Goal: Task Accomplishment & Management: Complete application form

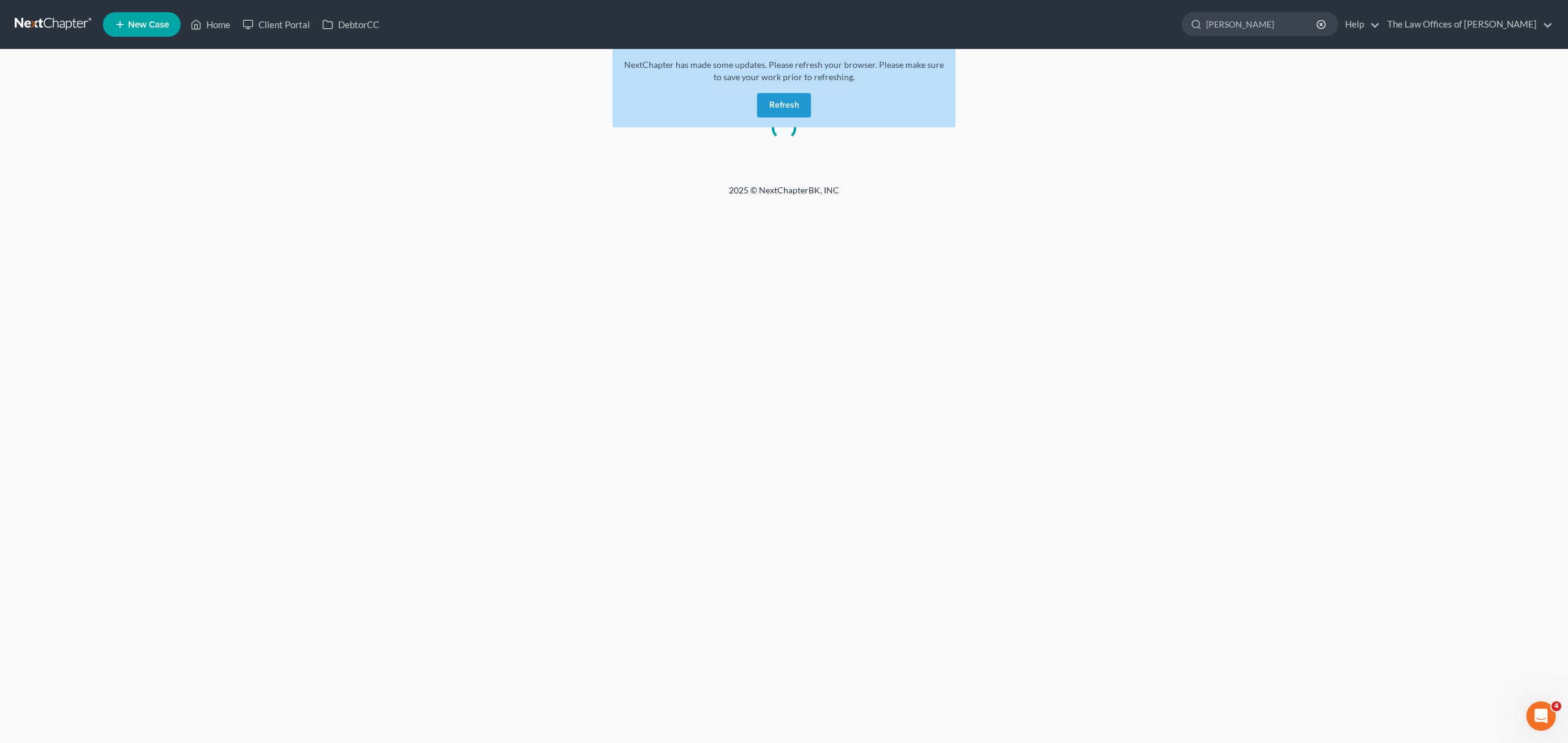
click at [761, 109] on button "Refresh" at bounding box center [784, 106] width 54 height 24
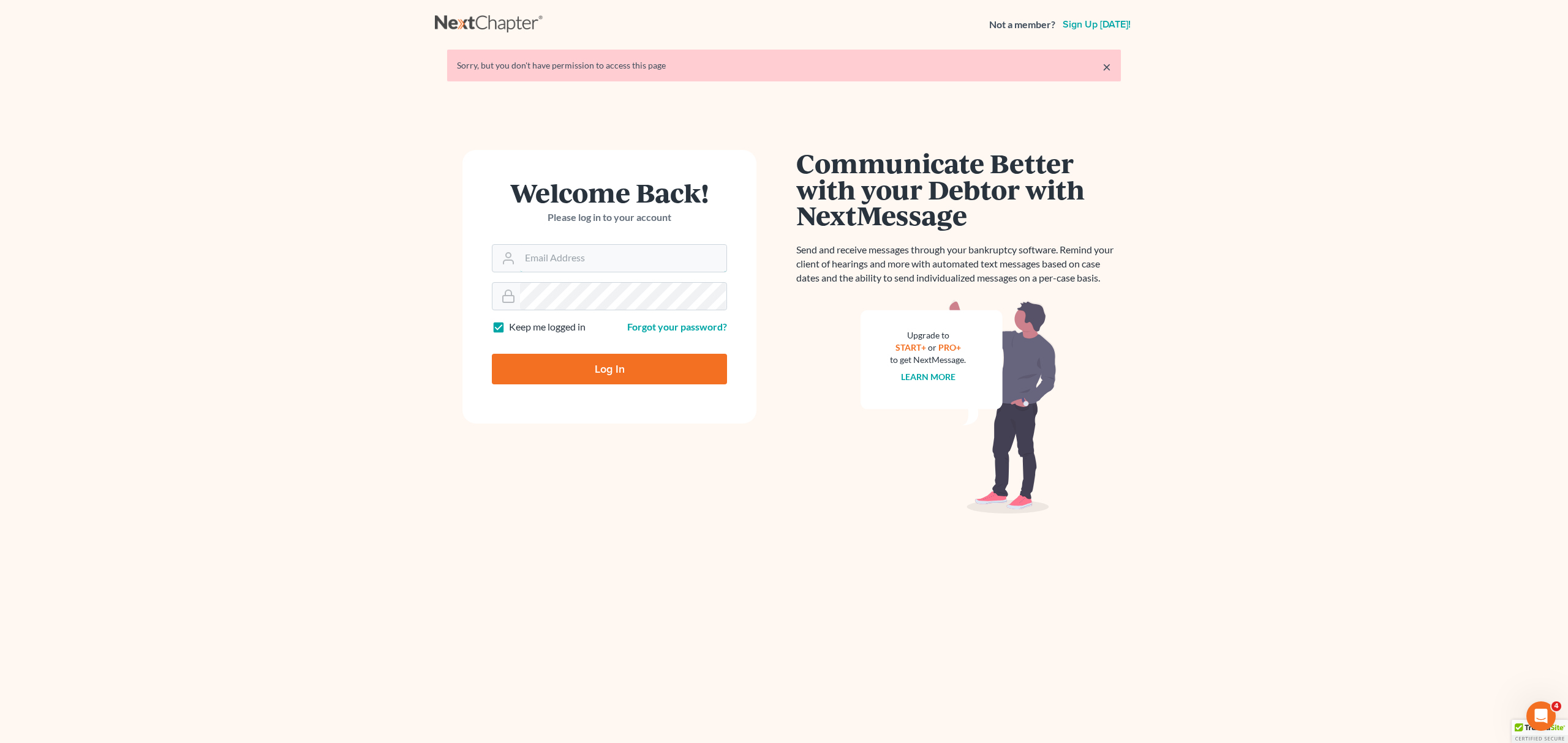
type input "[PERSON_NAME][EMAIL_ADDRESS][DOMAIN_NAME]"
click at [678, 362] on input "Log In" at bounding box center [609, 368] width 235 height 30
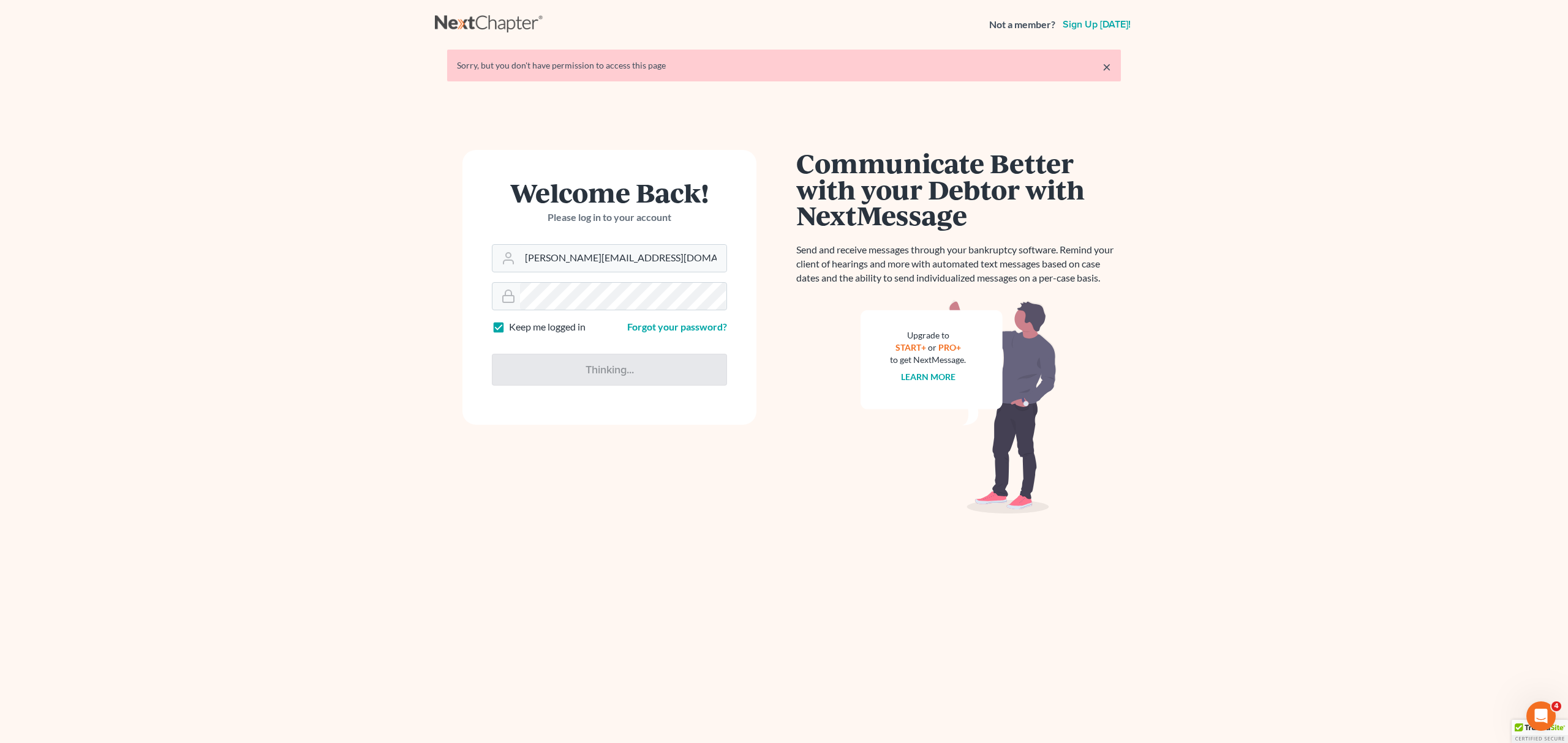
type input "Thinking..."
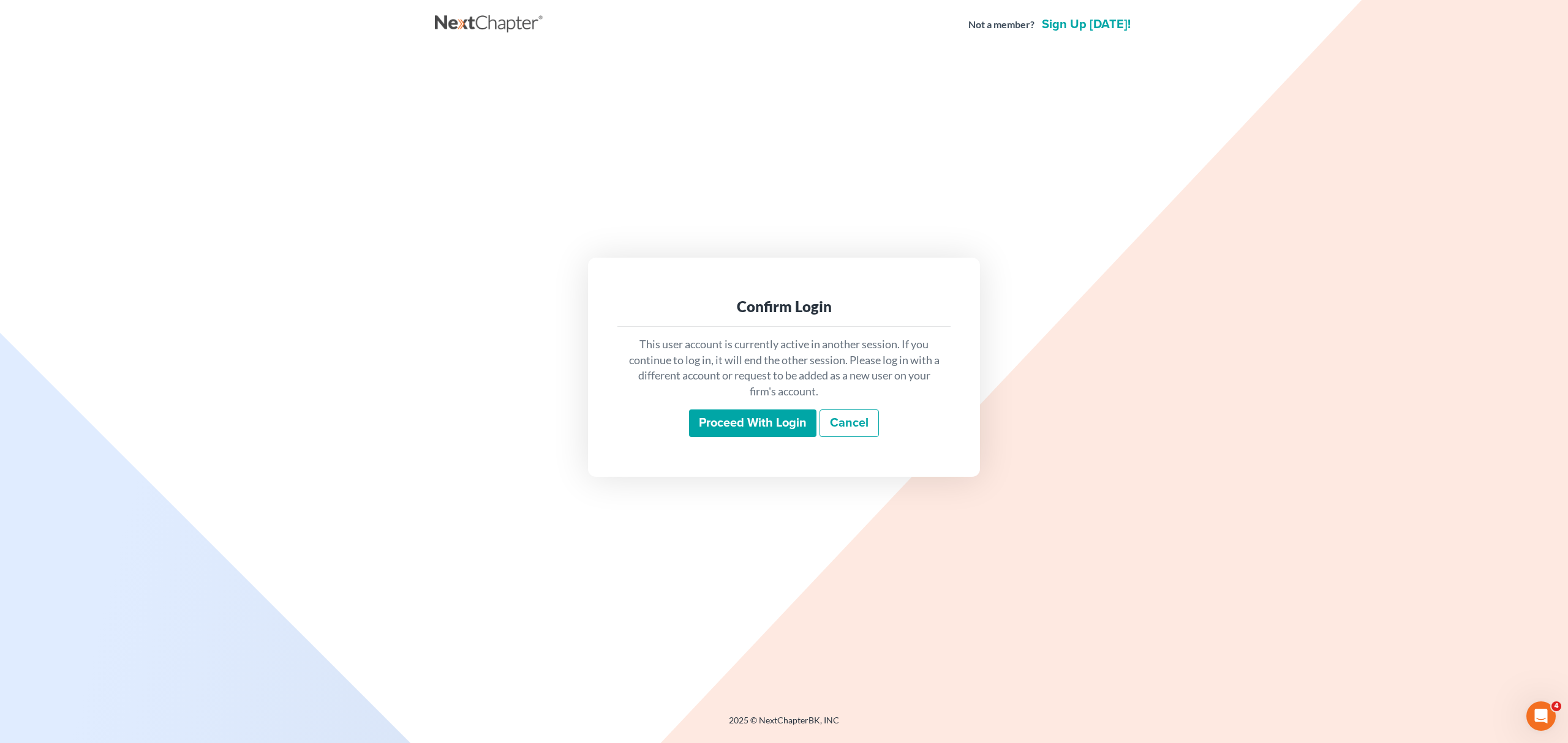
click at [709, 434] on input "Proceed with login" at bounding box center [752, 423] width 127 height 29
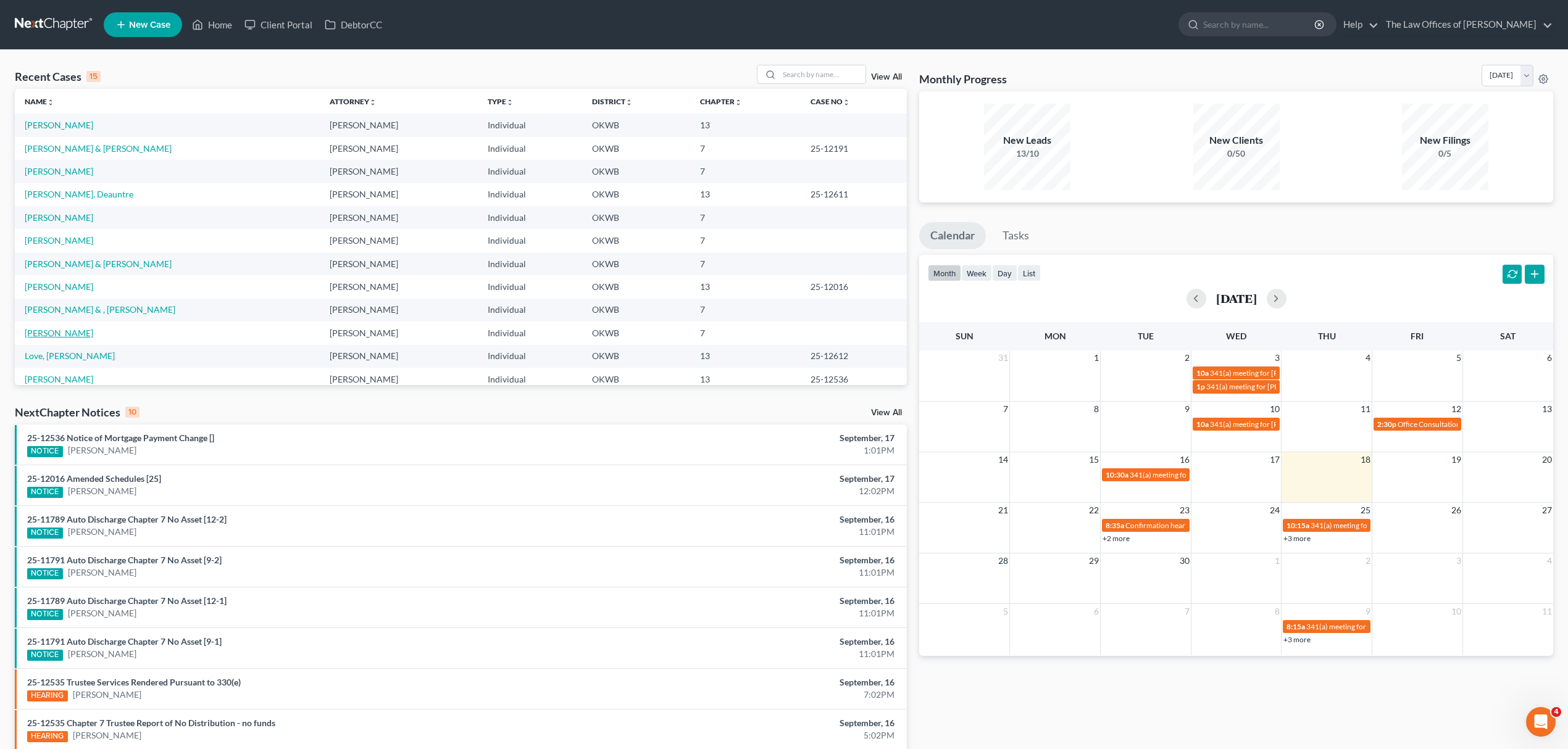
click at [56, 331] on link "Del Toro, Adrian" at bounding box center [58, 333] width 69 height 10
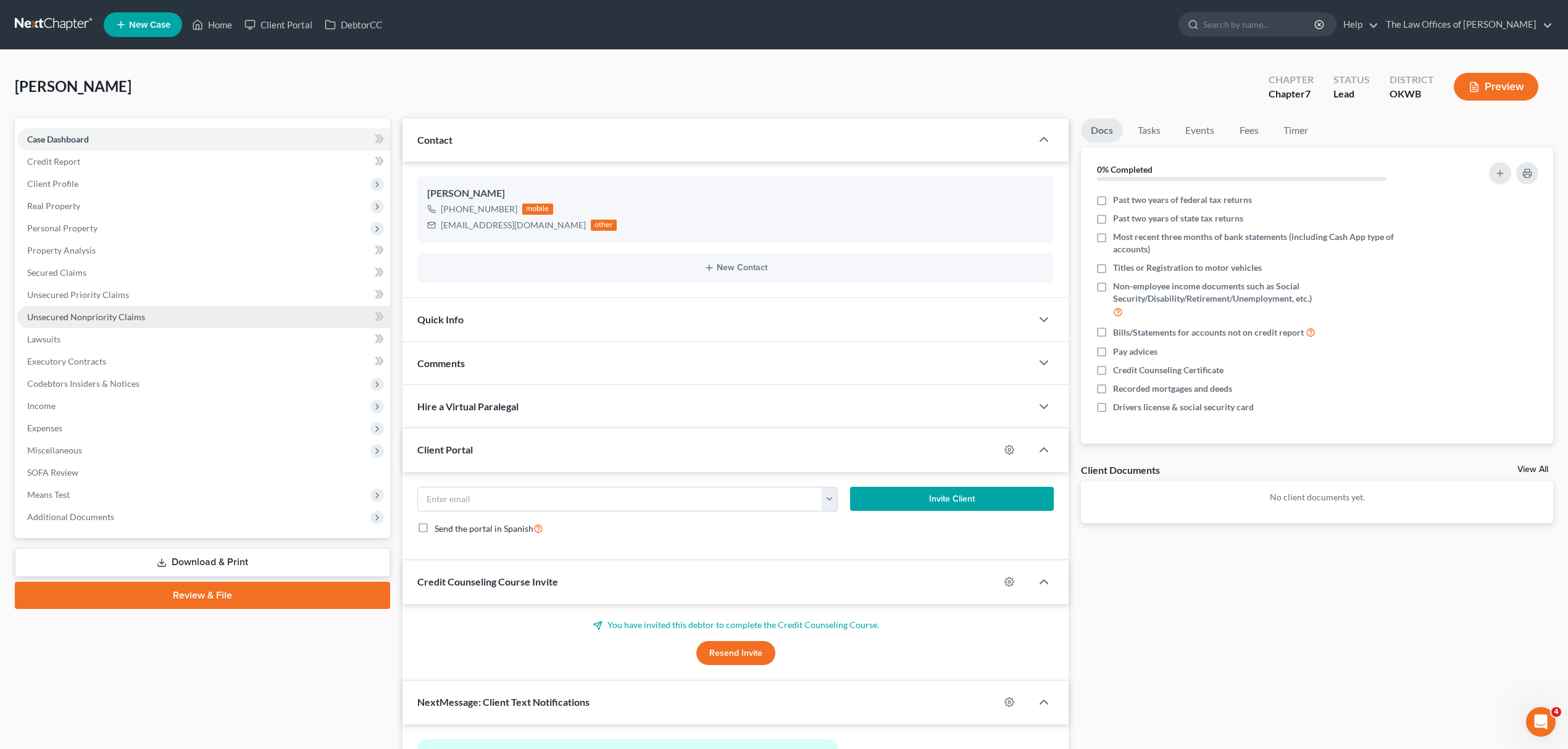
click at [109, 306] on link "Unsecured Nonpriority Claims" at bounding box center [203, 317] width 372 height 22
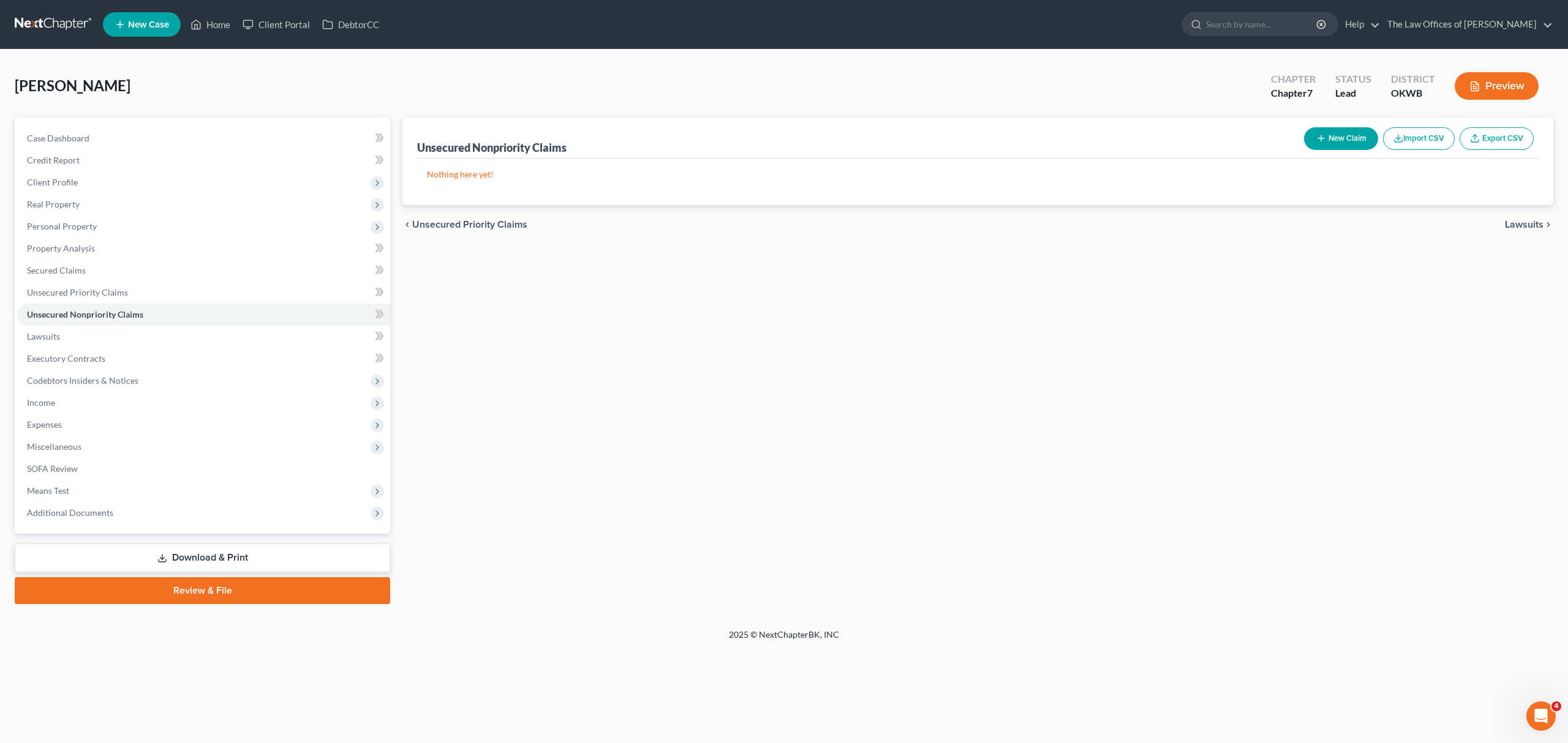
click at [1328, 140] on button "New Claim" at bounding box center [1341, 138] width 74 height 22
select select "0"
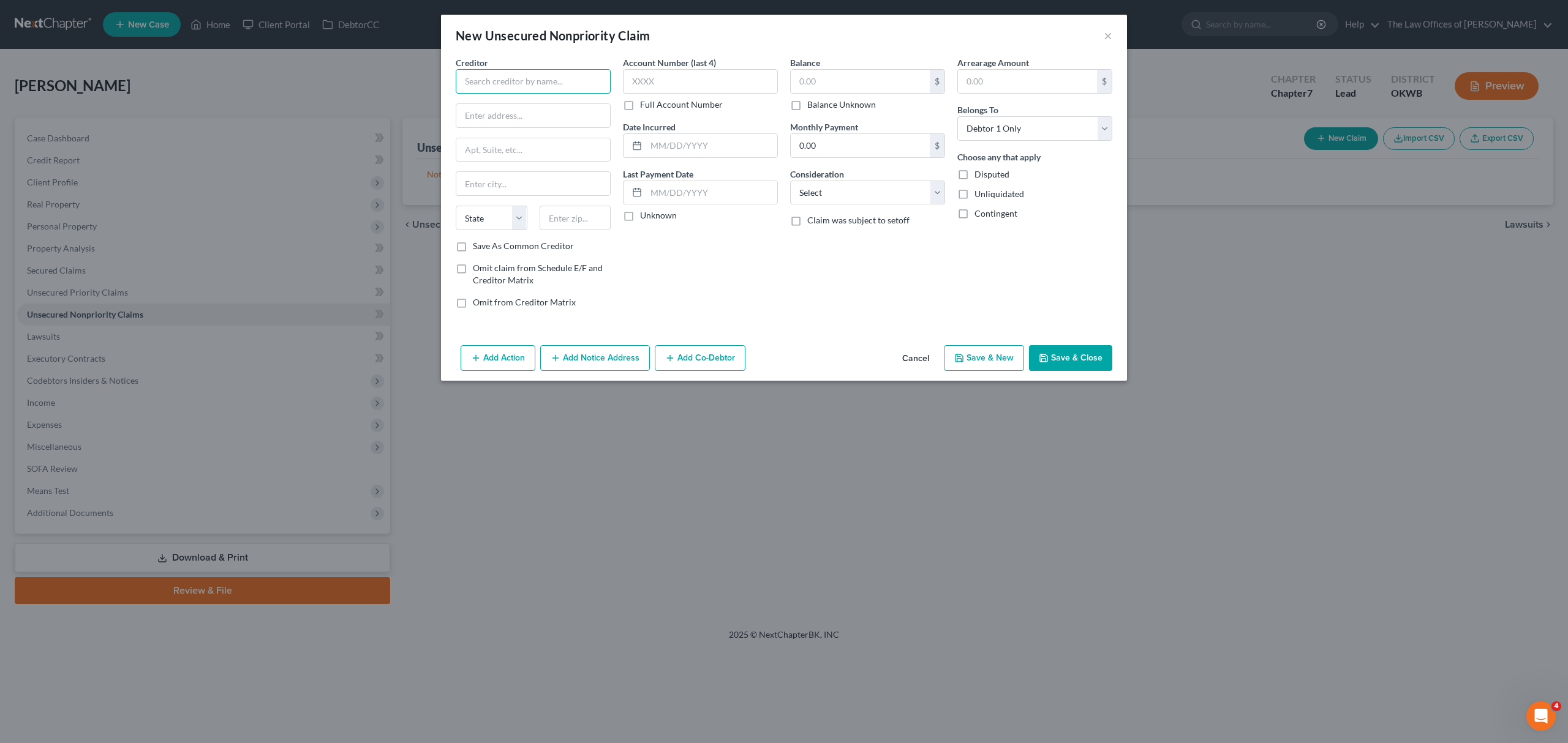
click at [492, 91] on input "text" at bounding box center [533, 81] width 155 height 24
type input "BREAD PAY"
type input "POB 182084"
type input "43218"
type input "Columbus"
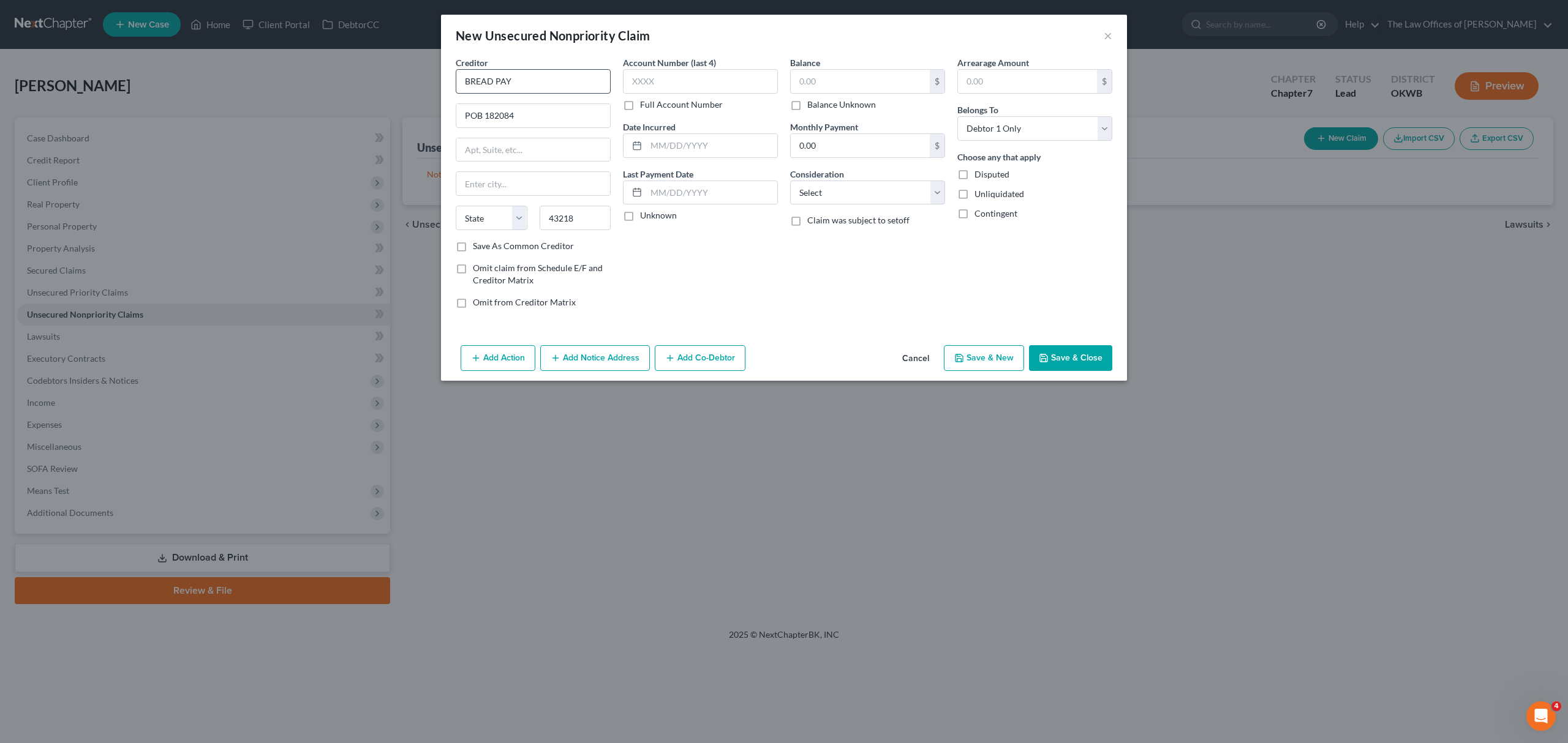
select select "36"
click at [819, 82] on input "text" at bounding box center [860, 81] width 139 height 23
type input "1,487"
click at [554, 248] on label "Save As Common Creditor" at bounding box center [523, 246] width 101 height 12
click at [485, 248] on input "Save As Common Creditor" at bounding box center [481, 243] width 8 height 8
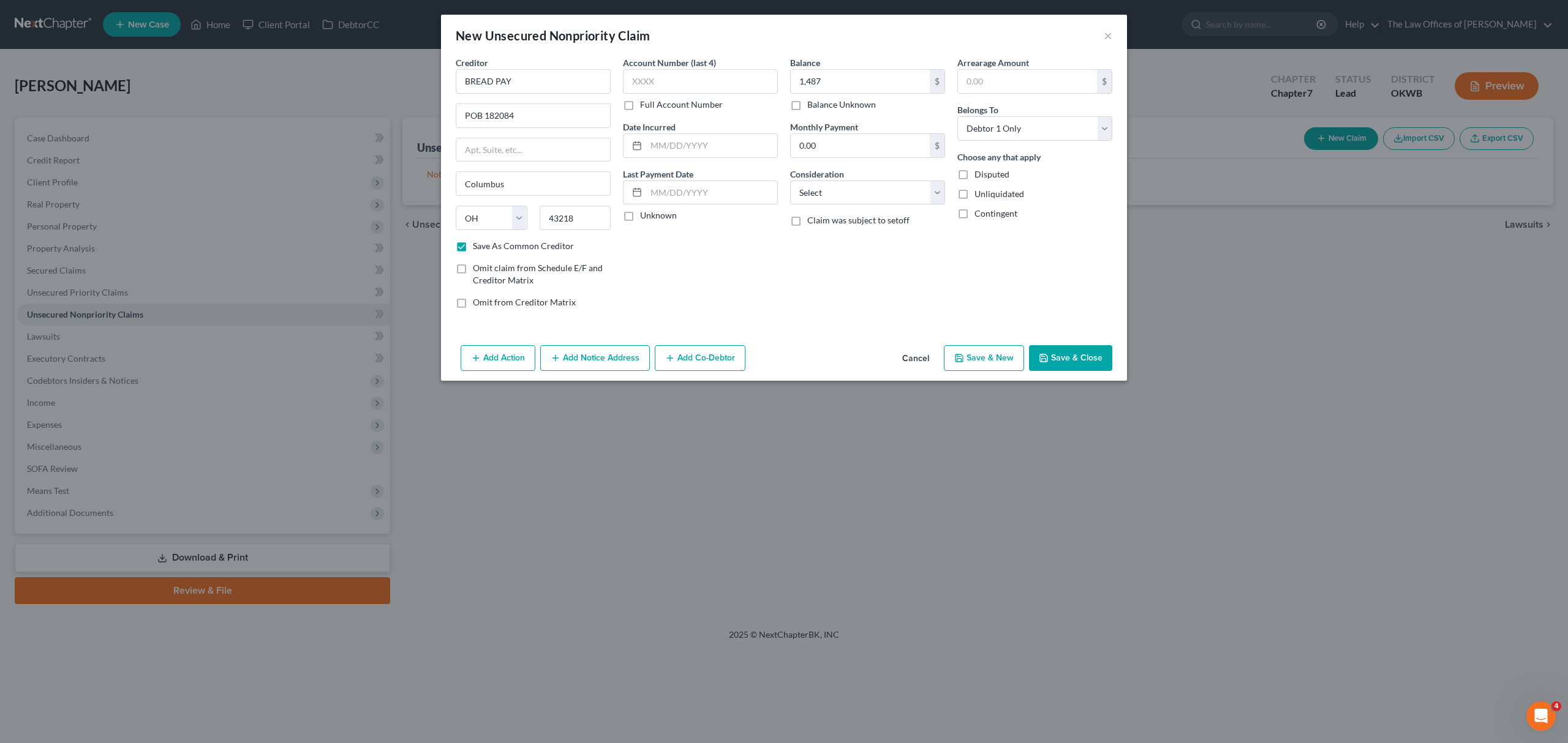
click at [1008, 357] on button "Save & New" at bounding box center [984, 358] width 80 height 26
checkbox input "false"
select select "0"
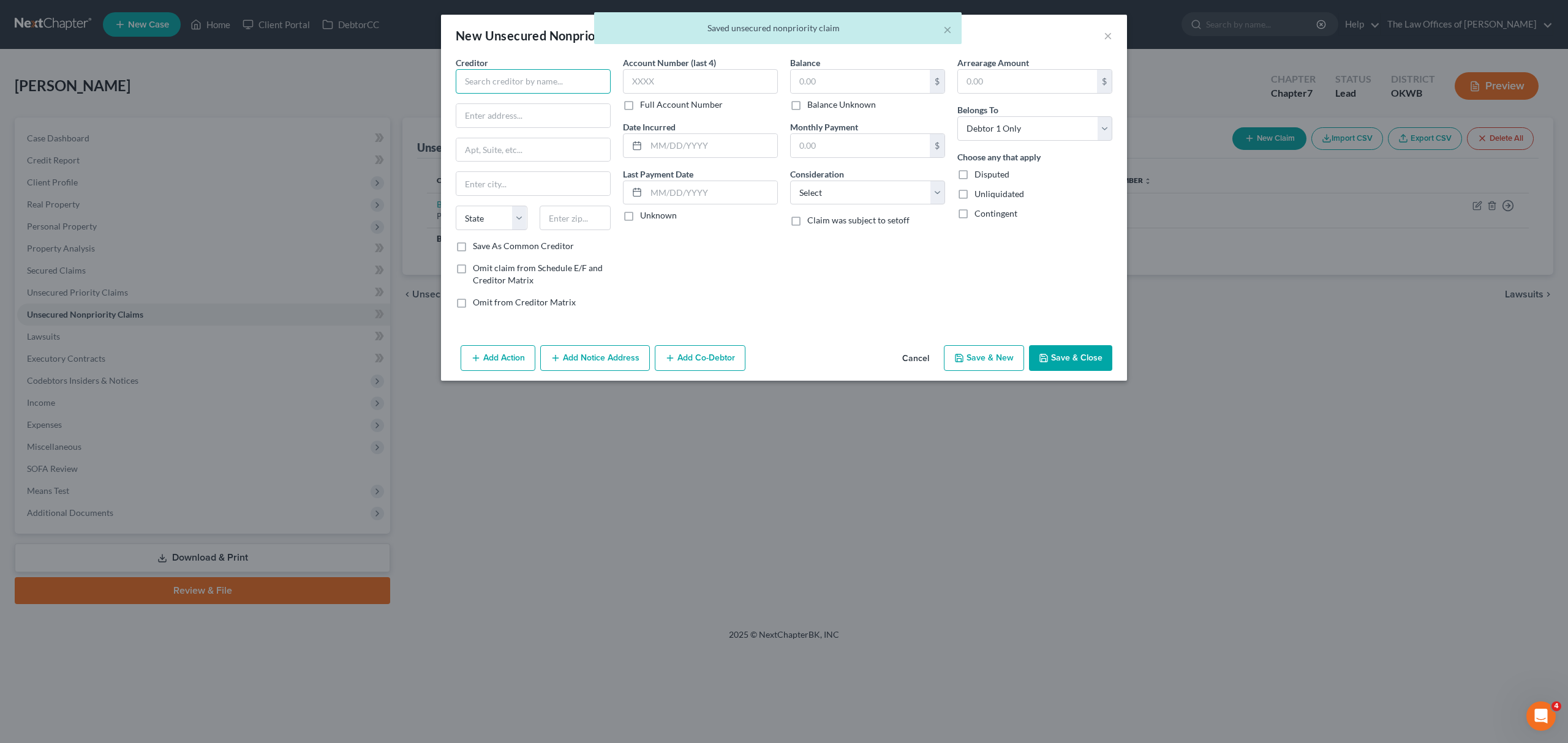
click at [571, 86] on input "text" at bounding box center [533, 81] width 155 height 24
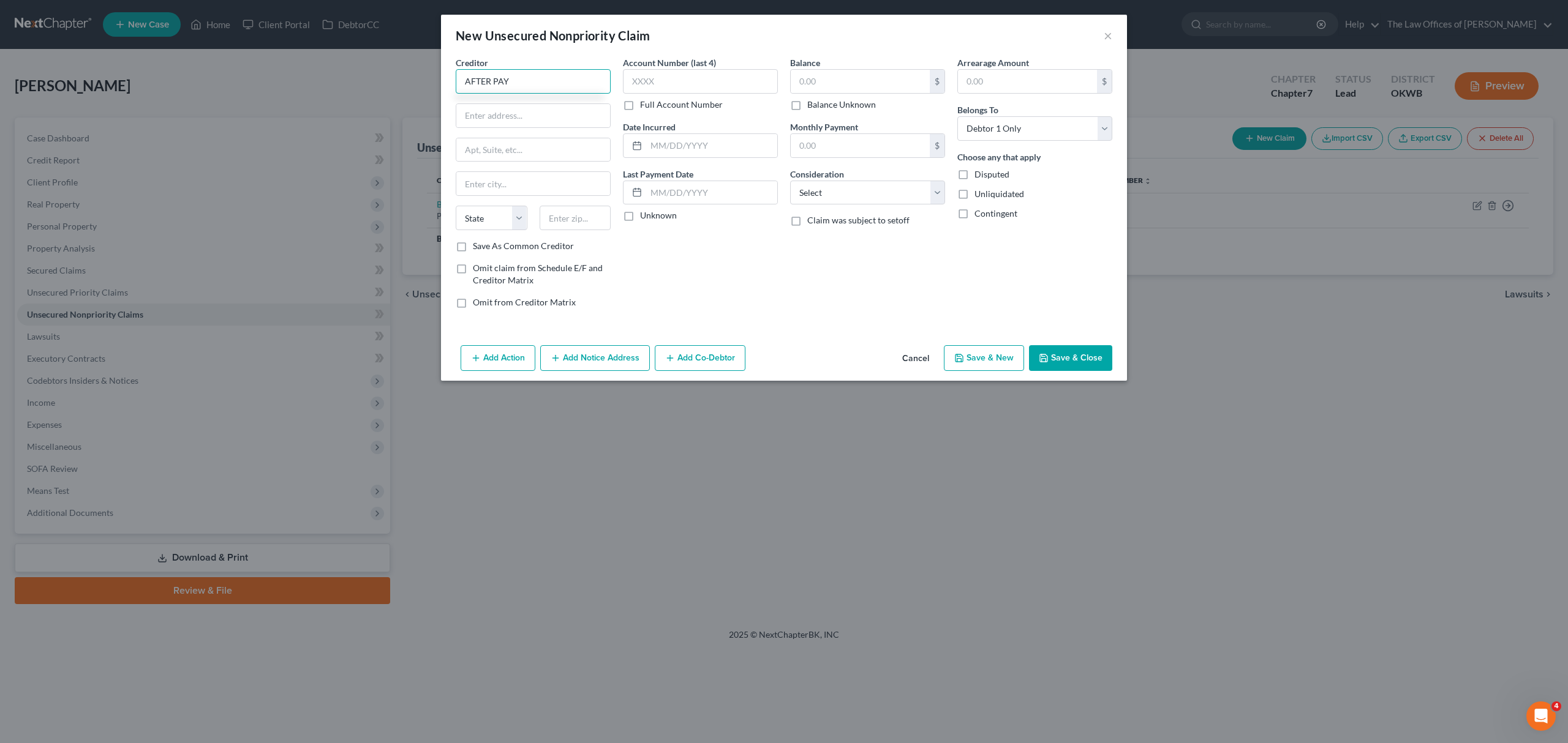
type input "AFTER PAY"
type input "1955 BROADWAY"
type input "STE 204"
type input "94612"
type input "Oakland"
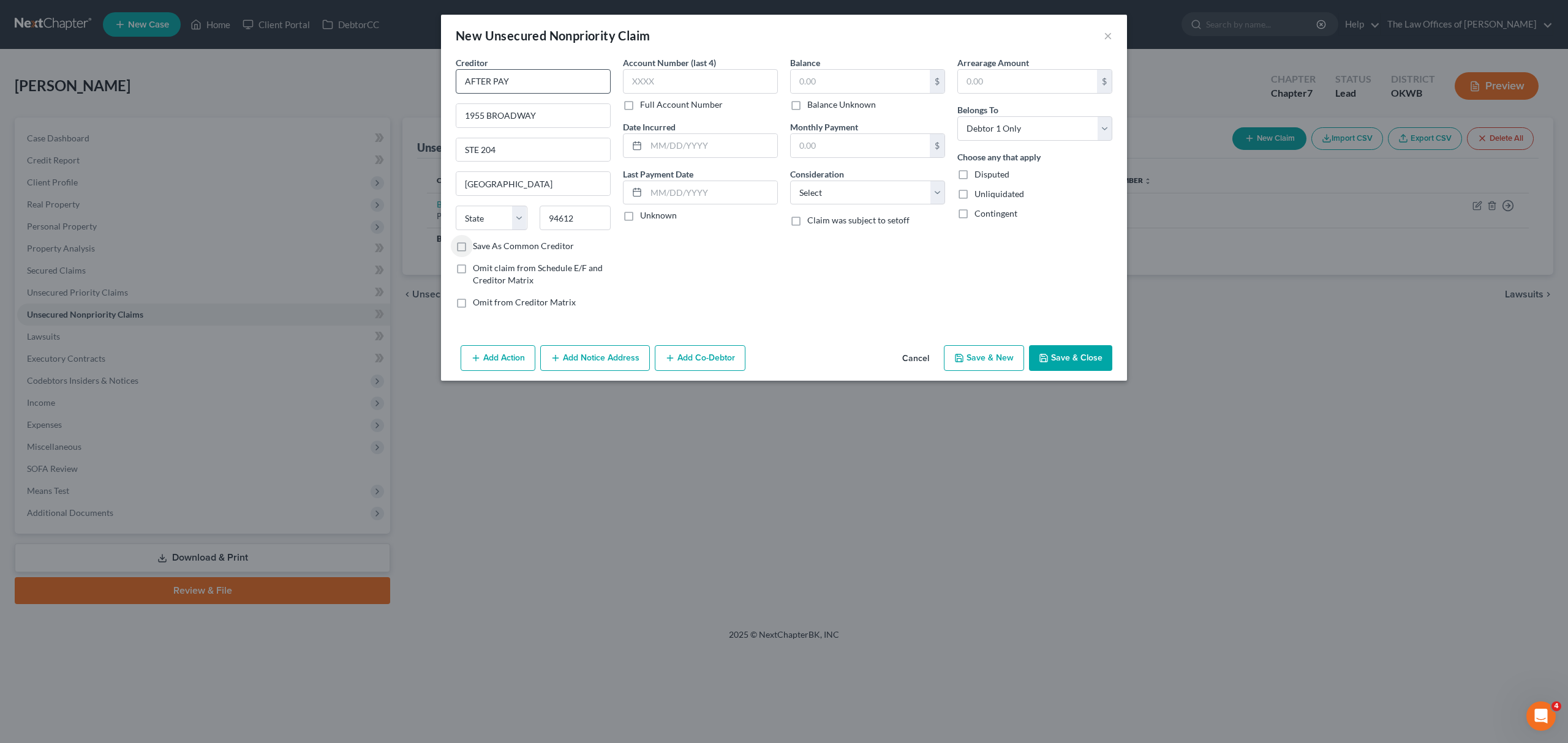
select select "4"
click at [492, 250] on label "Save As Common Creditor" at bounding box center [523, 246] width 101 height 12
click at [485, 248] on input "Save As Common Creditor" at bounding box center [481, 243] width 8 height 8
checkbox input "true"
click at [826, 85] on input "text" at bounding box center [860, 81] width 139 height 23
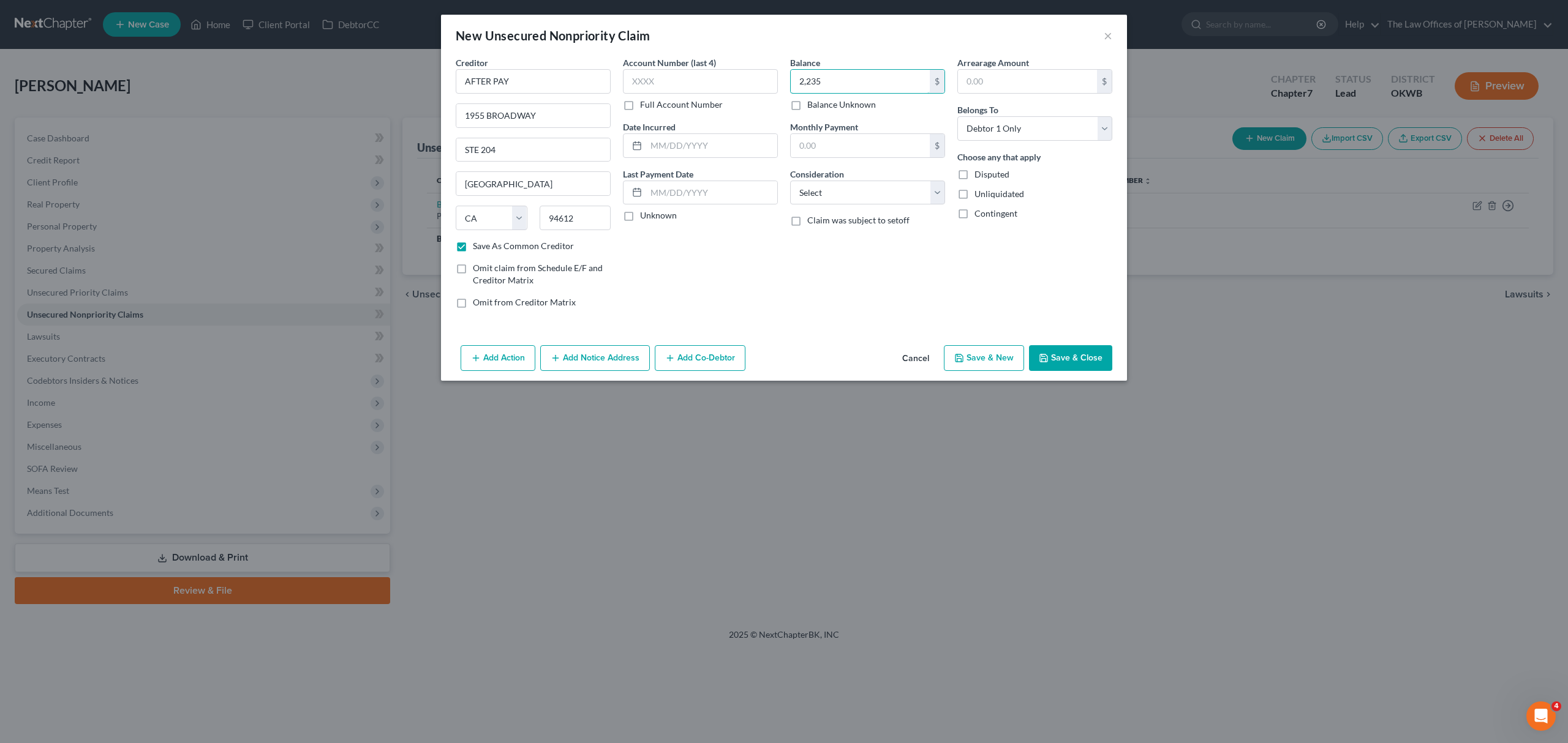
type input "2,235"
click at [976, 363] on button "Save & New" at bounding box center [984, 358] width 80 height 26
checkbox input "false"
select select "0"
type input "2,235.00"
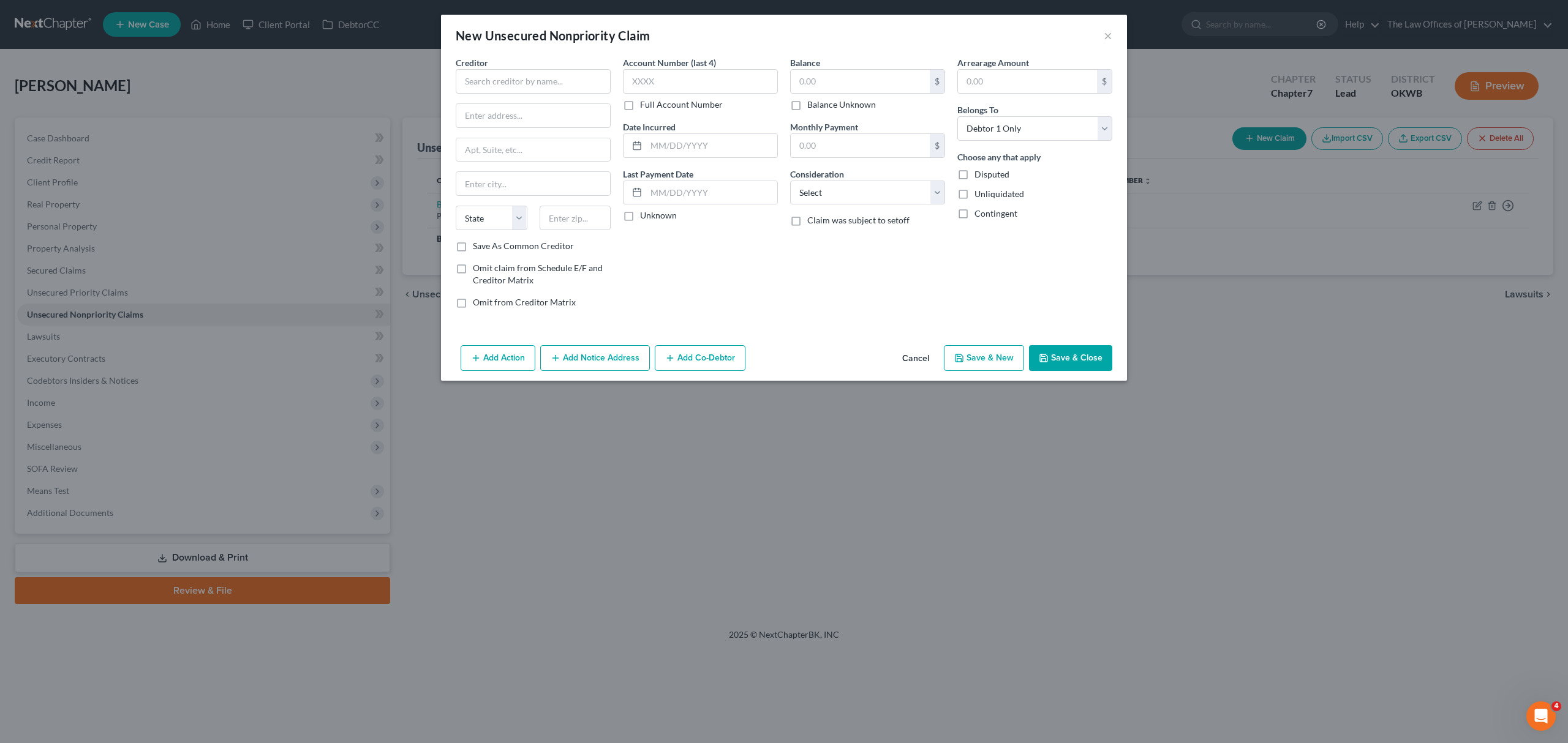
type input "0.00"
click at [493, 86] on input "text" at bounding box center [533, 81] width 155 height 24
type input "SYNC BANK"
type input "POB 669802"
type input "75266"
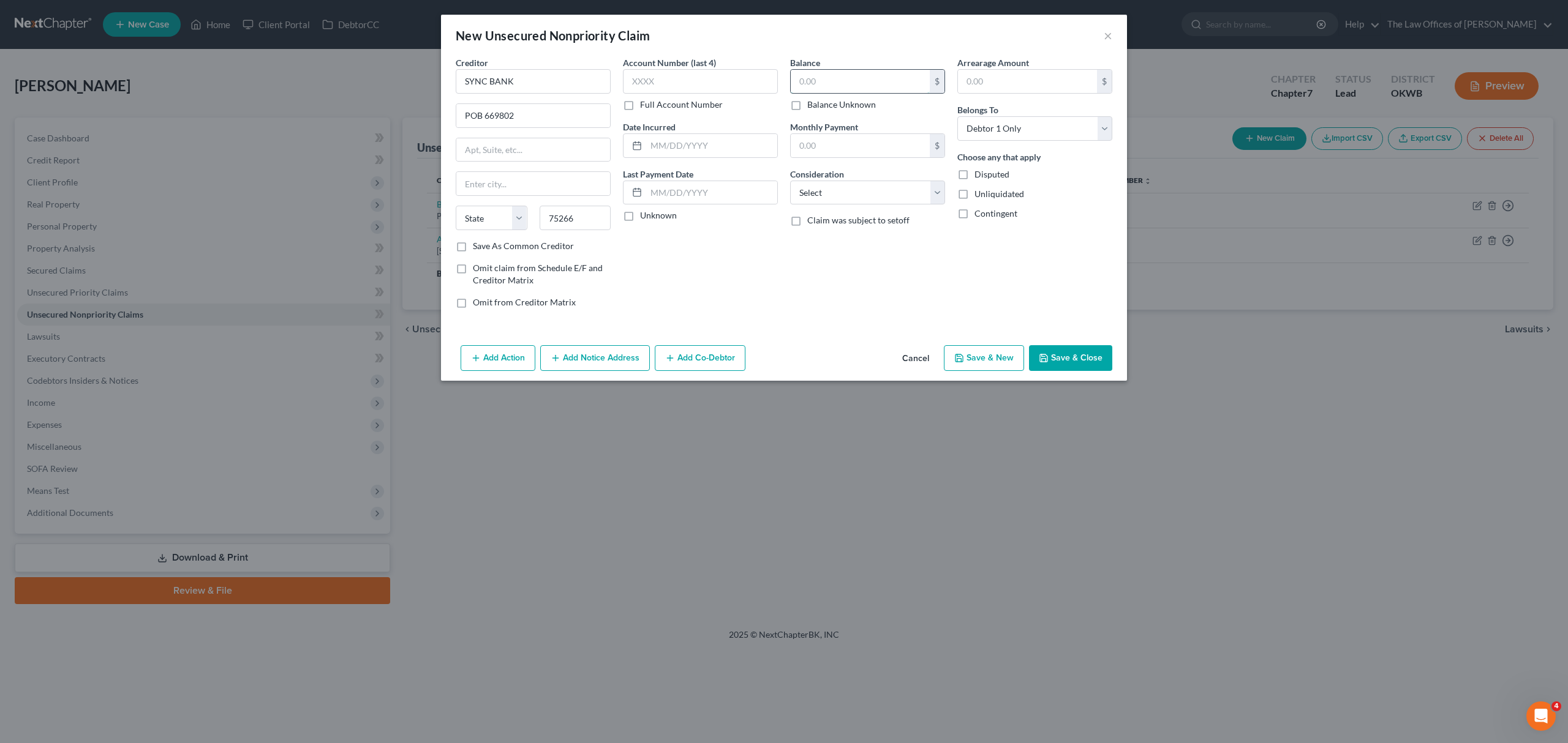
click at [813, 84] on input "text" at bounding box center [860, 81] width 139 height 23
type input "Dallas"
select select "45"
type input "1,373"
click at [971, 354] on button "Save & New" at bounding box center [984, 358] width 80 height 26
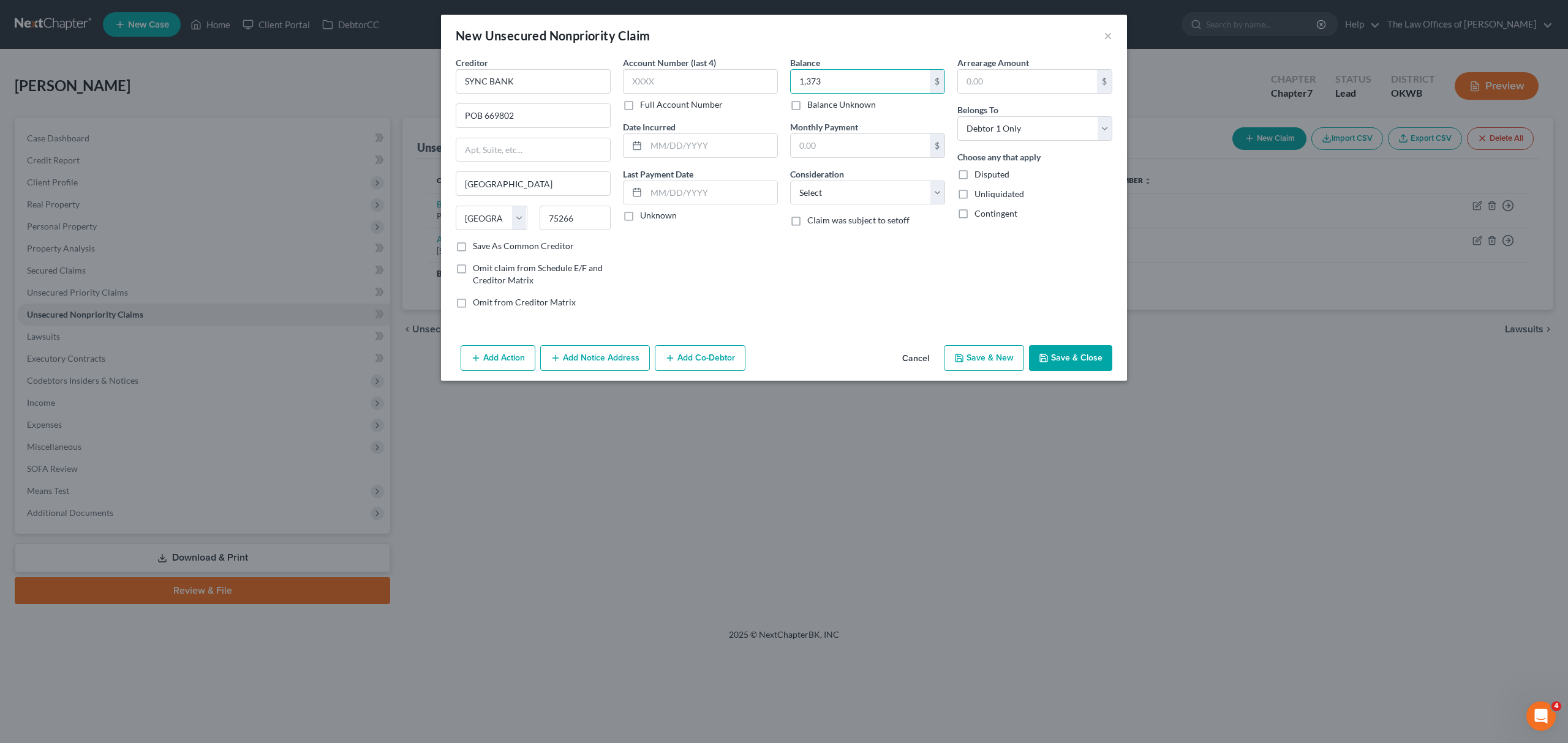
select select "0"
type input "1,373.00"
type input "0.00"
click at [527, 88] on input "text" at bounding box center [533, 81] width 155 height 24
type input "SEZZLE"
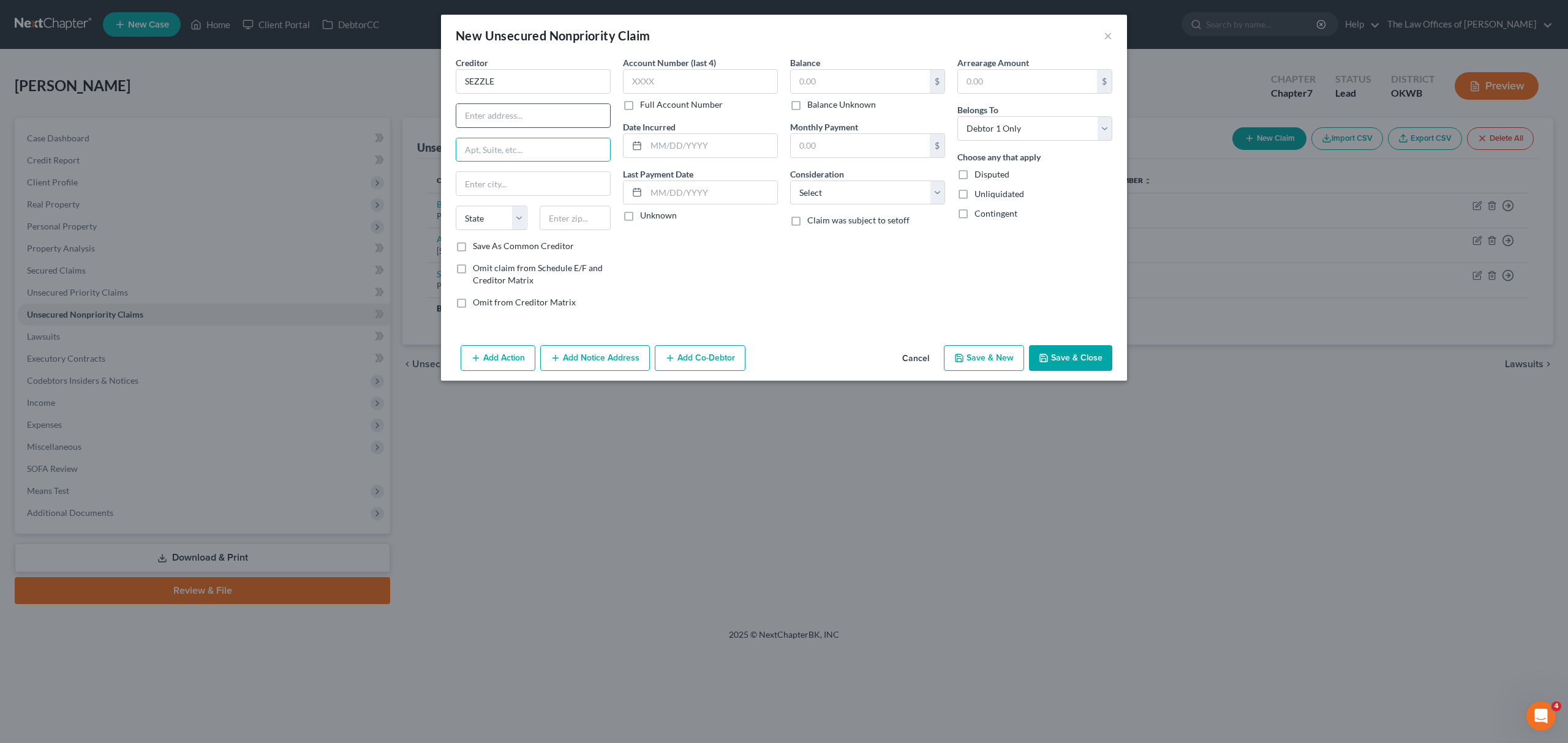
click at [474, 108] on input "text" at bounding box center [533, 115] width 154 height 23
click at [841, 79] on input "text" at bounding box center [860, 81] width 139 height 23
type input "456"
click at [493, 108] on input "text" at bounding box center [533, 115] width 154 height 23
type input "700 NICOLLET MALL"
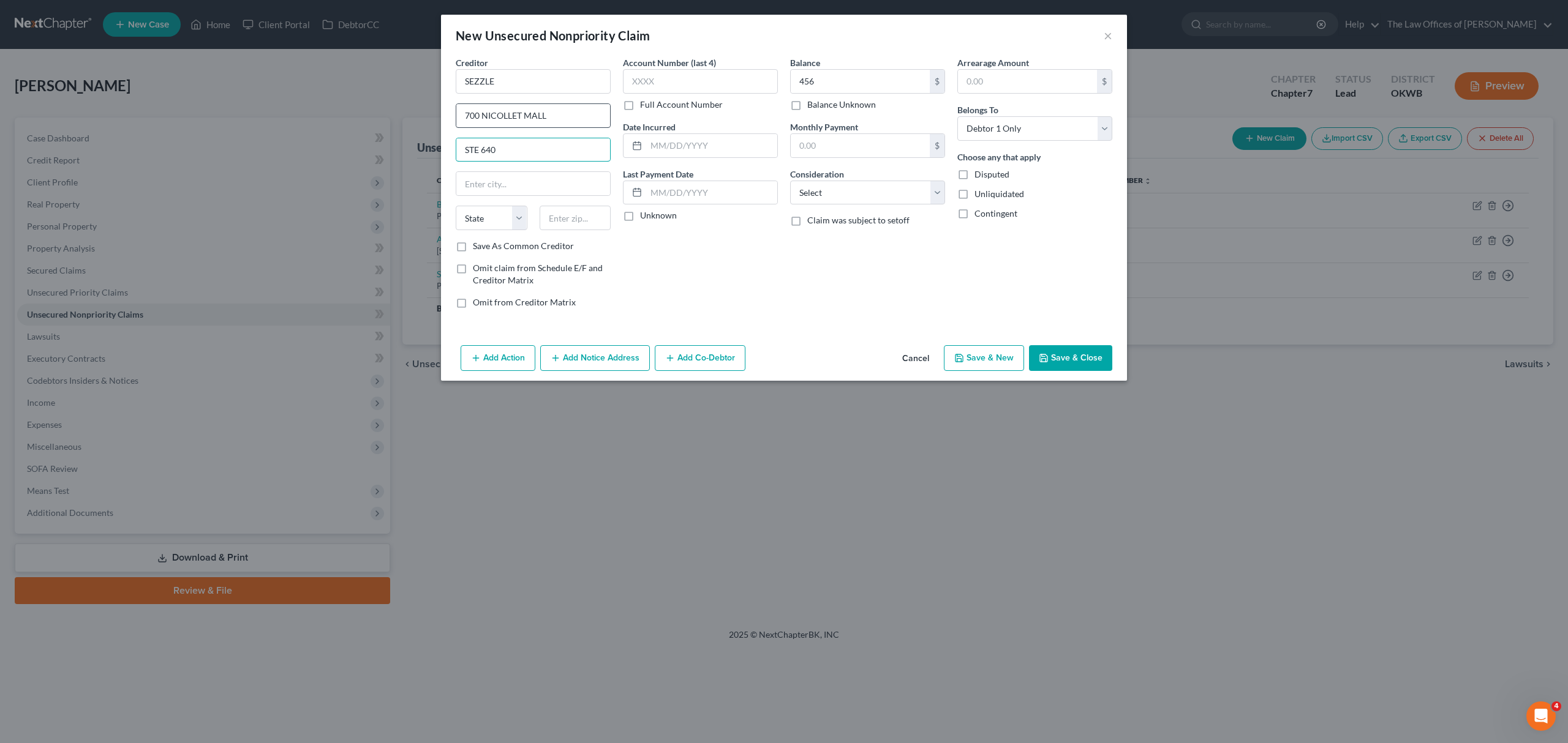
type input "STE 640"
type input "55402"
type input "Minneapolis"
select select "24"
click at [967, 351] on button "Save & New" at bounding box center [984, 358] width 80 height 26
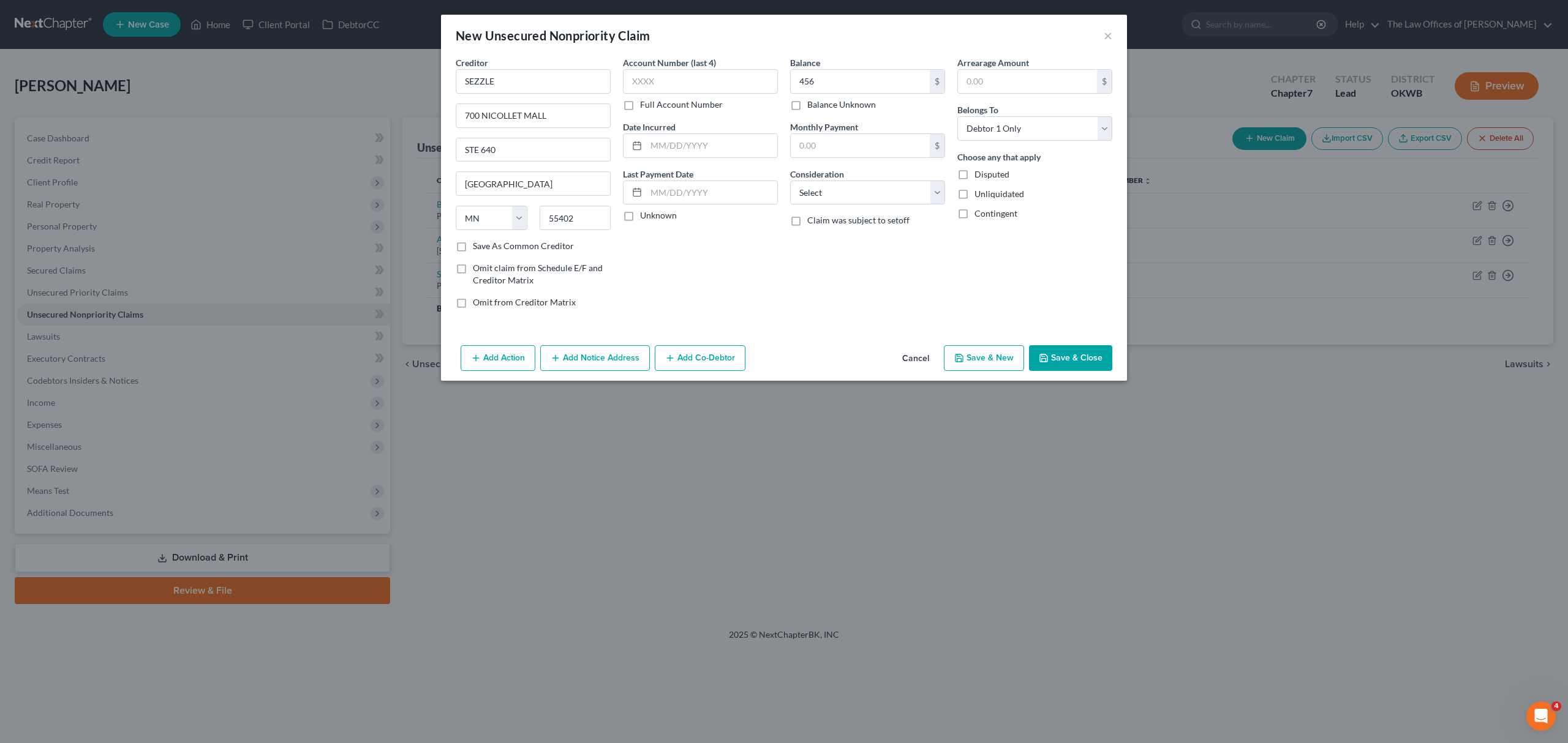
select select "0"
type input "456.00"
type input "0.00"
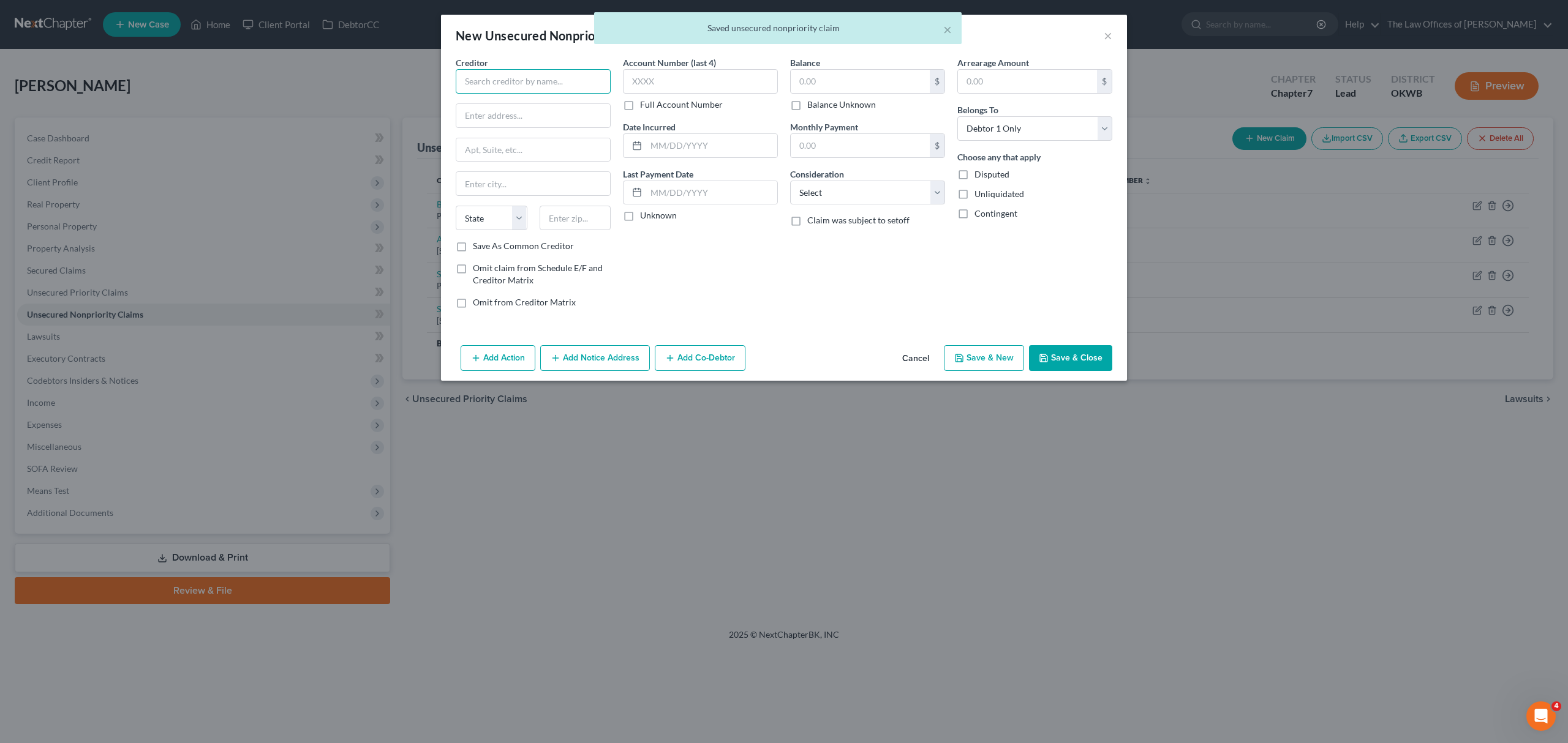
click at [590, 84] on input "text" at bounding box center [533, 81] width 155 height 24
type input "L"
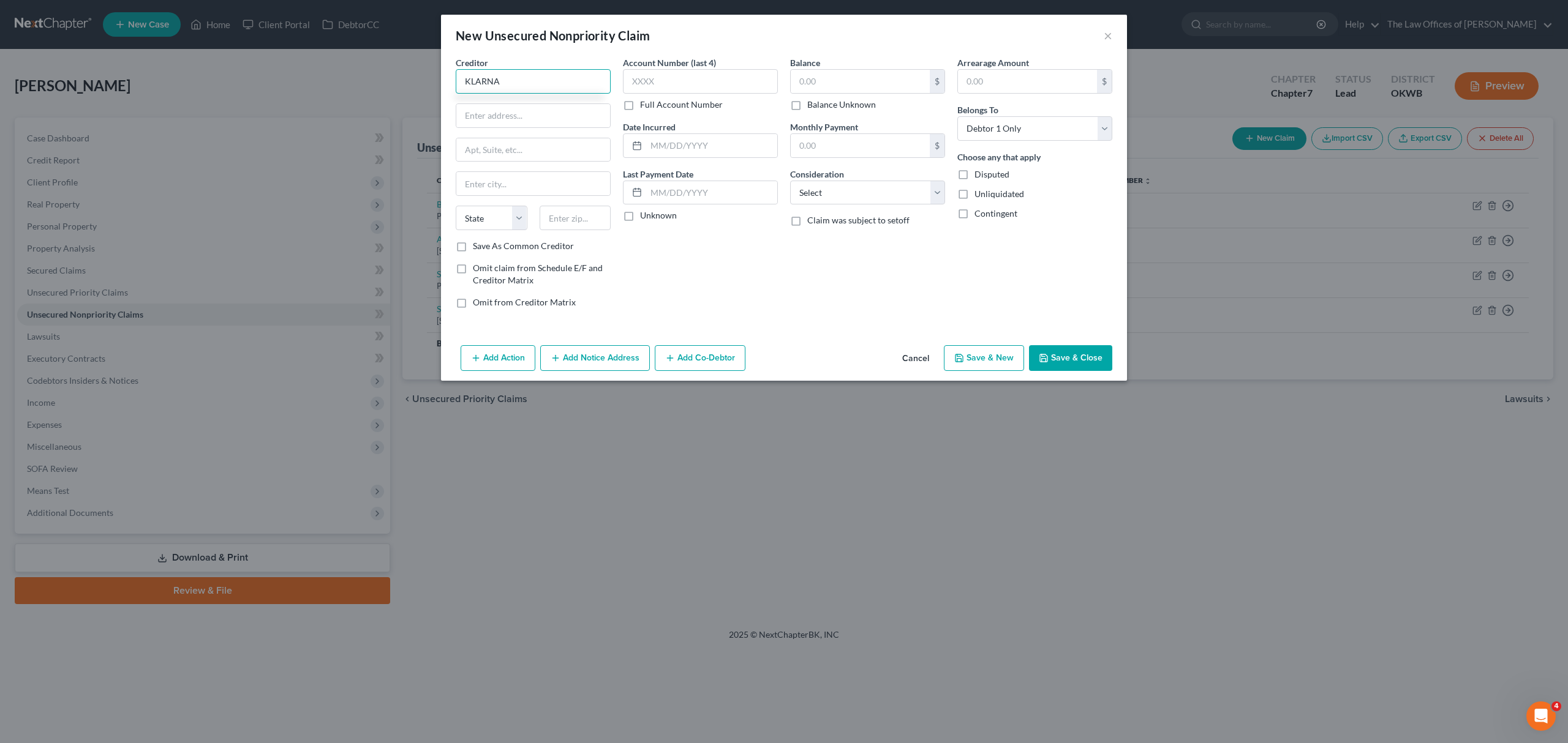
type input "KLARNA"
type input "800 N HIGH ST"
click at [574, 153] on input "STE" at bounding box center [533, 150] width 154 height 23
type input "STE 400"
type input "43215"
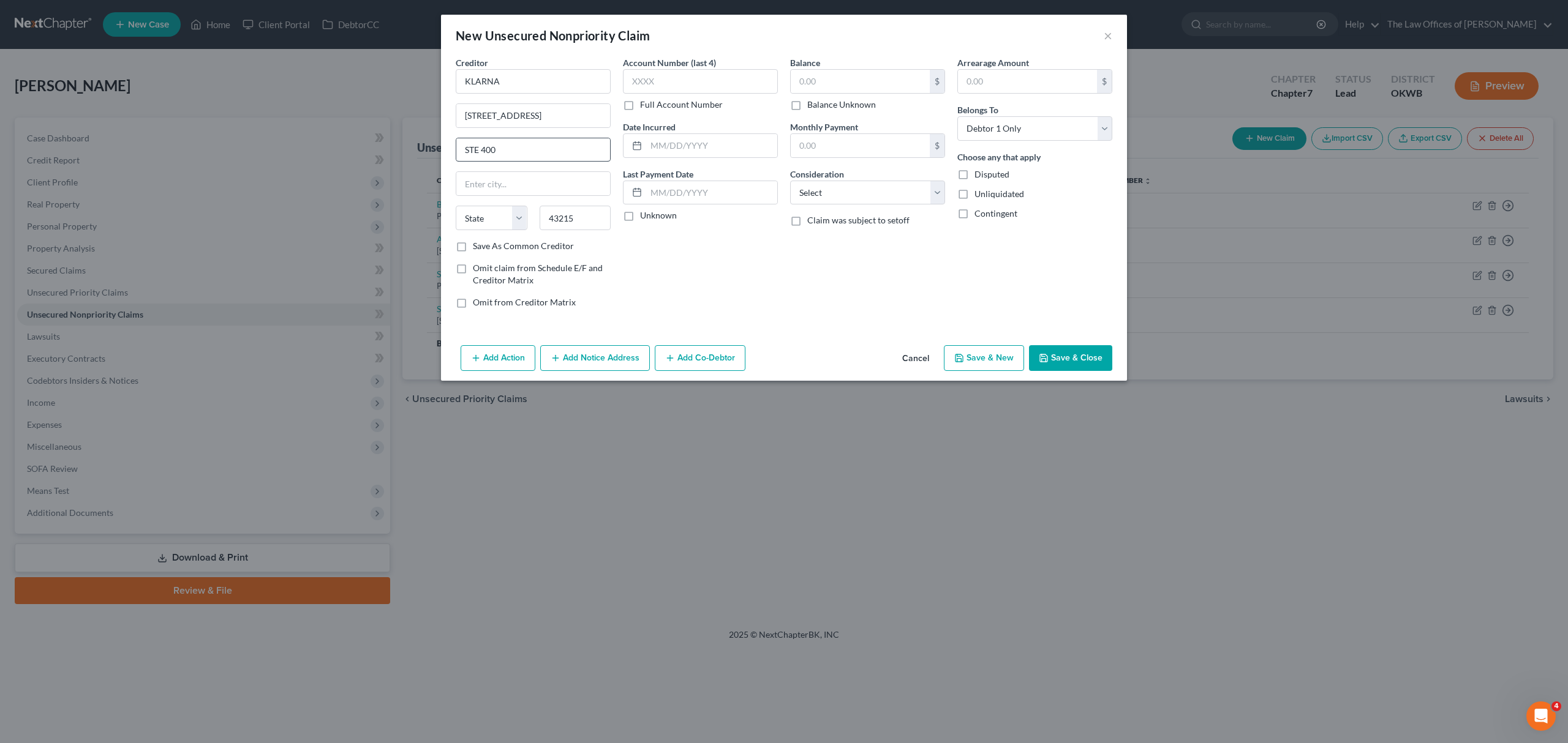
type input "Columbus"
select select "36"
click at [816, 76] on input "text" at bounding box center [860, 81] width 139 height 23
type input "4,829"
click at [976, 349] on button "Save & New" at bounding box center [984, 358] width 80 height 26
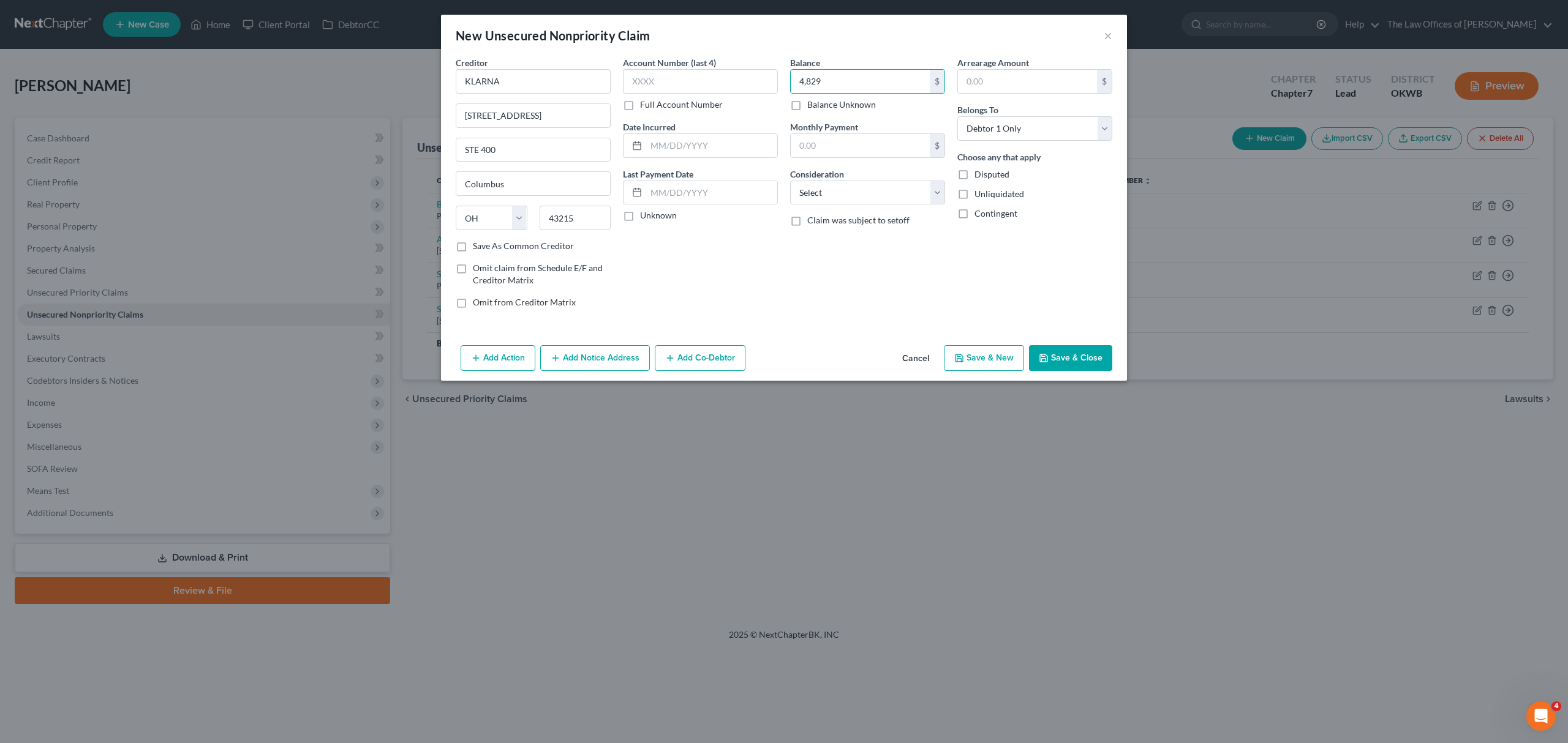
select select "0"
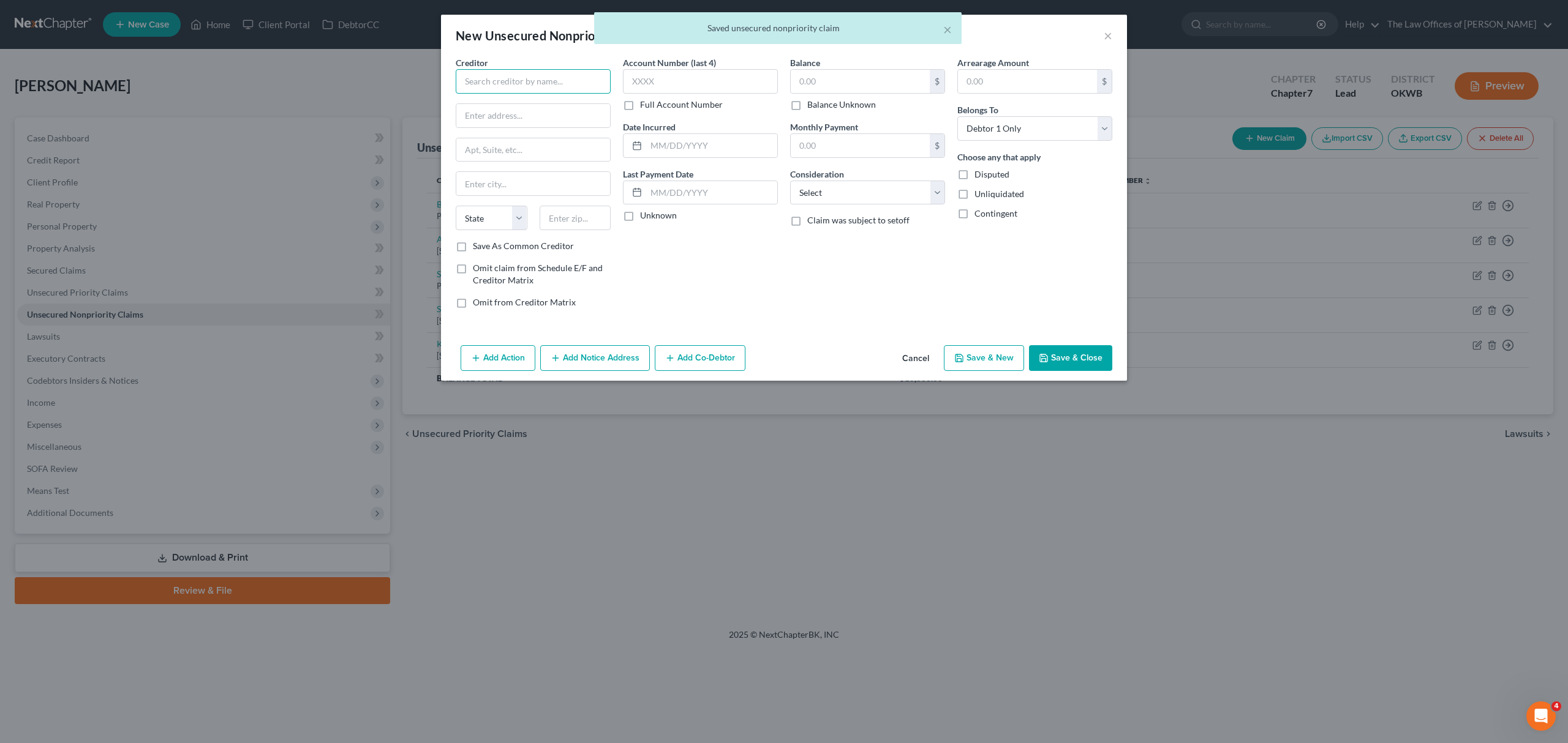
click at [508, 81] on input "text" at bounding box center [533, 81] width 155 height 24
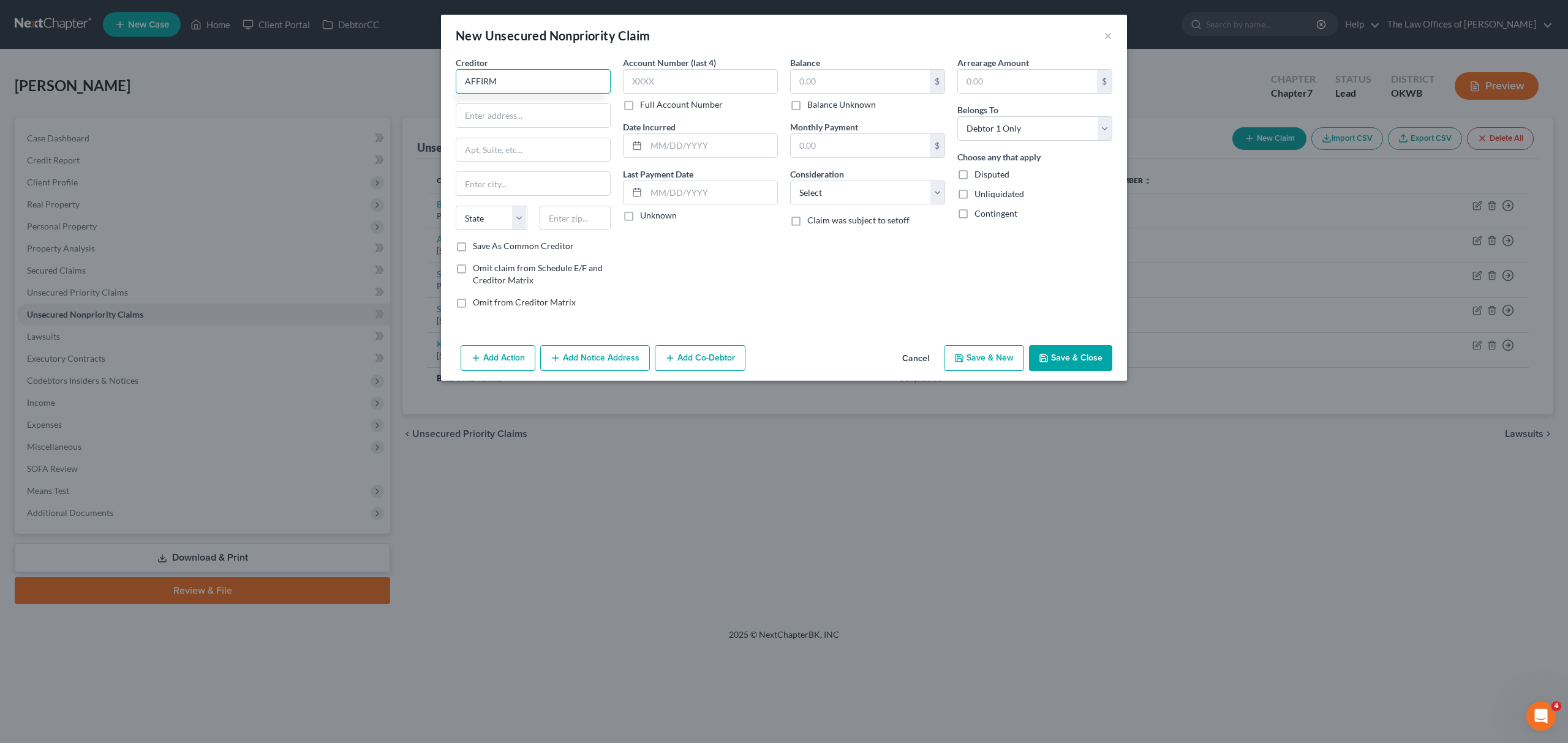
type input "AFFIRM"
type input "650 CALIFORNIA ST"
click at [556, 216] on input "text" at bounding box center [575, 218] width 72 height 24
click at [562, 133] on div "Creditor * AFFIRM 650 CALIFORNIA ST State AL AK AR AZ CA CO CT DE DC FL GA GU H…" at bounding box center [533, 148] width 155 height 183
click at [558, 157] on input "text" at bounding box center [533, 150] width 154 height 23
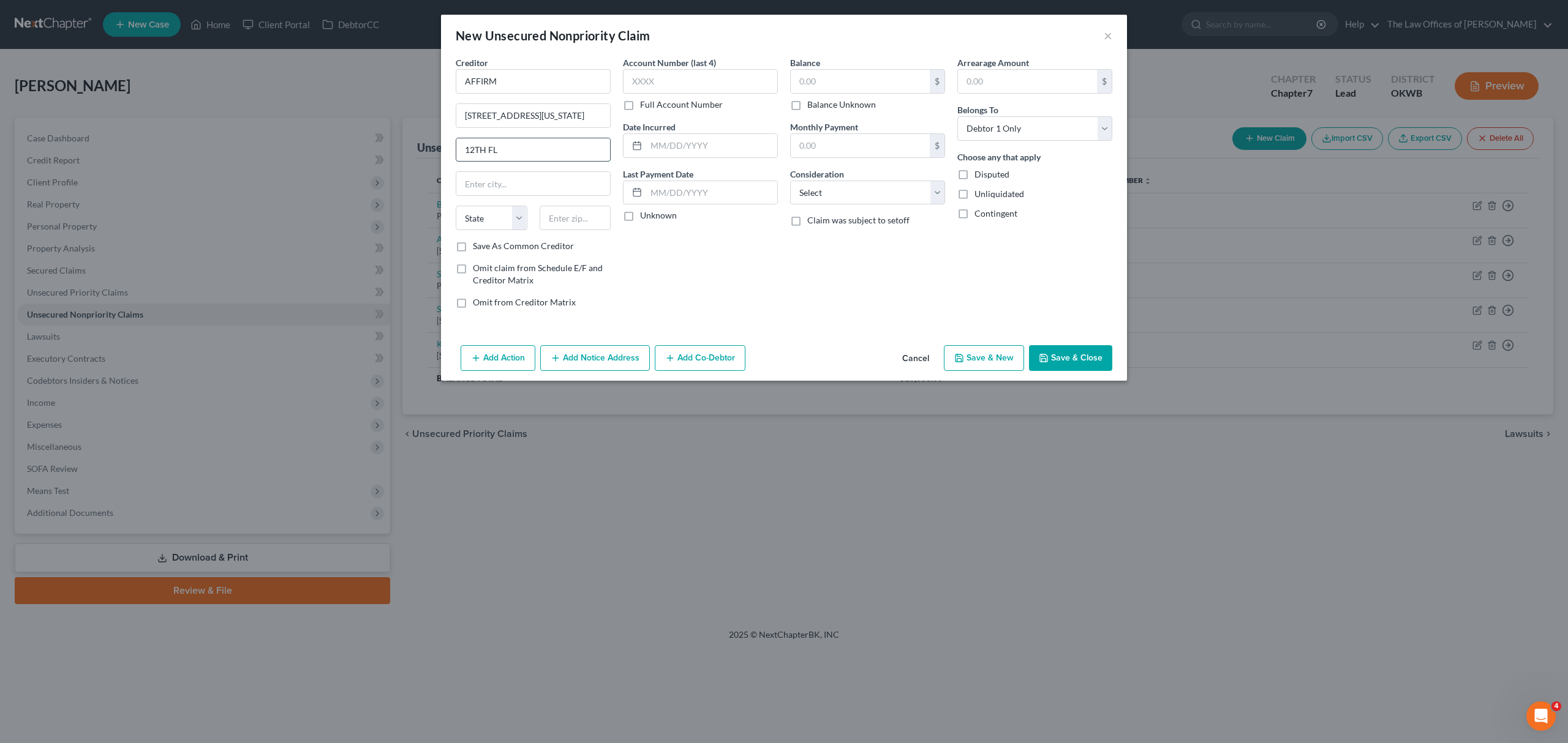
type input "12TH FL"
type input "94108"
type input "San Francisco"
select select "4"
click at [906, 99] on div "Balance Unknown" at bounding box center [867, 105] width 155 height 12
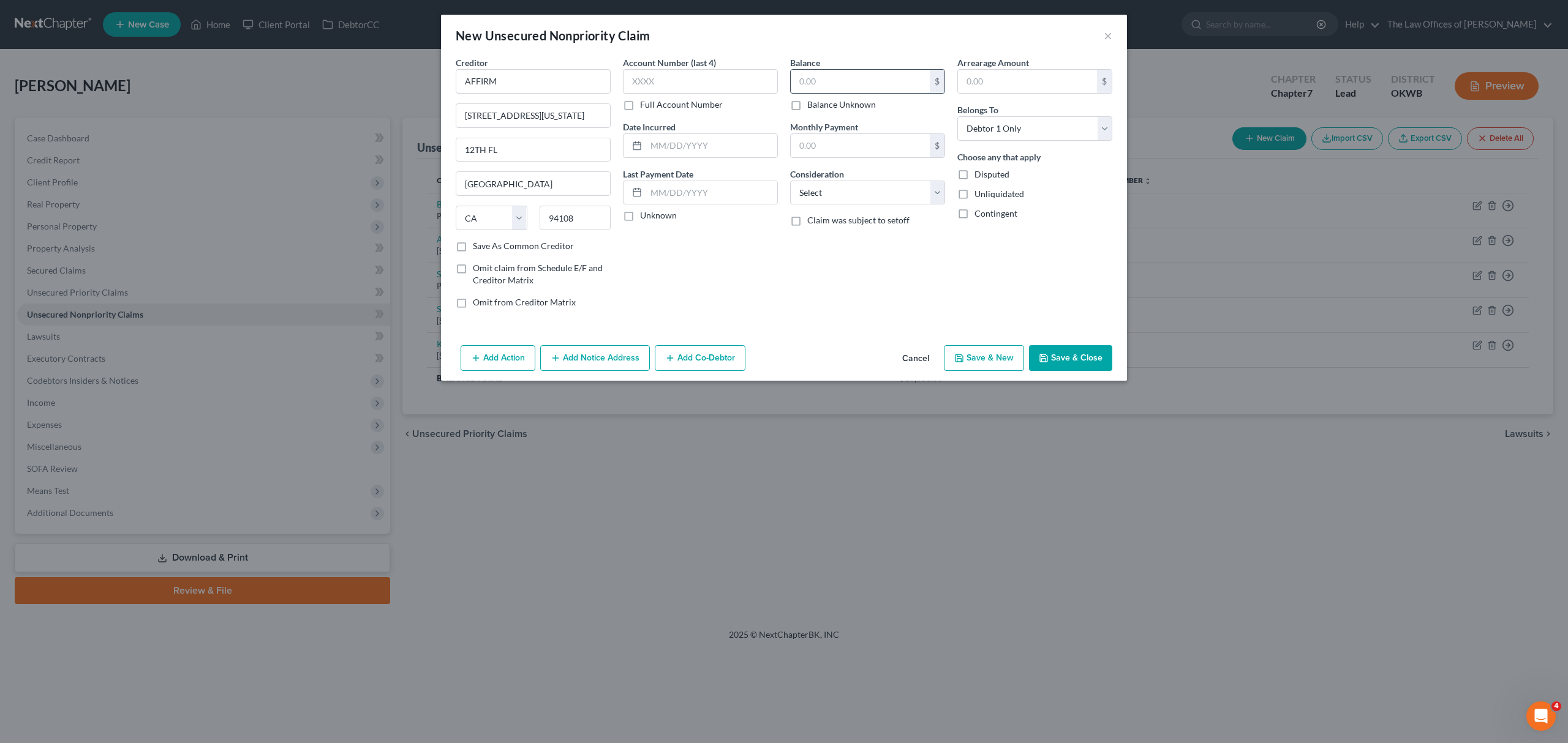
click at [883, 81] on input "text" at bounding box center [860, 81] width 139 height 23
type input "17,204"
click at [988, 353] on button "Save & New" at bounding box center [984, 358] width 80 height 26
select select "0"
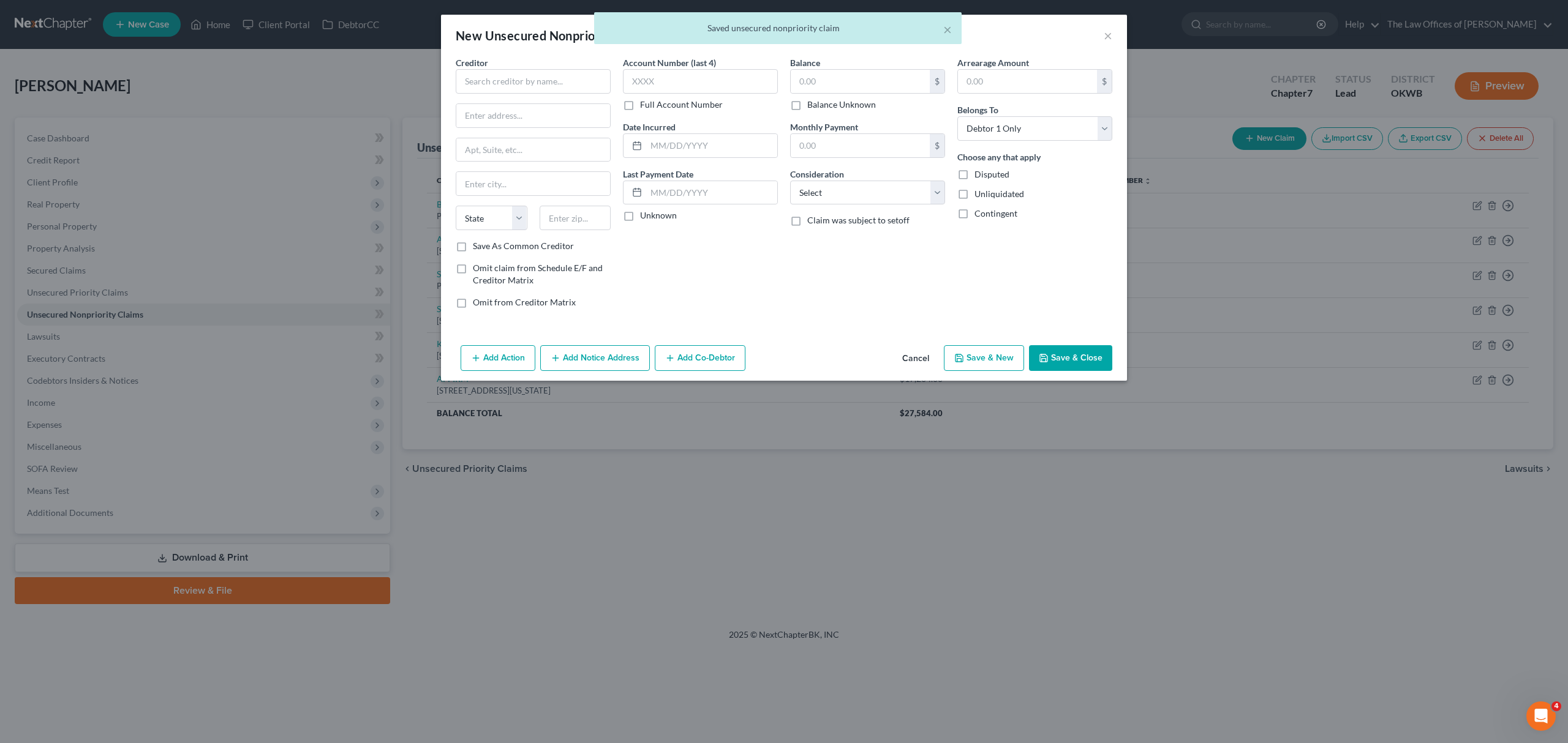
type input "17,204.00"
type input "0.00"
click at [521, 82] on input "text" at bounding box center [533, 81] width 155 height 24
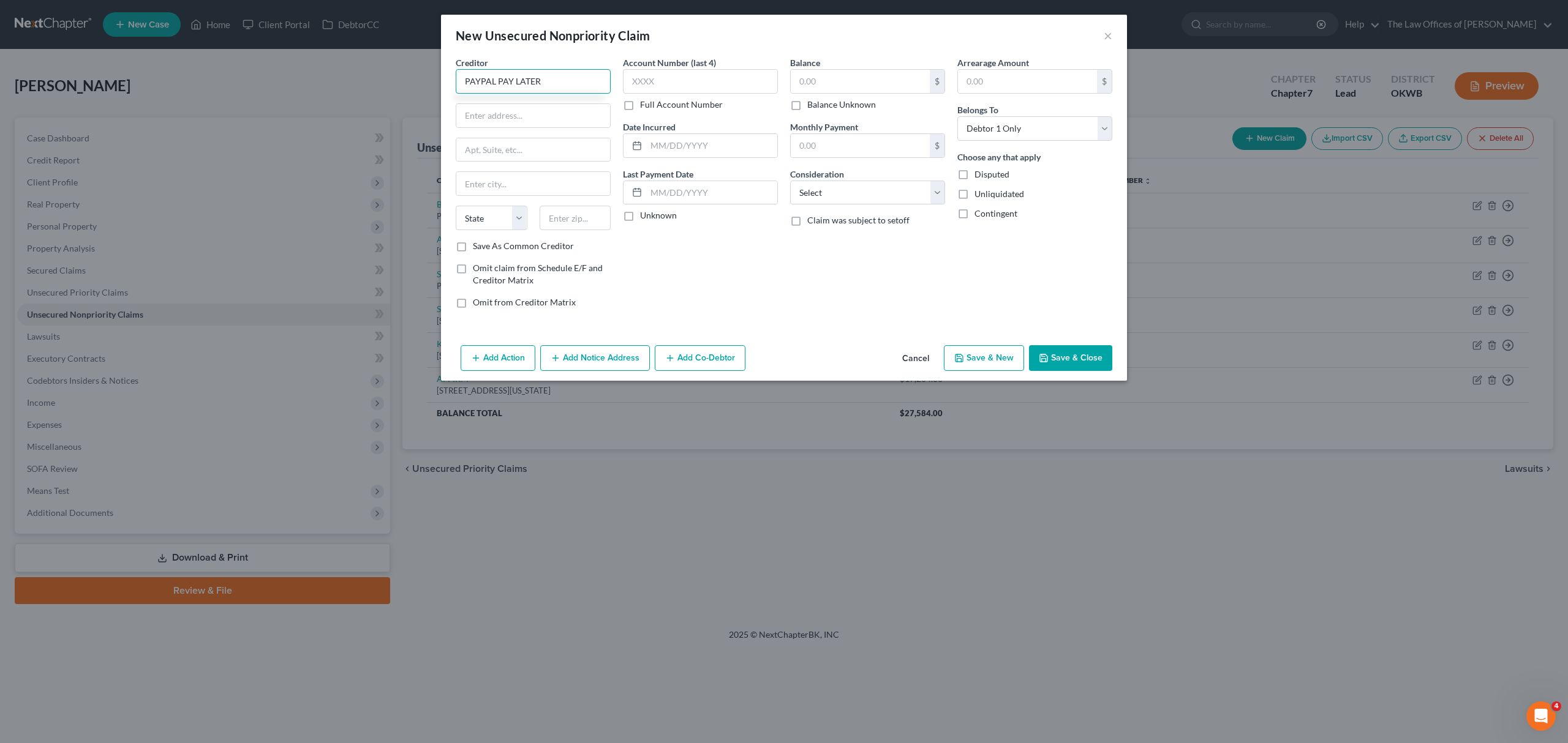
type input "PAYPAL PAY LATER"
type input "POB 45950"
type input "68145"
type input "Omaha"
select select "30"
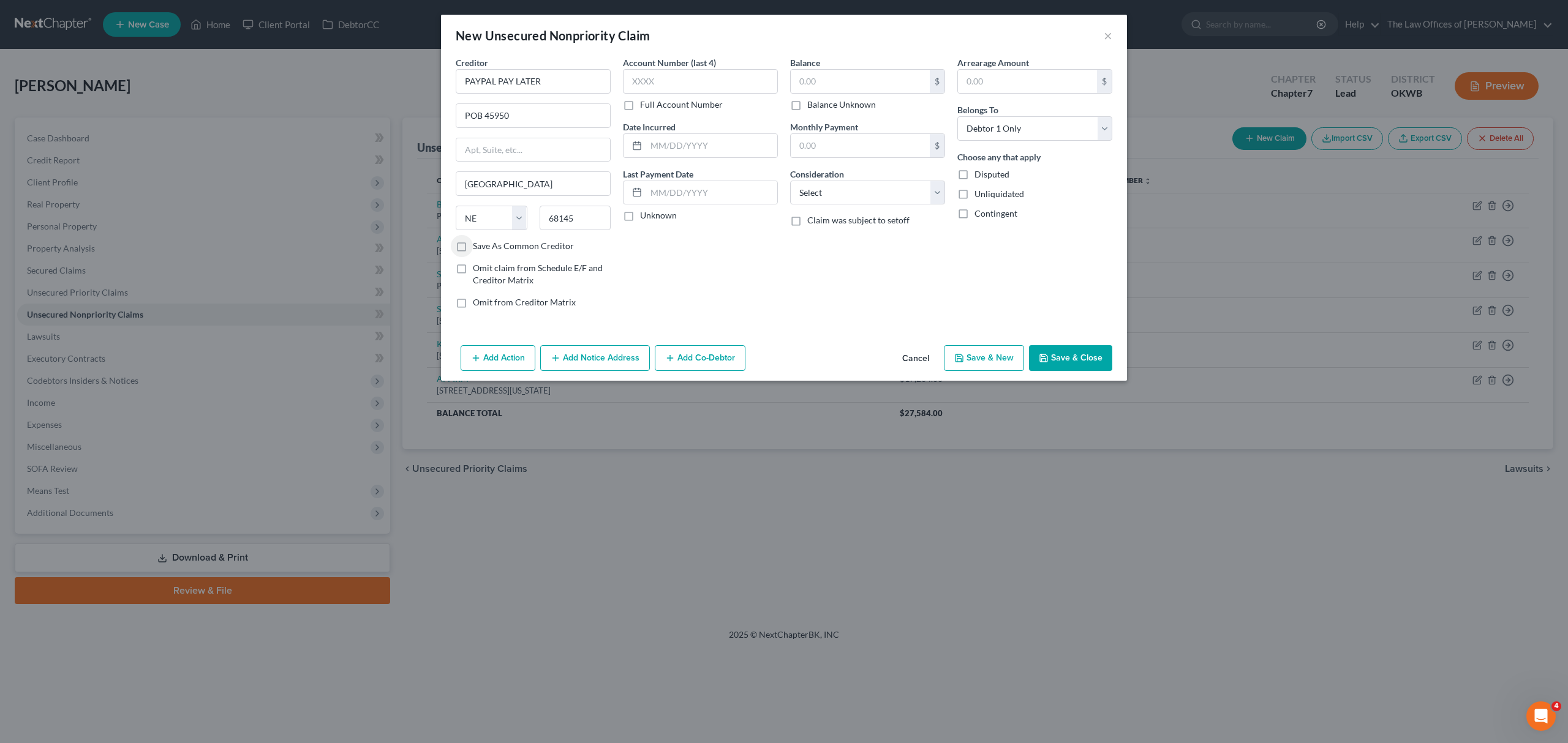
click at [511, 253] on label "Save As Common Creditor" at bounding box center [523, 246] width 101 height 12
click at [485, 248] on input "Save As Common Creditor" at bounding box center [481, 243] width 8 height 8
checkbox input "true"
click at [833, 93] on div "$" at bounding box center [867, 81] width 155 height 24
click at [828, 76] on input "text" at bounding box center [860, 81] width 139 height 23
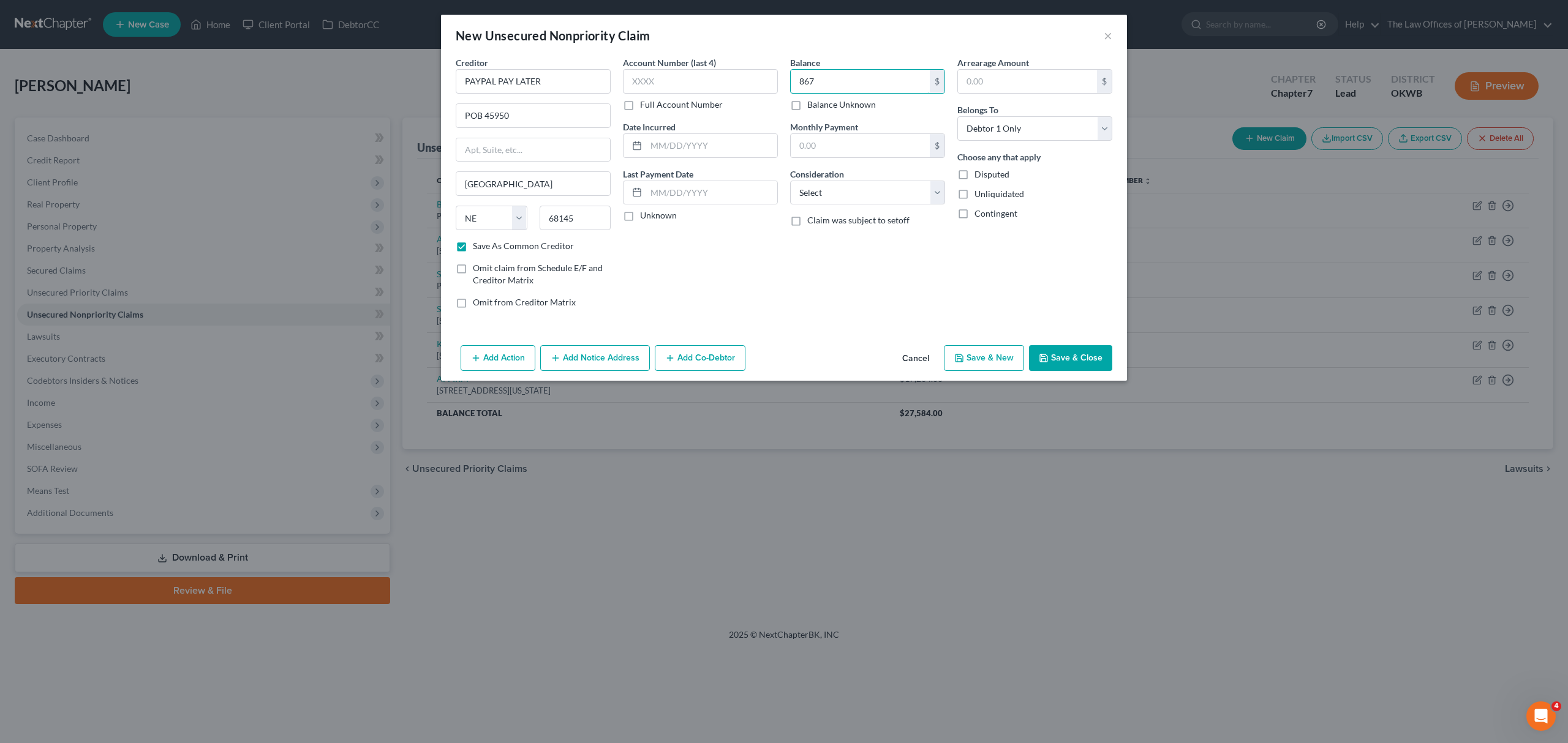
type input "867"
click at [976, 355] on button "Save & New" at bounding box center [984, 358] width 80 height 26
checkbox input "false"
select select "0"
type input "867.00"
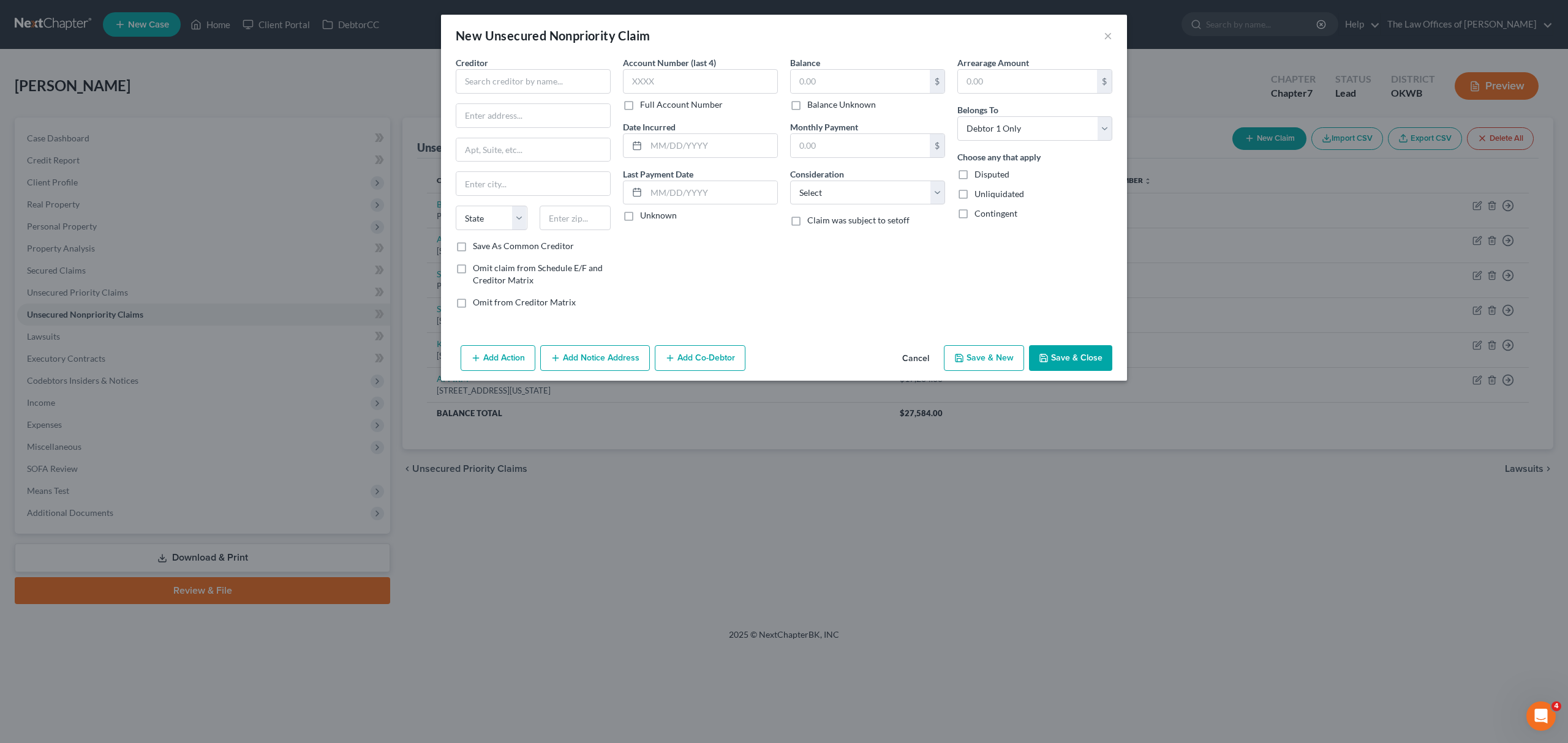
type input "0.00"
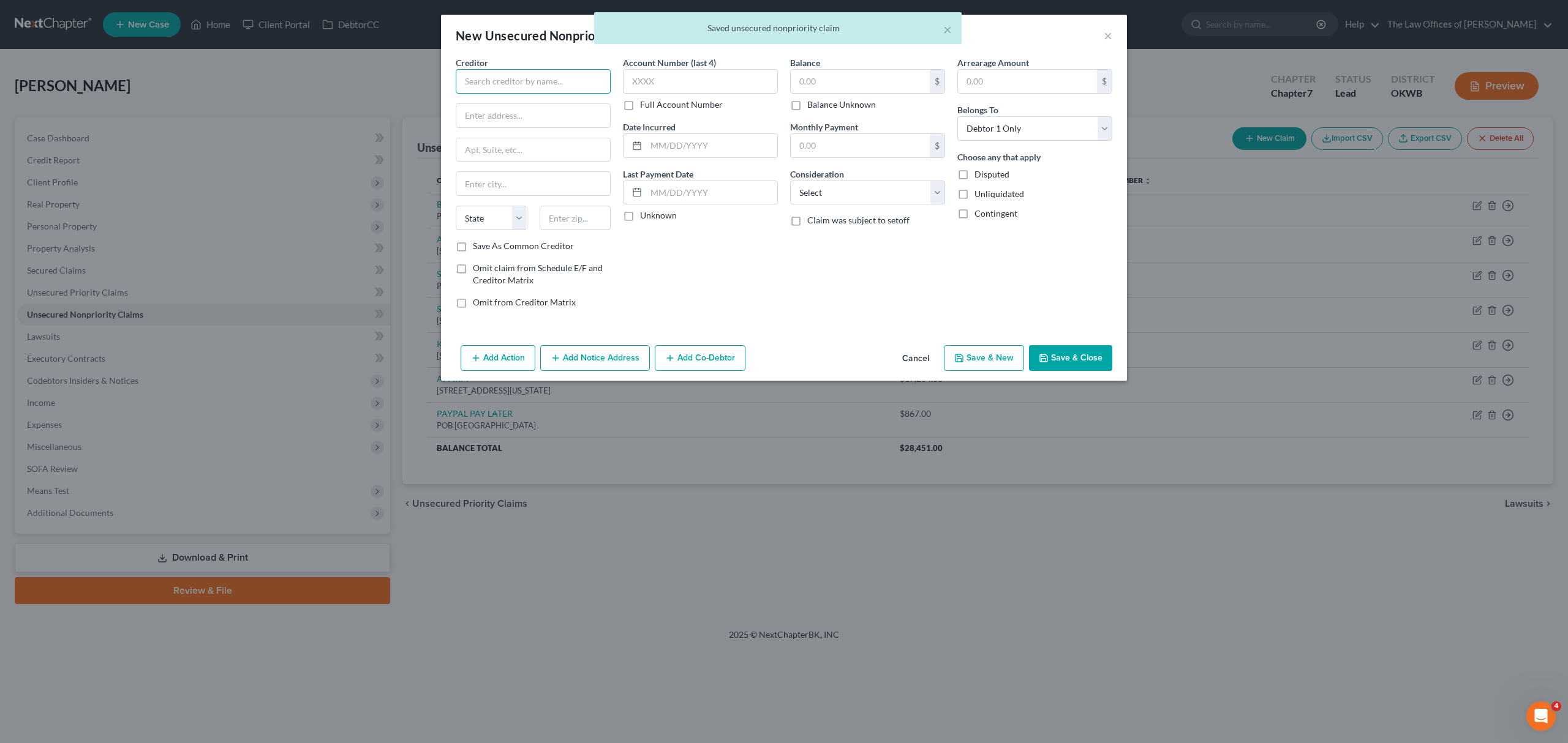
click at [498, 82] on input "text" at bounding box center [533, 81] width 155 height 24
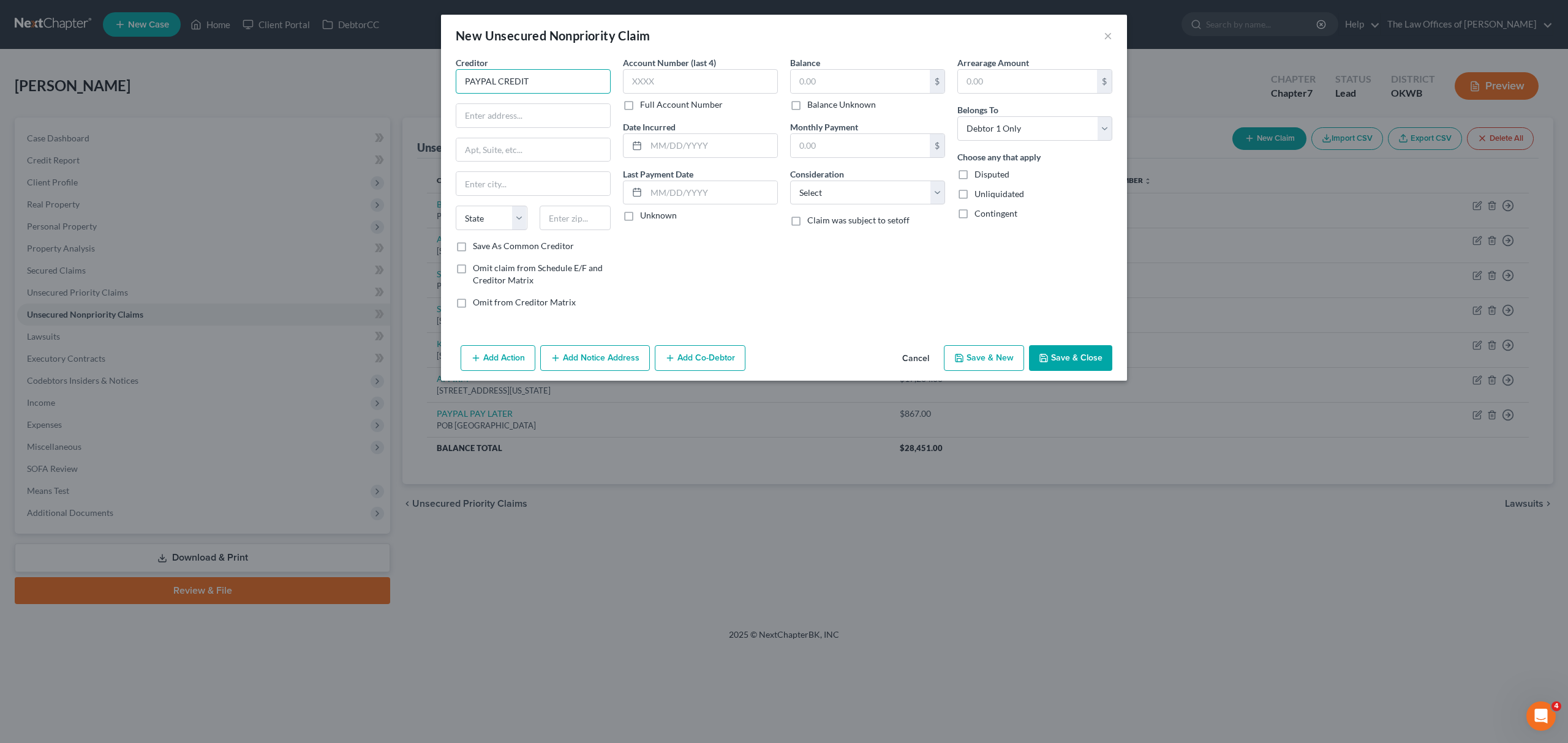
click at [588, 79] on input "PAYPAL CREDIT" at bounding box center [533, 81] width 155 height 24
type input "PAYPAL CREDIT SYNC"
type input "POB 71726"
click at [583, 218] on input "19176" at bounding box center [575, 218] width 72 height 24
drag, startPoint x: 583, startPoint y: 218, endPoint x: 424, endPoint y: 221, distance: 159.0
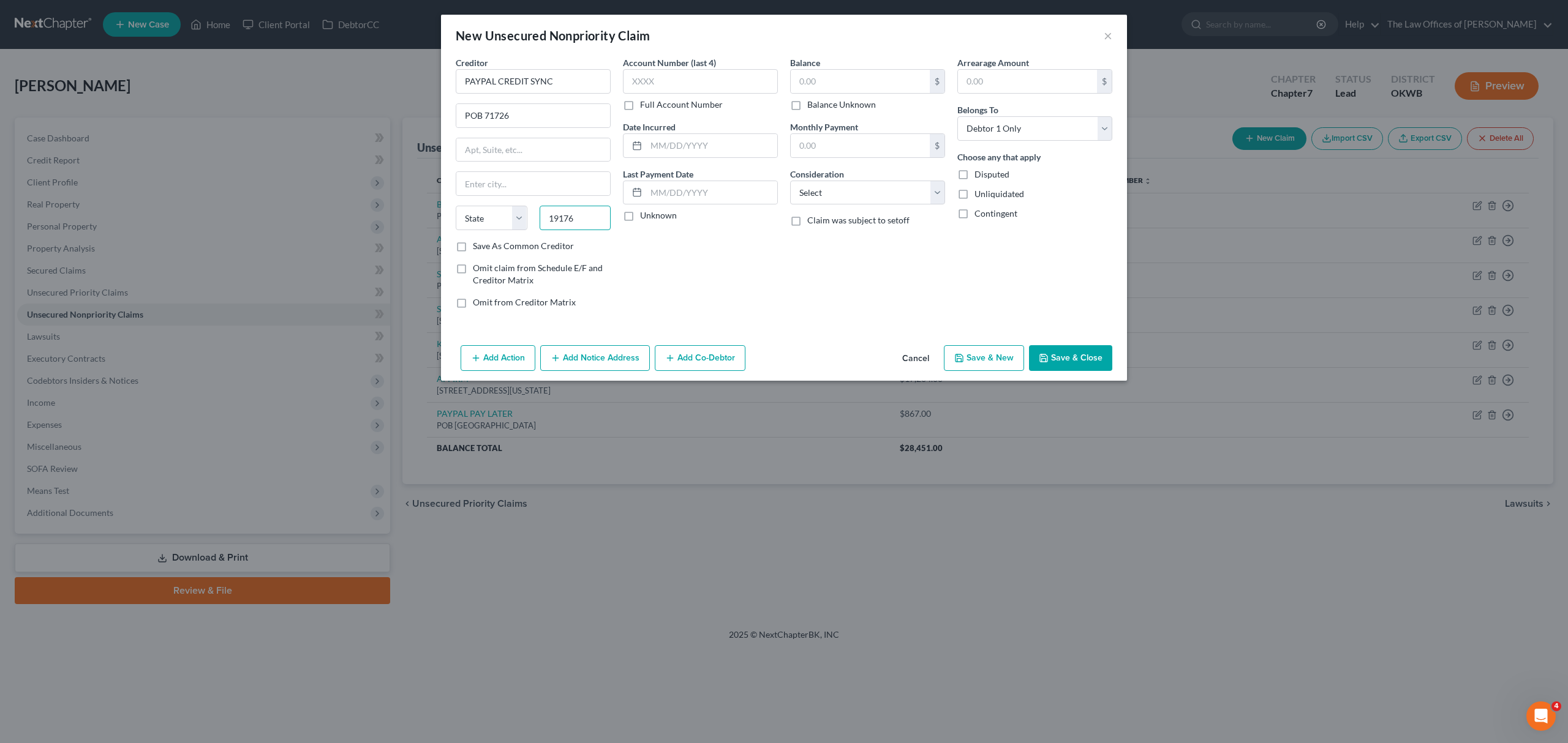
click at [424, 221] on div "New Unsecured Nonpriority Claim × Creditor * PAYPAL CREDIT SYNC POB 71726 State…" at bounding box center [784, 371] width 1568 height 743
type input "19176"
click at [504, 174] on input "text" at bounding box center [533, 183] width 154 height 23
type input "Philadelphia"
click at [523, 219] on select "State AL AK AR AZ CA CO CT DE DC FL GA GU HI ID IL IN IA KS KY LA ME MD MA MI M…" at bounding box center [492, 218] width 72 height 24
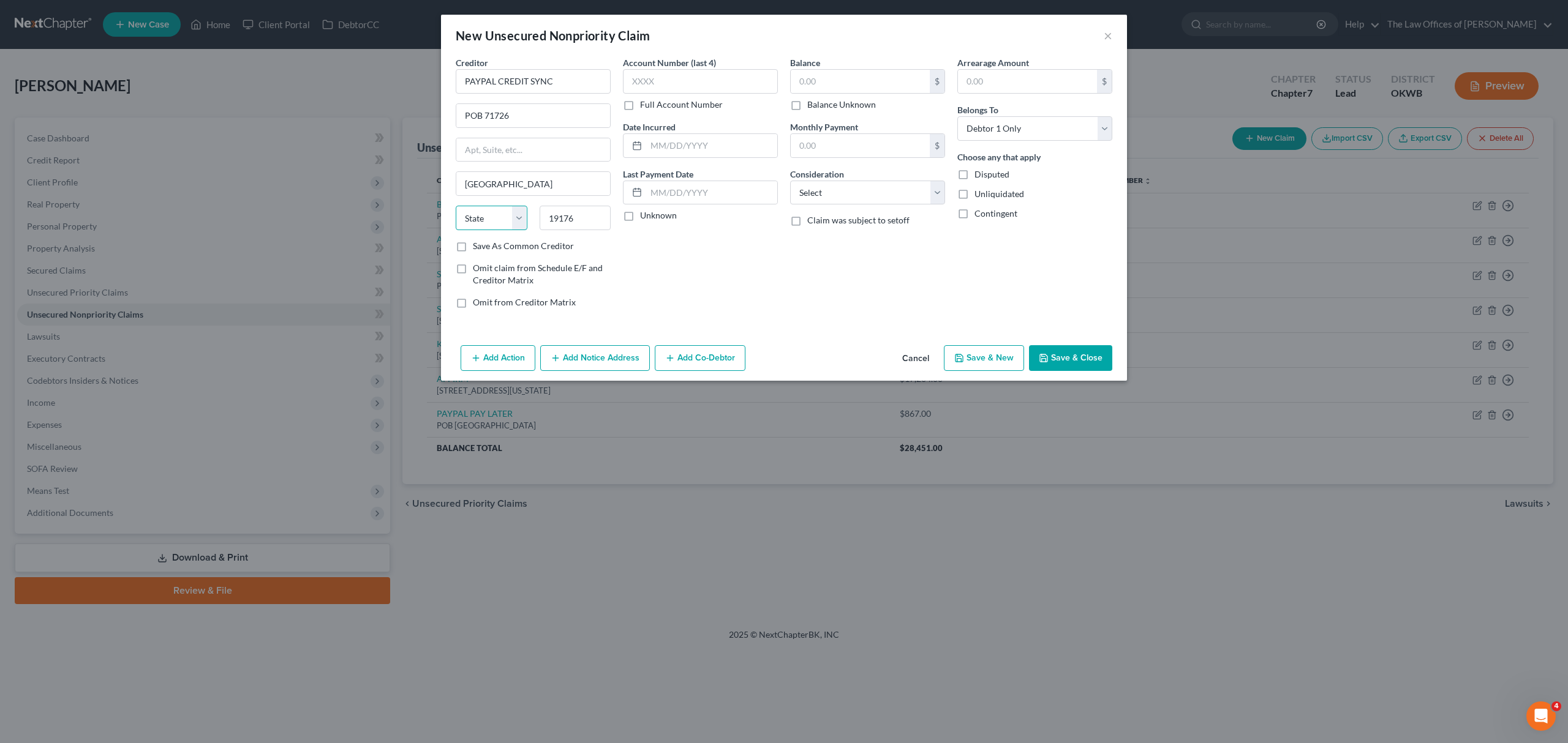
select select "39"
click at [456, 207] on select "State AL AK AR AZ CA CO CT DE DC FL GA GU HI ID IL IN IA KS KY LA ME MD MA MI M…" at bounding box center [492, 218] width 72 height 24
click at [510, 247] on label "Save As Common Creditor" at bounding box center [523, 246] width 101 height 12
click at [485, 247] on input "Save As Common Creditor" at bounding box center [481, 243] width 8 height 8
checkbox input "true"
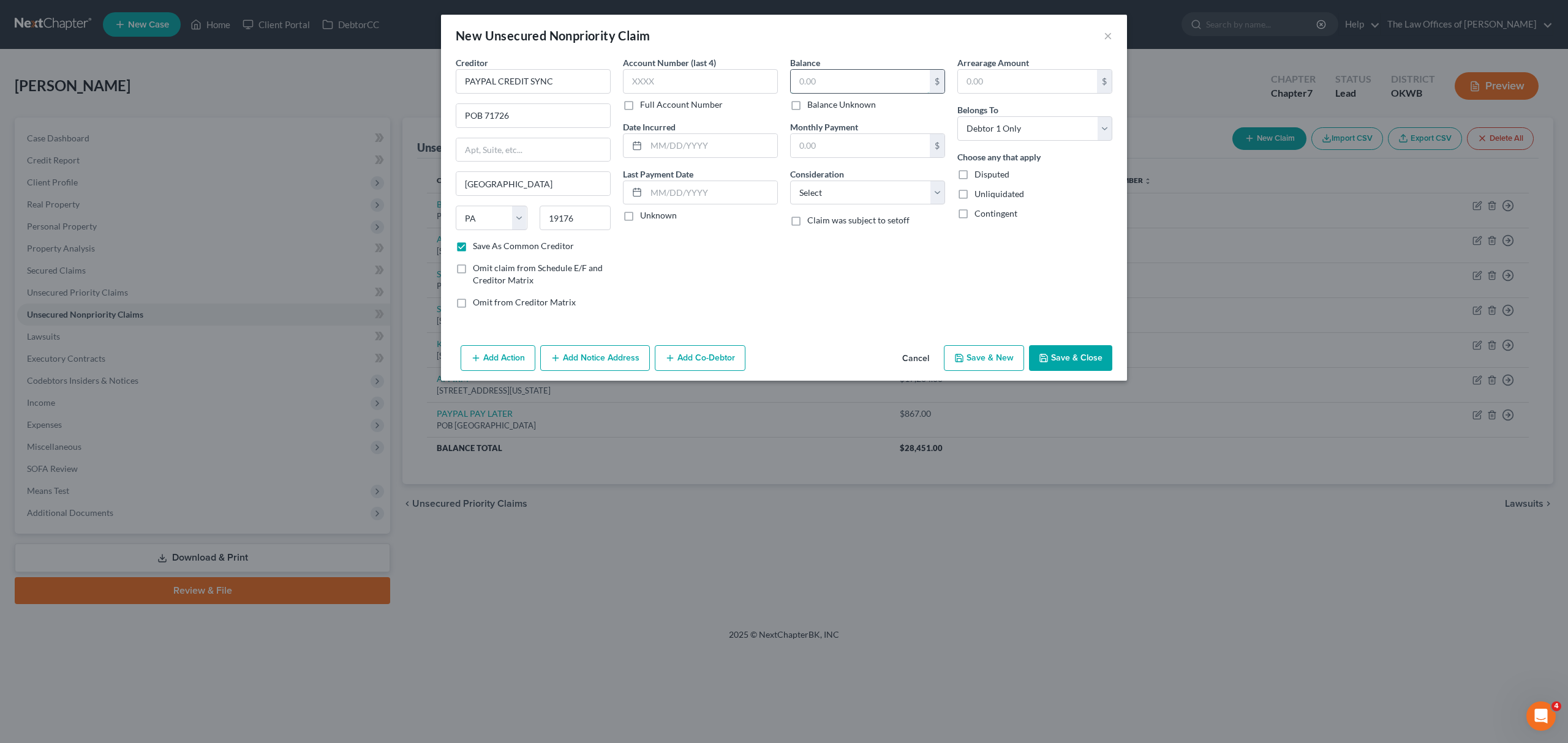
click at [826, 72] on input "text" at bounding box center [860, 81] width 139 height 23
type input "1,839"
click at [820, 192] on select "Select Cable / Satellite Services Collection Agency Credit Card Debt Debt Couns…" at bounding box center [867, 193] width 155 height 24
select select "2"
click at [790, 181] on select "Select Cable / Satellite Services Collection Agency Credit Card Debt Debt Couns…" at bounding box center [867, 193] width 155 height 24
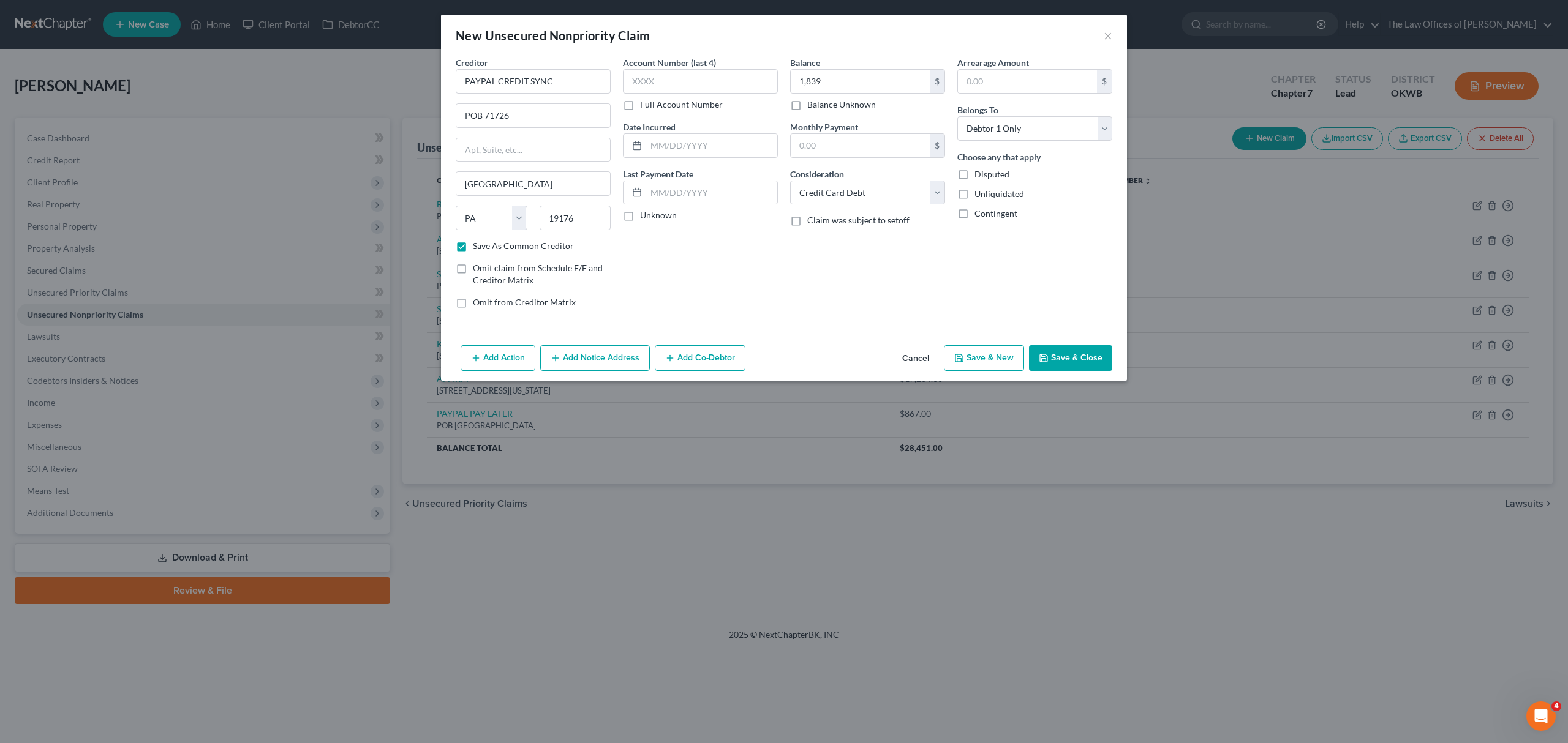
click at [1051, 353] on button "Save & Close" at bounding box center [1070, 358] width 83 height 26
checkbox input "false"
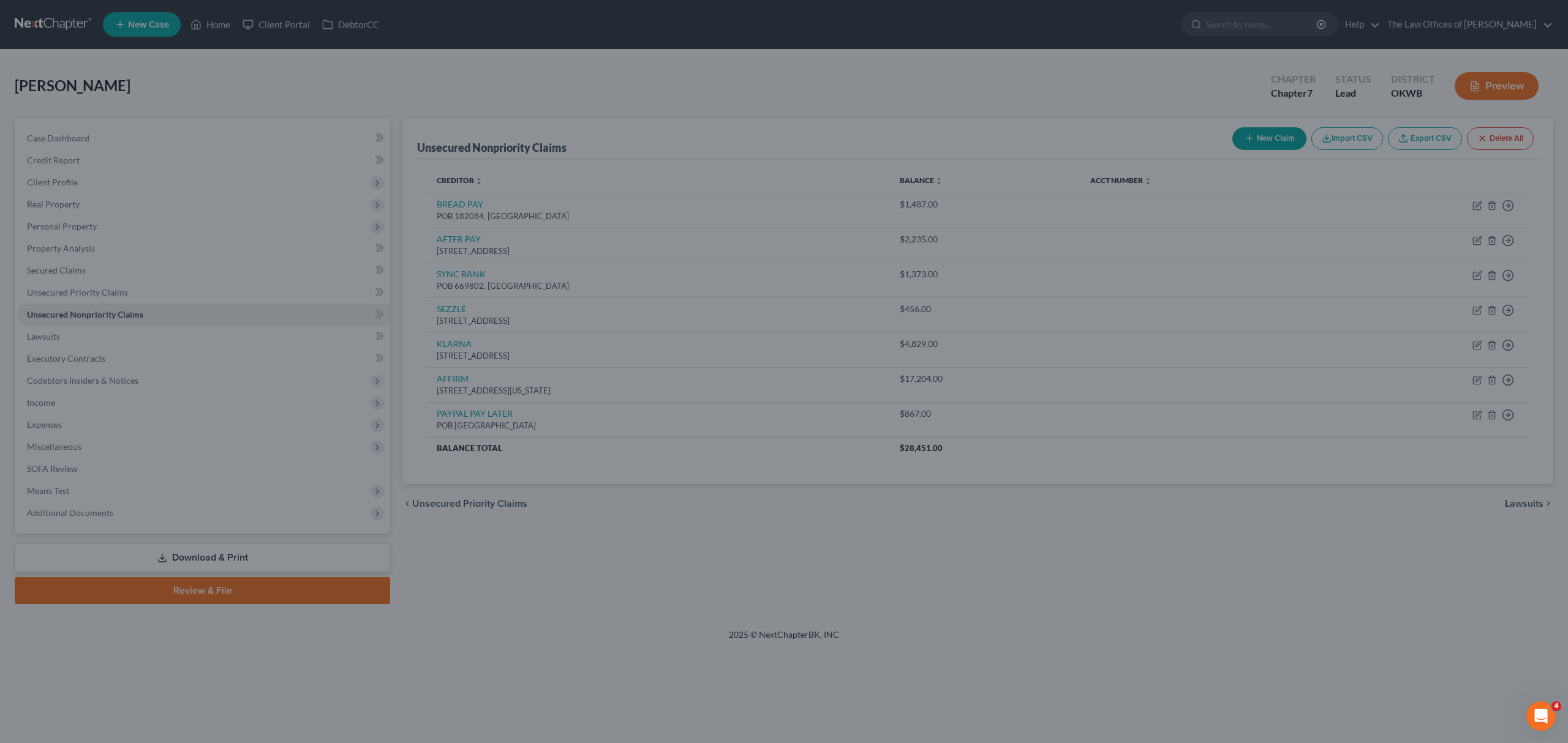
type input "1,839.00"
type input "0.00"
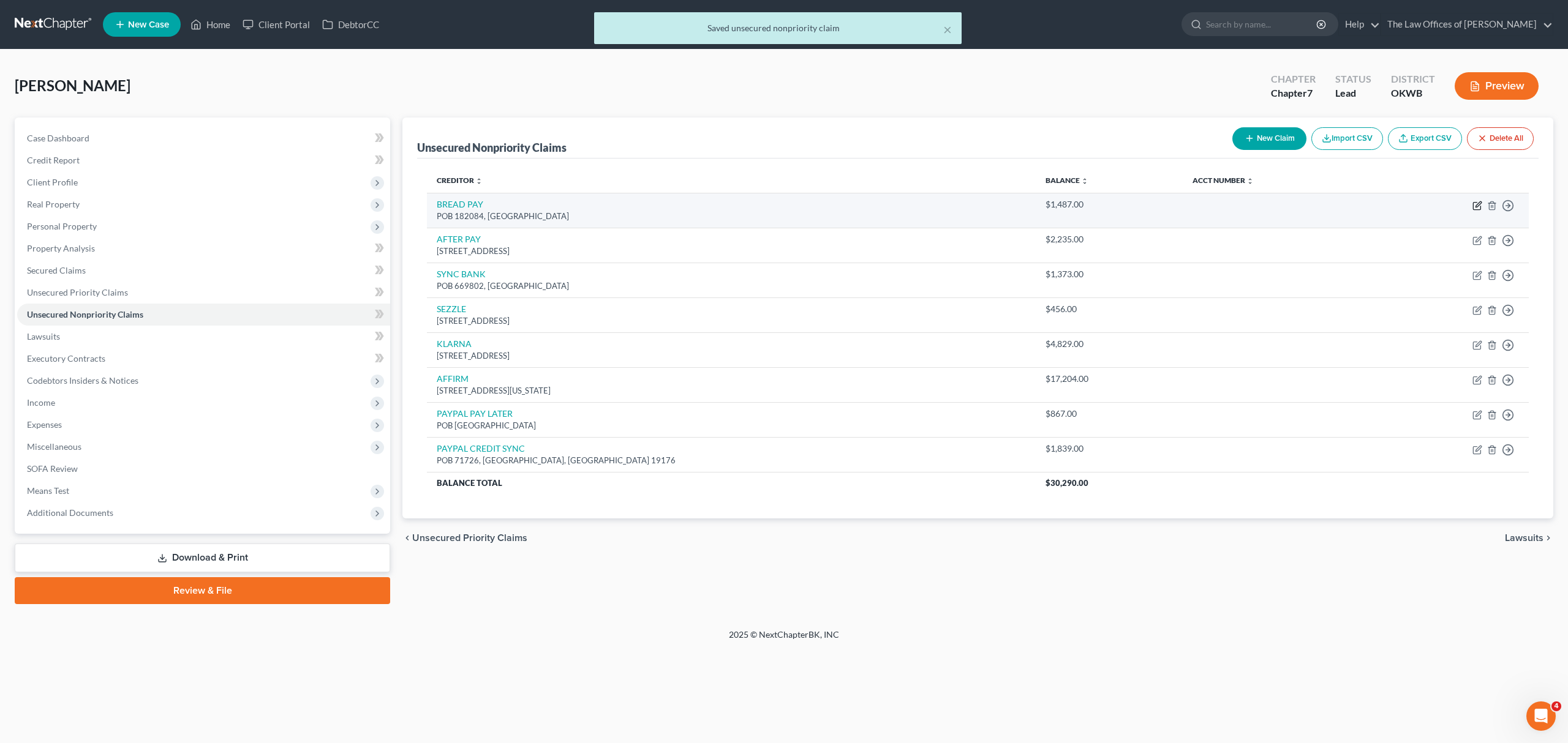
click at [1475, 207] on icon "button" at bounding box center [1478, 204] width 5 height 5
select select "36"
select select "0"
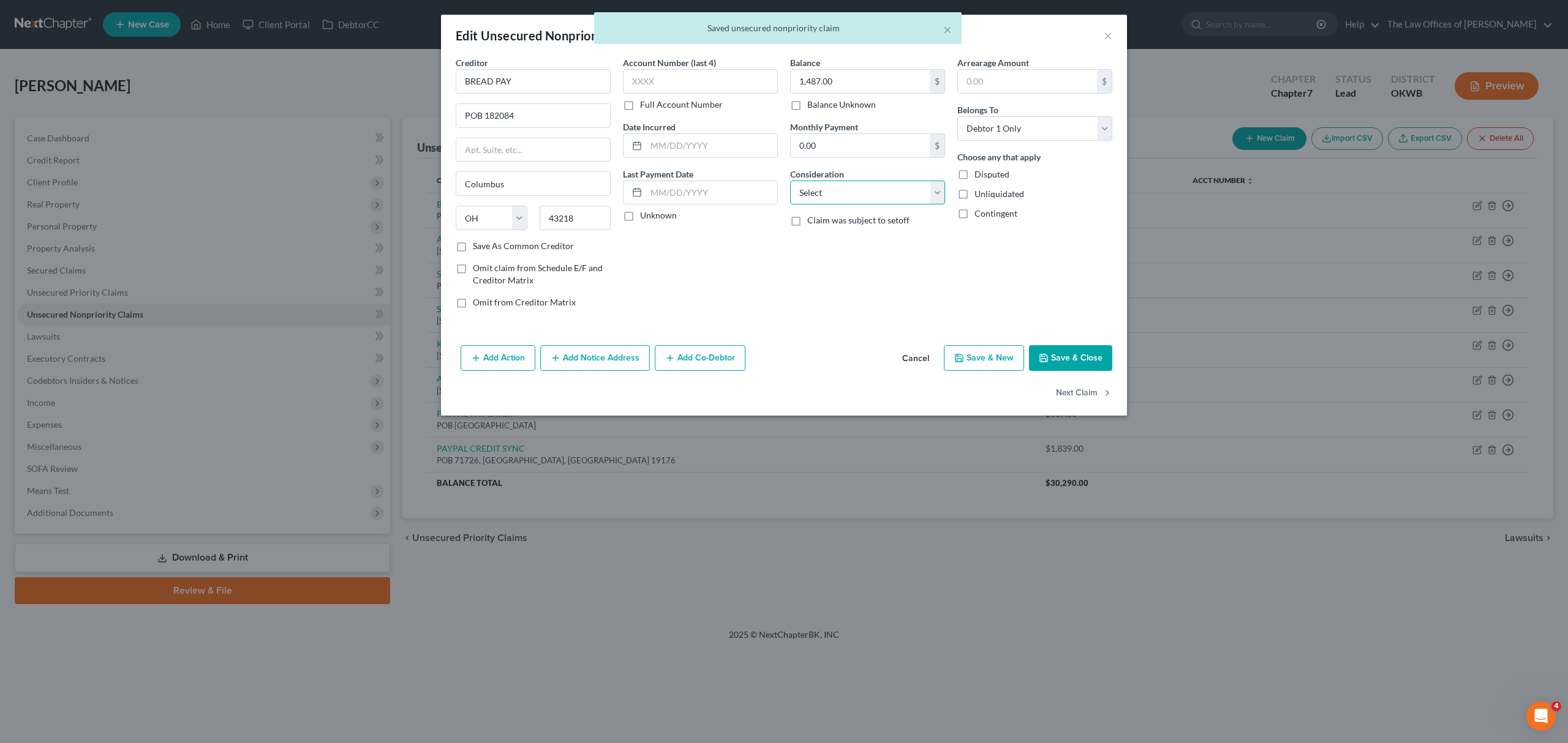
click at [840, 201] on select "Select Cable / Satellite Services Collection Agency Credit Card Debt Debt Couns…" at bounding box center [867, 193] width 155 height 24
select select "14"
click at [790, 181] on select "Select Cable / Satellite Services Collection Agency Credit Card Debt Debt Couns…" at bounding box center [867, 193] width 155 height 24
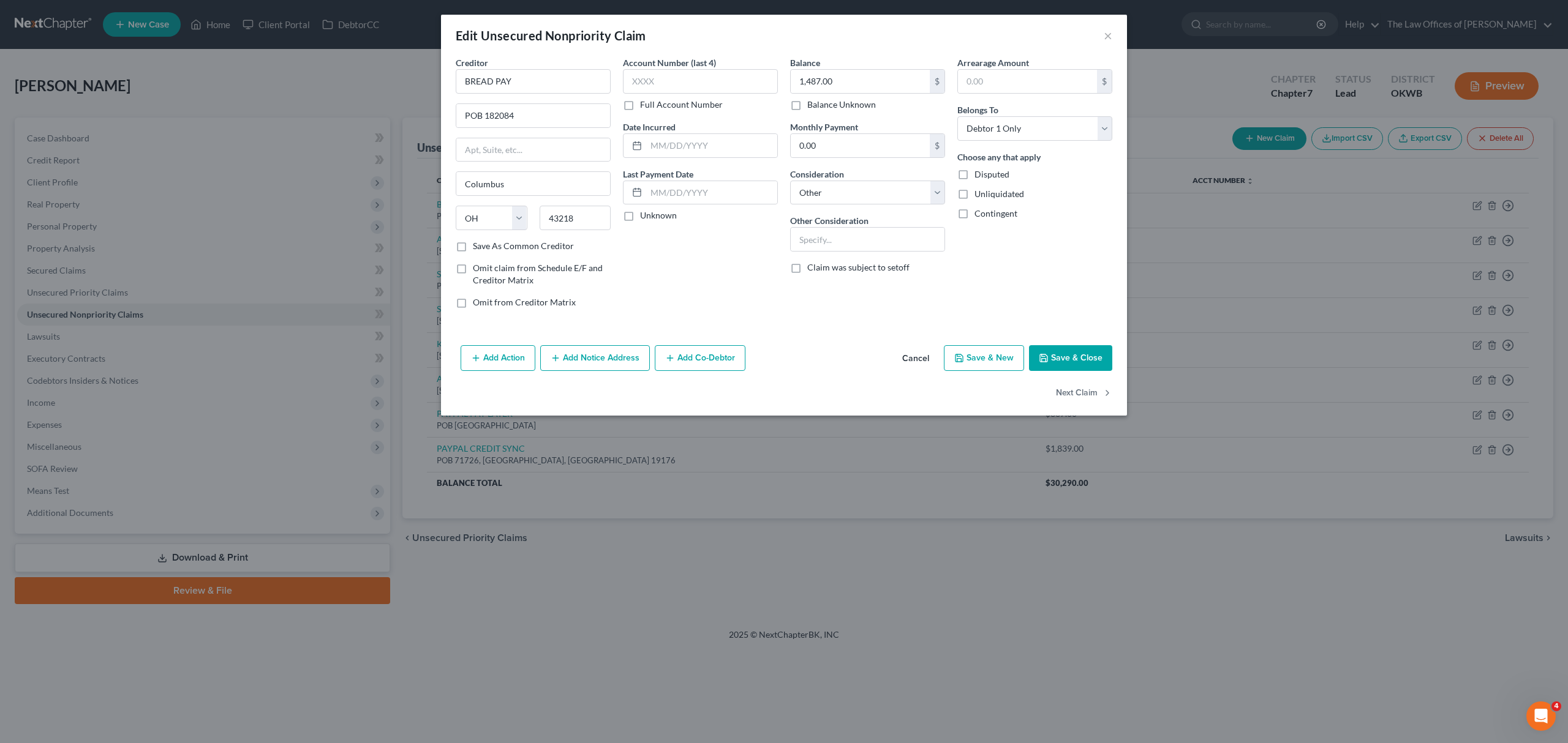
click at [1044, 355] on icon "button" at bounding box center [1043, 357] width 10 height 10
type input "0"
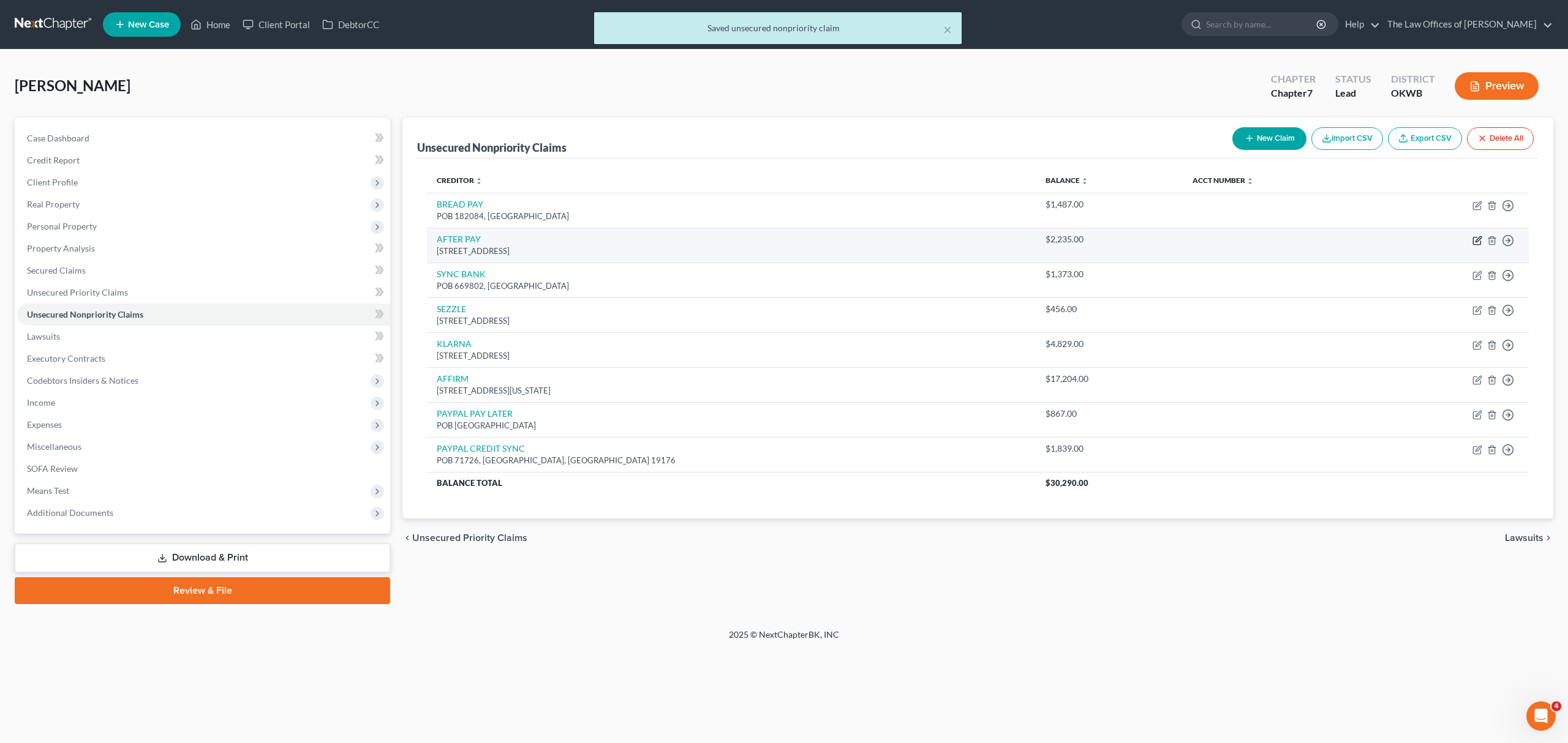
click at [1472, 240] on icon "button" at bounding box center [1476, 240] width 10 height 10
select select "4"
select select "0"
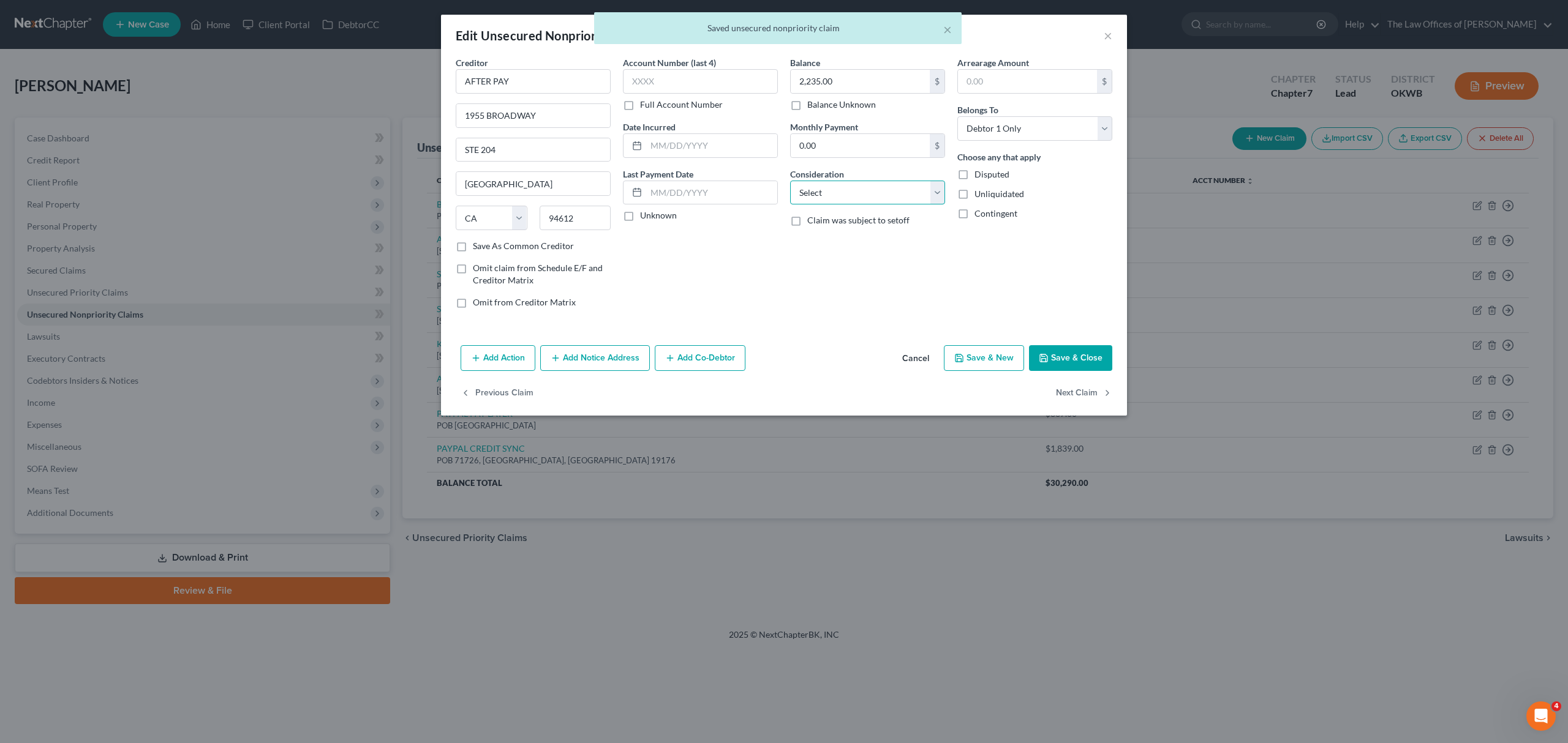
click at [888, 189] on select "Select Cable / Satellite Services Collection Agency Credit Card Debt Debt Couns…" at bounding box center [867, 193] width 155 height 24
select select "14"
click at [790, 181] on select "Select Cable / Satellite Services Collection Agency Credit Card Debt Debt Couns…" at bounding box center [867, 193] width 155 height 24
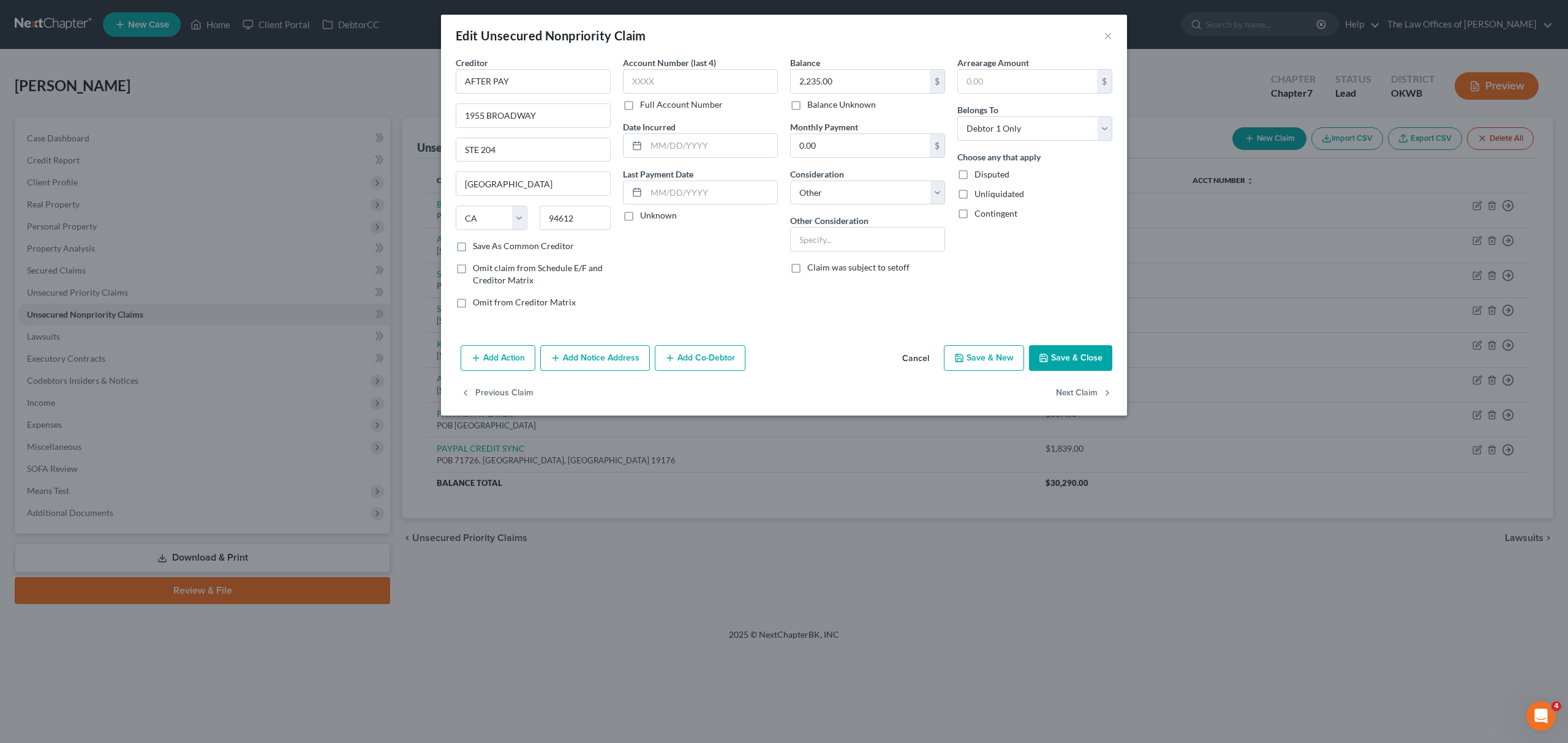
click at [1050, 355] on button "Save & Close" at bounding box center [1070, 358] width 83 height 26
type input "0"
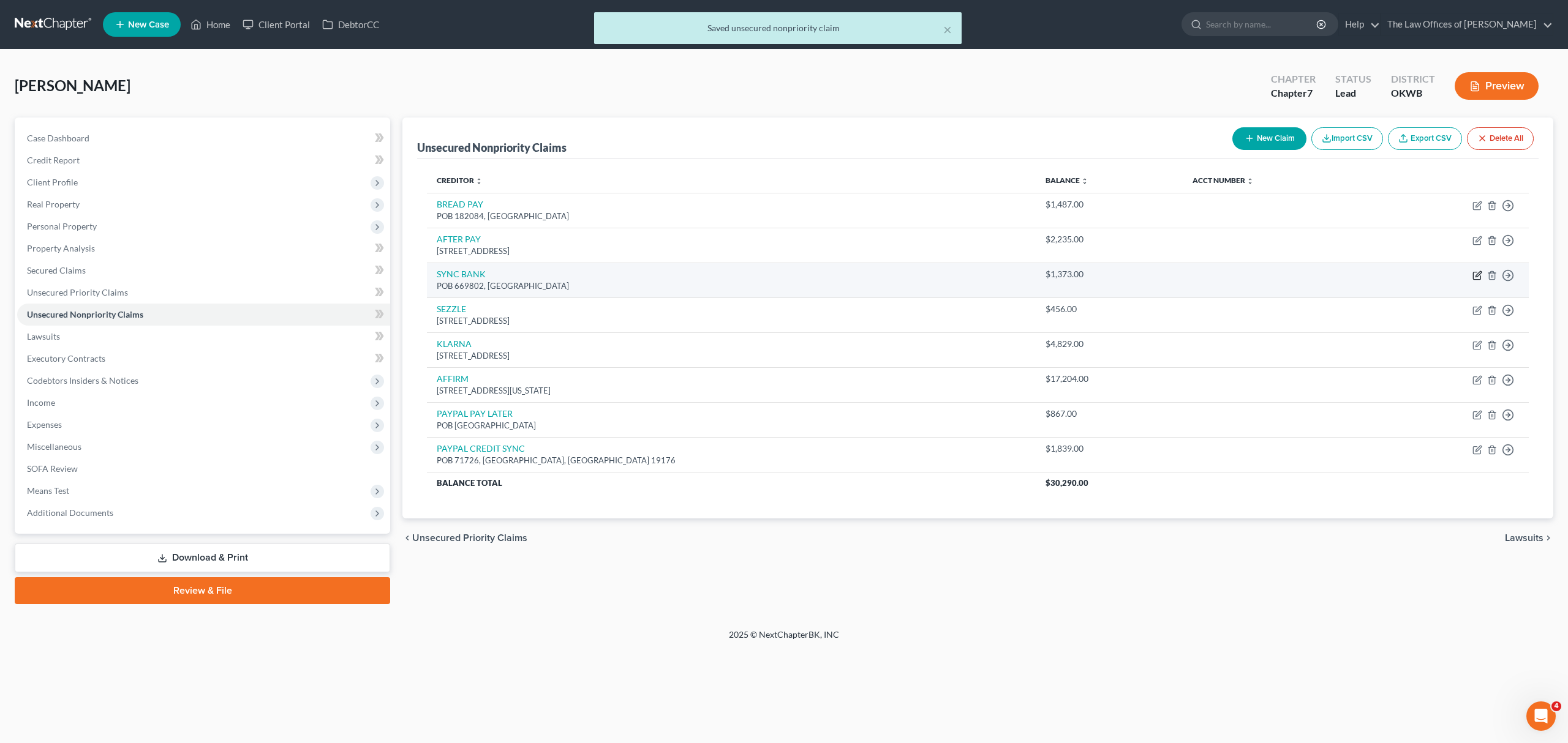
click at [1477, 277] on icon "button" at bounding box center [1478, 274] width 5 height 5
select select "45"
select select "0"
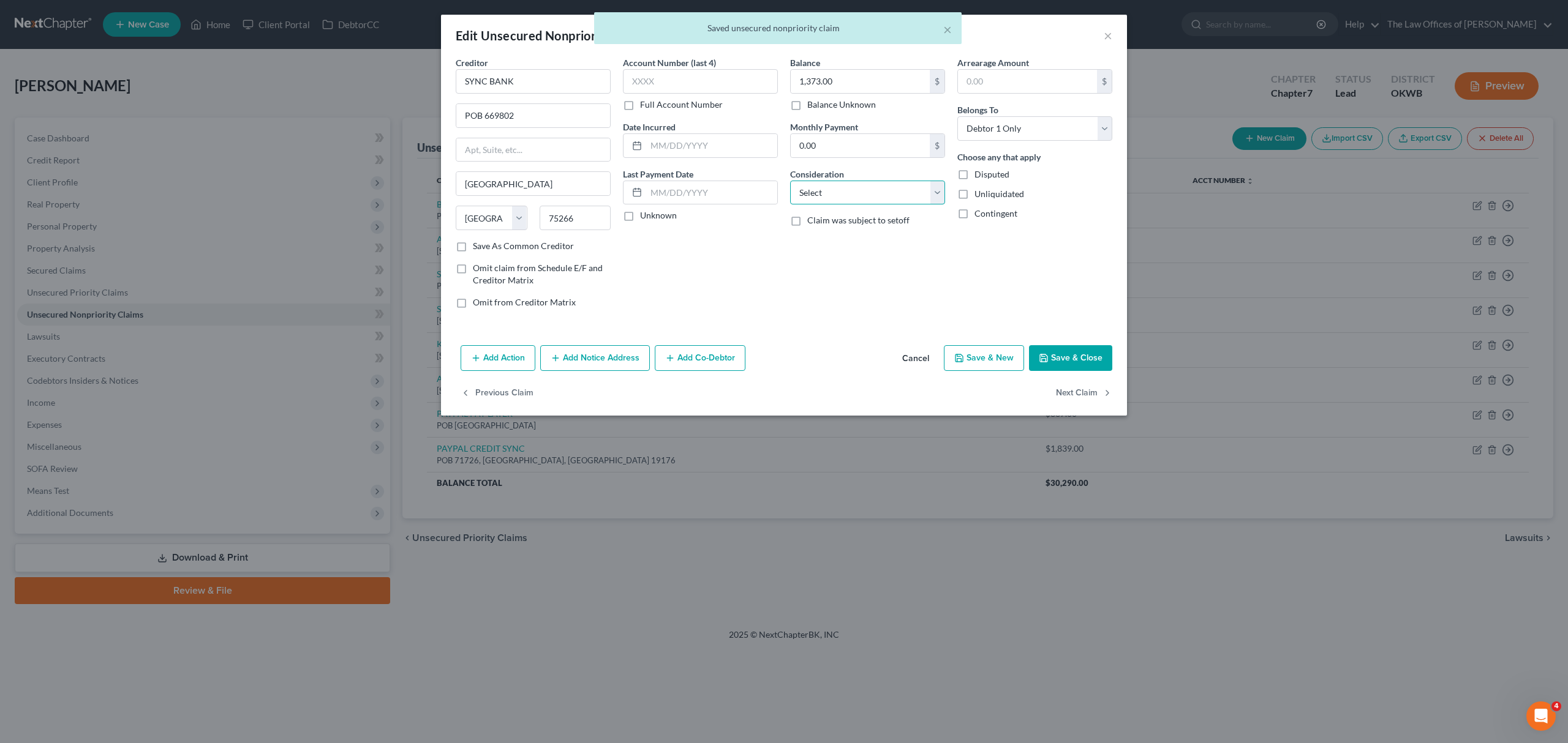
click at [888, 194] on select "Select Cable / Satellite Services Collection Agency Credit Card Debt Debt Couns…" at bounding box center [867, 193] width 155 height 24
select select "2"
click at [790, 181] on select "Select Cable / Satellite Services Collection Agency Credit Card Debt Debt Couns…" at bounding box center [867, 193] width 155 height 24
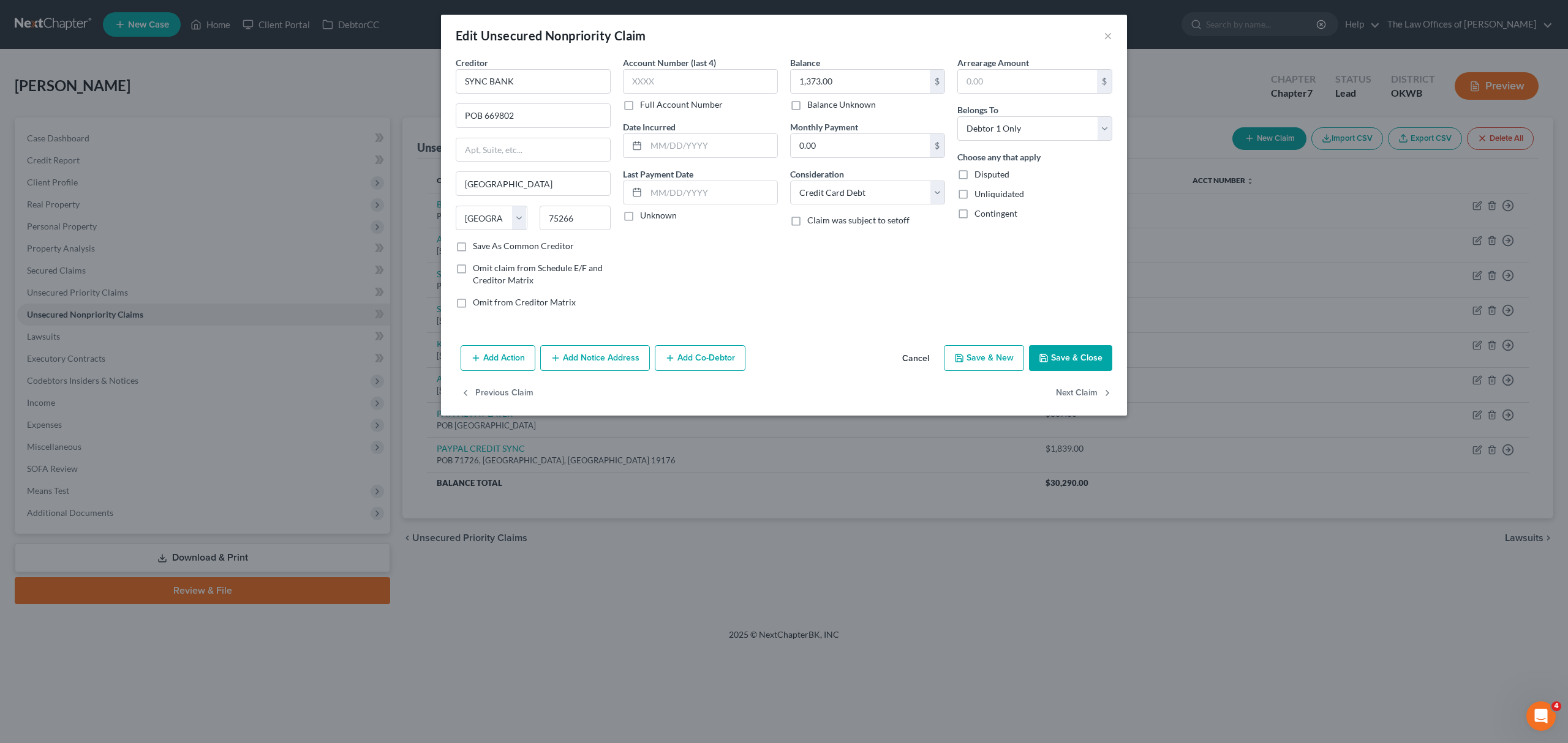
click at [1047, 356] on icon "button" at bounding box center [1043, 357] width 10 height 10
type input "0"
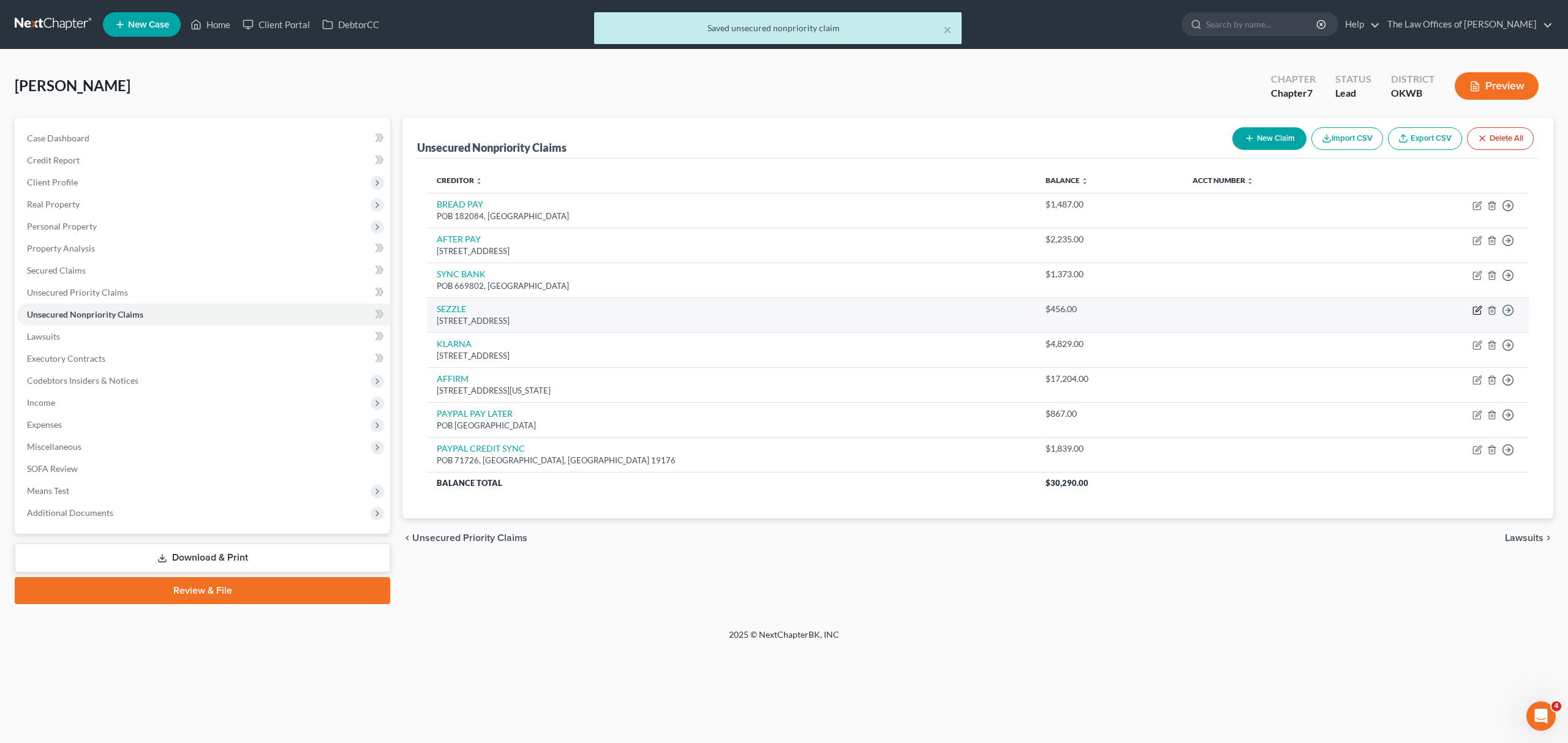
click at [1478, 311] on icon "button" at bounding box center [1476, 310] width 10 height 10
select select "24"
select select "0"
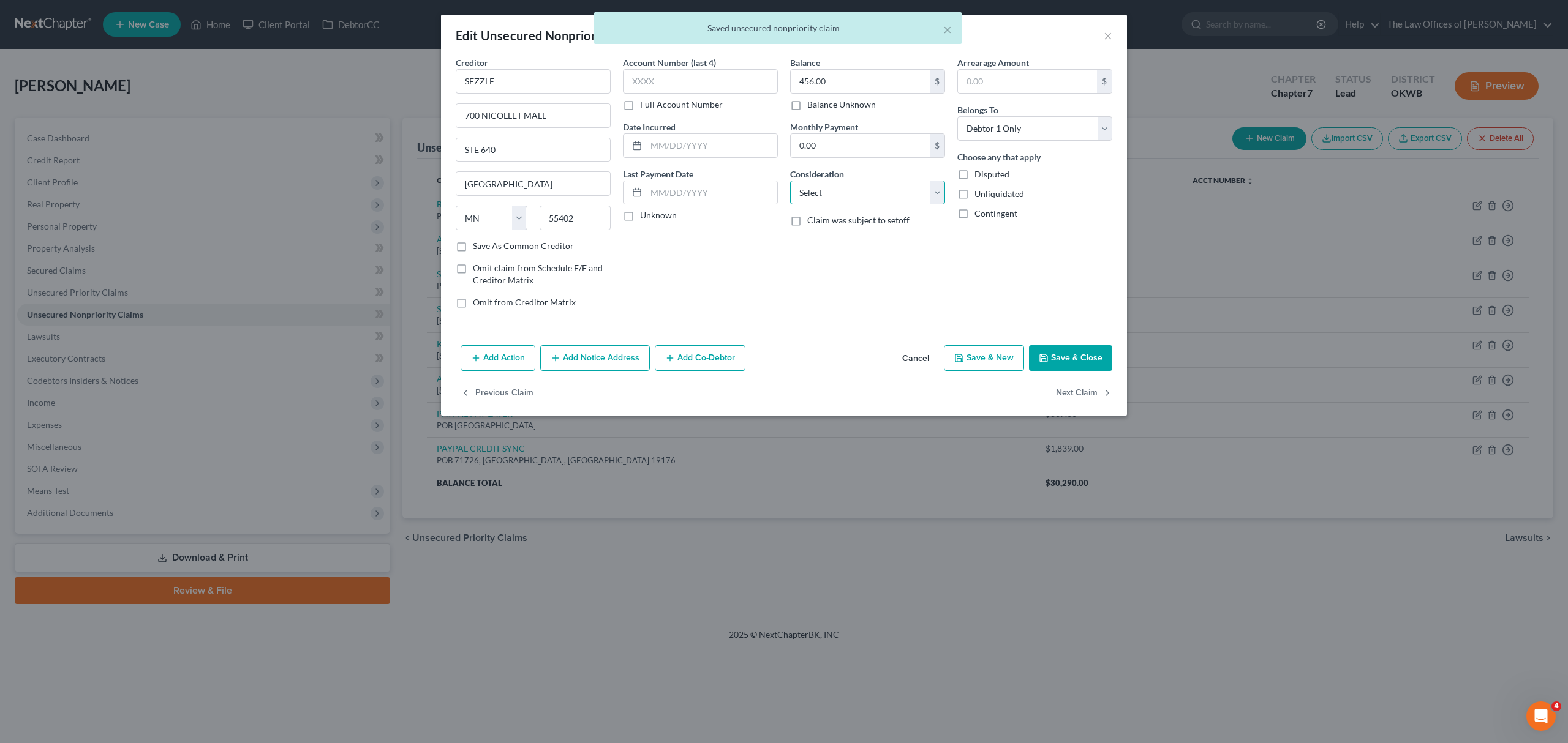
click at [807, 189] on select "Select Cable / Satellite Services Collection Agency Credit Card Debt Debt Couns…" at bounding box center [867, 193] width 155 height 24
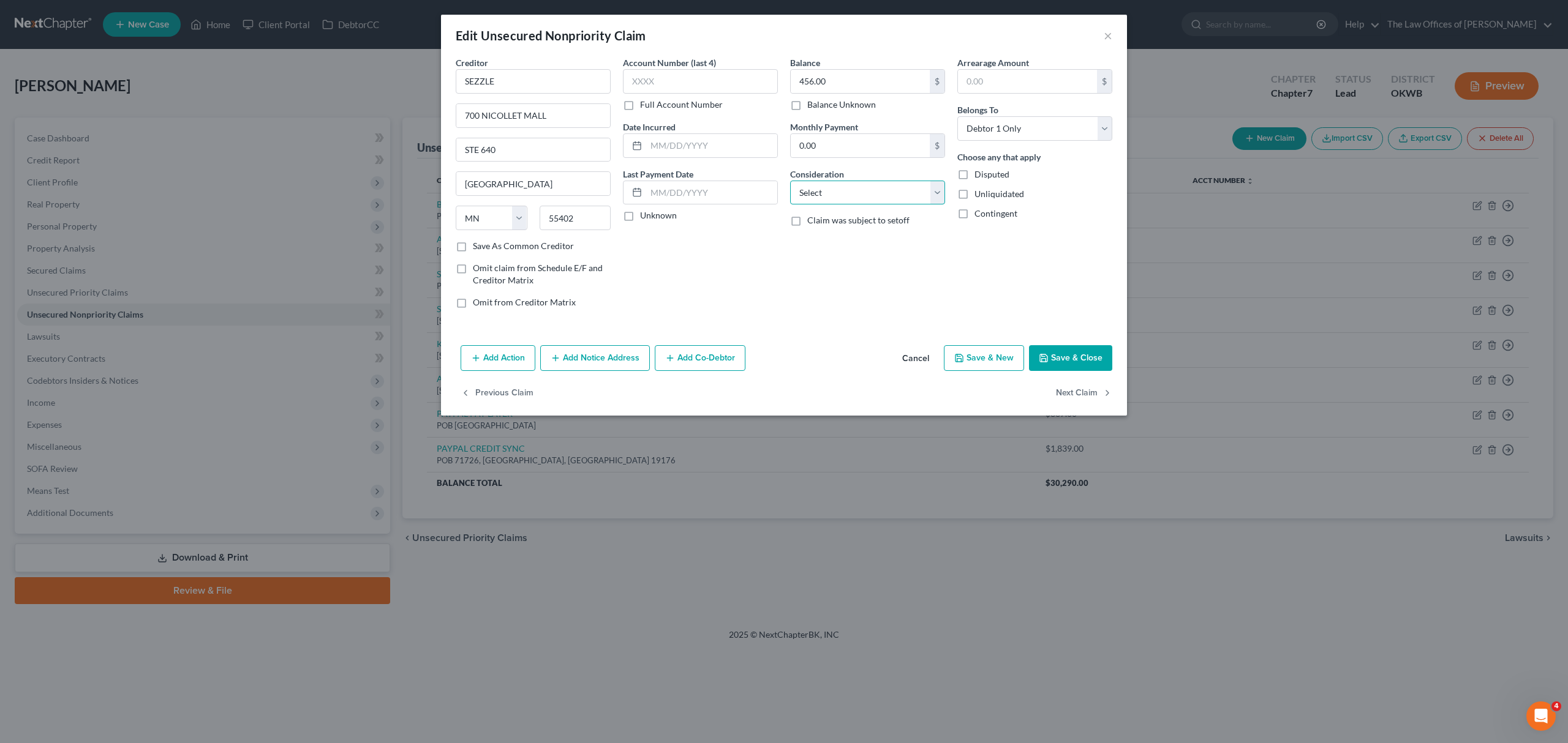
select select "14"
click at [790, 181] on select "Select Cable / Satellite Services Collection Agency Credit Card Debt Debt Couns…" at bounding box center [867, 193] width 155 height 24
click at [1057, 354] on button "Save & Close" at bounding box center [1070, 358] width 83 height 26
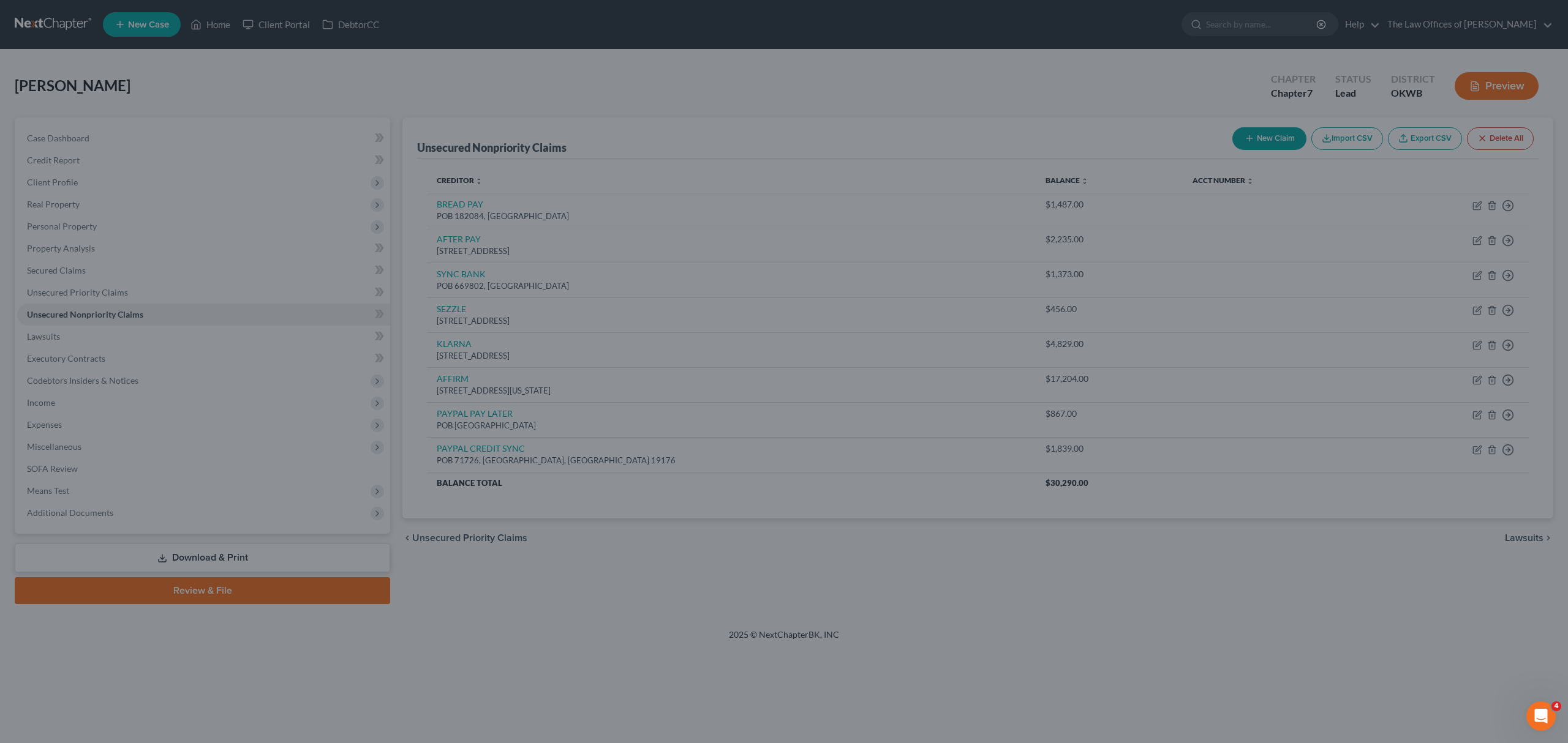
type input "0"
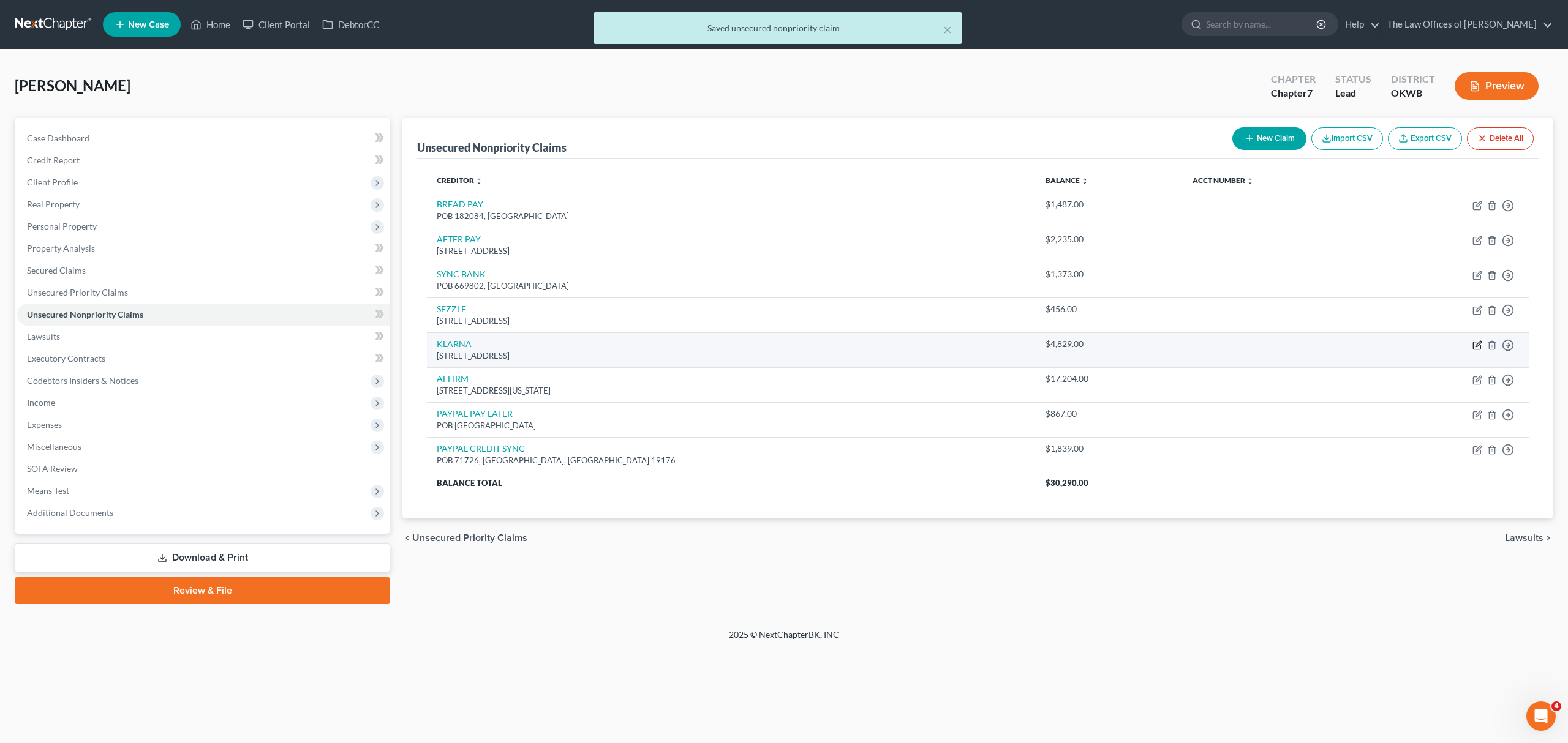
click at [1475, 346] on icon "button" at bounding box center [1476, 344] width 10 height 10
select select "36"
select select "0"
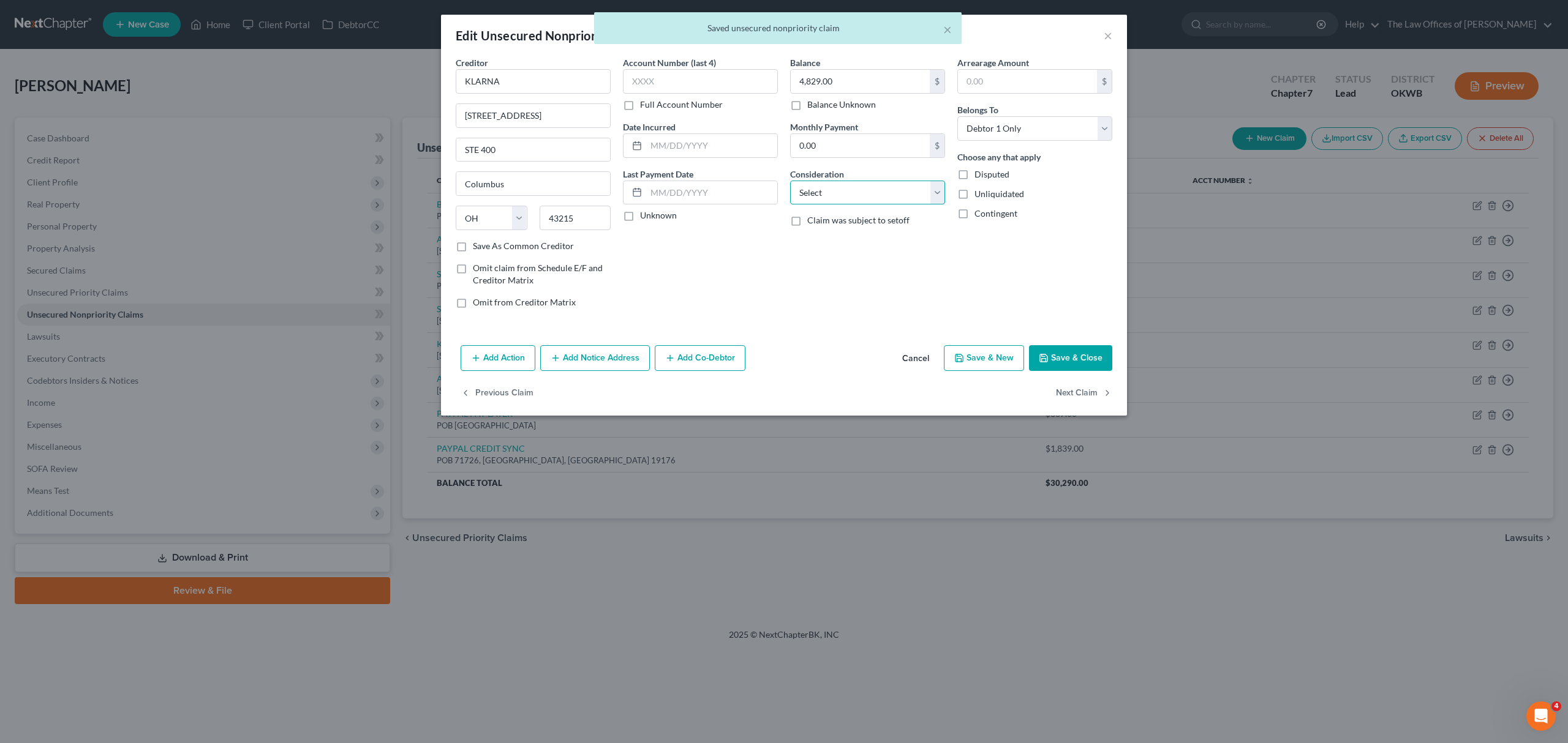
click at [907, 194] on select "Select Cable / Satellite Services Collection Agency Credit Card Debt Debt Couns…" at bounding box center [867, 193] width 155 height 24
select select "14"
click at [790, 181] on select "Select Cable / Satellite Services Collection Agency Credit Card Debt Debt Couns…" at bounding box center [867, 193] width 155 height 24
click at [1051, 363] on button "Save & Close" at bounding box center [1070, 358] width 83 height 26
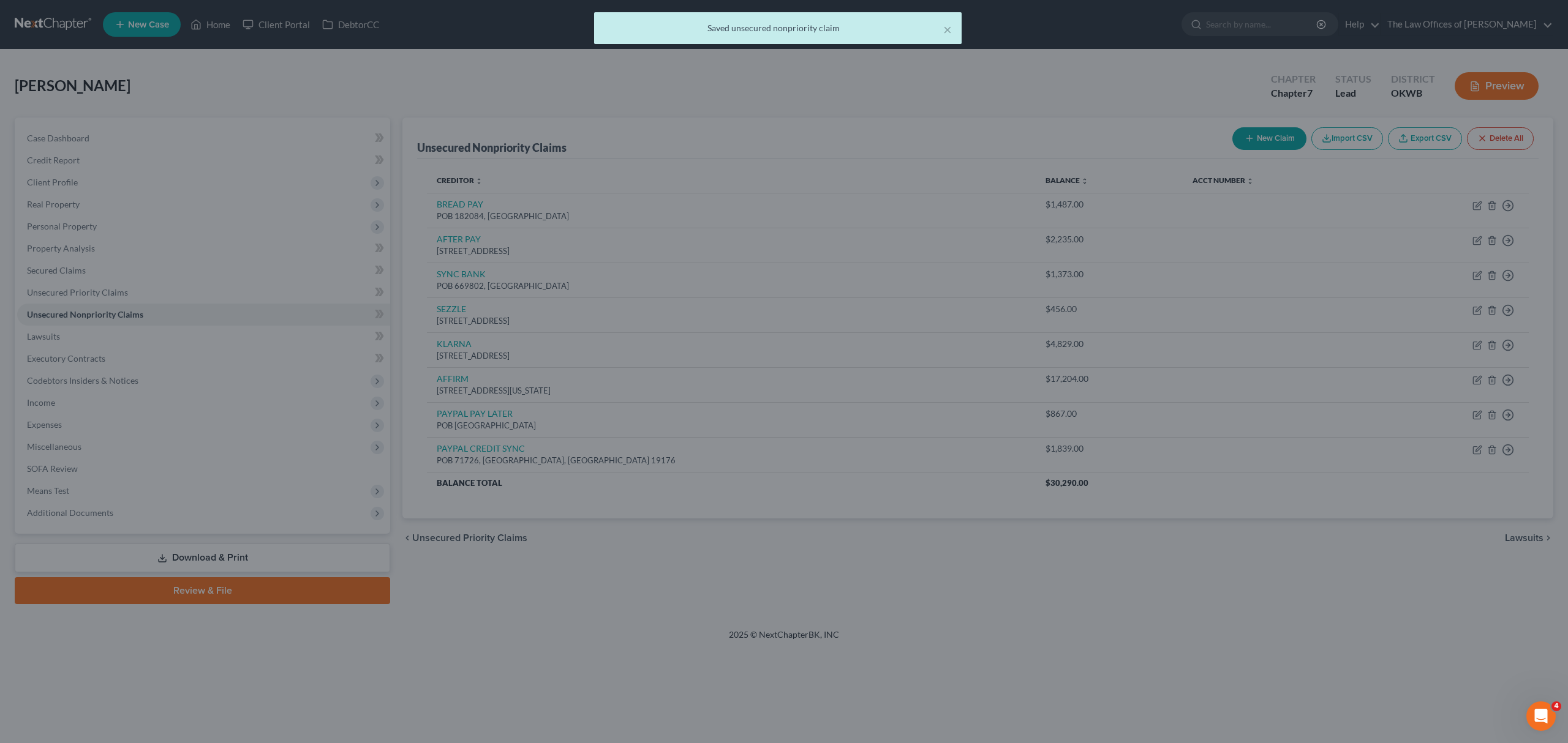
type input "0"
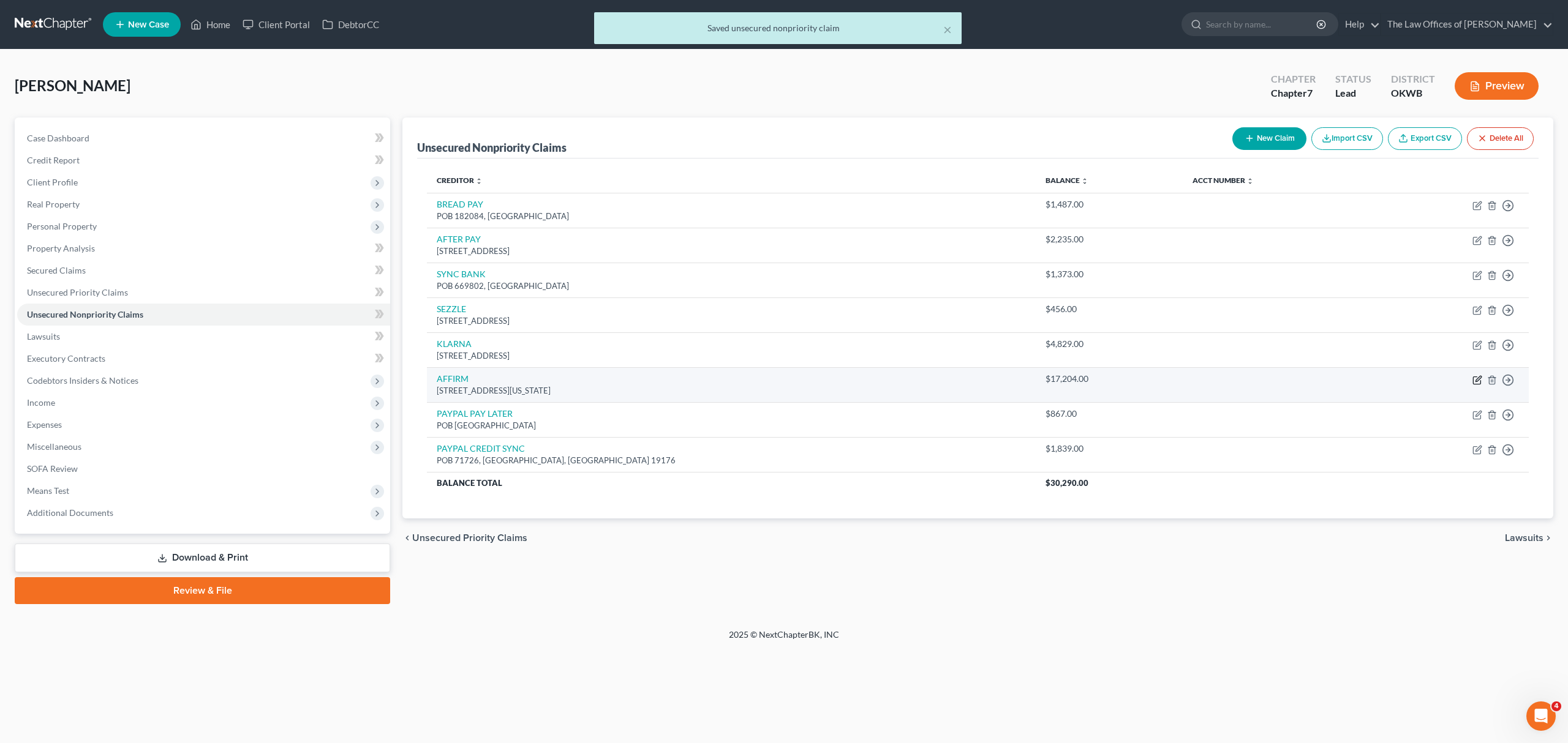
click at [1472, 383] on icon "button" at bounding box center [1476, 380] width 10 height 10
select select "4"
select select "0"
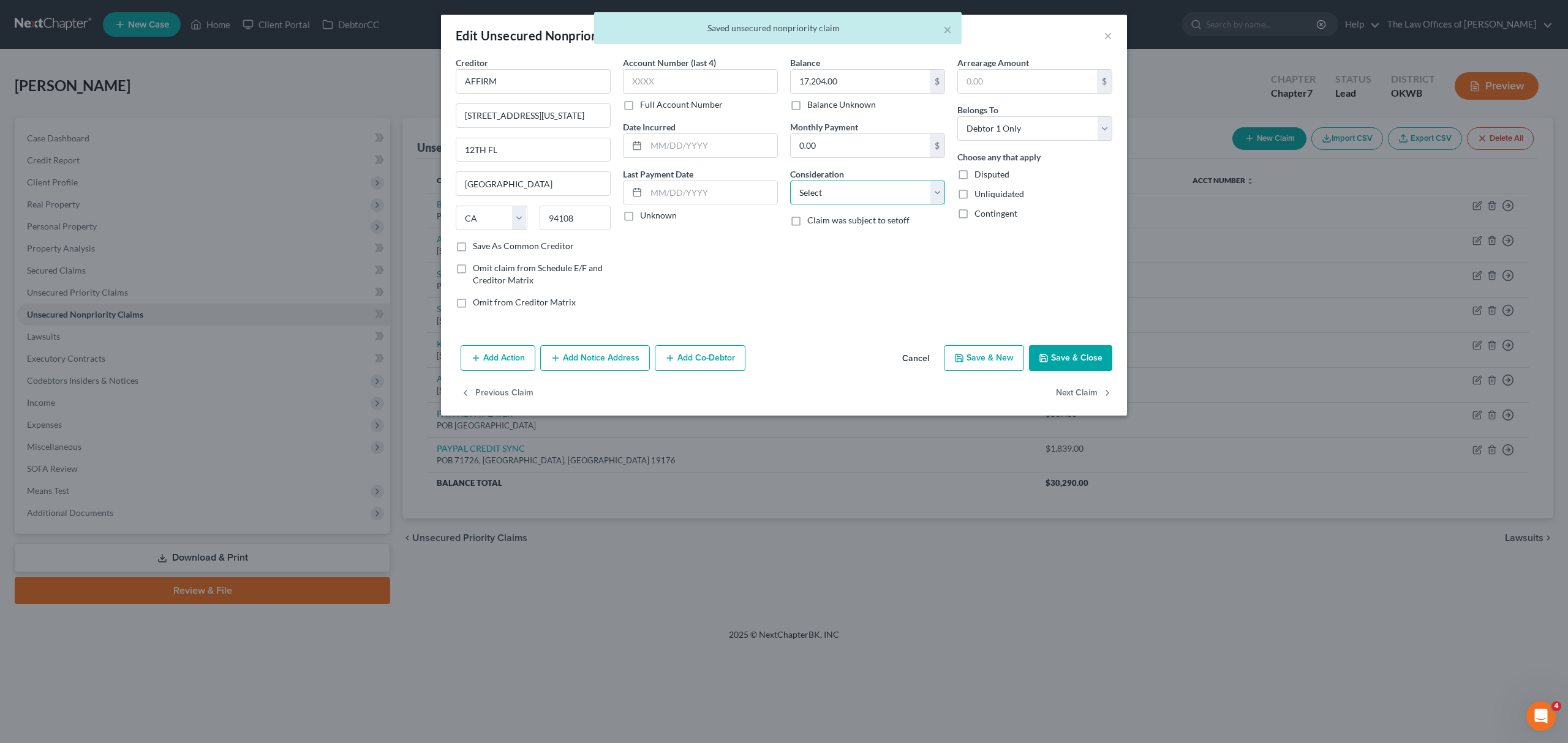
click at [929, 192] on select "Select Cable / Satellite Services Collection Agency Credit Card Debt Debt Couns…" at bounding box center [867, 193] width 155 height 24
select select "14"
click at [790, 181] on select "Select Cable / Satellite Services Collection Agency Credit Card Debt Debt Couns…" at bounding box center [867, 193] width 155 height 24
click at [1055, 369] on button "Save & Close" at bounding box center [1070, 358] width 83 height 26
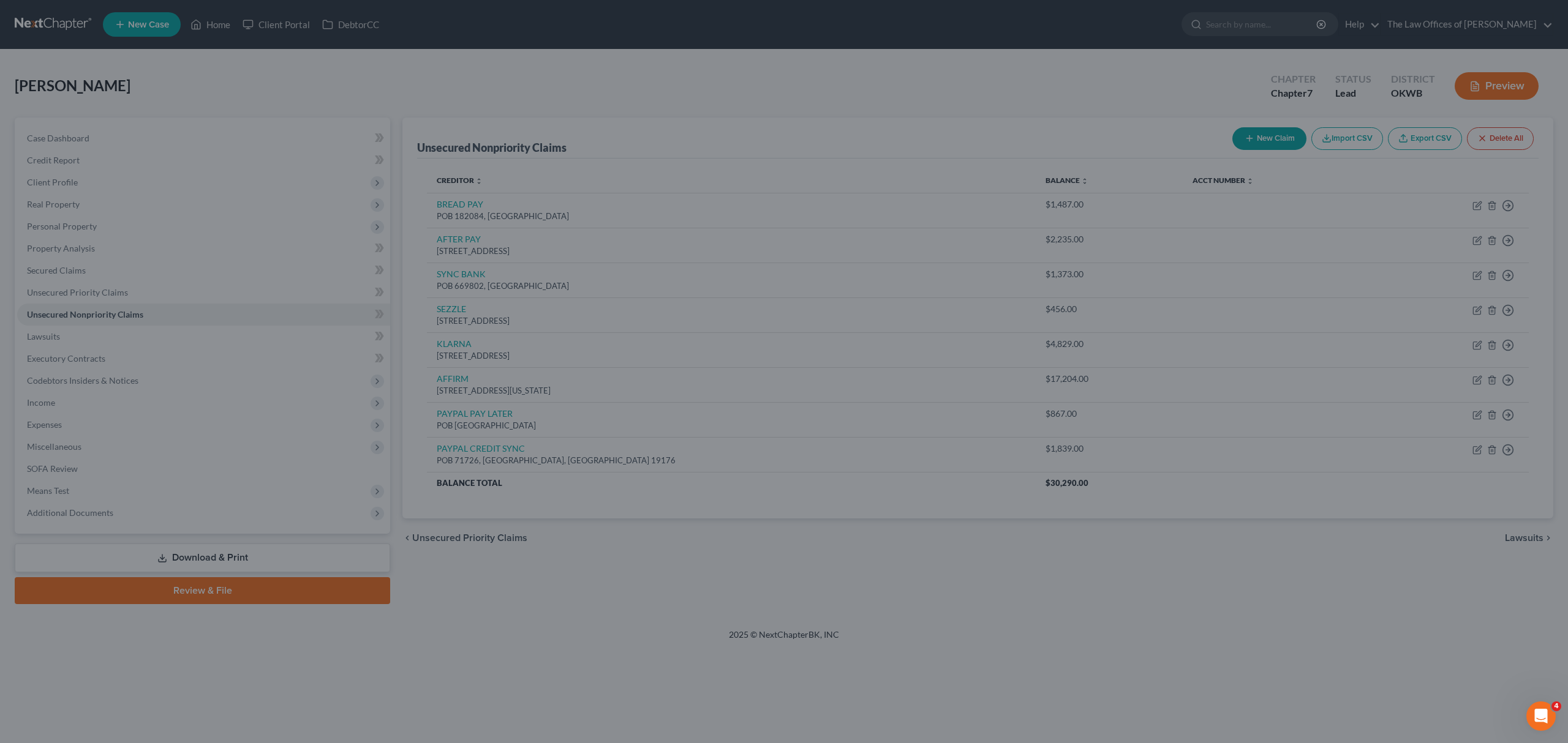
type input "0"
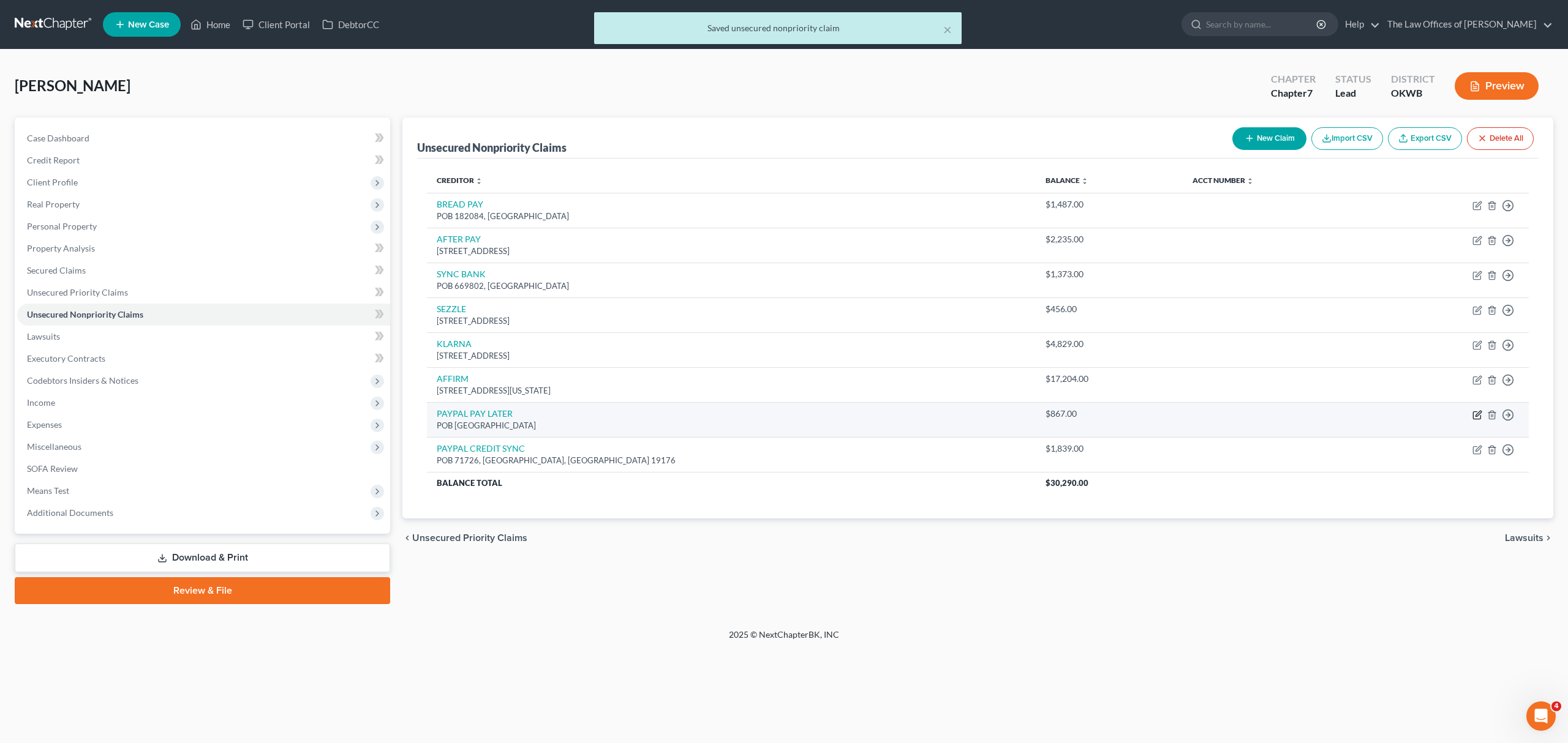
click at [1474, 419] on icon "button" at bounding box center [1476, 414] width 10 height 10
select select "30"
select select "0"
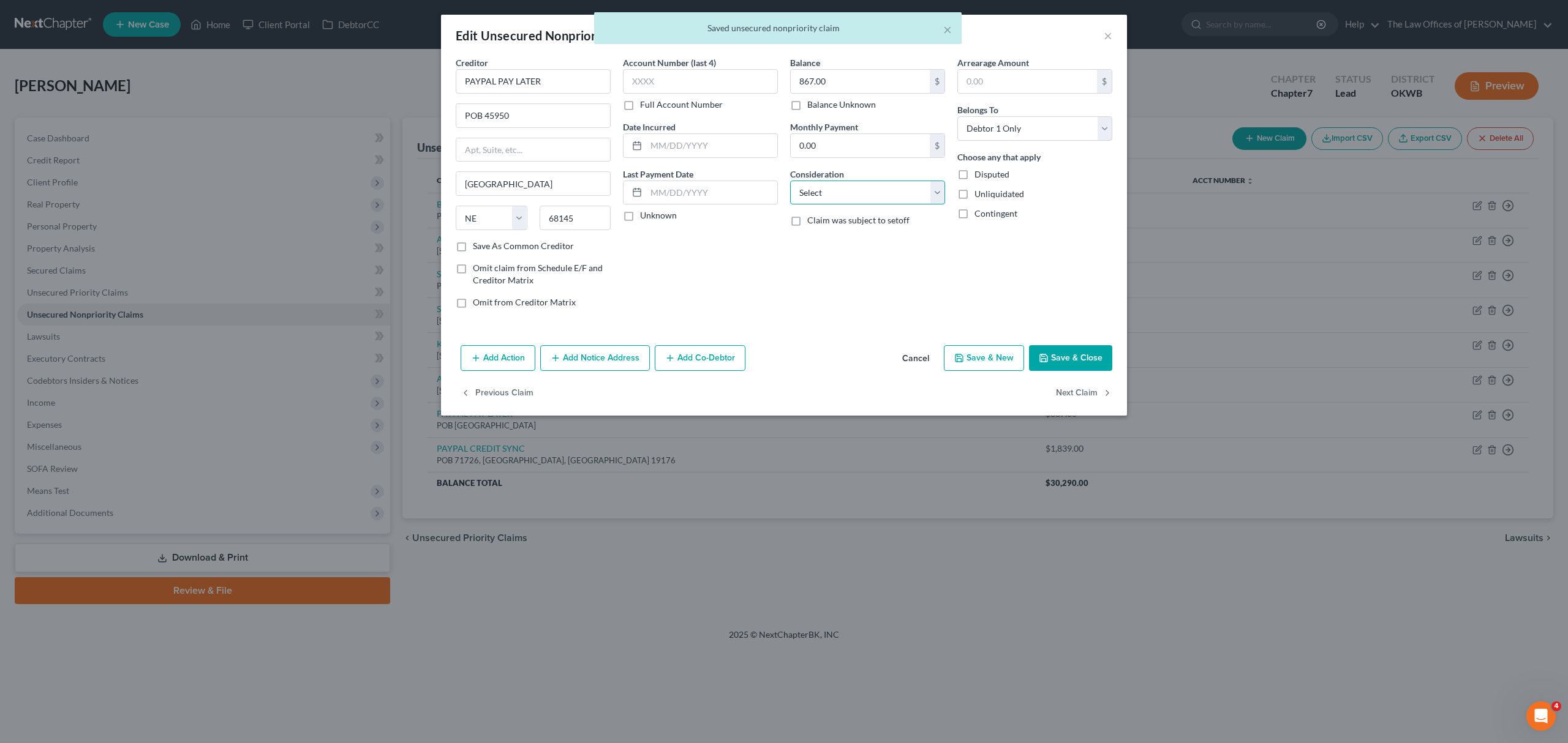
click at [899, 184] on select "Select Cable / Satellite Services Collection Agency Credit Card Debt Debt Couns…" at bounding box center [867, 193] width 155 height 24
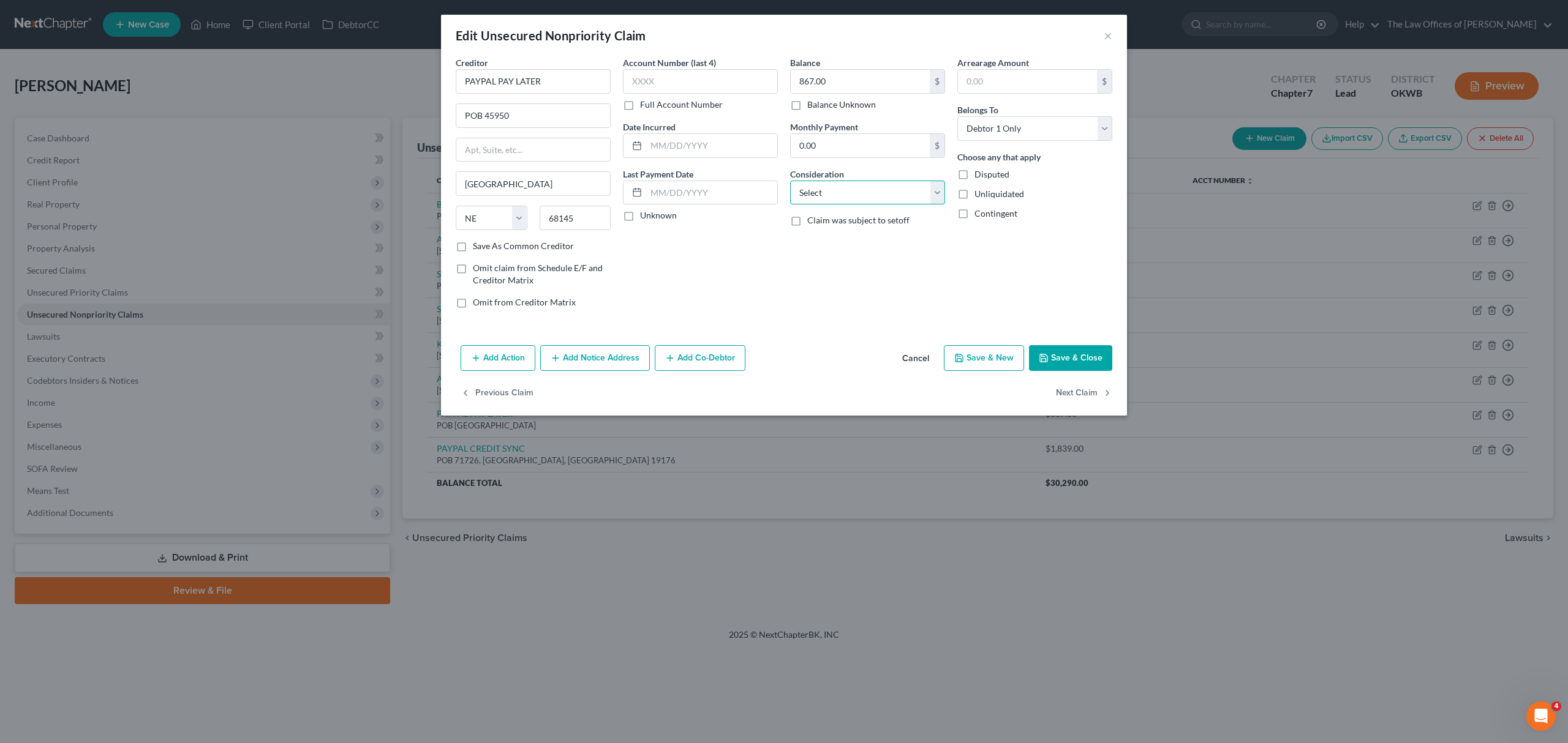
select select "14"
click at [790, 181] on select "Select Cable / Satellite Services Collection Agency Credit Card Debt Debt Couns…" at bounding box center [867, 193] width 155 height 24
click at [1090, 351] on button "Save & Close" at bounding box center [1070, 358] width 83 height 26
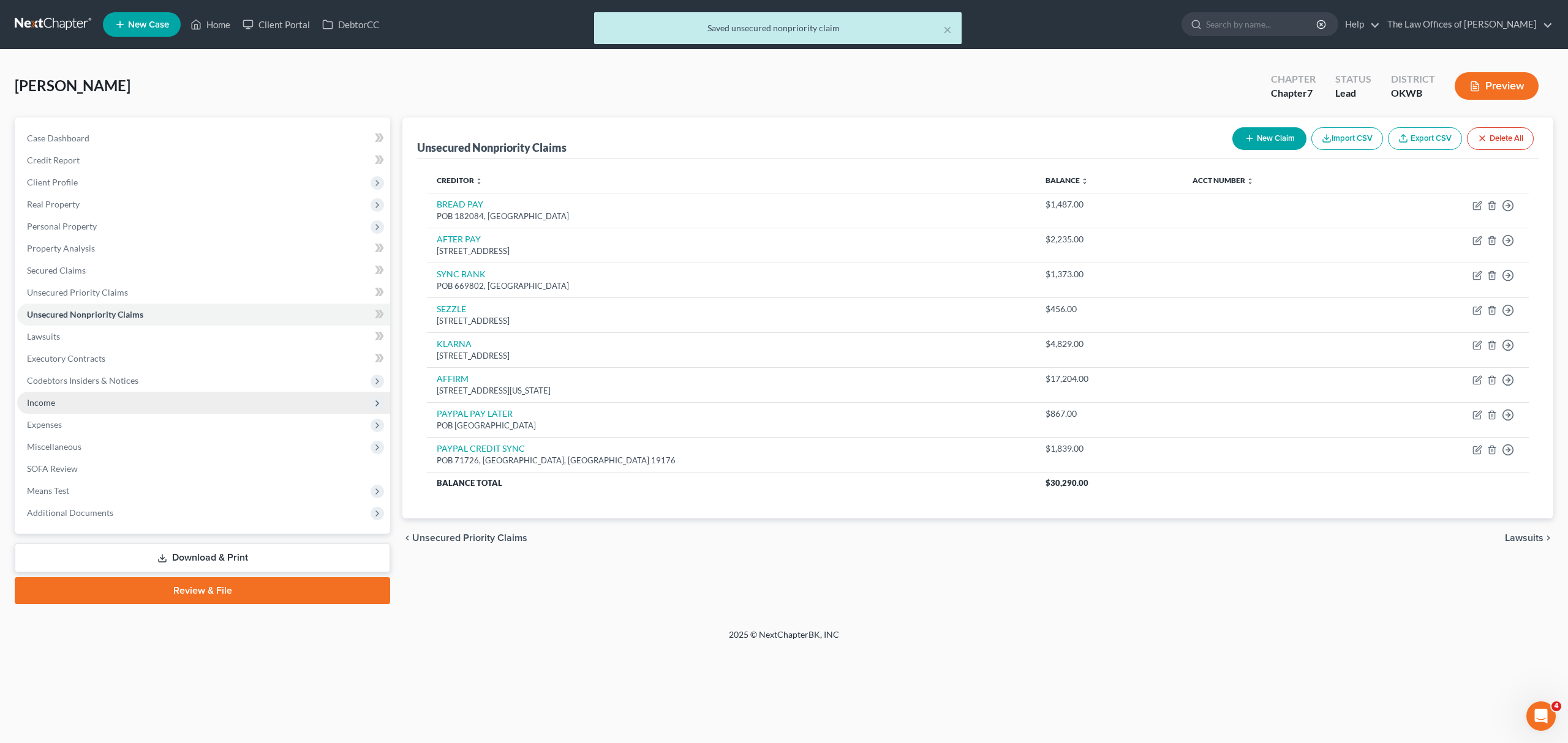
click at [47, 400] on span "Income" at bounding box center [41, 402] width 29 height 10
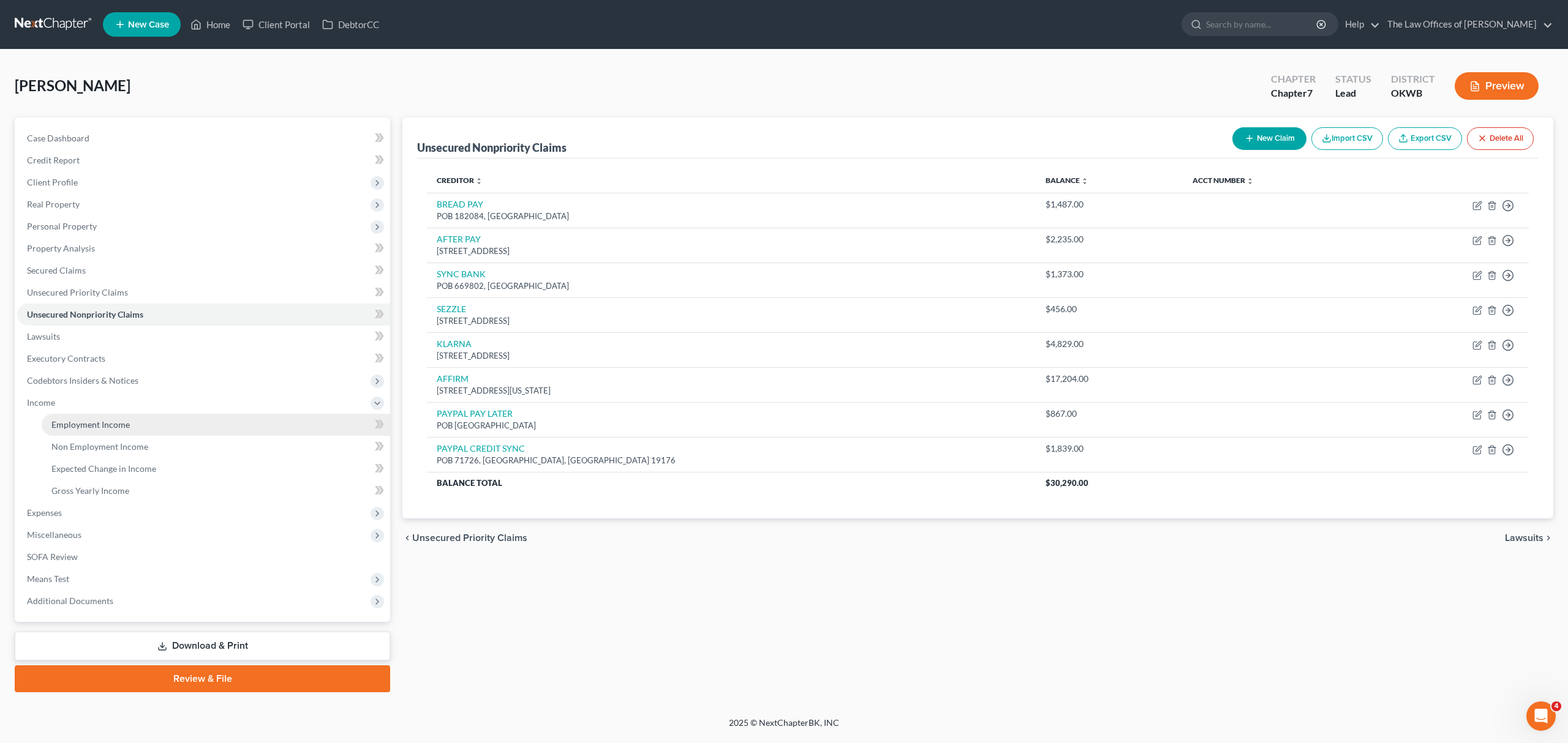
click at [196, 422] on link "Employment Income" at bounding box center [215, 424] width 349 height 22
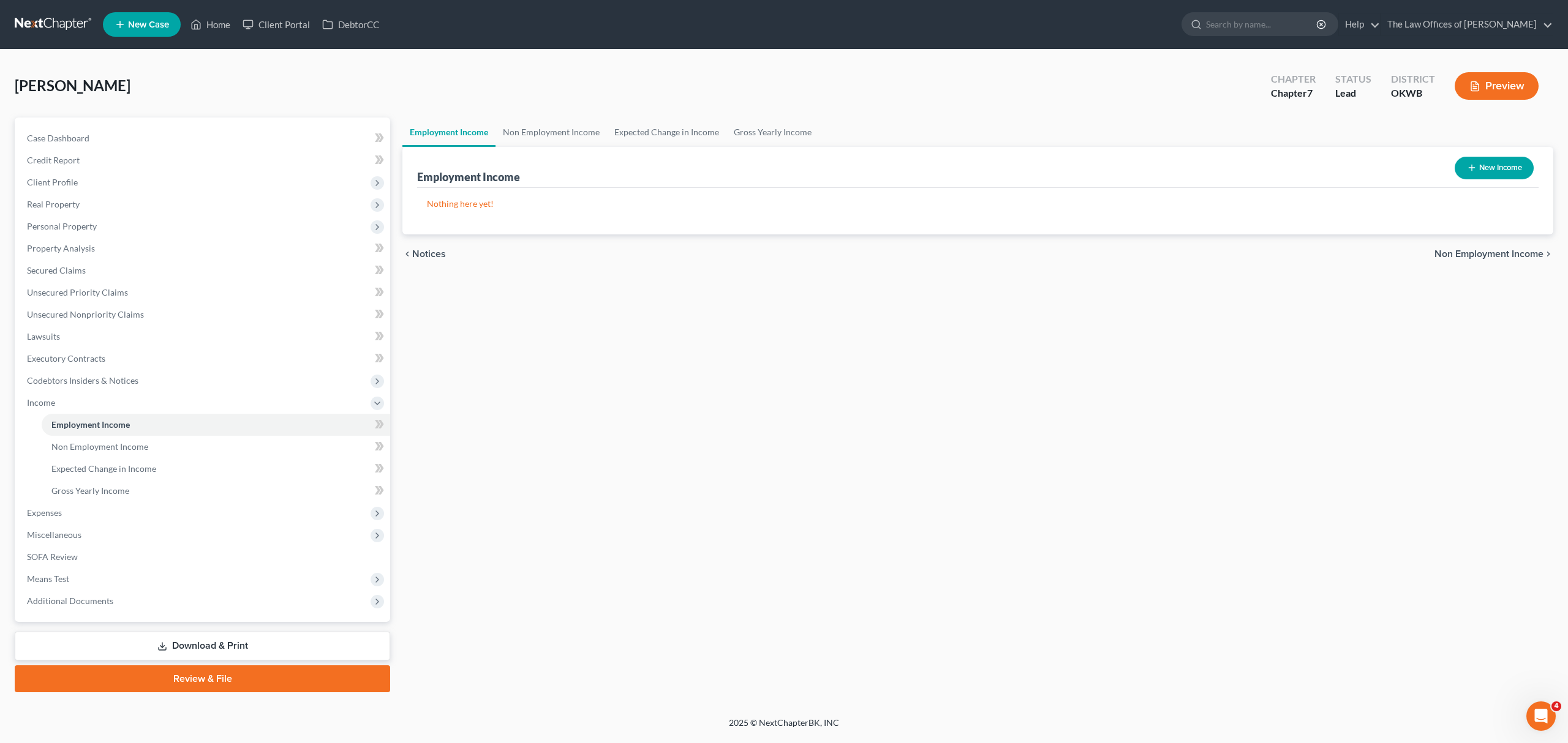
click at [1034, 64] on div "Del Toro, Adrian Upgraded Chapter Chapter 7 Status Lead District OKWB Preview" at bounding box center [784, 91] width 1539 height 54
click at [133, 424] on link "Employment Income" at bounding box center [215, 424] width 349 height 22
click at [1482, 164] on button "New Income" at bounding box center [1494, 168] width 79 height 22
select select "0"
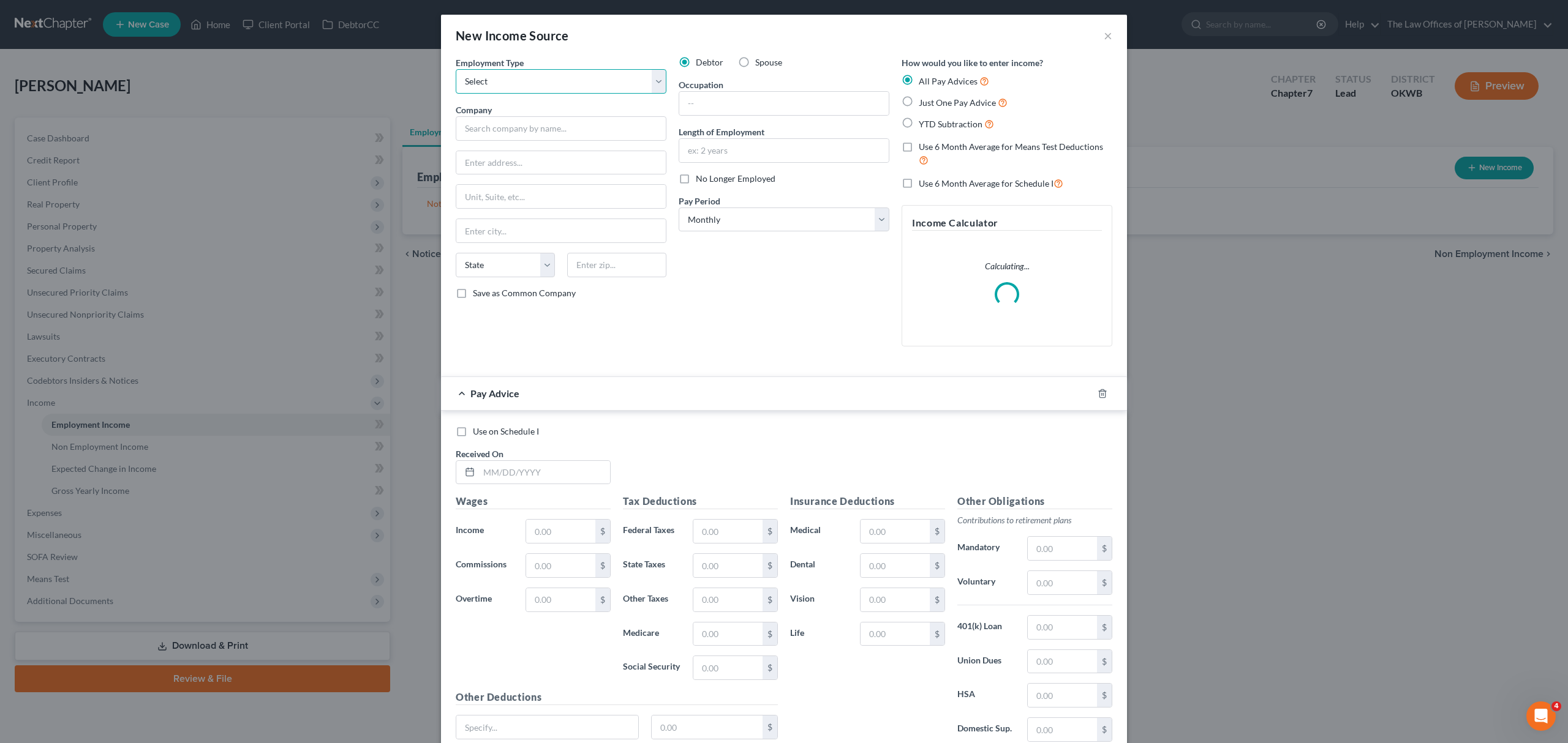
click at [561, 76] on select "Select Full or Part Time Employment Self Employment" at bounding box center [561, 81] width 210 height 24
select select "0"
click at [456, 69] on select "Select Full or Part Time Employment Self Employment" at bounding box center [561, 81] width 210 height 24
click at [523, 133] on input "text" at bounding box center [561, 128] width 210 height 24
type input "h"
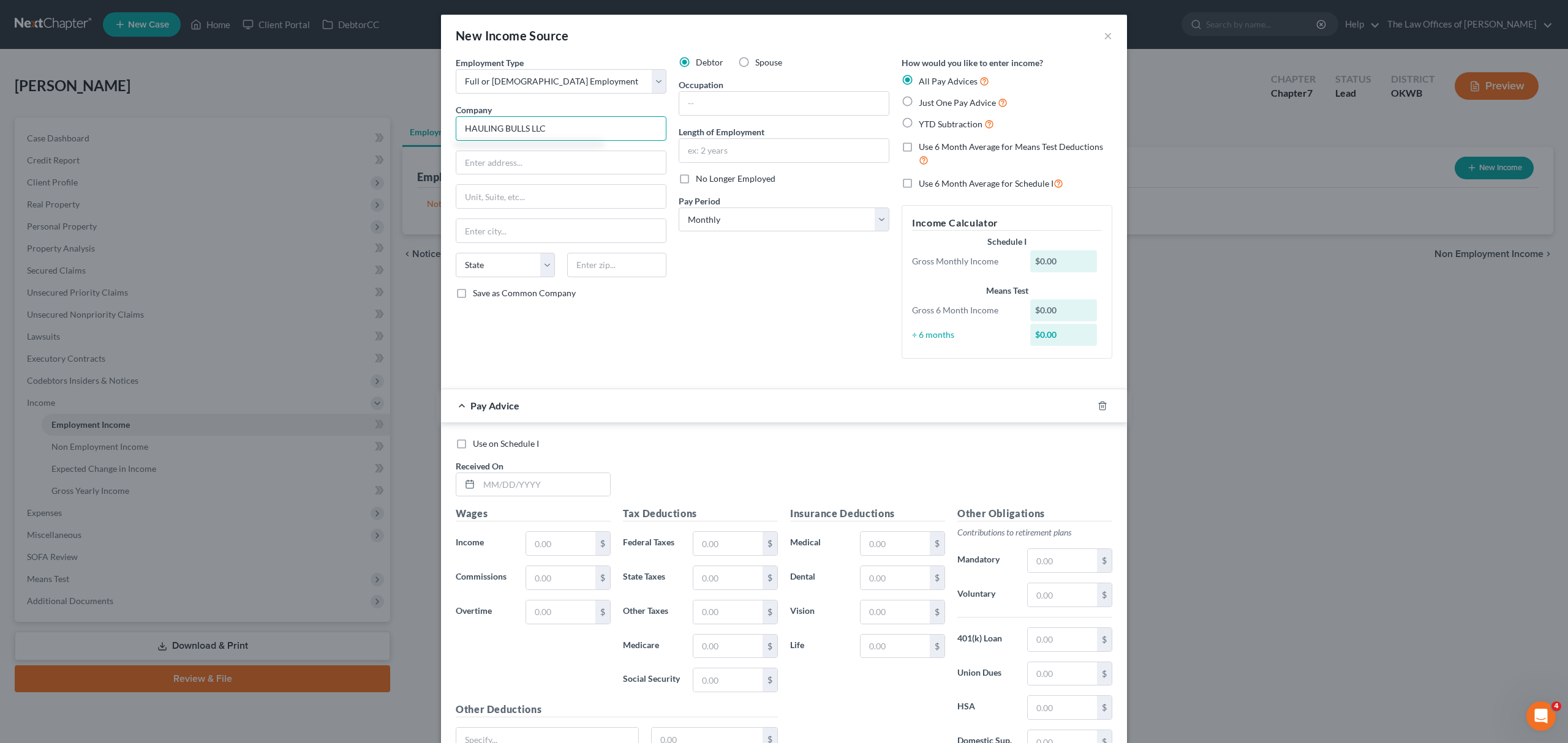
type input "HAULING BULLS LLC"
type input "5001 OSAGE HILLS DR"
type input "74857"
type input "Newalla"
select select "37"
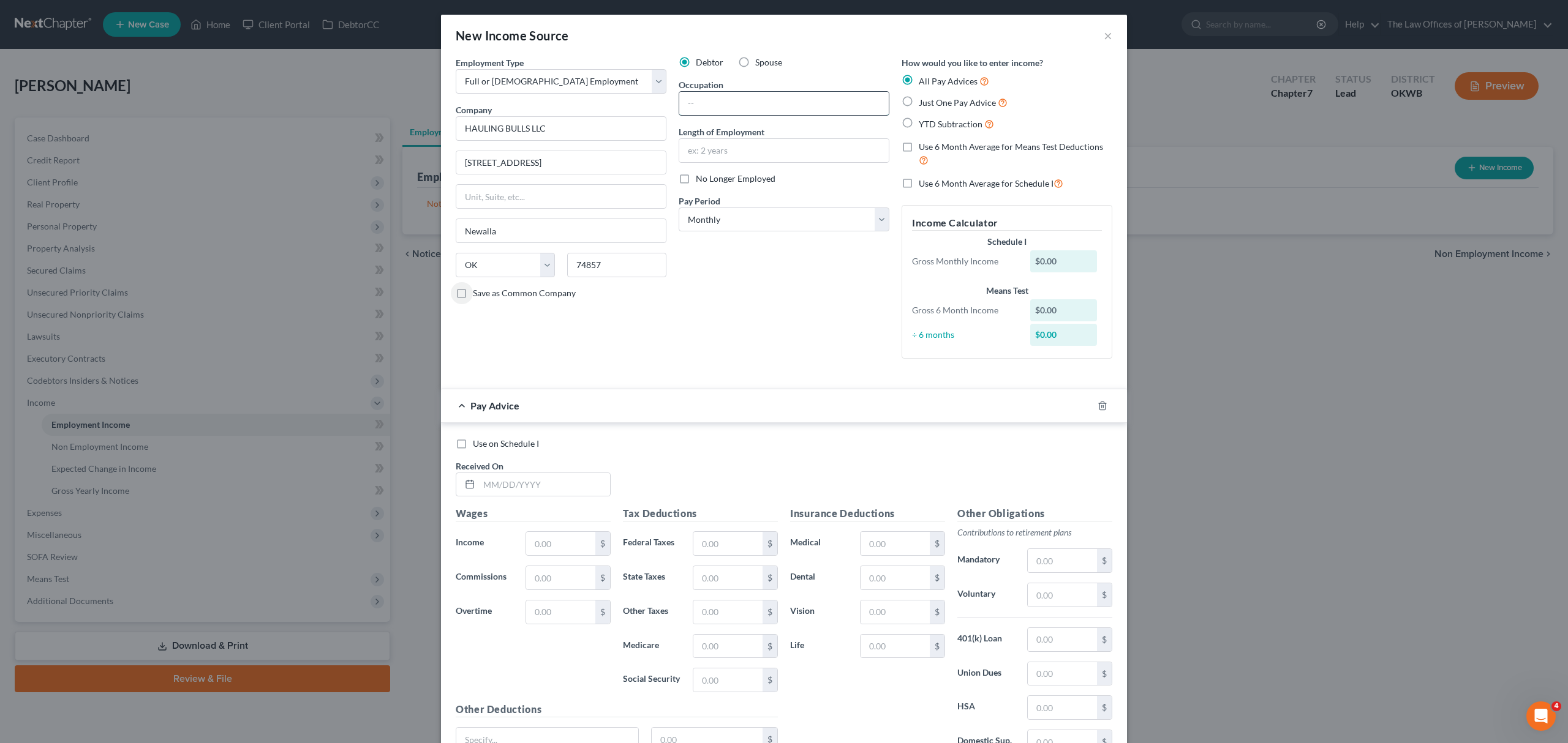
click at [719, 106] on input "text" at bounding box center [784, 103] width 209 height 23
type input "DRIVER"
click at [723, 145] on input "text" at bounding box center [784, 151] width 209 height 23
click at [919, 106] on label "Just One Pay Advice" at bounding box center [963, 102] width 89 height 14
click at [923, 104] on input "Just One Pay Advice" at bounding box center [927, 99] width 8 height 8
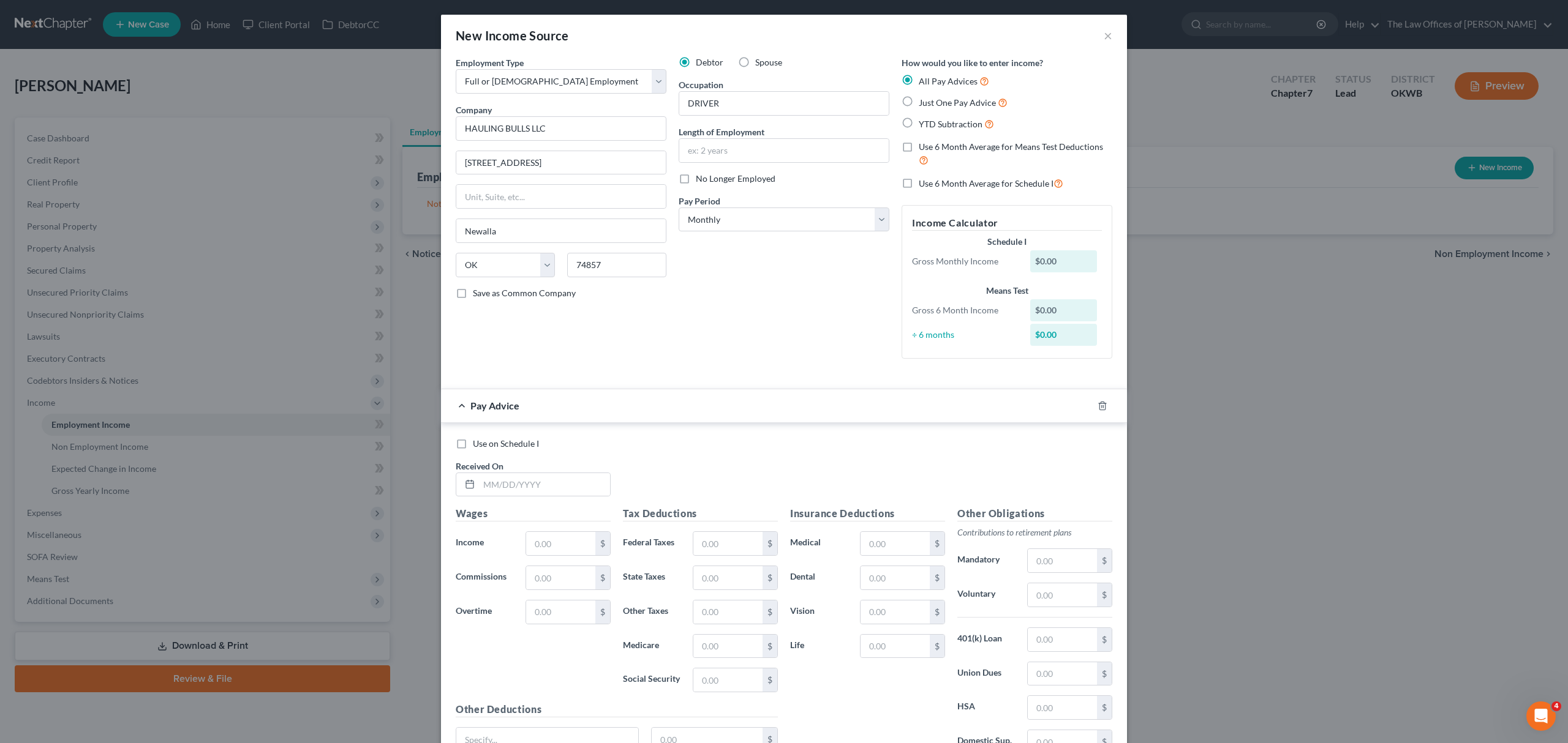
radio input "true"
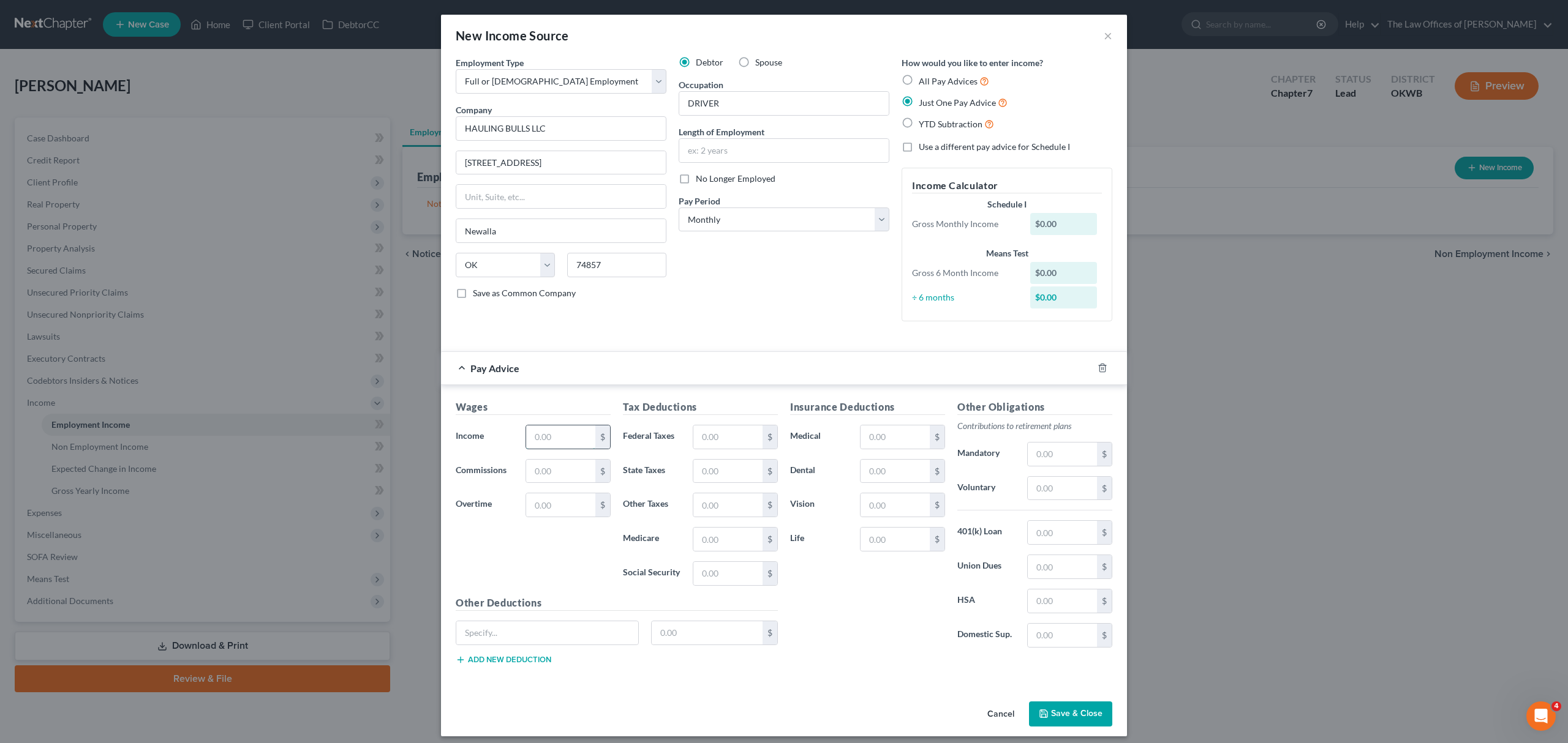
click at [536, 434] on input "text" at bounding box center [561, 437] width 69 height 23
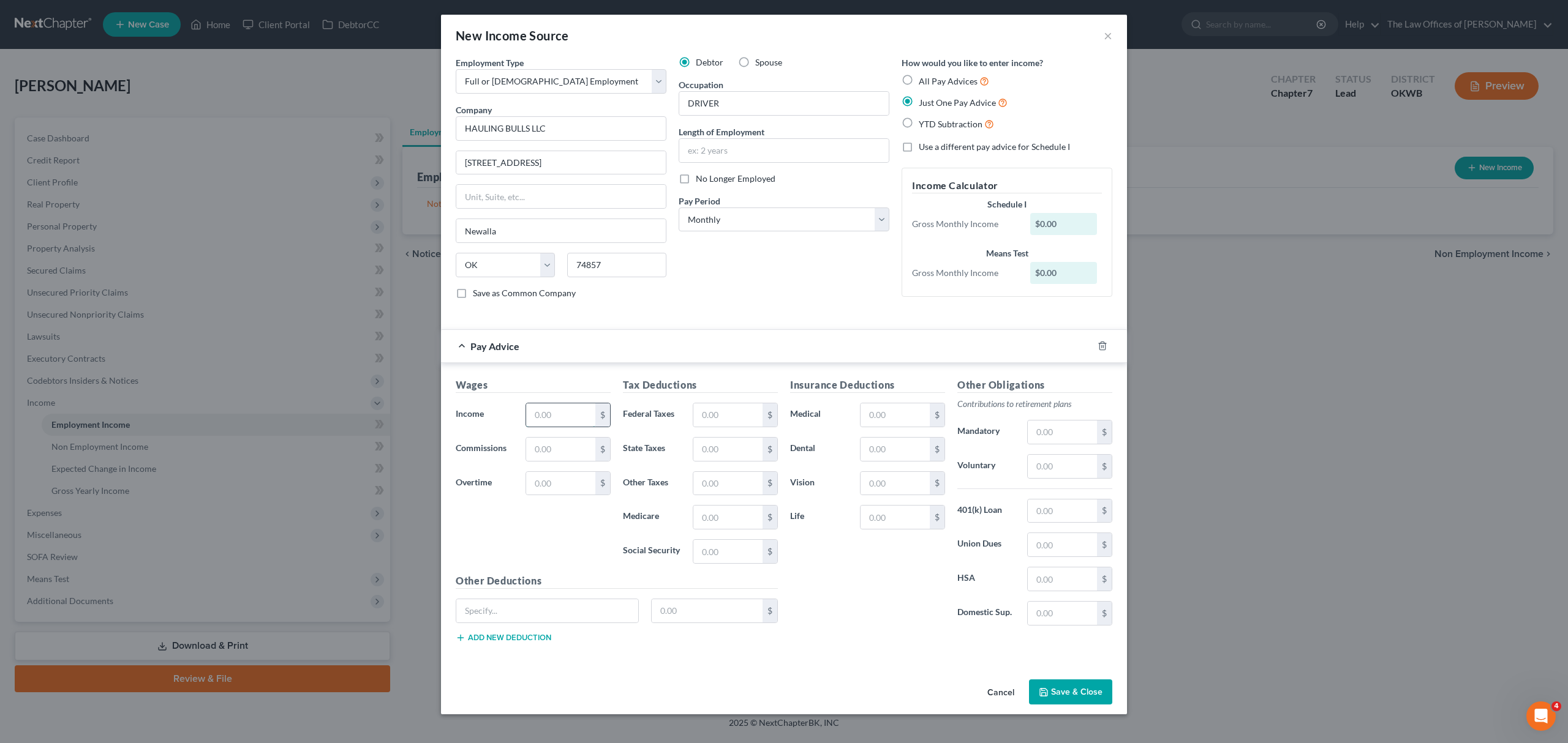
click at [567, 417] on input "text" at bounding box center [561, 414] width 69 height 23
type input "2,310"
click at [1080, 692] on button "Save & Close" at bounding box center [1070, 693] width 83 height 26
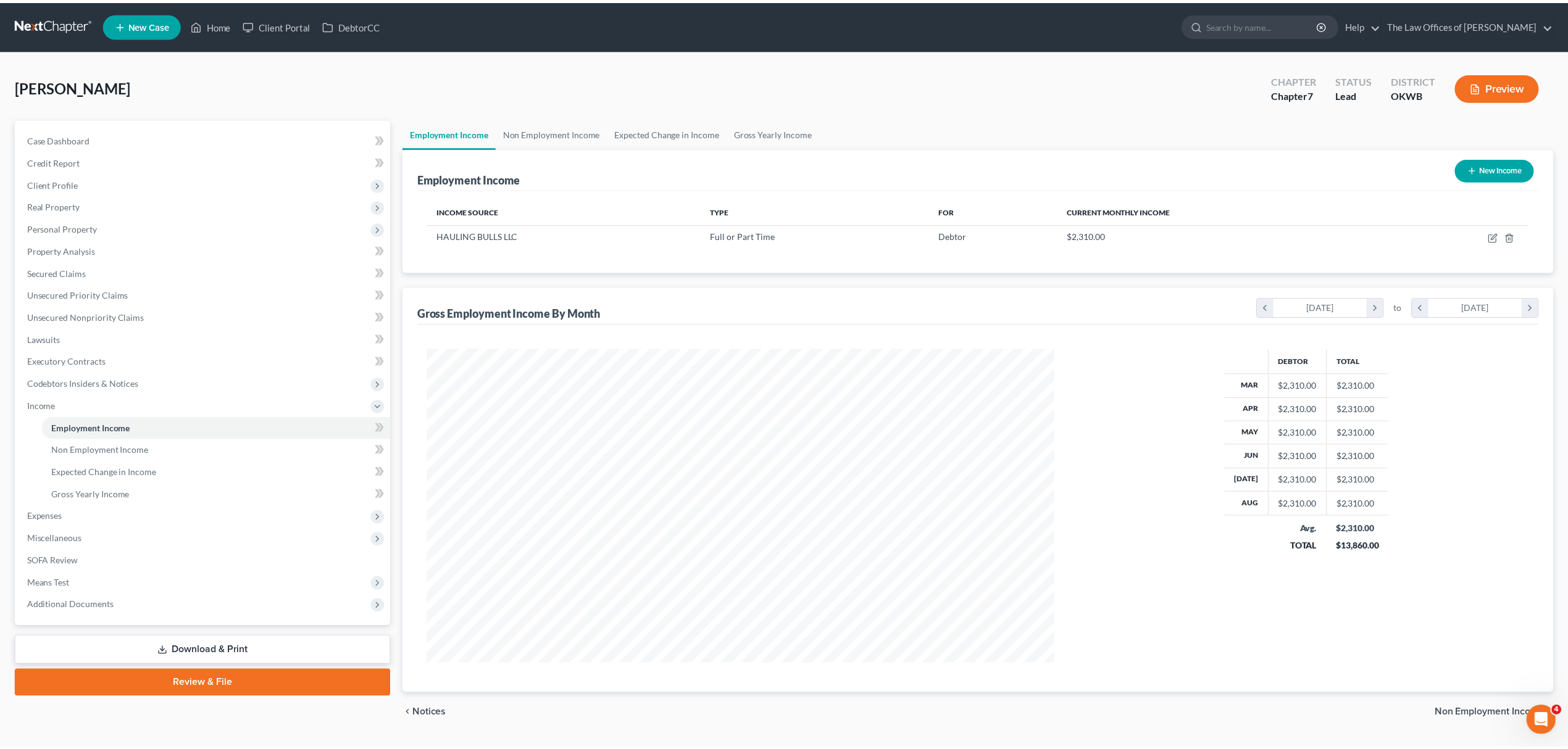
scroll to position [616786, 616541]
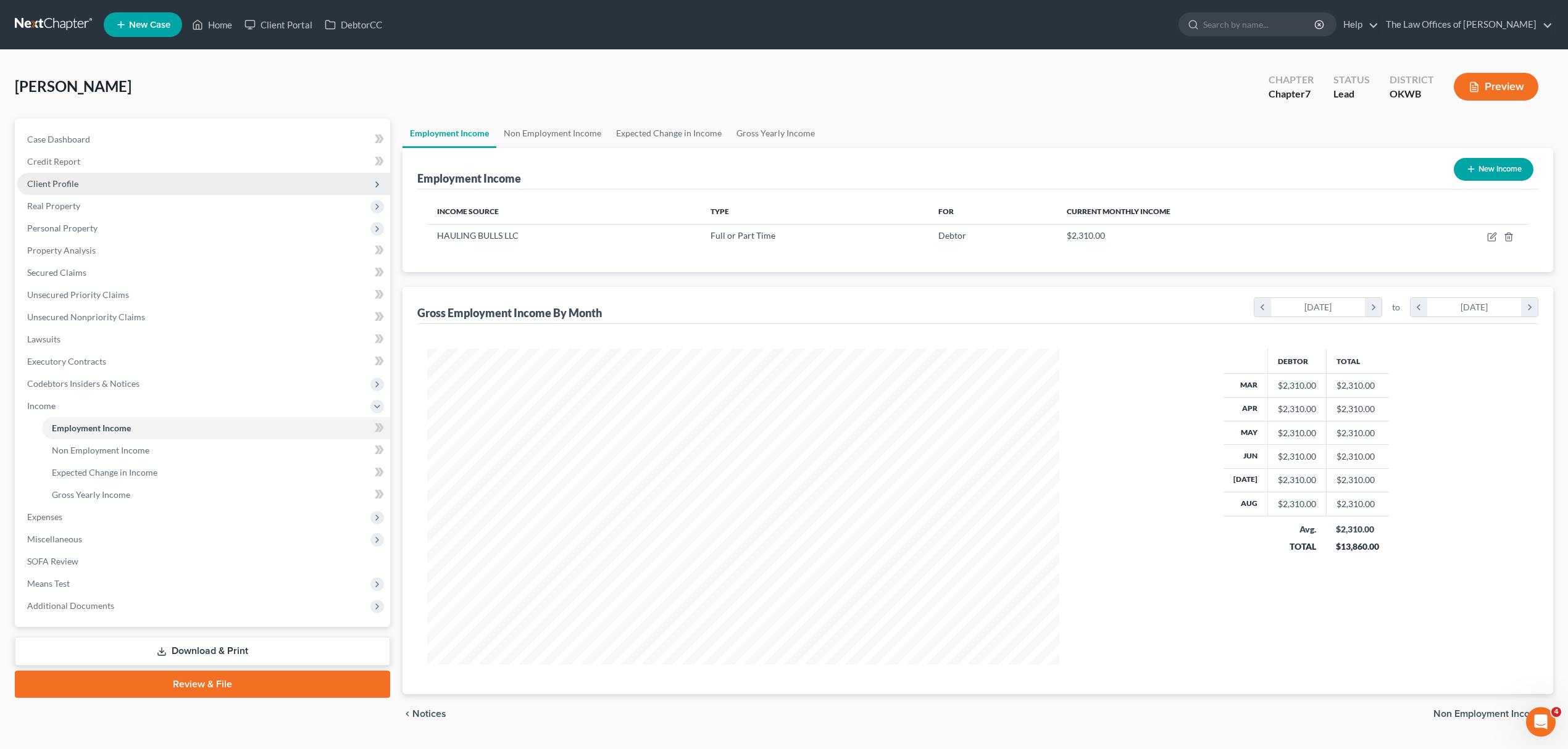
click at [77, 186] on span "Client Profile" at bounding box center [203, 183] width 372 height 22
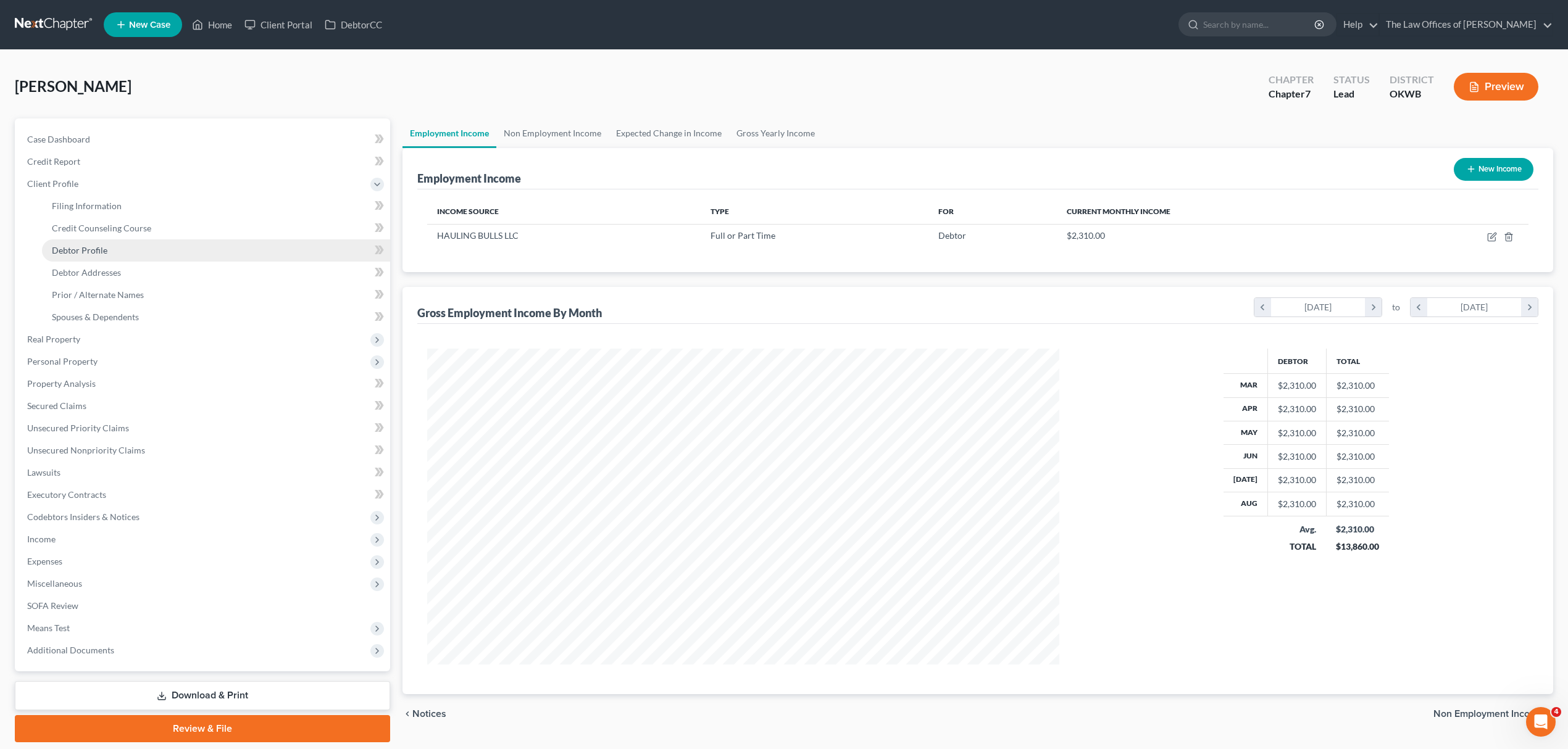
click at [102, 240] on link "Debtor Profile" at bounding box center [215, 250] width 348 height 22
select select "0"
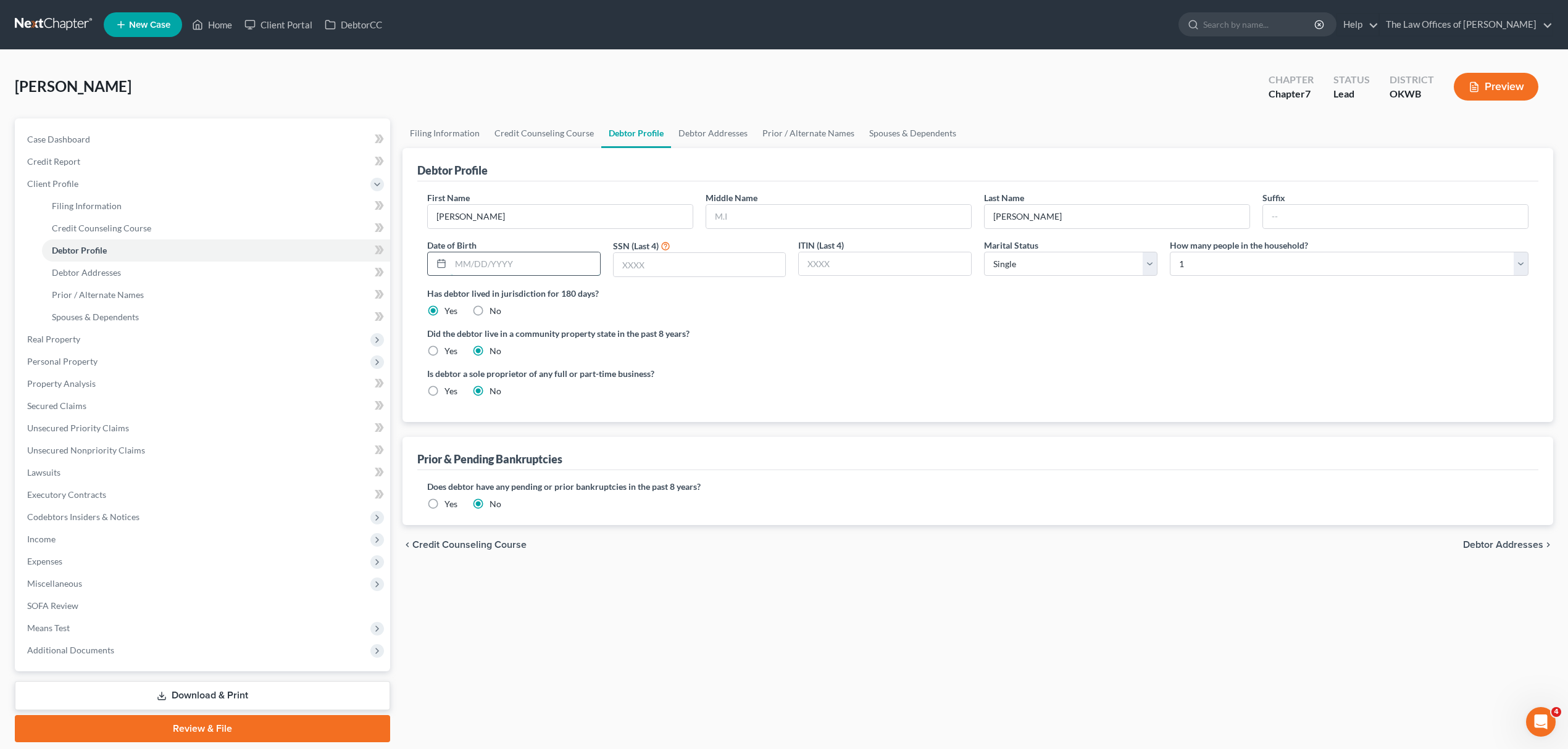
click at [509, 255] on input "text" at bounding box center [525, 263] width 149 height 24
drag, startPoint x: 528, startPoint y: 259, endPoint x: 531, endPoint y: 252, distance: 7.6
click at [528, 259] on input "text" at bounding box center [525, 263] width 149 height 24
type input "02/22/2001"
click at [635, 259] on input "text" at bounding box center [699, 264] width 172 height 24
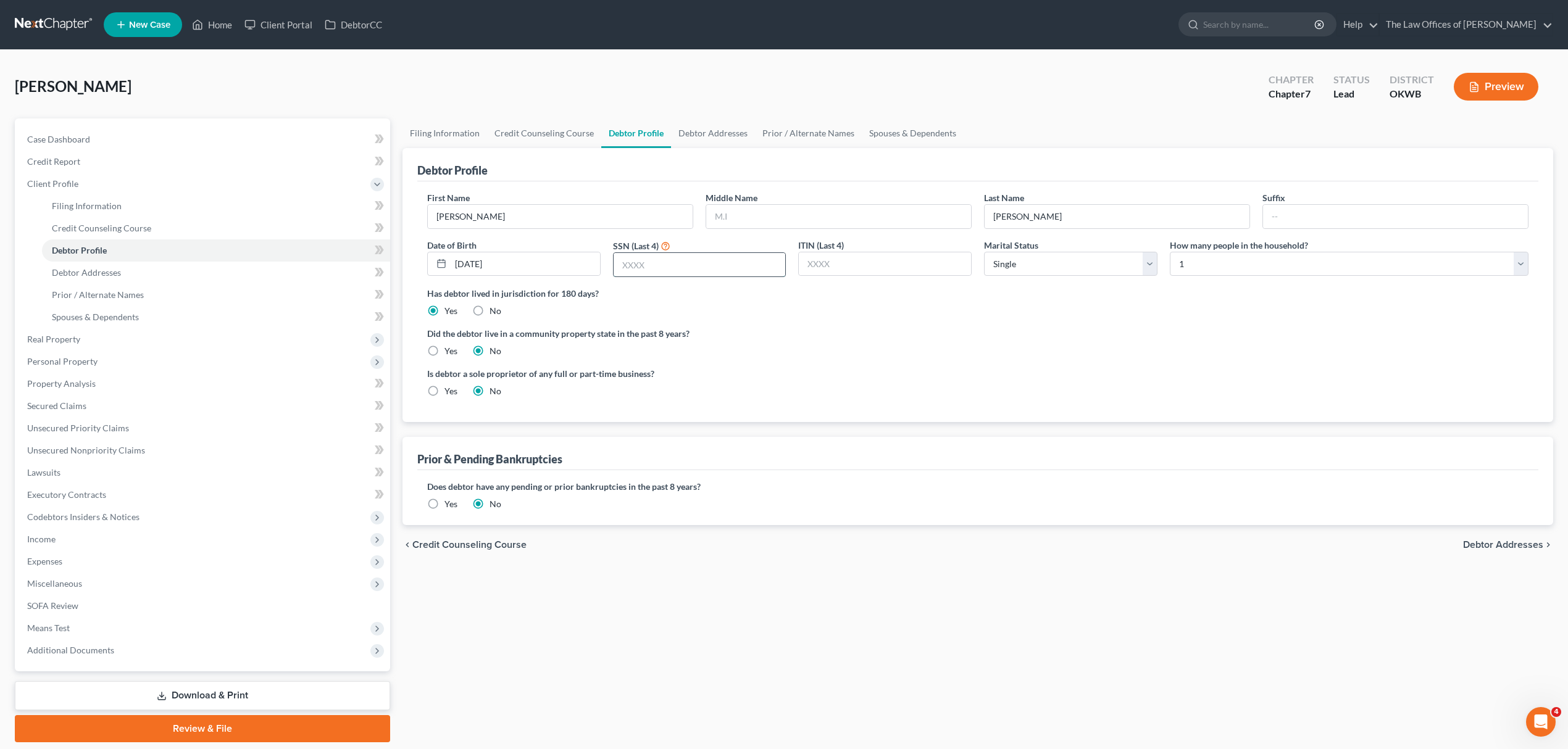
click at [651, 270] on input "text" at bounding box center [699, 264] width 172 height 24
type input "2117"
click at [681, 132] on link "Debtor Addresses" at bounding box center [712, 133] width 84 height 30
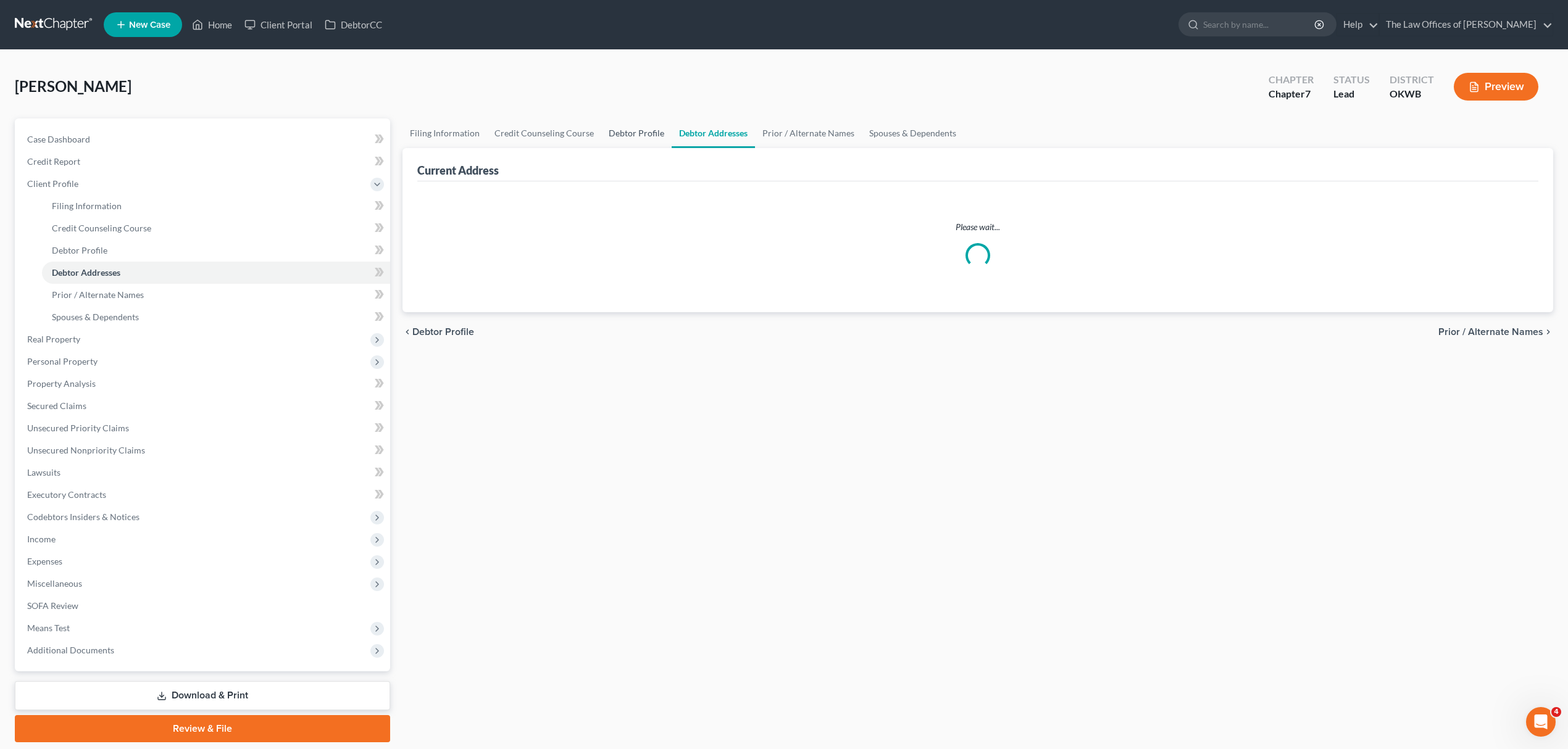
select select "0"
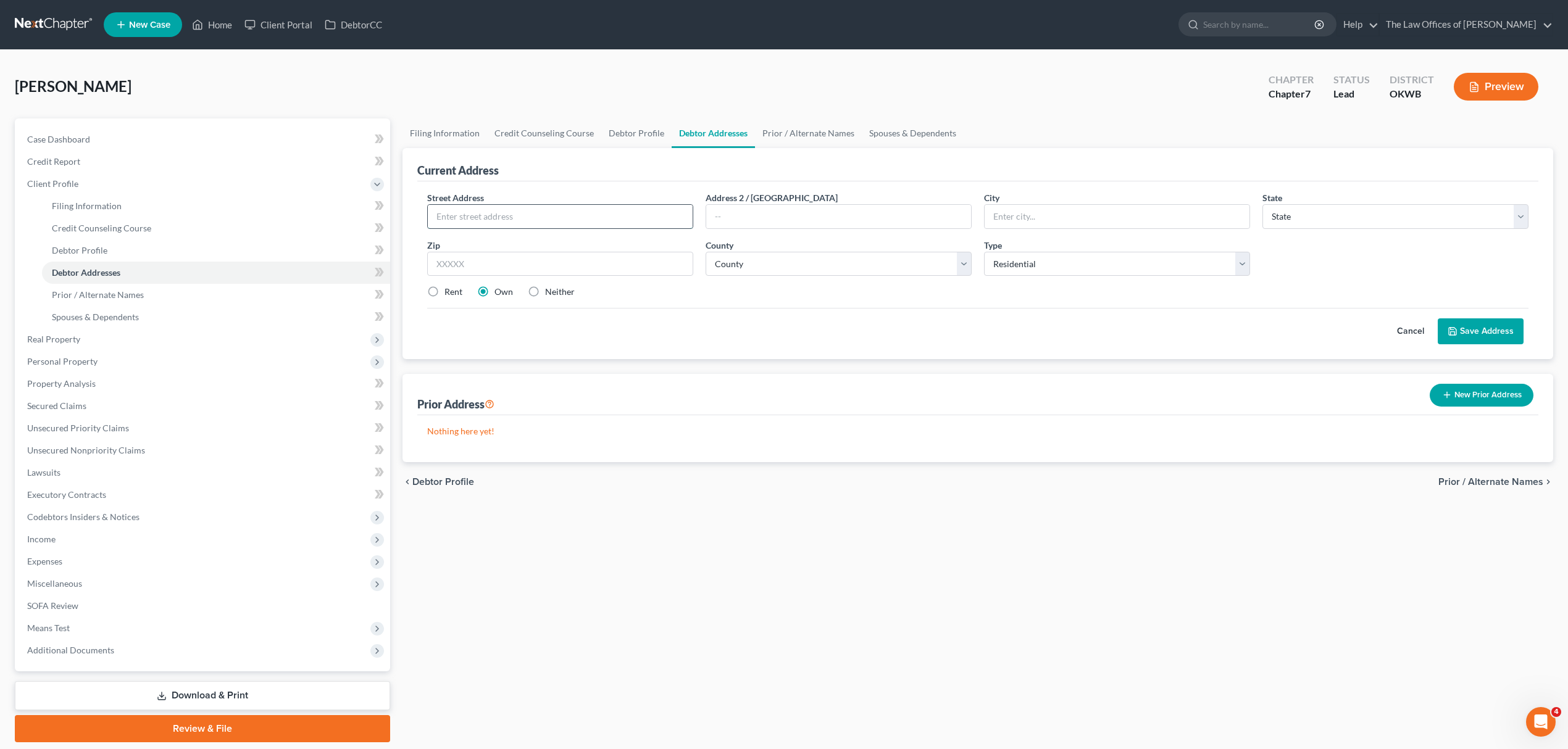
click at [497, 217] on input "text" at bounding box center [560, 216] width 265 height 24
type input "4"
type input "5001 OSAGE HILLS DR"
type input "74857"
type input "Newalla"
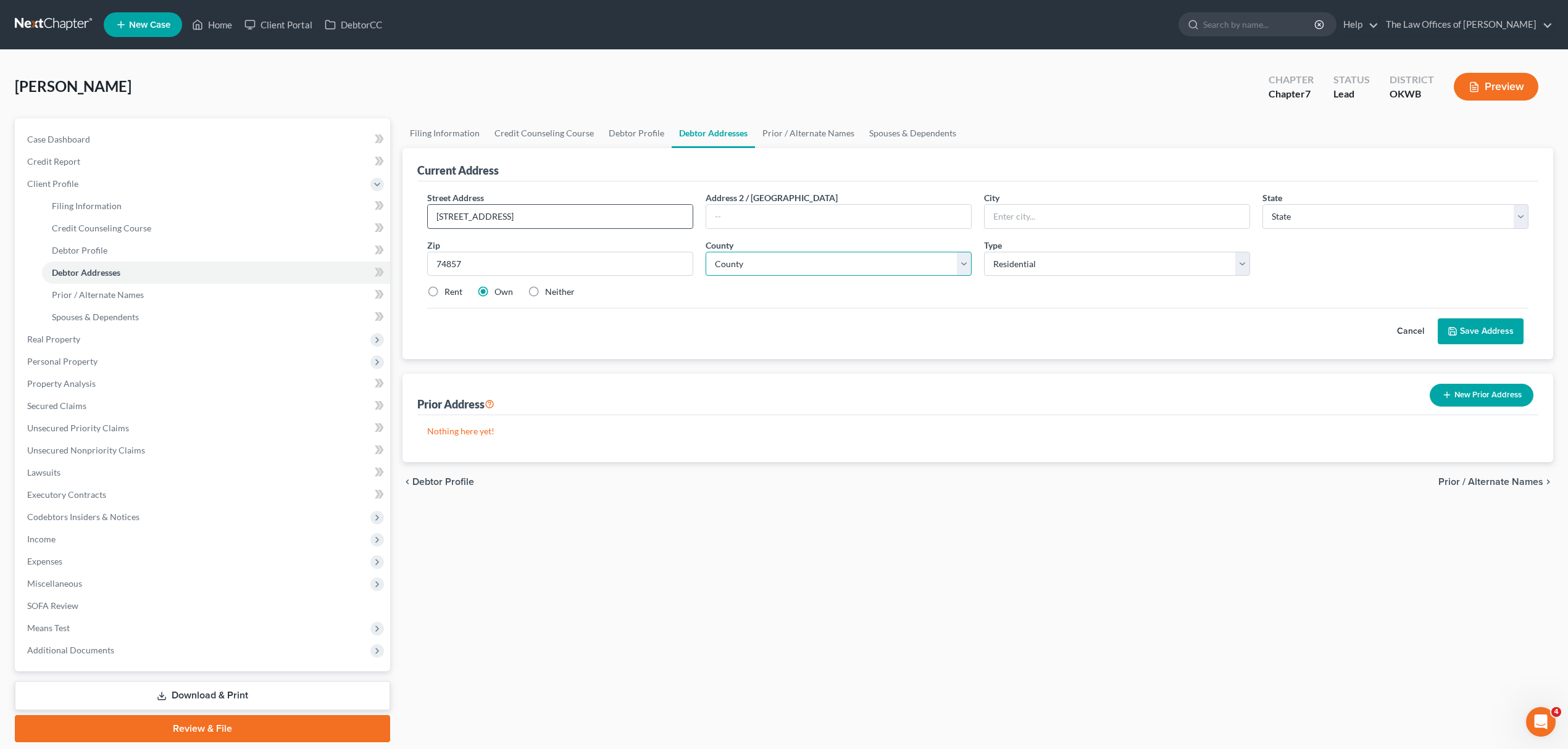
select select "37"
click at [545, 297] on label "Neither" at bounding box center [560, 292] width 30 height 12
click at [550, 294] on input "Neither" at bounding box center [554, 289] width 8 height 8
radio input "true"
click at [801, 259] on select "County Adair County Alfalfa County Atoka County Beaver County Beckham County Bl…" at bounding box center [838, 264] width 266 height 24
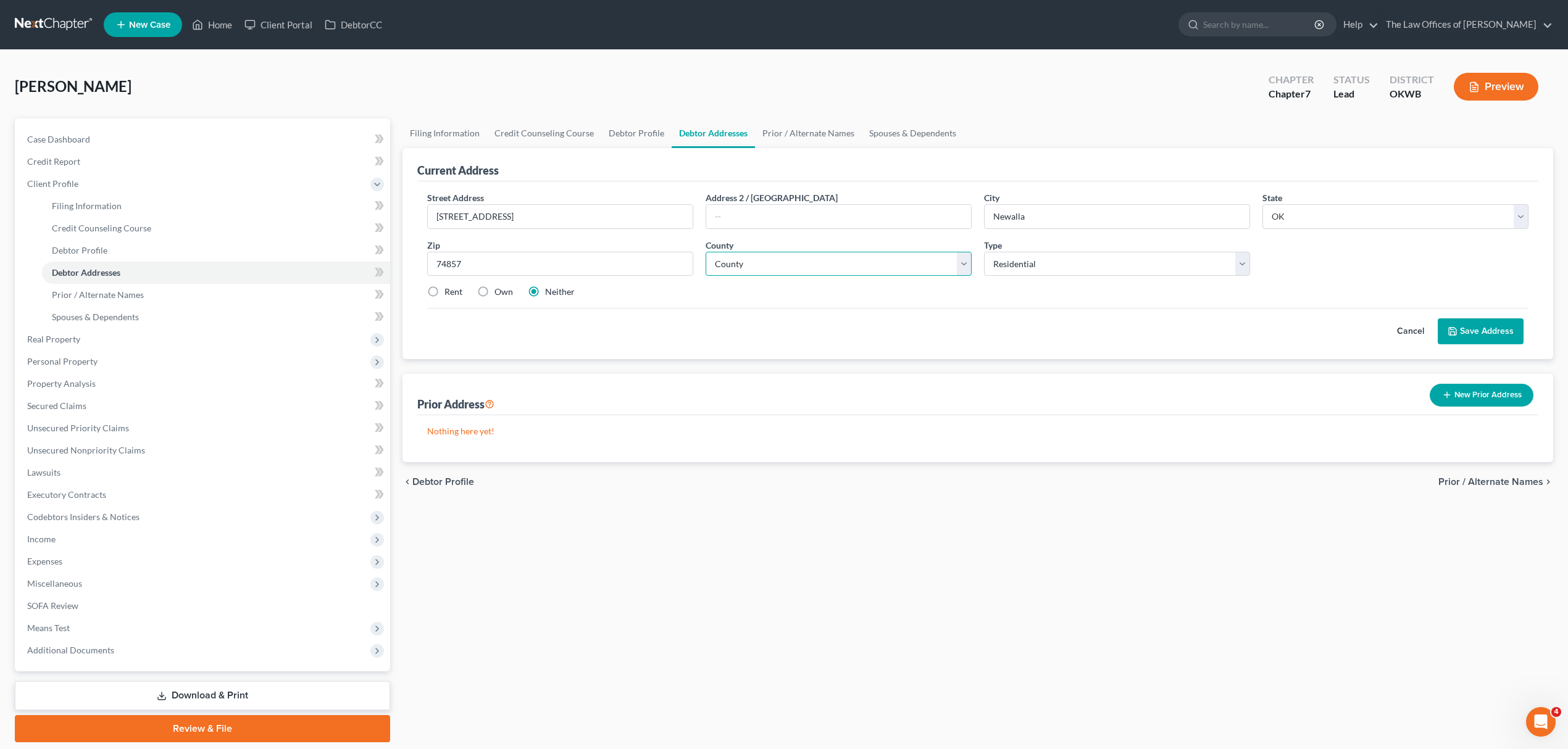
select select "54"
click at [706, 252] on select "County Adair County Alfalfa County Atoka County Beaver County Beckham County Bl…" at bounding box center [838, 264] width 266 height 24
click at [1445, 322] on button "Save Address" at bounding box center [1480, 331] width 85 height 26
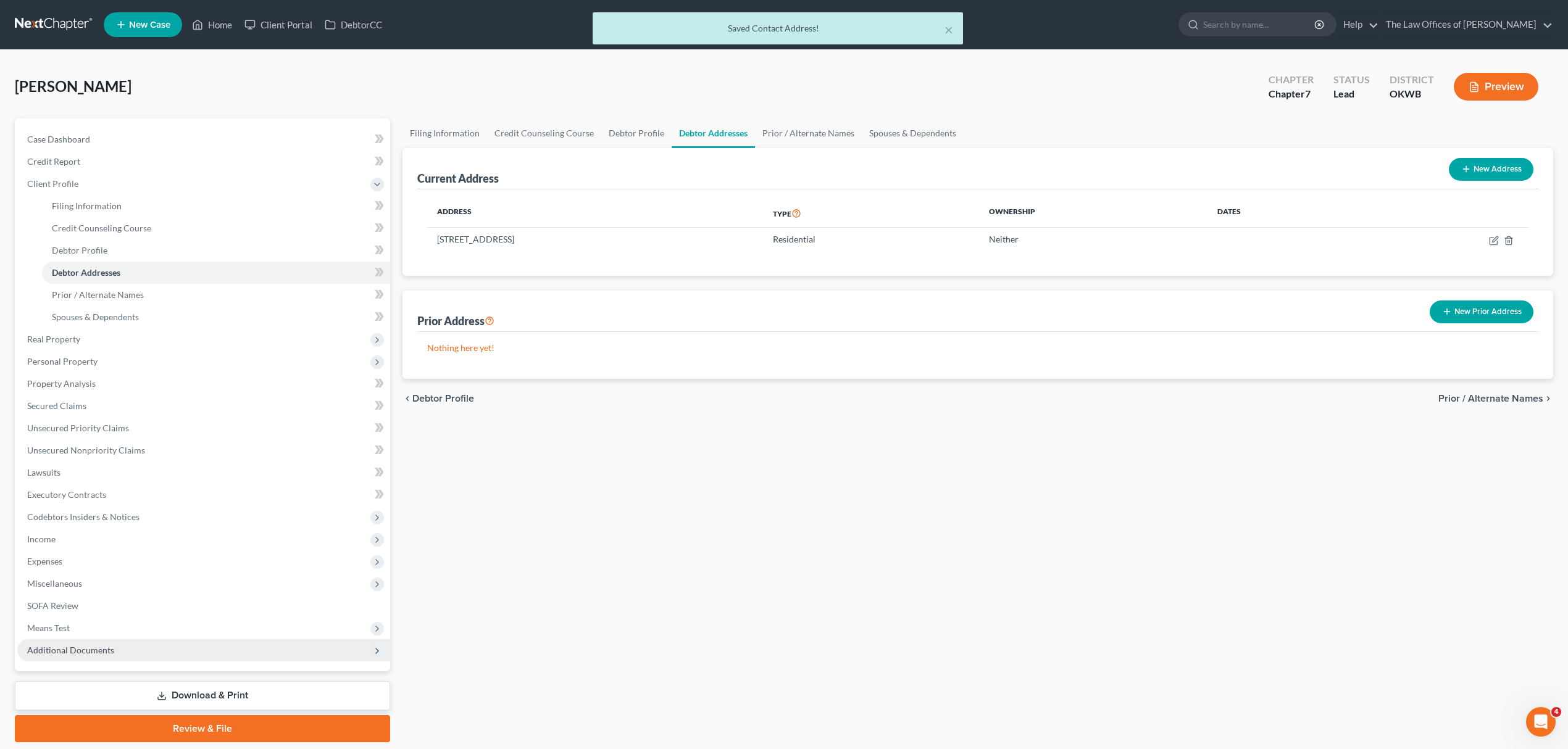
scroll to position [39, 0]
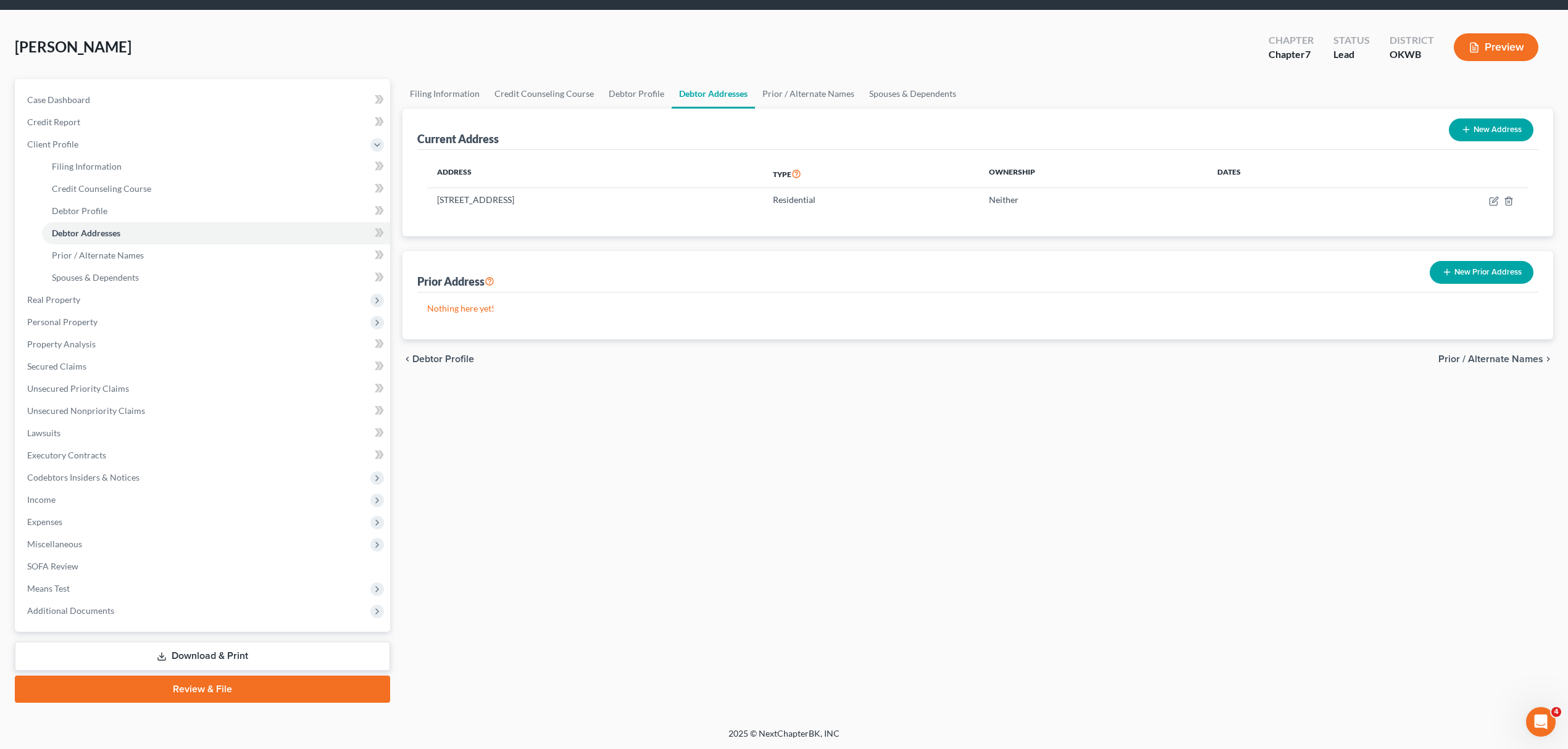
click at [248, 650] on link "Download & Print" at bounding box center [202, 656] width 375 height 29
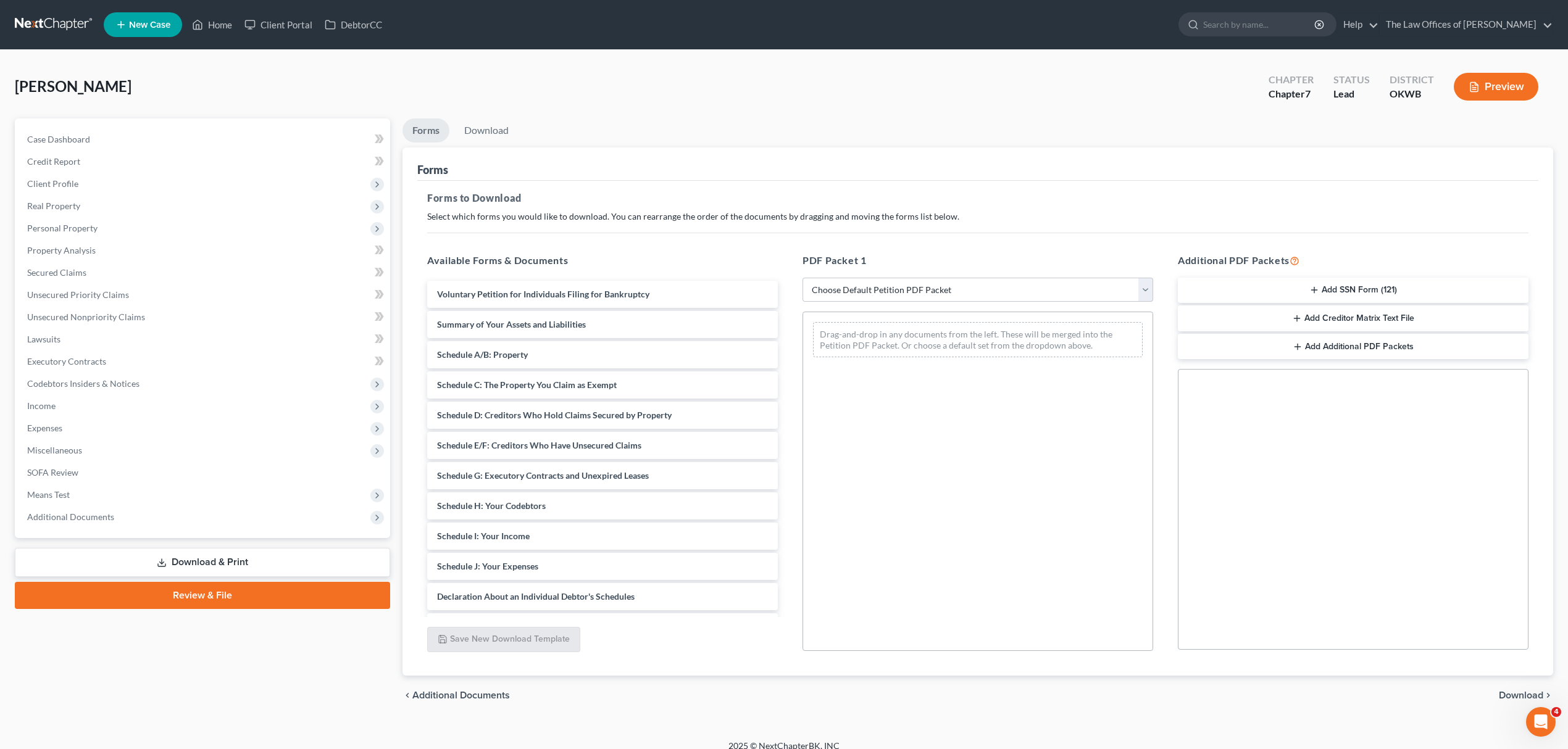
click at [1337, 284] on button "Add SSN Form (121)" at bounding box center [1353, 290] width 351 height 26
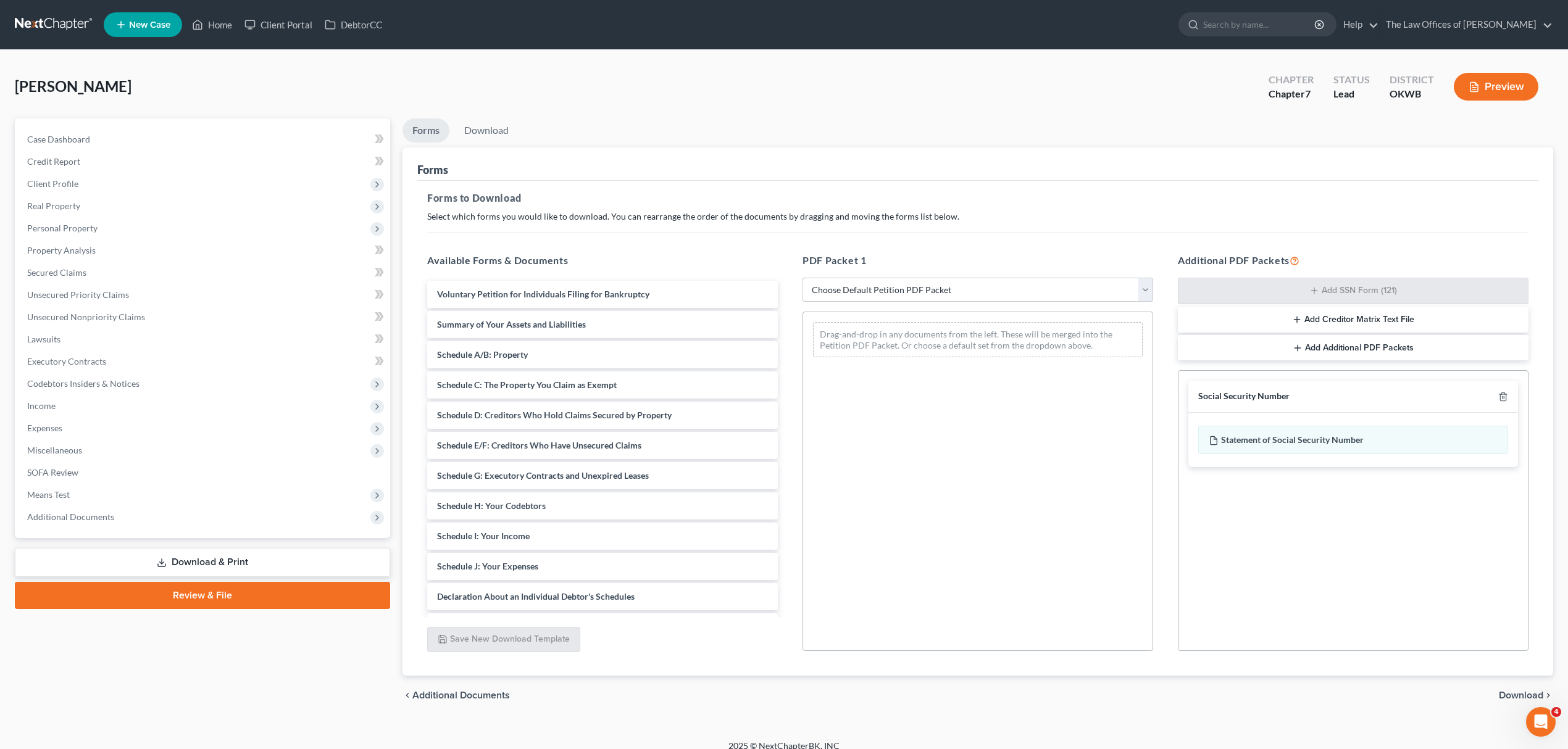
click at [1507, 690] on div "chevron_left Additional Documents Download chevron_right" at bounding box center [977, 695] width 1150 height 39
click at [1507, 692] on span "Download" at bounding box center [1520, 695] width 44 height 10
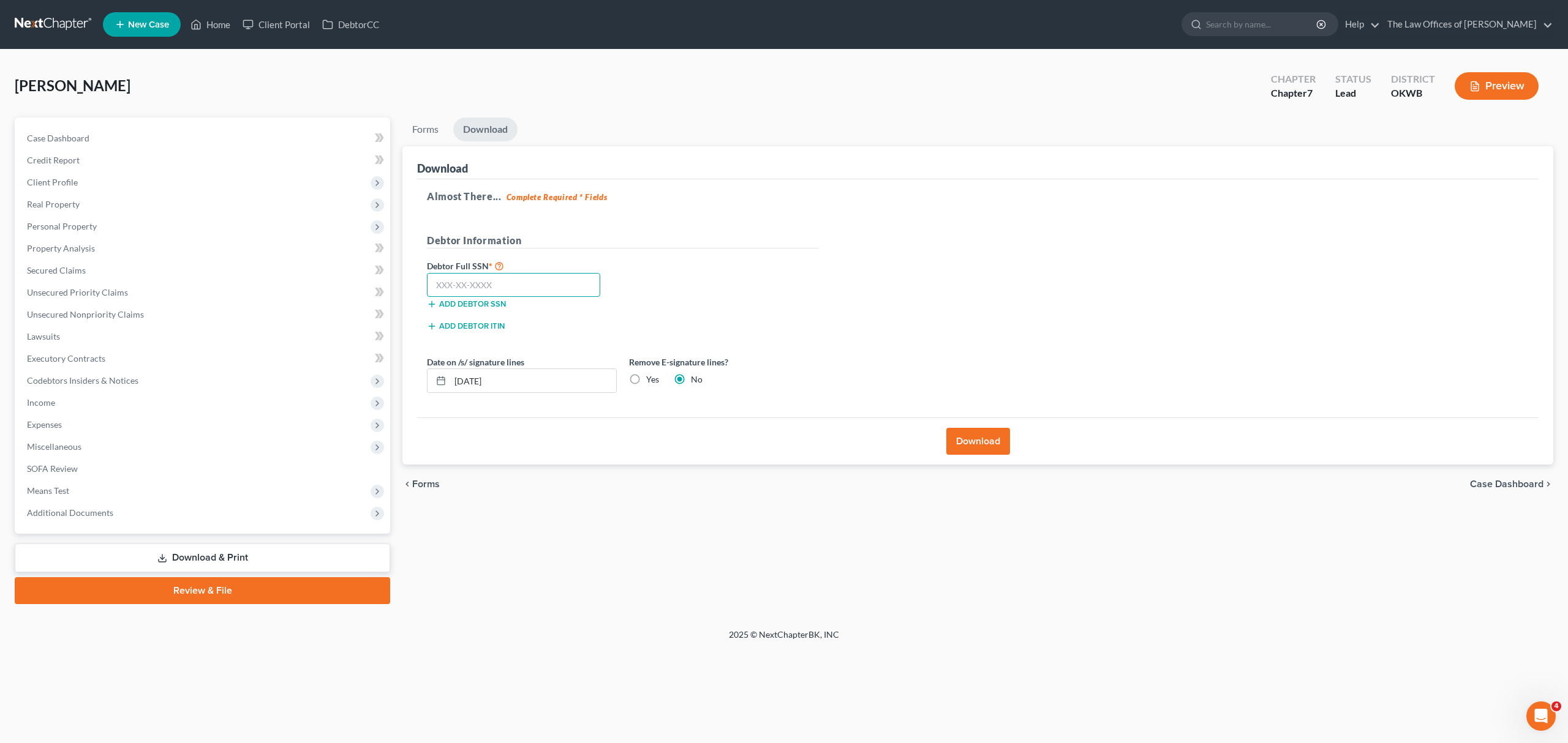
click at [536, 278] on input "text" at bounding box center [513, 285] width 173 height 24
type input "445-15-2117"
click at [646, 382] on label "Yes" at bounding box center [652, 380] width 13 height 12
click at [651, 381] on input "Yes" at bounding box center [654, 377] width 8 height 8
radio input "true"
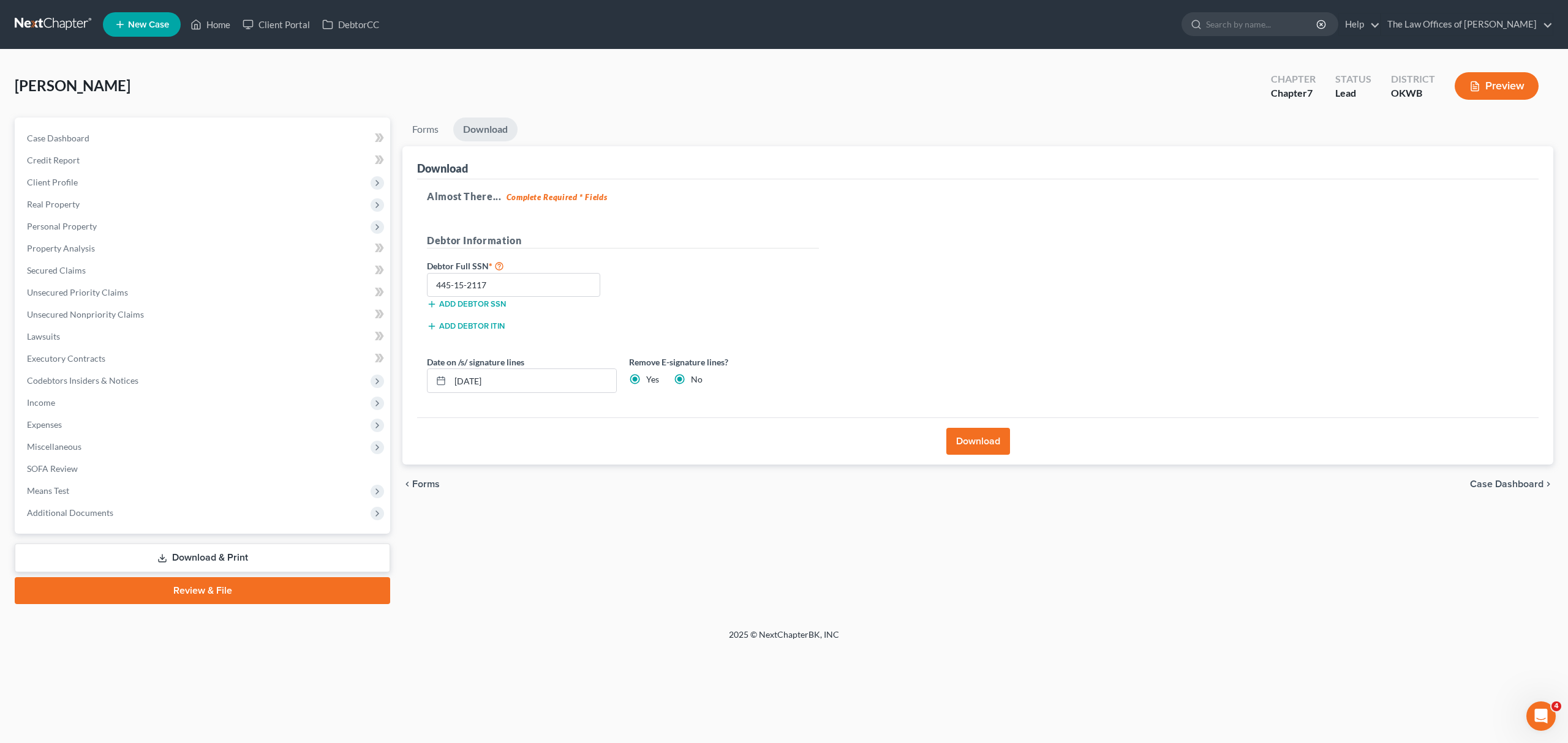
radio input "false"
click at [990, 446] on button "Download" at bounding box center [978, 441] width 64 height 27
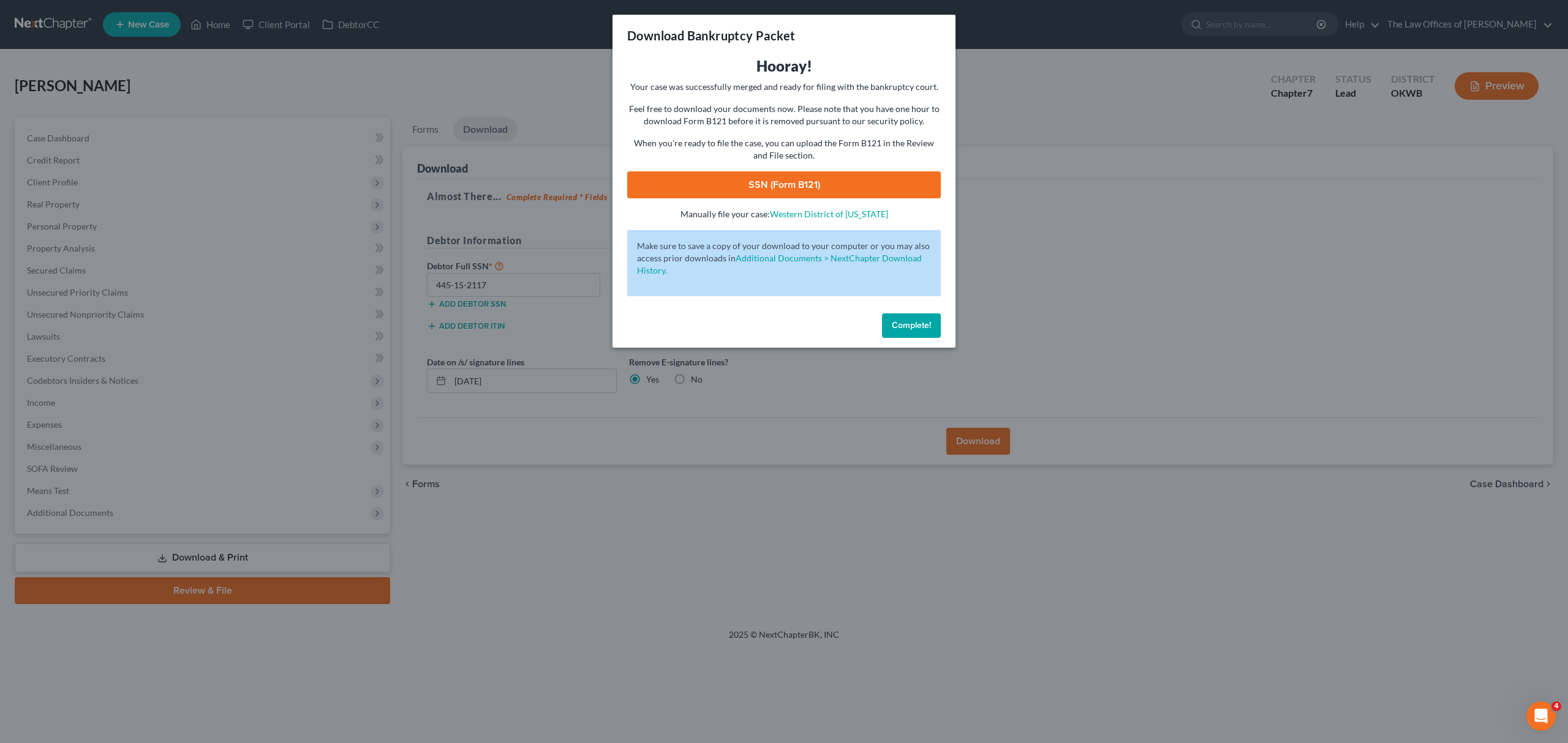
click at [890, 319] on button "Complete!" at bounding box center [911, 325] width 59 height 24
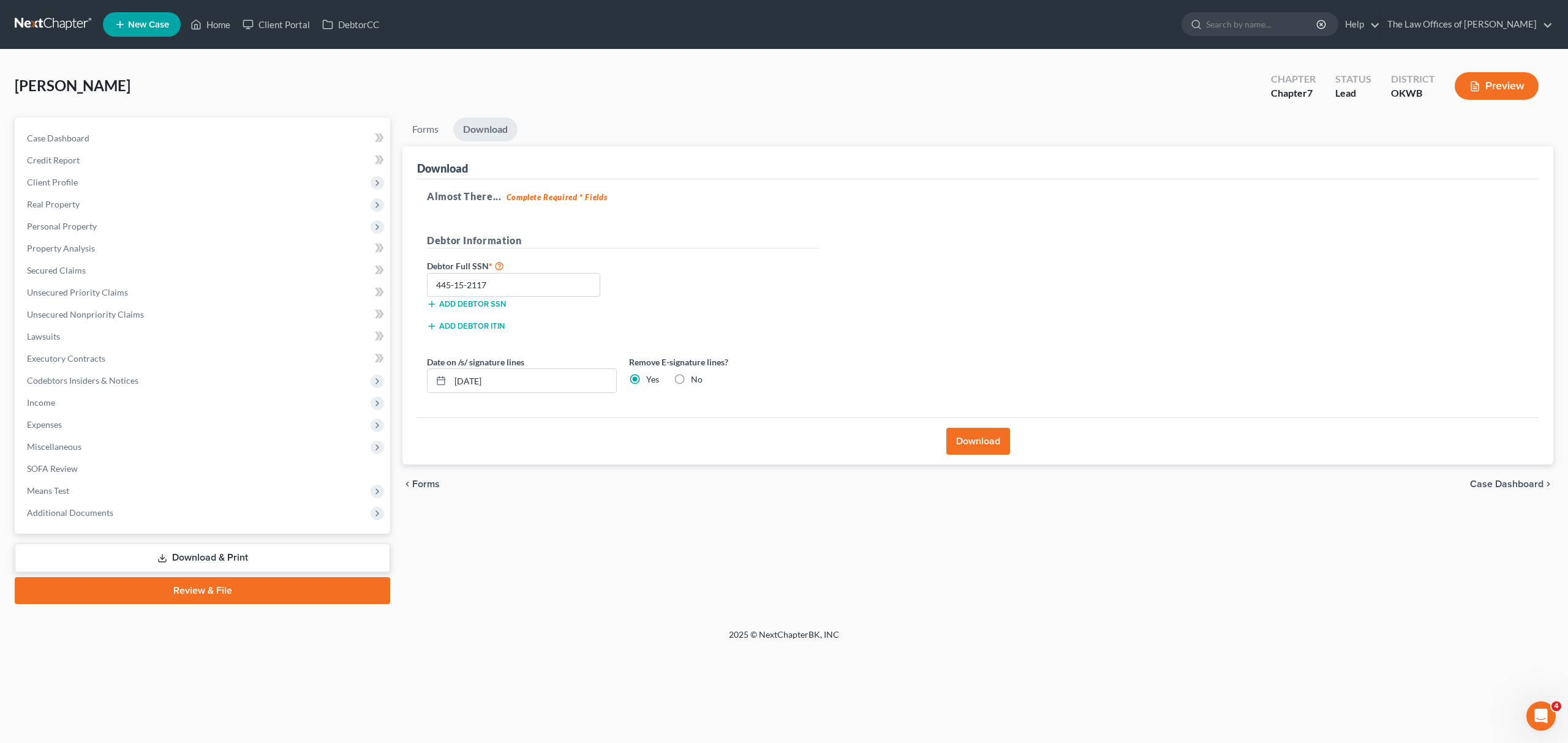
click at [958, 433] on button "Download" at bounding box center [978, 441] width 64 height 27
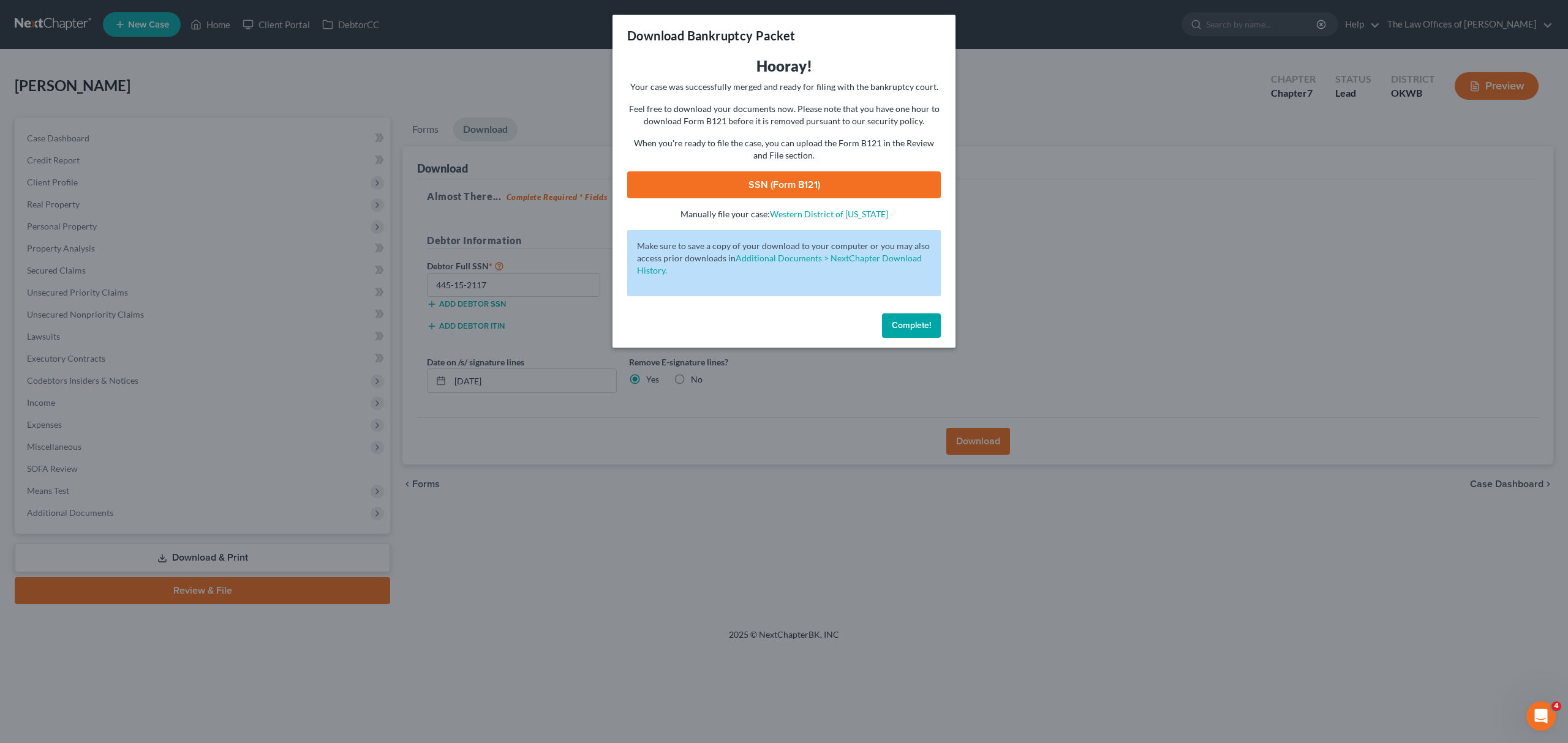
click at [806, 192] on link "SSN (Form B121)" at bounding box center [784, 184] width 313 height 27
click at [897, 318] on button "Complete!" at bounding box center [911, 325] width 59 height 24
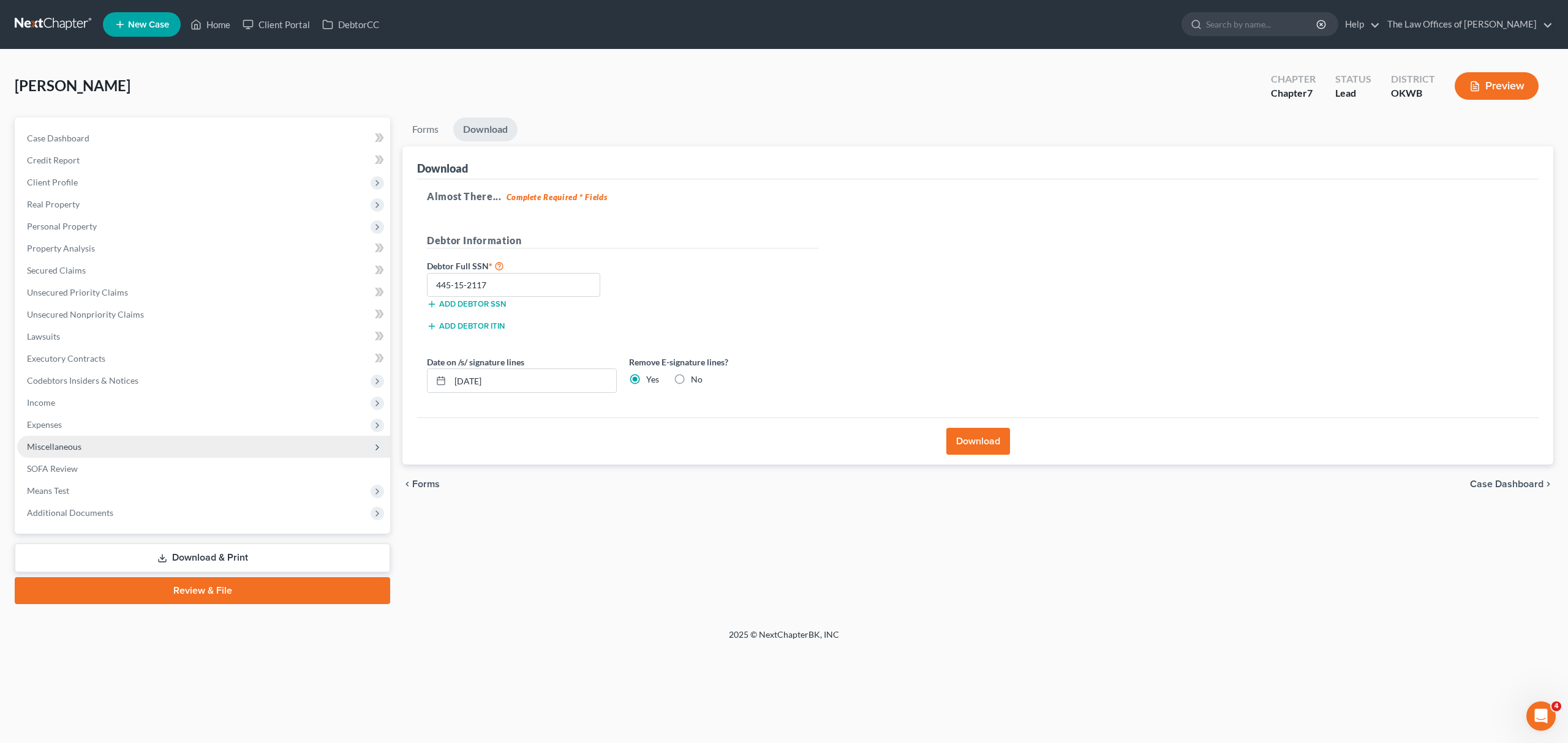
click at [99, 441] on span "Miscellaneous" at bounding box center [203, 446] width 373 height 22
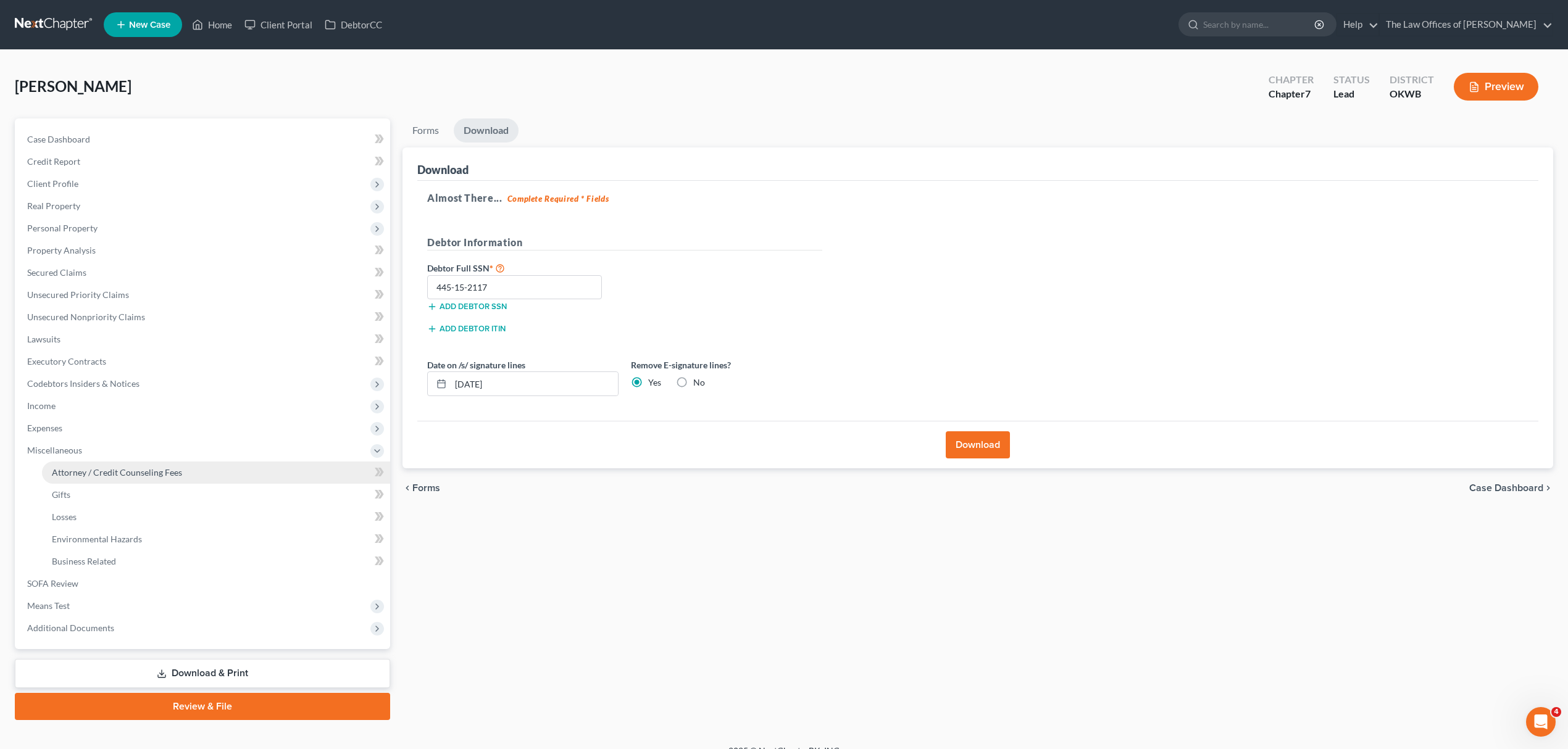
click at [190, 474] on link "Attorney / Credit Counseling Fees" at bounding box center [215, 472] width 348 height 22
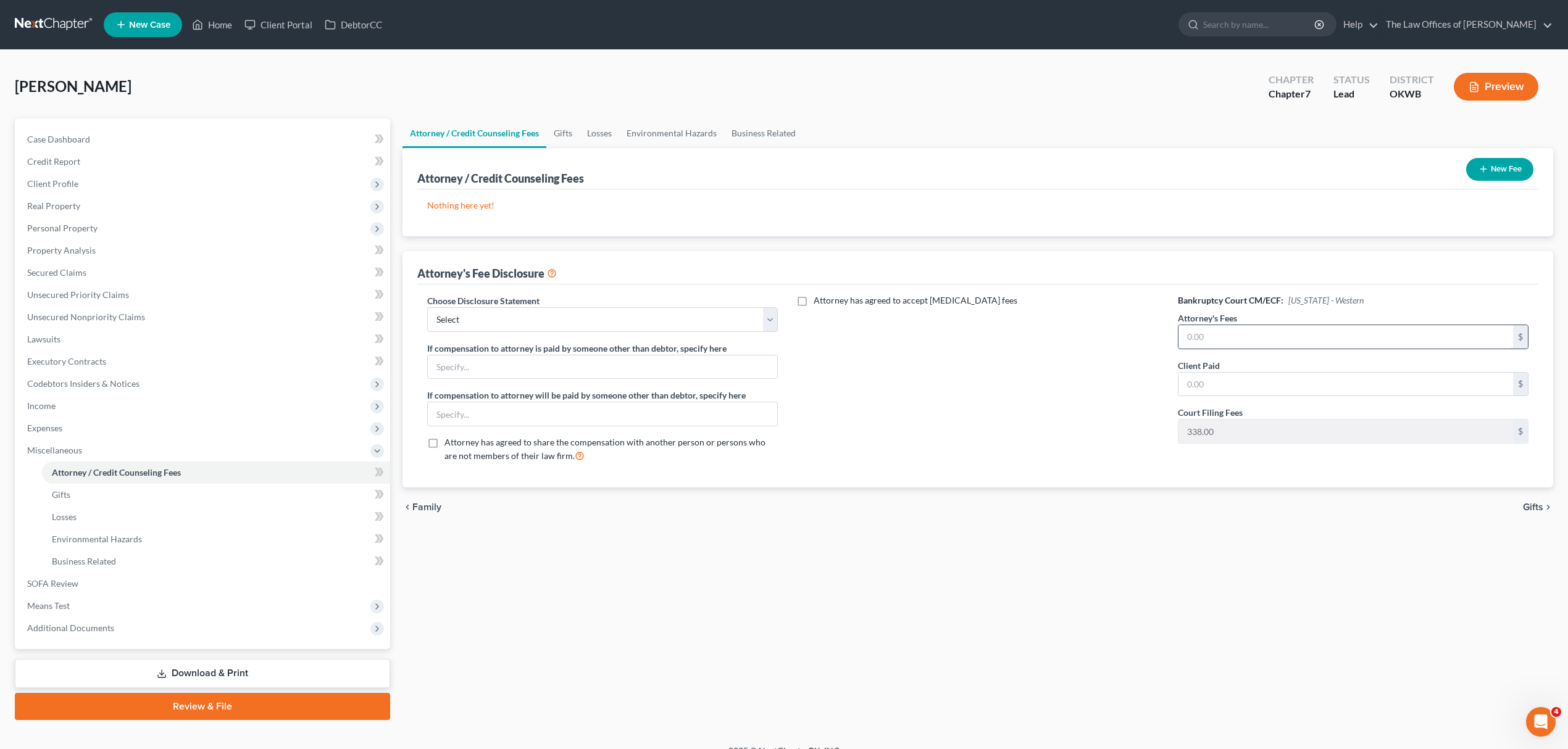
click at [1228, 329] on input "text" at bounding box center [1346, 337] width 335 height 24
type input "1,662"
click at [1243, 374] on input "text" at bounding box center [1346, 384] width 335 height 24
type input "1,662"
click at [1511, 158] on button "New Fee" at bounding box center [1499, 169] width 67 height 23
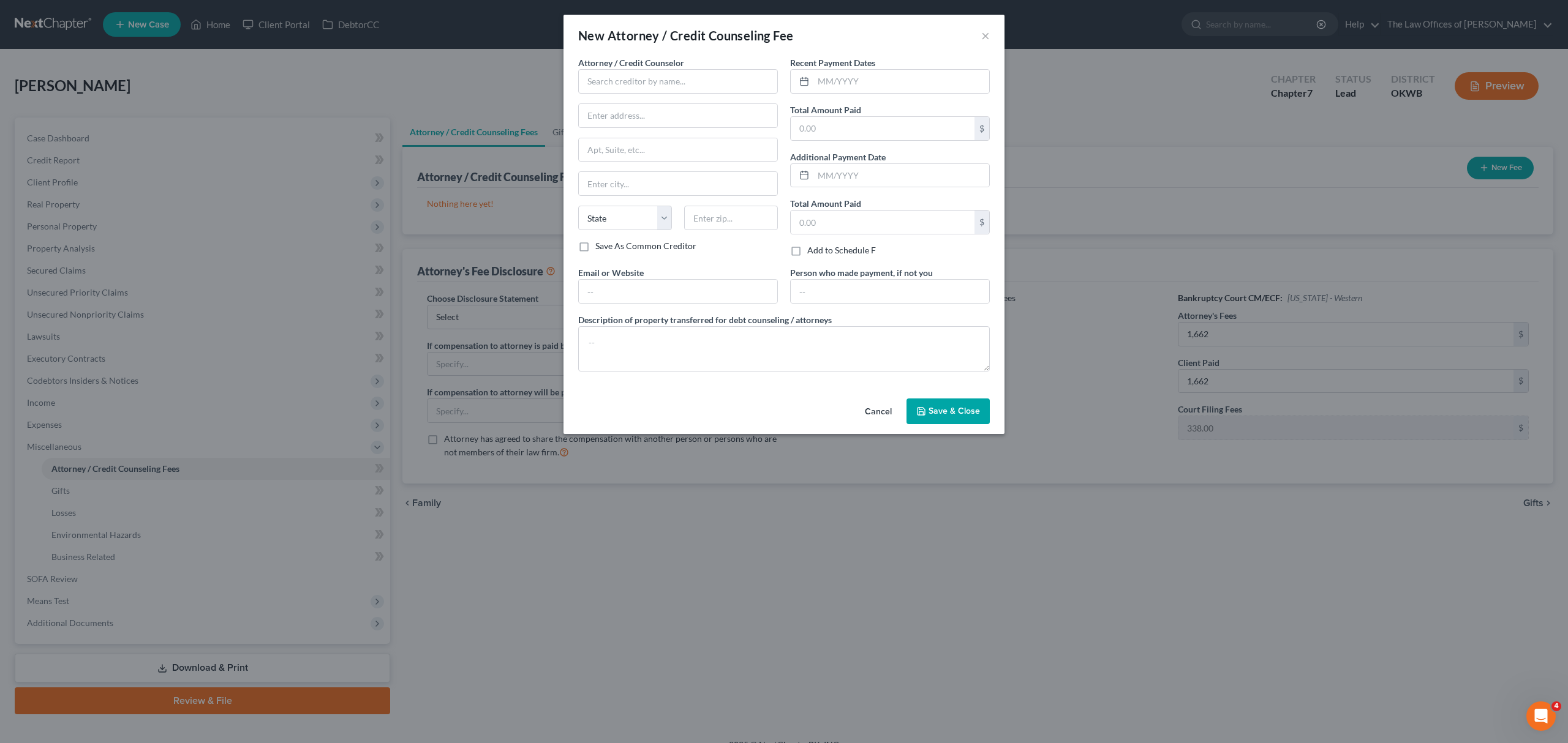
click at [652, 64] on span "Attorney / Credit Counselor" at bounding box center [631, 63] width 106 height 10
click at [652, 76] on input "text" at bounding box center [678, 81] width 200 height 24
click at [666, 126] on div "MARTY MARTIN BANKRUPTCY LAW" at bounding box center [661, 121] width 148 height 12
type input "MARTY MARTIN BANKRUPTCY LAW"
type input "6440 AVONDALE DR"
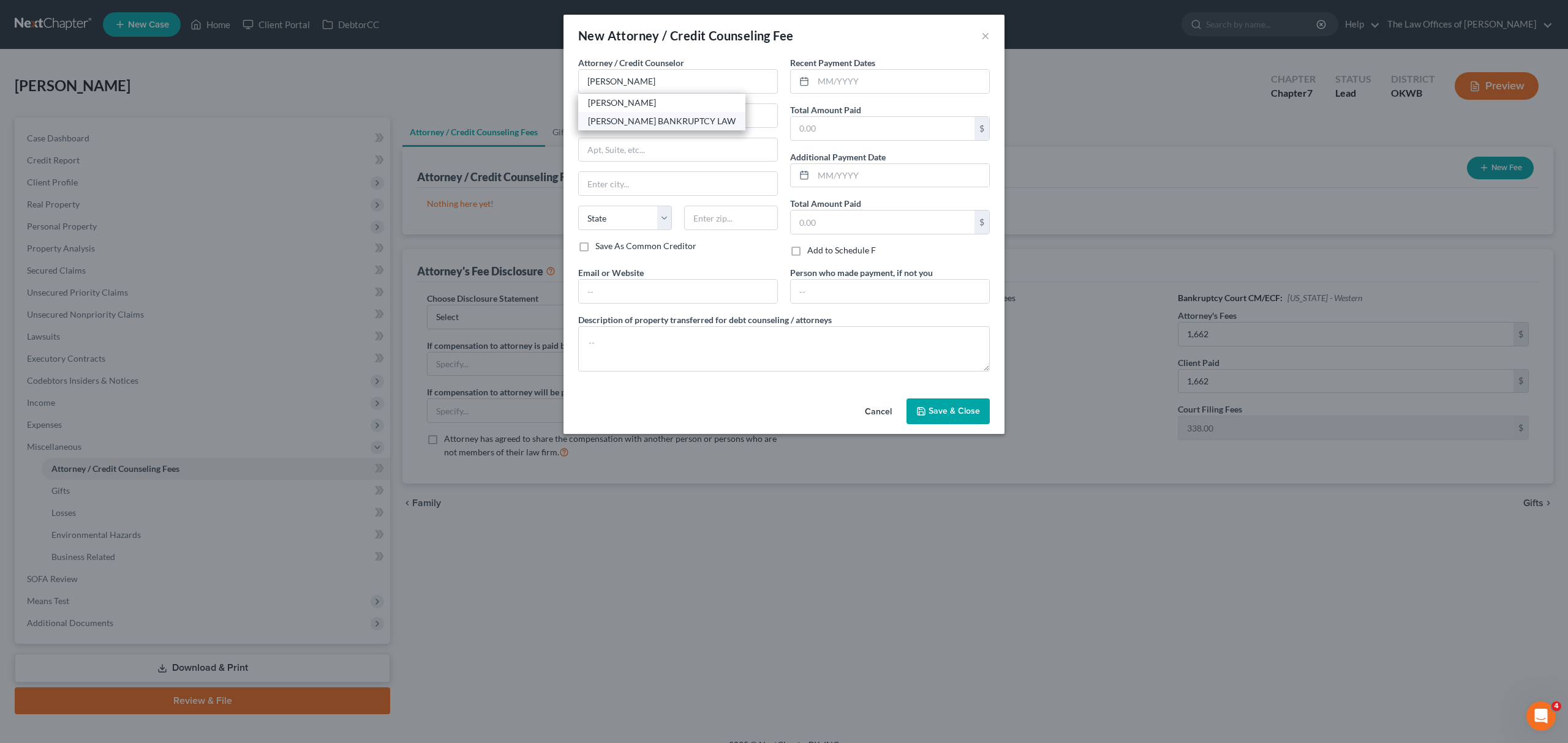
type input "STE 200"
type input "Oklahoma City"
select select "37"
type input "73116"
click at [839, 123] on input "text" at bounding box center [883, 128] width 183 height 23
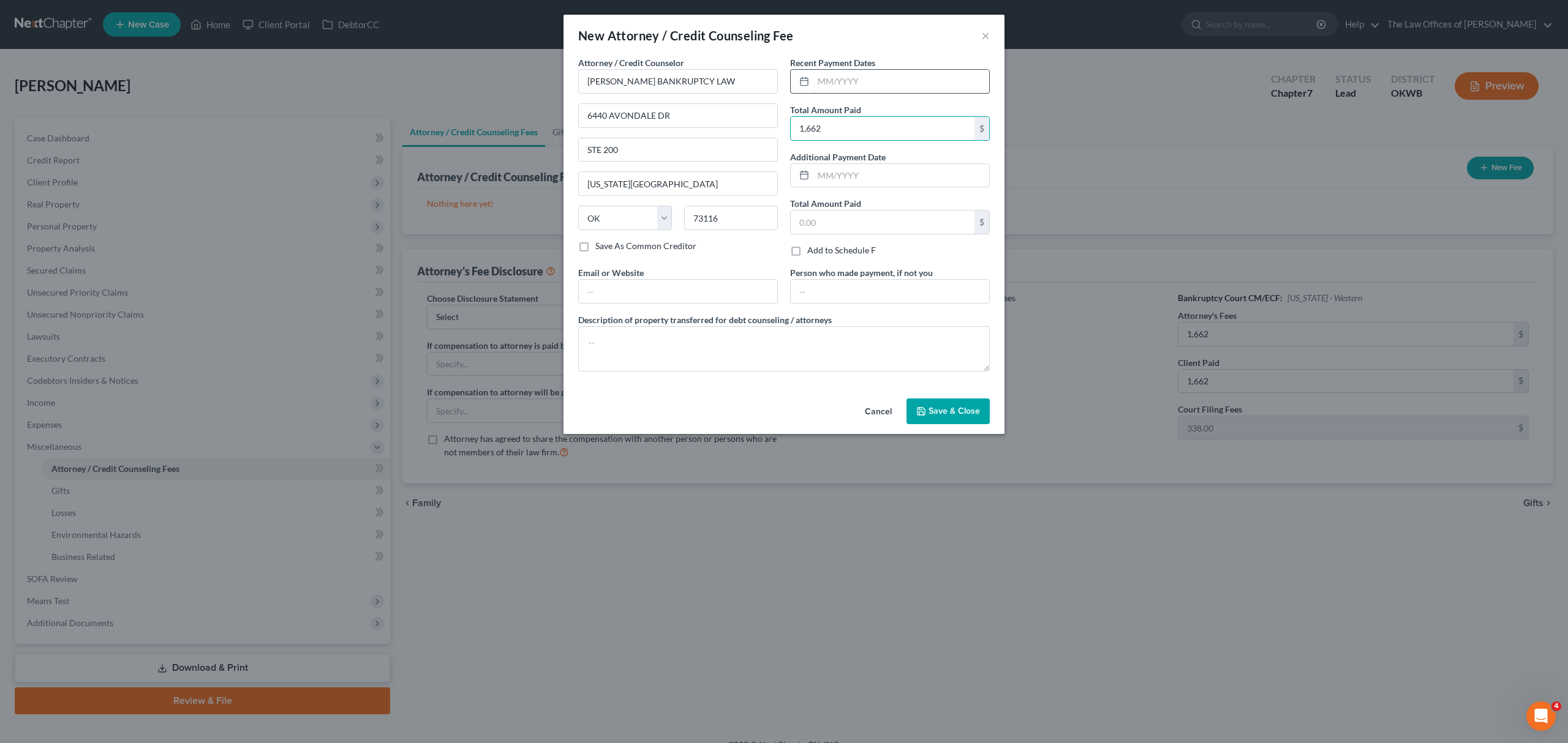
type input "1,662"
click at [841, 86] on input "text" at bounding box center [901, 81] width 176 height 23
type input "09/18/2025"
click at [934, 407] on button "Save & Close" at bounding box center [948, 412] width 83 height 26
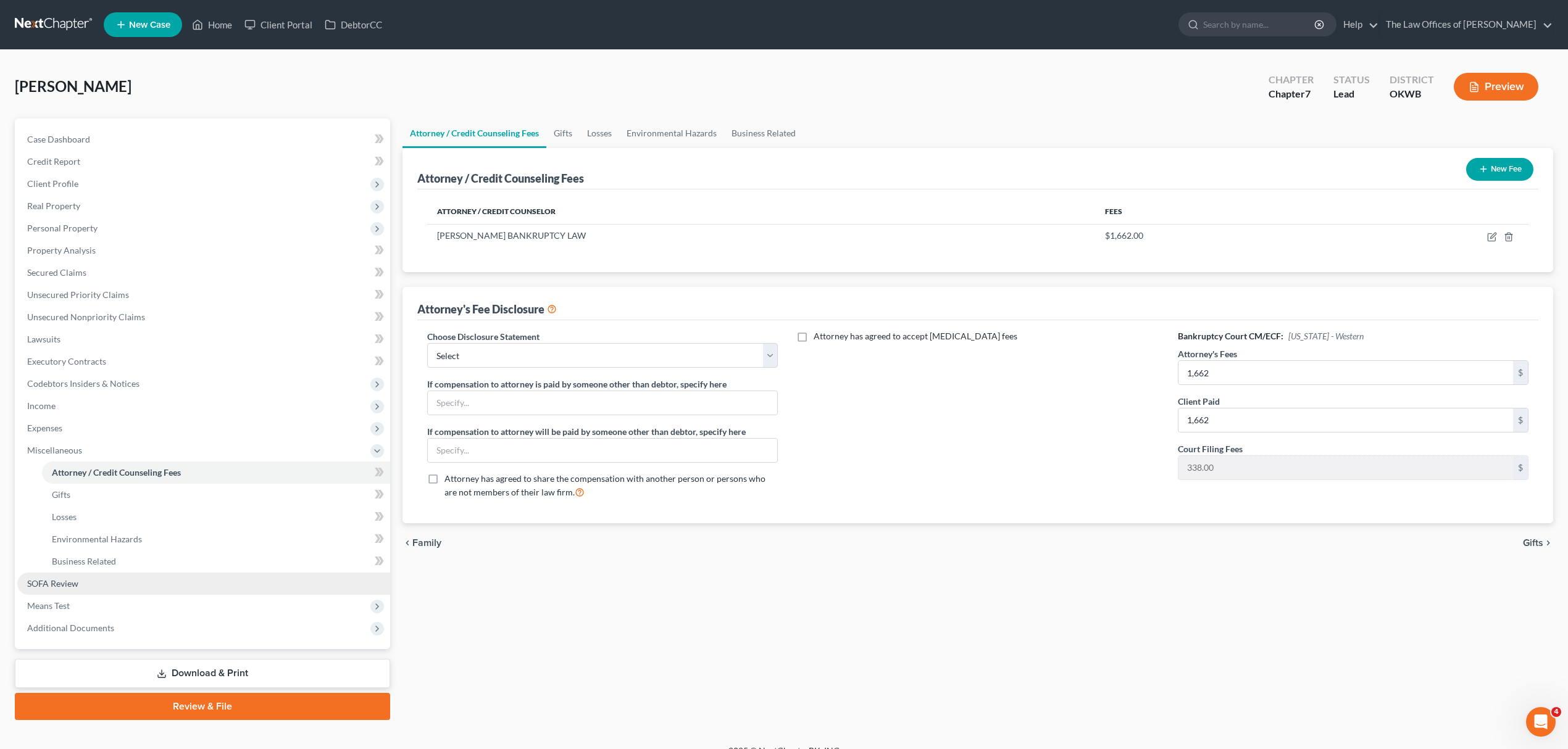
click at [79, 578] on link "SOFA Review" at bounding box center [203, 583] width 372 height 22
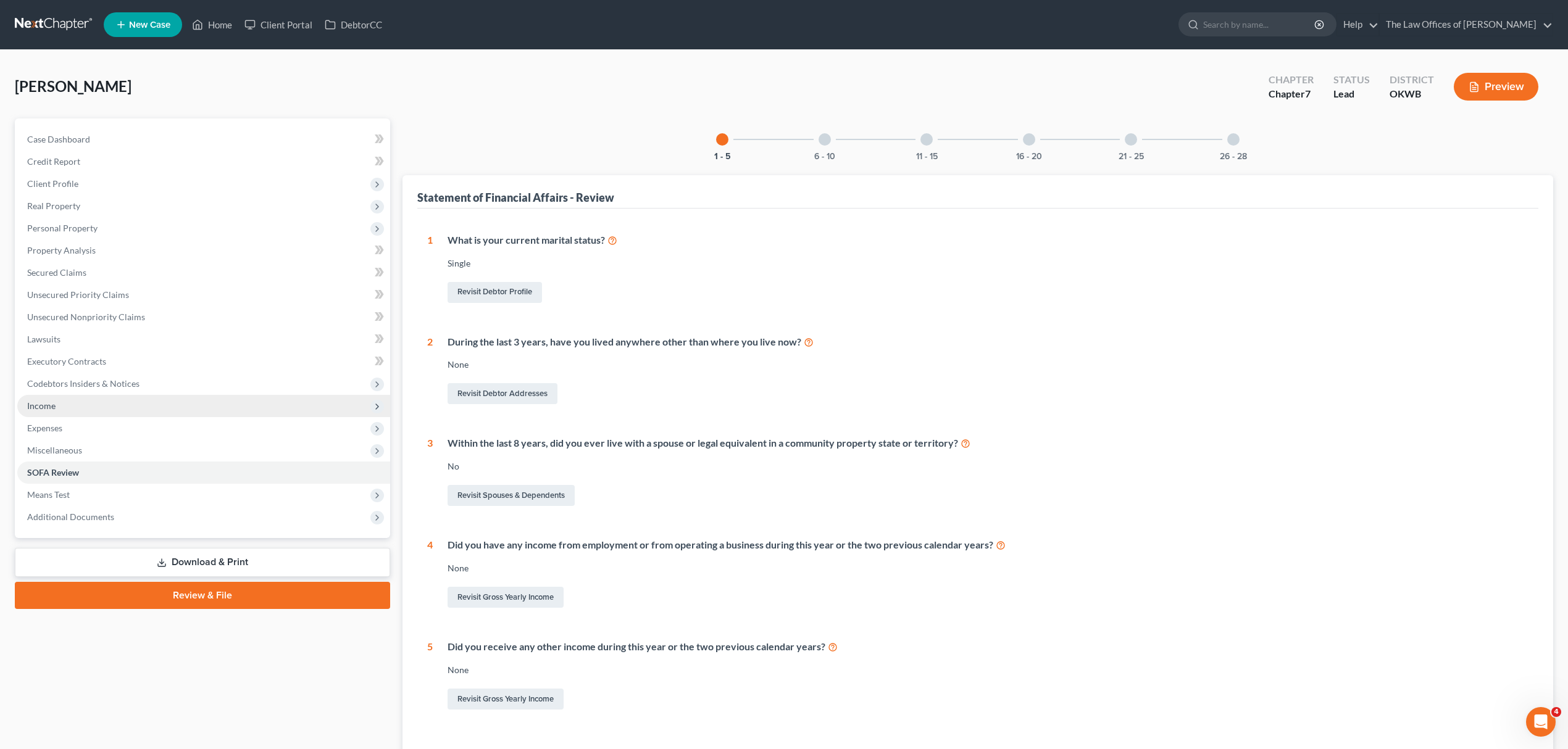
click at [50, 396] on span "Income" at bounding box center [203, 405] width 372 height 22
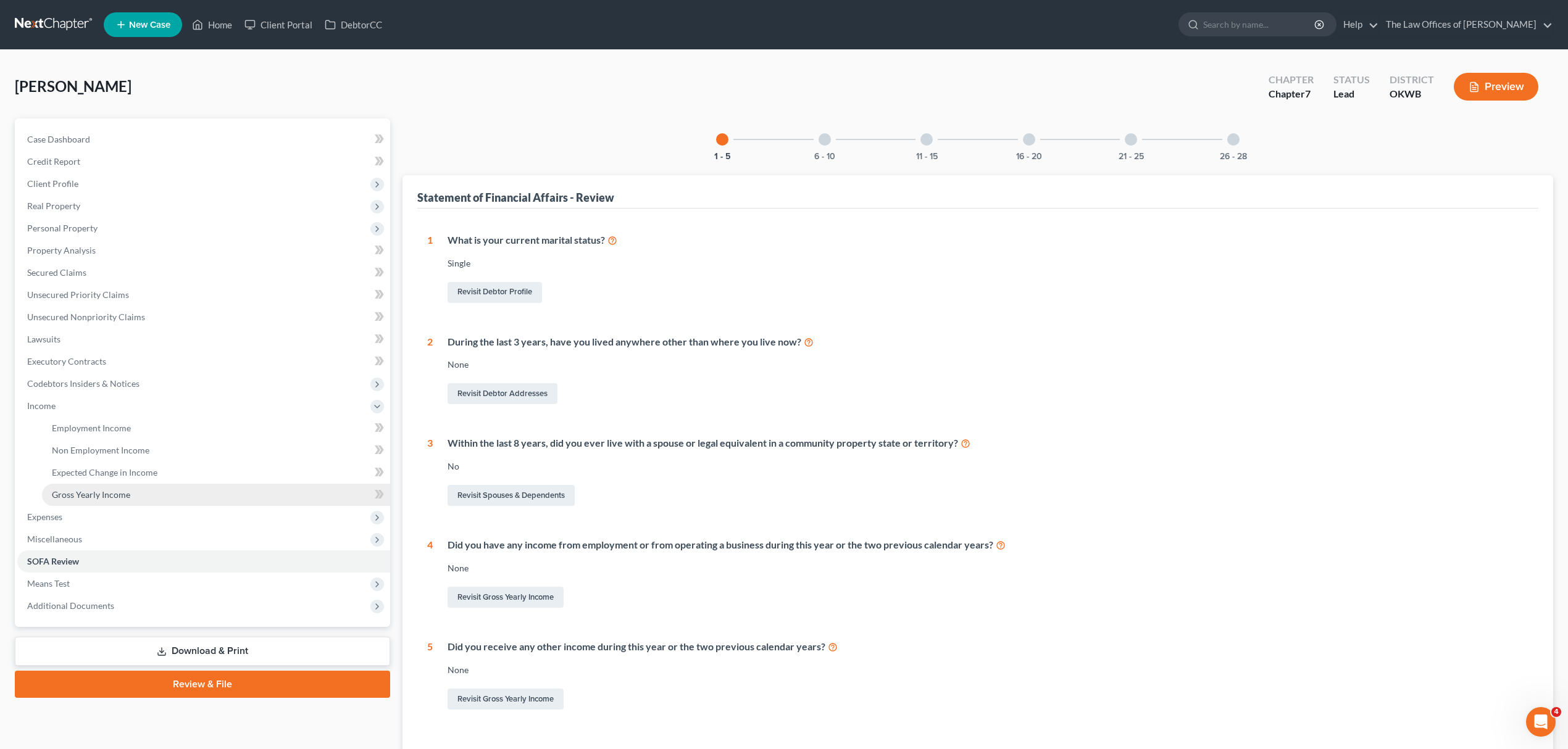
click at [124, 485] on link "Gross Yearly Income" at bounding box center [215, 494] width 348 height 22
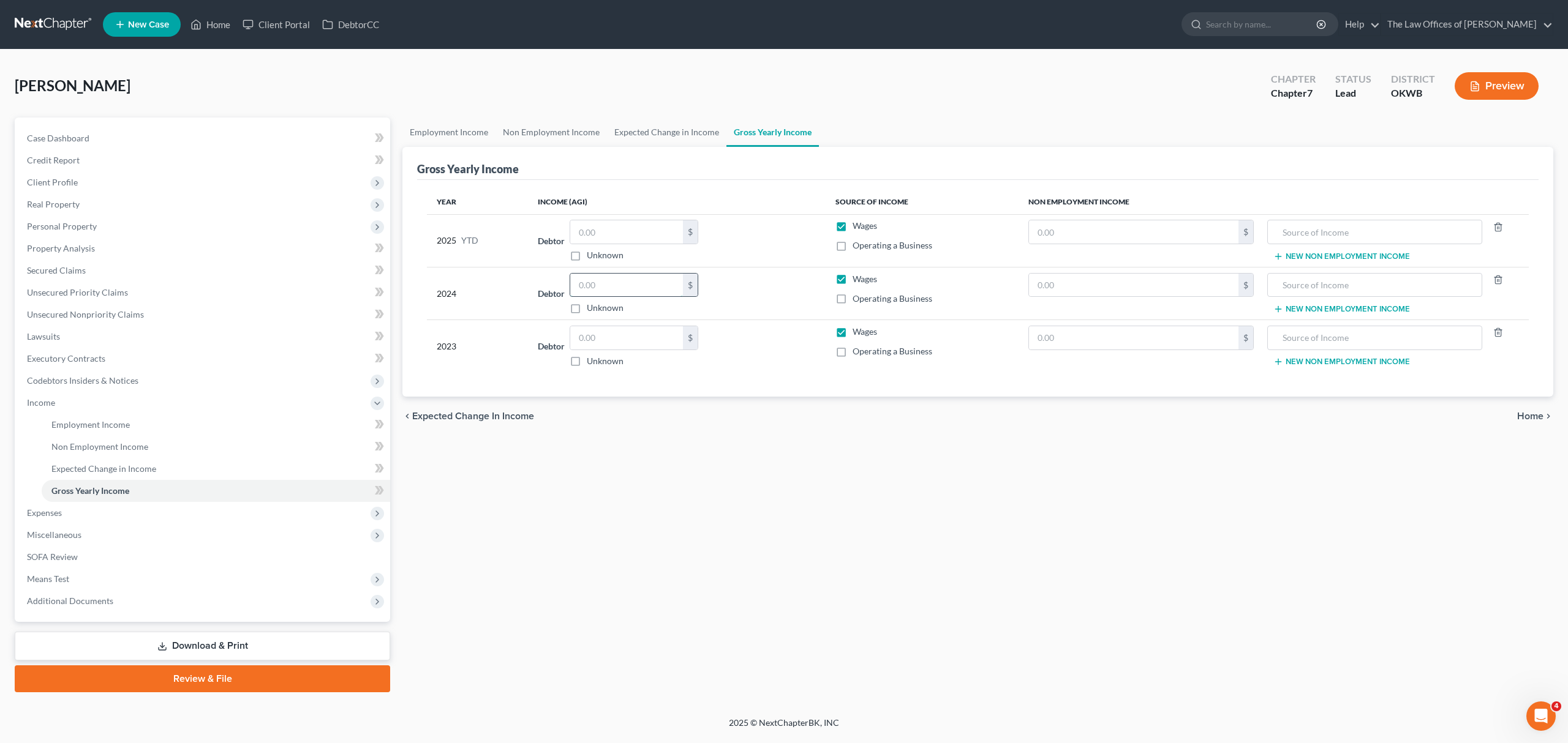
click at [645, 283] on input "text" at bounding box center [627, 285] width 112 height 23
type input "13,578"
click at [633, 334] on input "text" at bounding box center [627, 337] width 112 height 23
type input "20,211"
click at [607, 240] on input "text" at bounding box center [627, 232] width 112 height 23
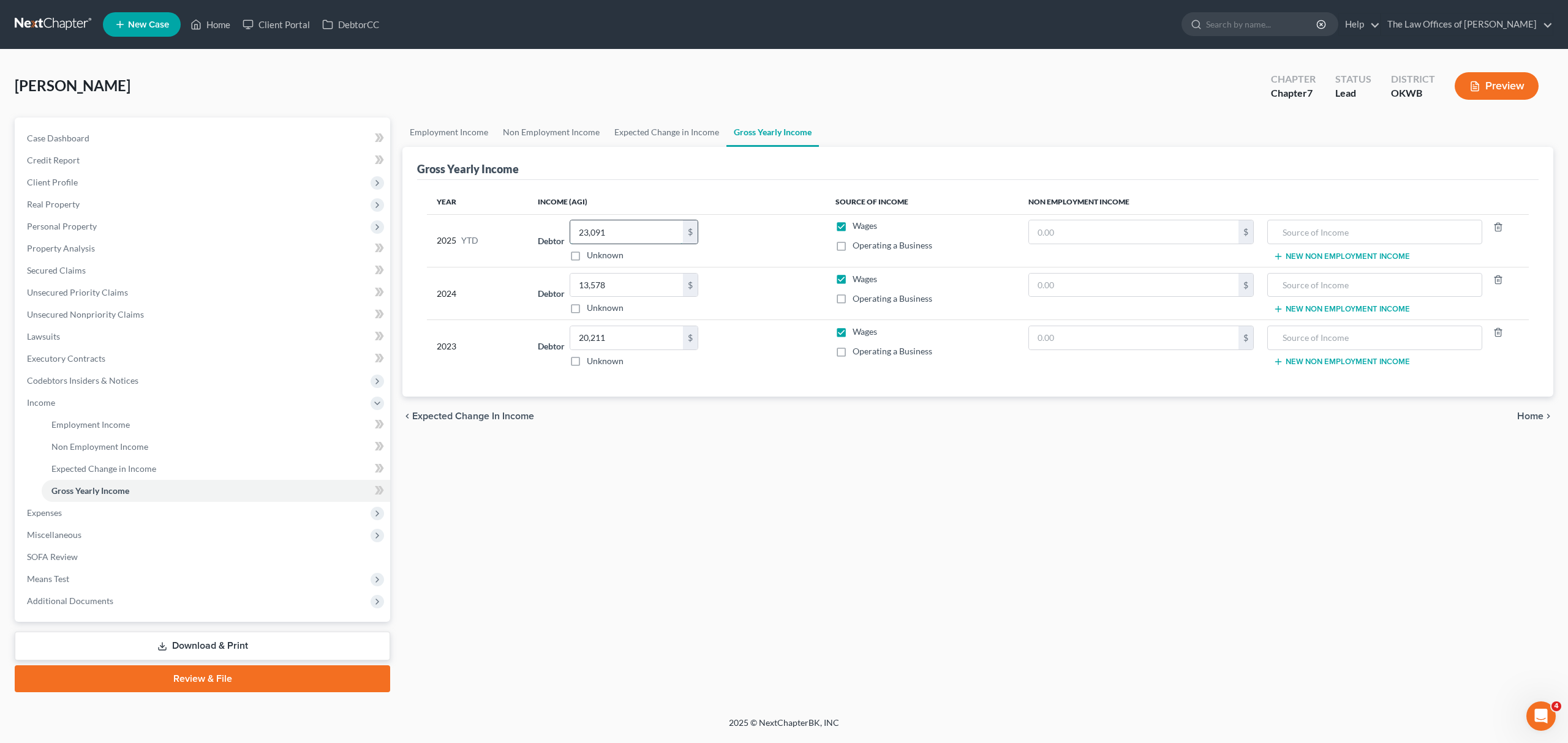
type input "23,091"
click at [1530, 414] on span "Home" at bounding box center [1530, 416] width 26 height 10
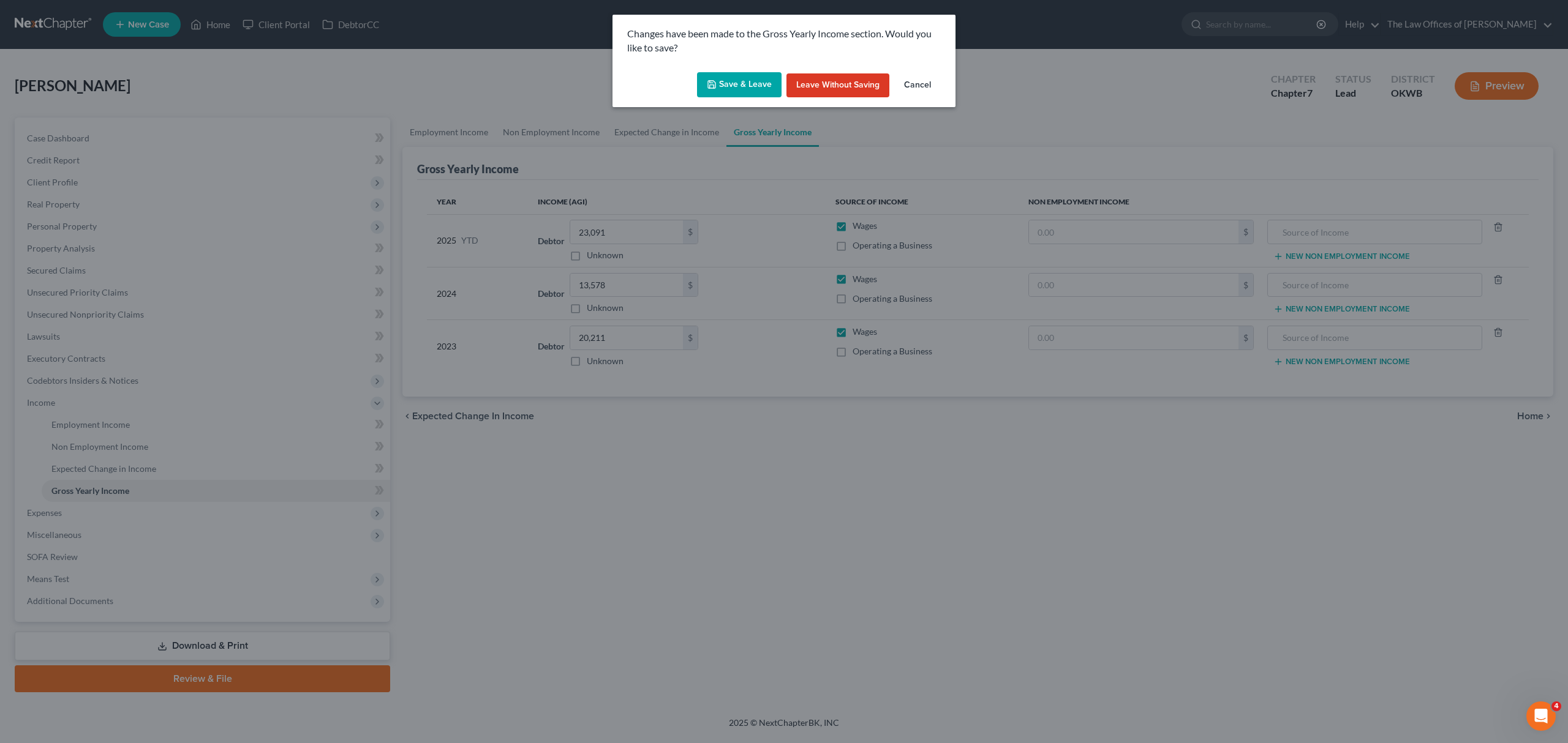
click at [750, 84] on button "Save & Leave" at bounding box center [739, 86] width 85 height 26
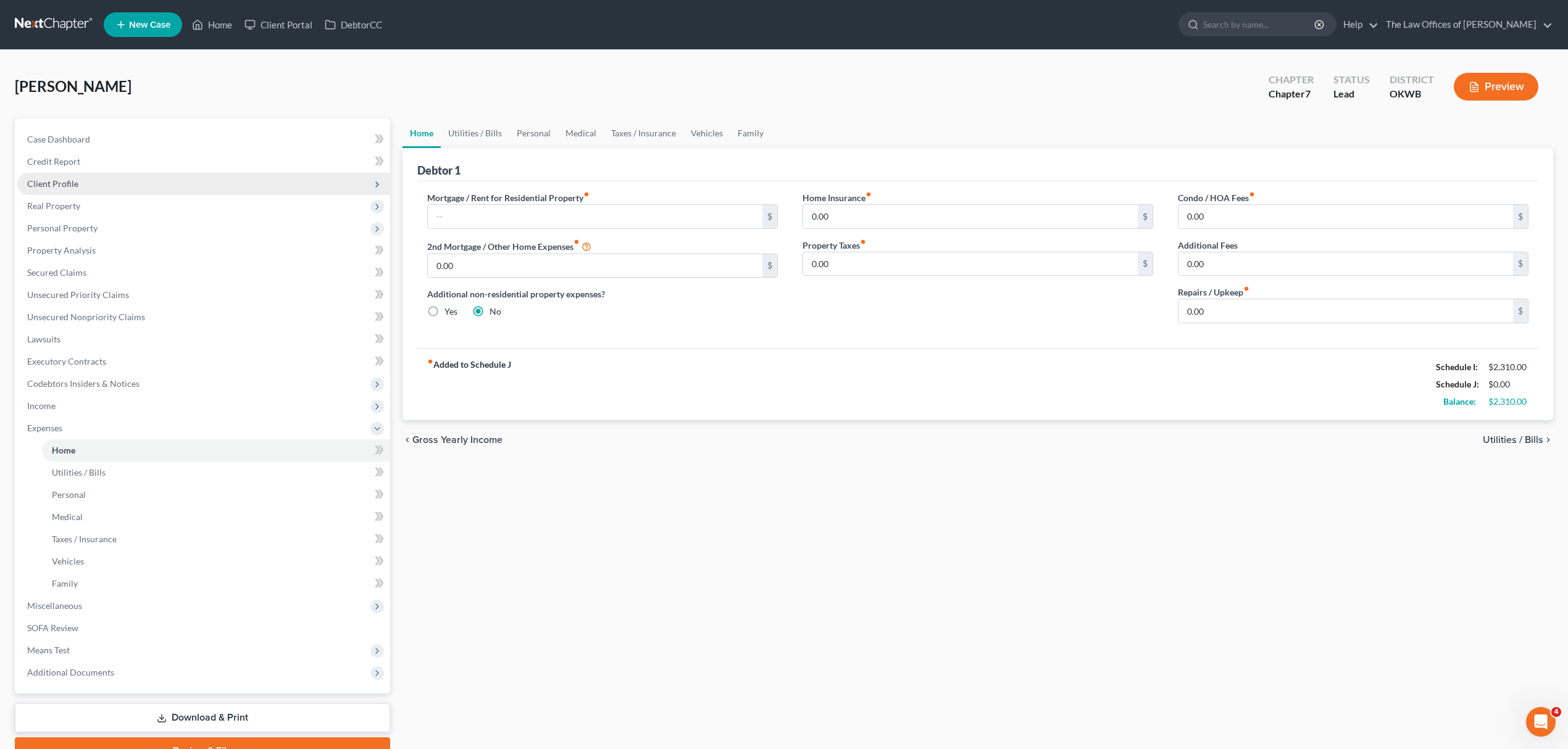
click at [166, 176] on span "Client Profile" at bounding box center [203, 183] width 372 height 22
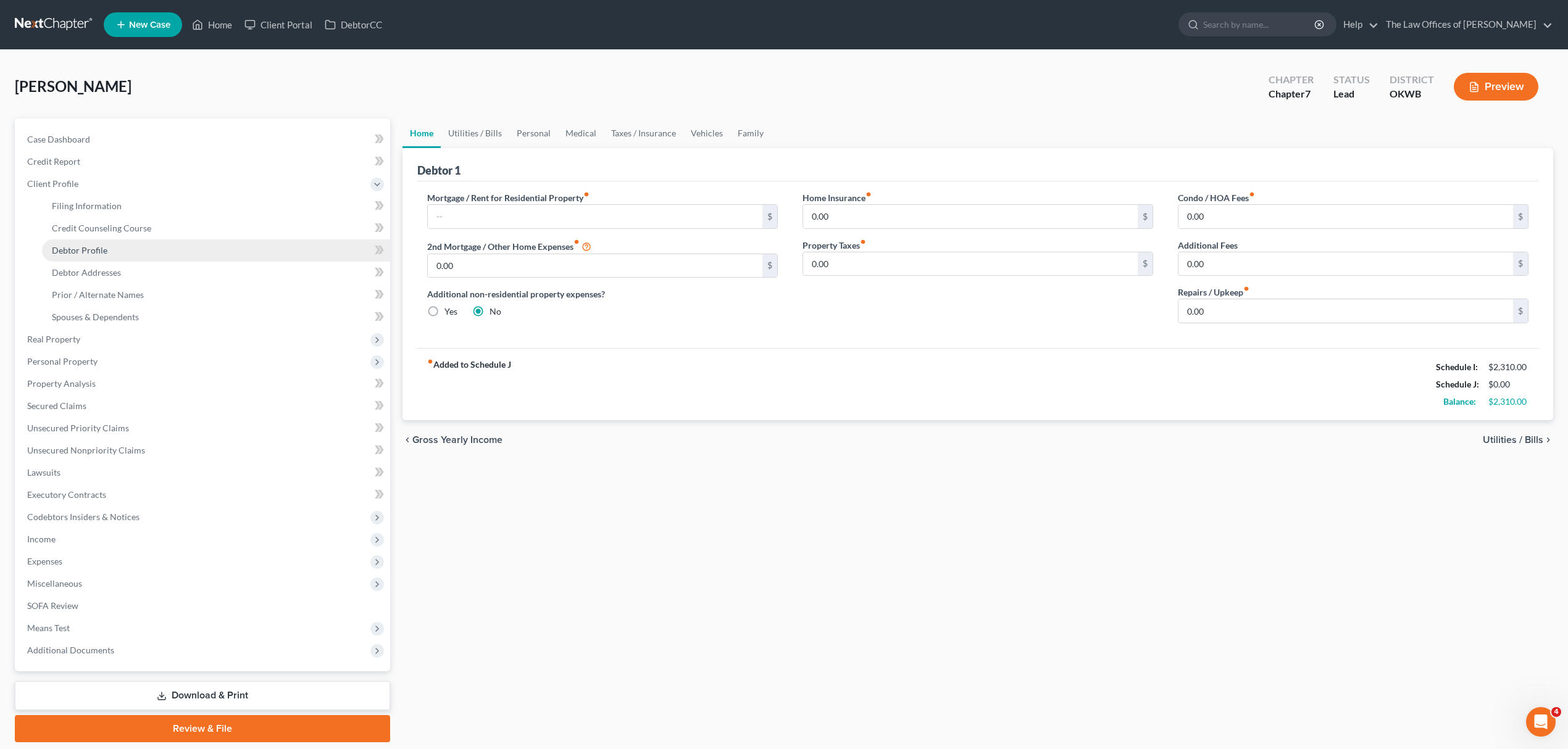
click at [146, 243] on link "Debtor Profile" at bounding box center [215, 250] width 348 height 22
select select "0"
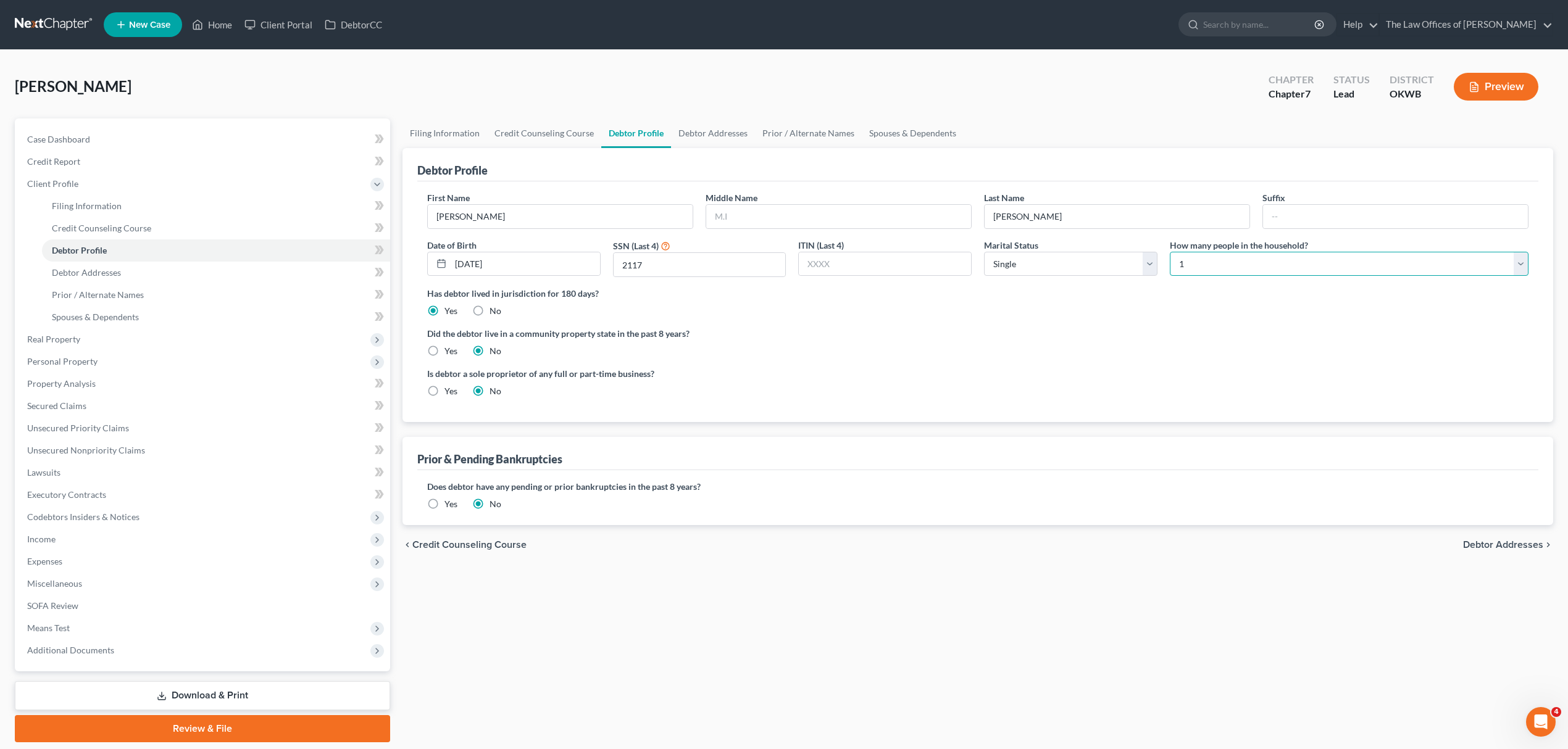
click at [1218, 264] on select "Select 1 2 3 4 5 6 7 8 9 10 11 12 13 14 15 16 17 18 19 20" at bounding box center [1348, 264] width 358 height 24
select select "6"
click at [1169, 252] on select "Select 1 2 3 4 5 6 7 8 9 10 11 12 13 14 15 16 17 18 19 20" at bounding box center [1348, 264] width 358 height 24
click at [115, 357] on span "Personal Property" at bounding box center [203, 361] width 372 height 22
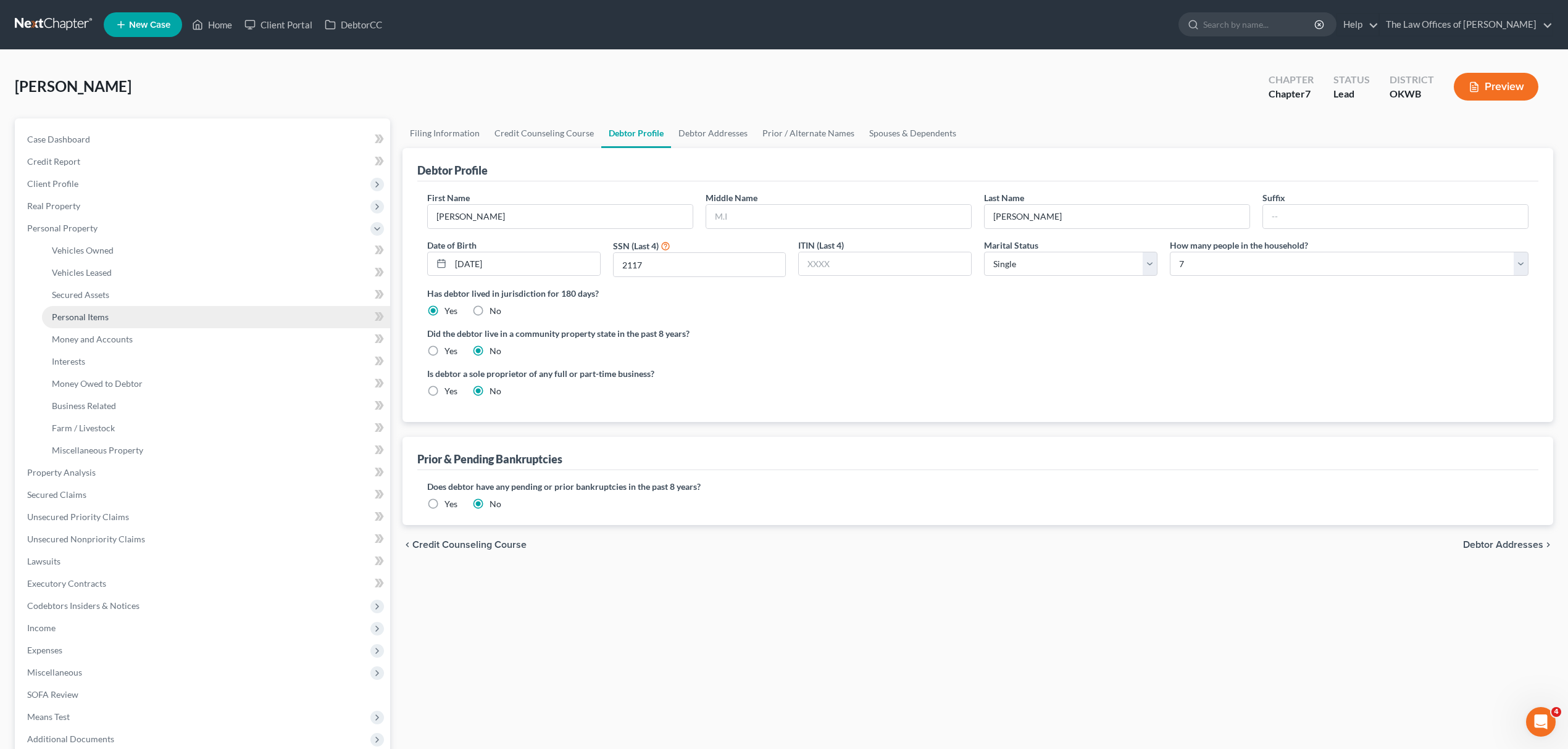
click at [101, 309] on link "Personal Items" at bounding box center [215, 317] width 348 height 22
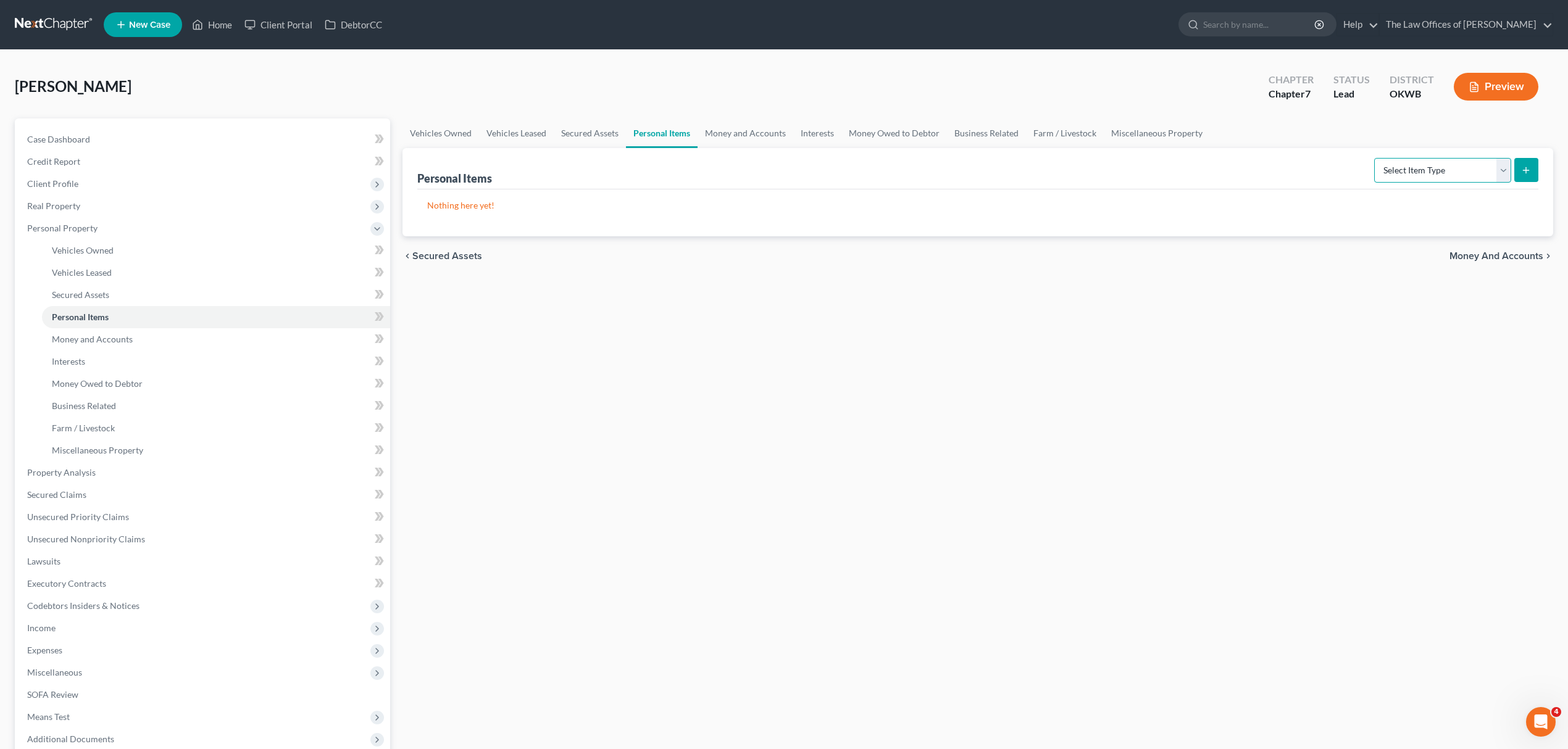
click at [1432, 164] on select "Select Item Type Clothing Collectibles Of Value Electronics Firearms Household …" at bounding box center [1442, 170] width 137 height 24
select select "clothing"
click at [1374, 158] on select "Select Item Type Clothing Collectibles Of Value Electronics Firearms Household …" at bounding box center [1442, 170] width 137 height 24
click at [1524, 167] on icon "submit" at bounding box center [1525, 170] width 10 height 10
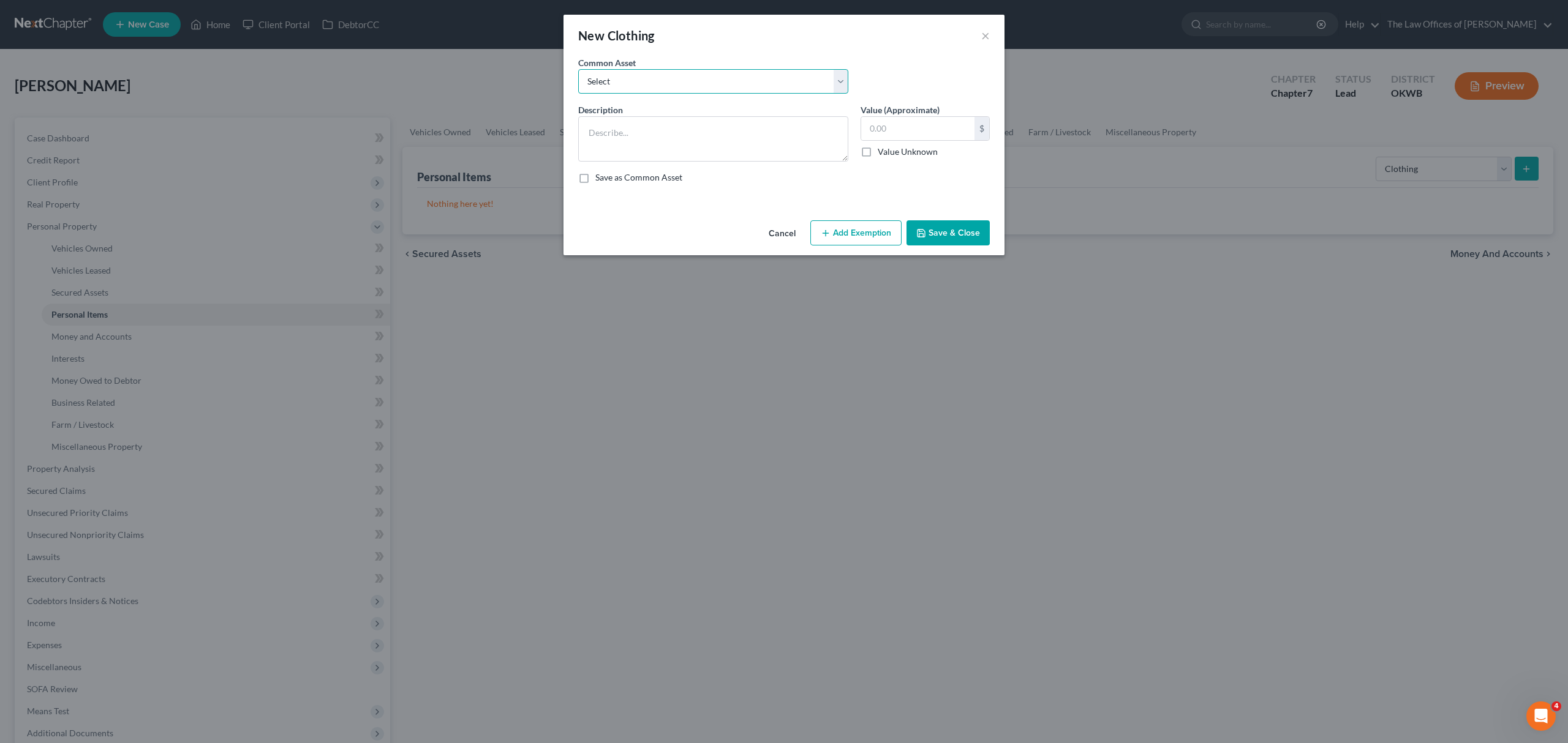
click at [686, 89] on select "Select CLOTHING" at bounding box center [713, 81] width 270 height 24
select select "0"
click at [578, 69] on select "Select CLOTHING" at bounding box center [713, 81] width 270 height 24
type textarea "CLOTHING"
type input "1,500"
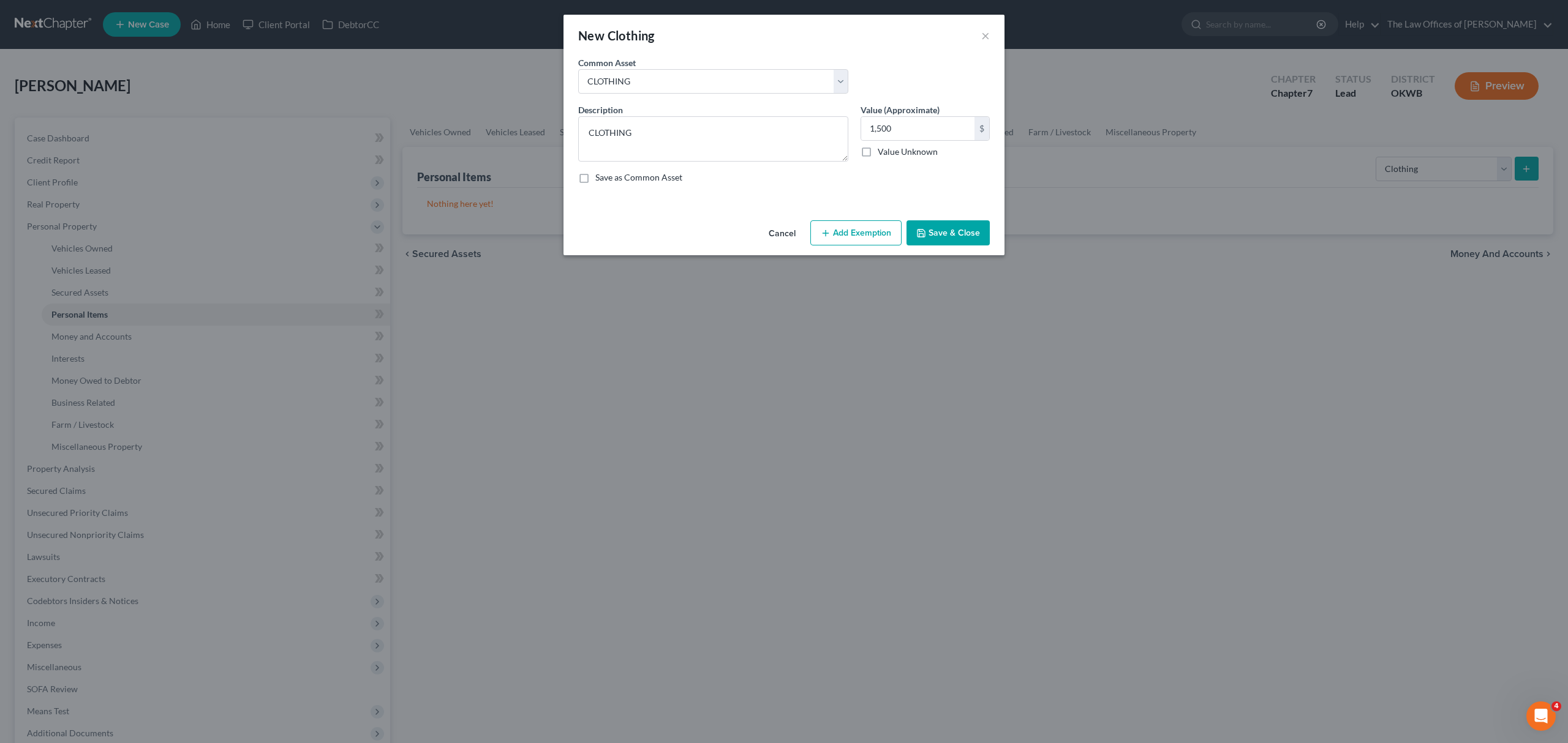
click at [877, 224] on button "Add Exemption" at bounding box center [855, 234] width 91 height 26
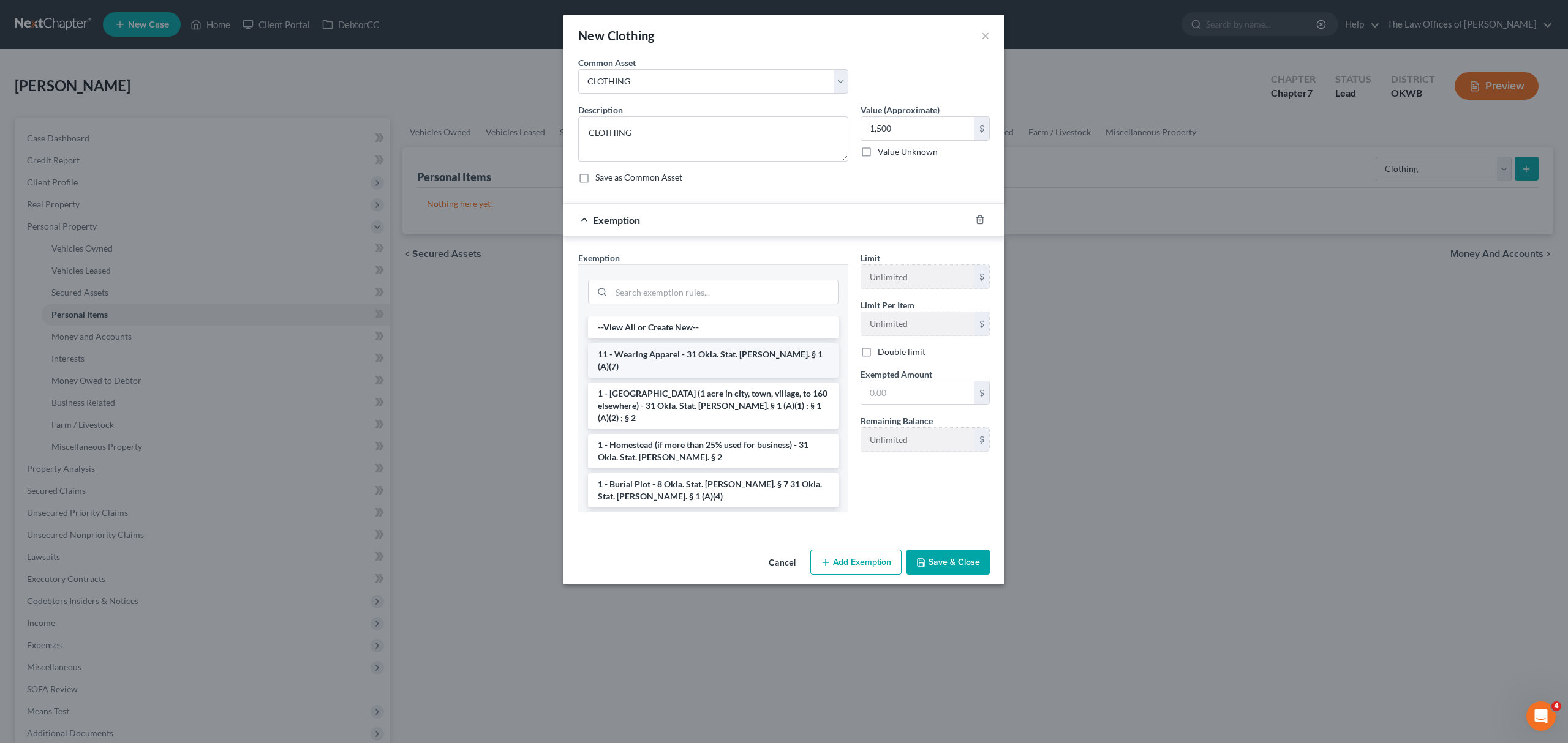
click at [722, 355] on li "11 - Wearing Apparel - 31 Okla. Stat. Ann. § 1 (A)(7)" at bounding box center [712, 361] width 250 height 35
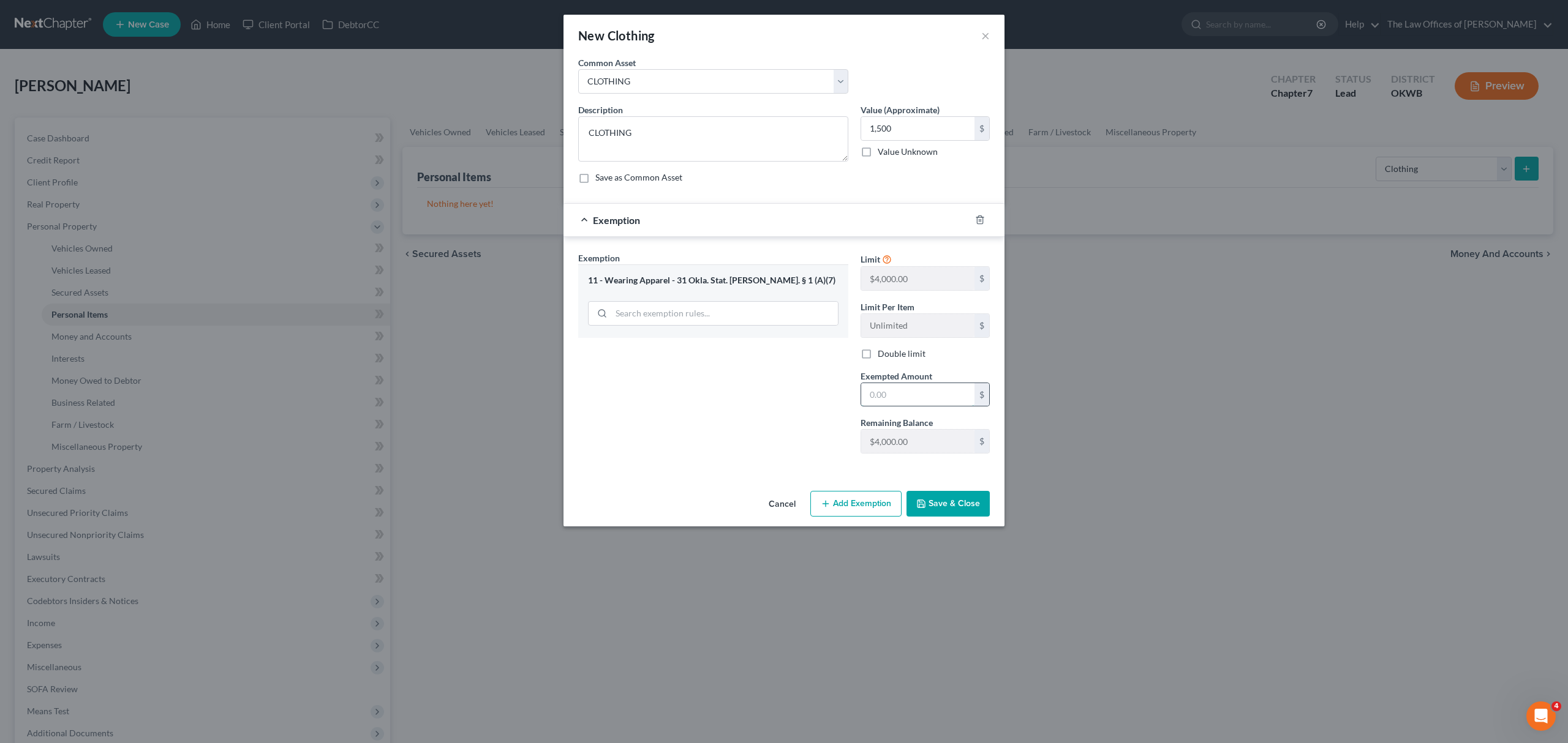
click at [885, 387] on input "text" at bounding box center [917, 394] width 113 height 23
type input "1,500"
drag, startPoint x: 914, startPoint y: 506, endPoint x: 904, endPoint y: 506, distance: 10.0
click at [912, 506] on button "Save & Close" at bounding box center [948, 504] width 83 height 26
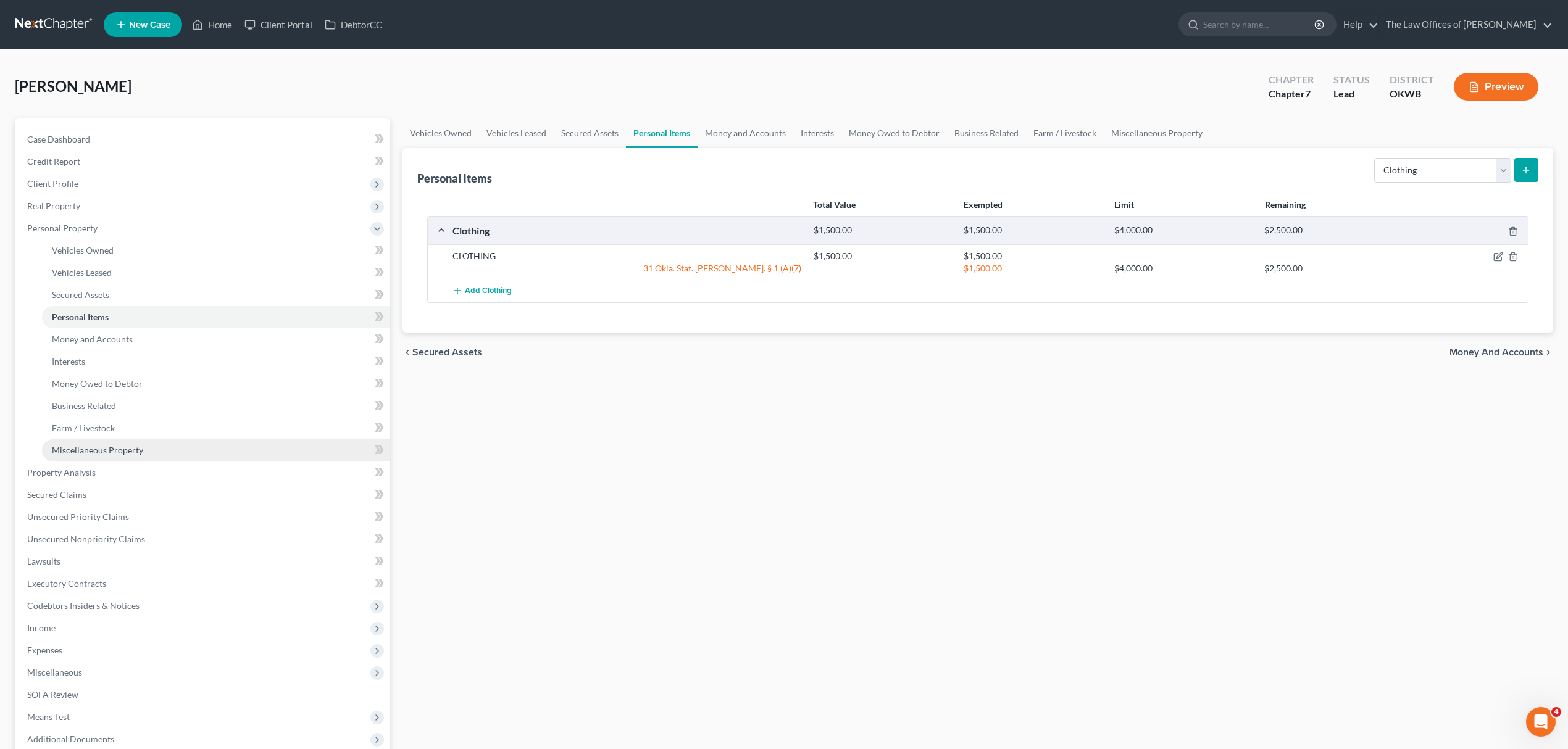
click at [127, 450] on span "Miscellaneous Property" at bounding box center [97, 450] width 92 height 10
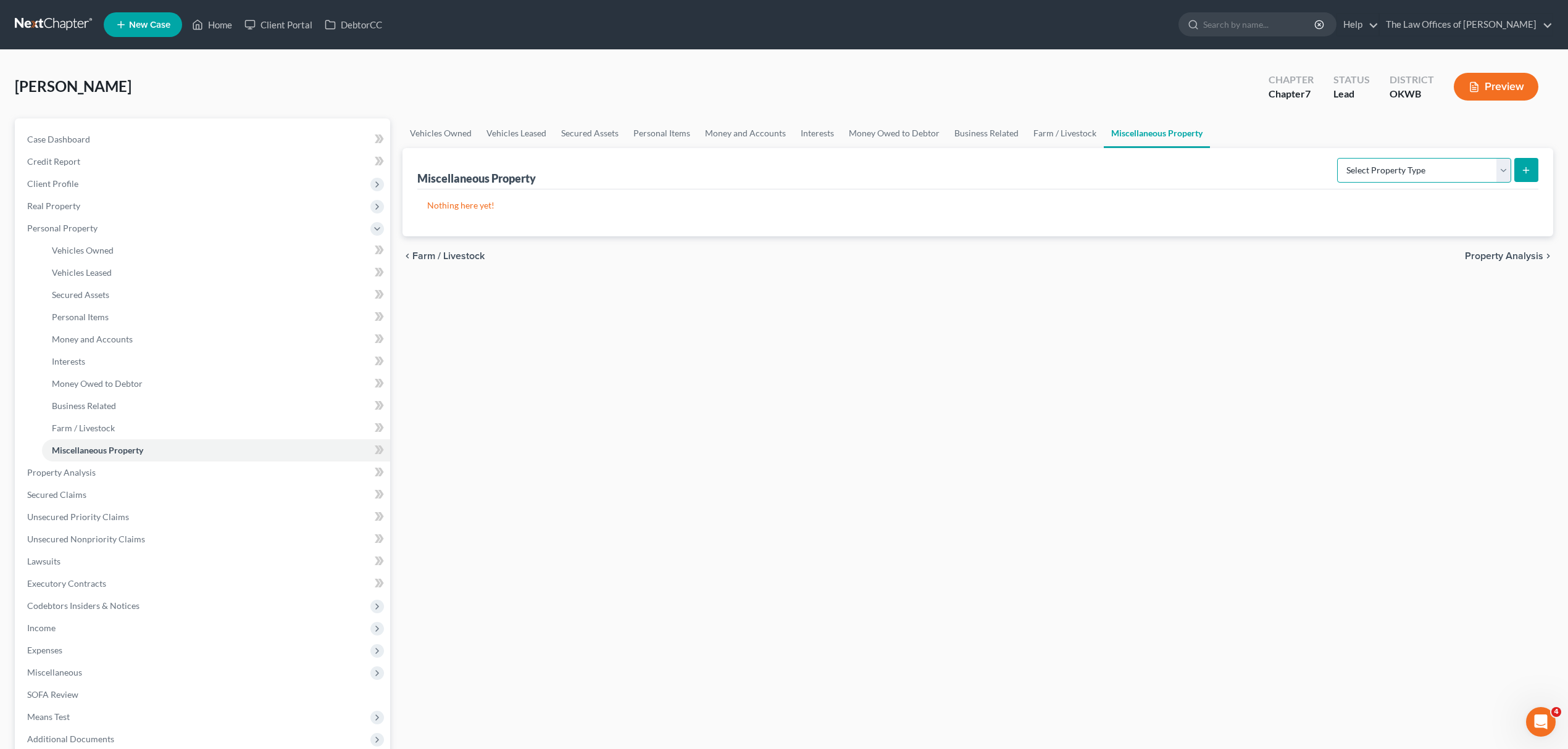
drag, startPoint x: 1367, startPoint y: 179, endPoint x: 1369, endPoint y: 173, distance: 6.3
click at [1367, 178] on select "Select Property Type Assigned for Creditor Benefit Within 1 Year Holding for An…" at bounding box center [1424, 170] width 174 height 24
click at [1370, 169] on select "Select Property Type Assigned for Creditor Benefit Within 1 Year Holding for An…" at bounding box center [1424, 170] width 174 height 24
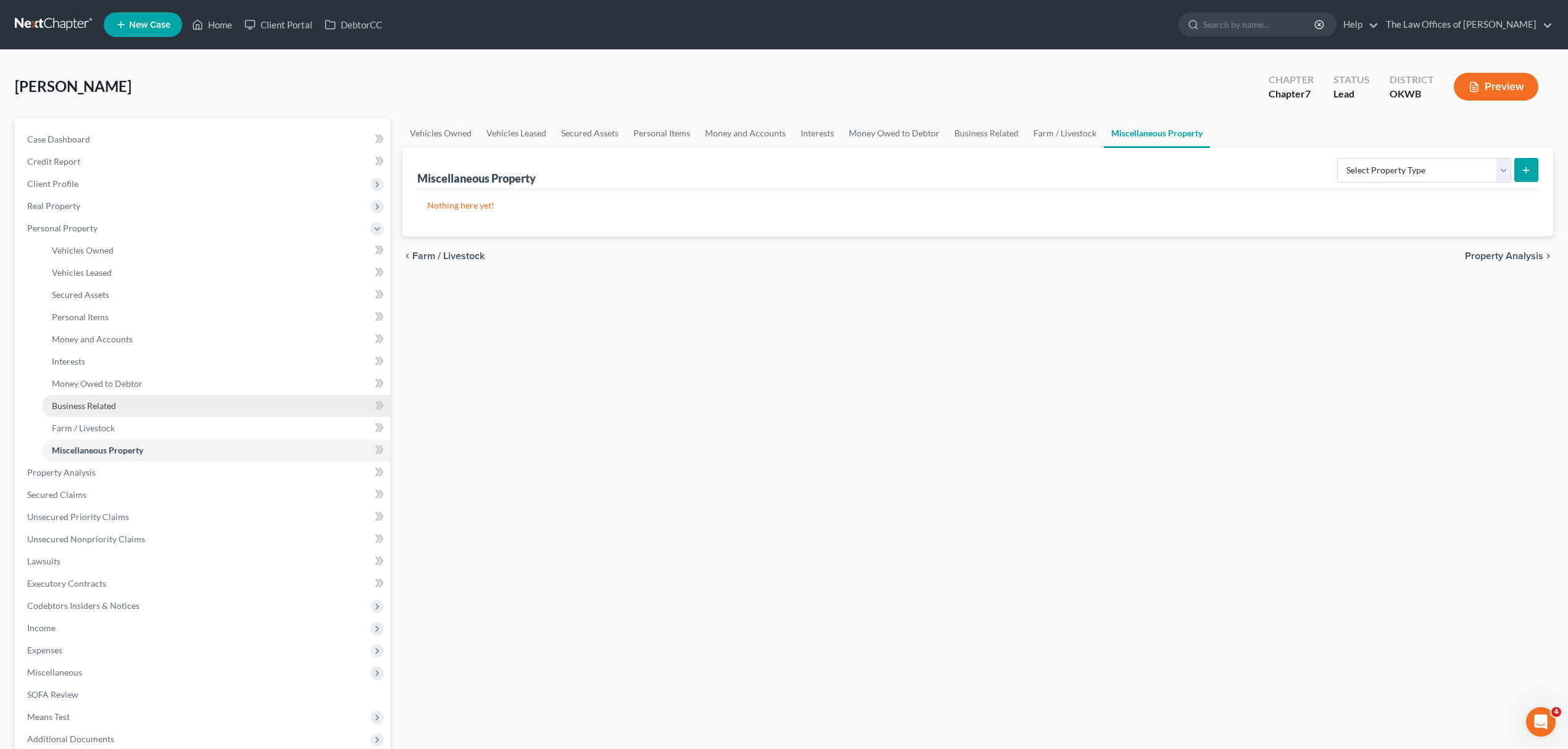
click at [92, 396] on link "Business Related" at bounding box center [215, 405] width 348 height 22
click at [1322, 163] on select "Select Type Customer Lists Franchises Inventory Licenses Machinery Office Equip…" at bounding box center [1411, 170] width 200 height 24
click at [1312, 158] on select "Select Type Customer Lists Franchises Inventory Licenses Machinery Office Equip…" at bounding box center [1411, 170] width 200 height 24
click at [1403, 171] on select "Select Type Customer Lists Franchises Inventory Licenses Machinery Office Equip…" at bounding box center [1411, 170] width 200 height 24
select select "inventory"
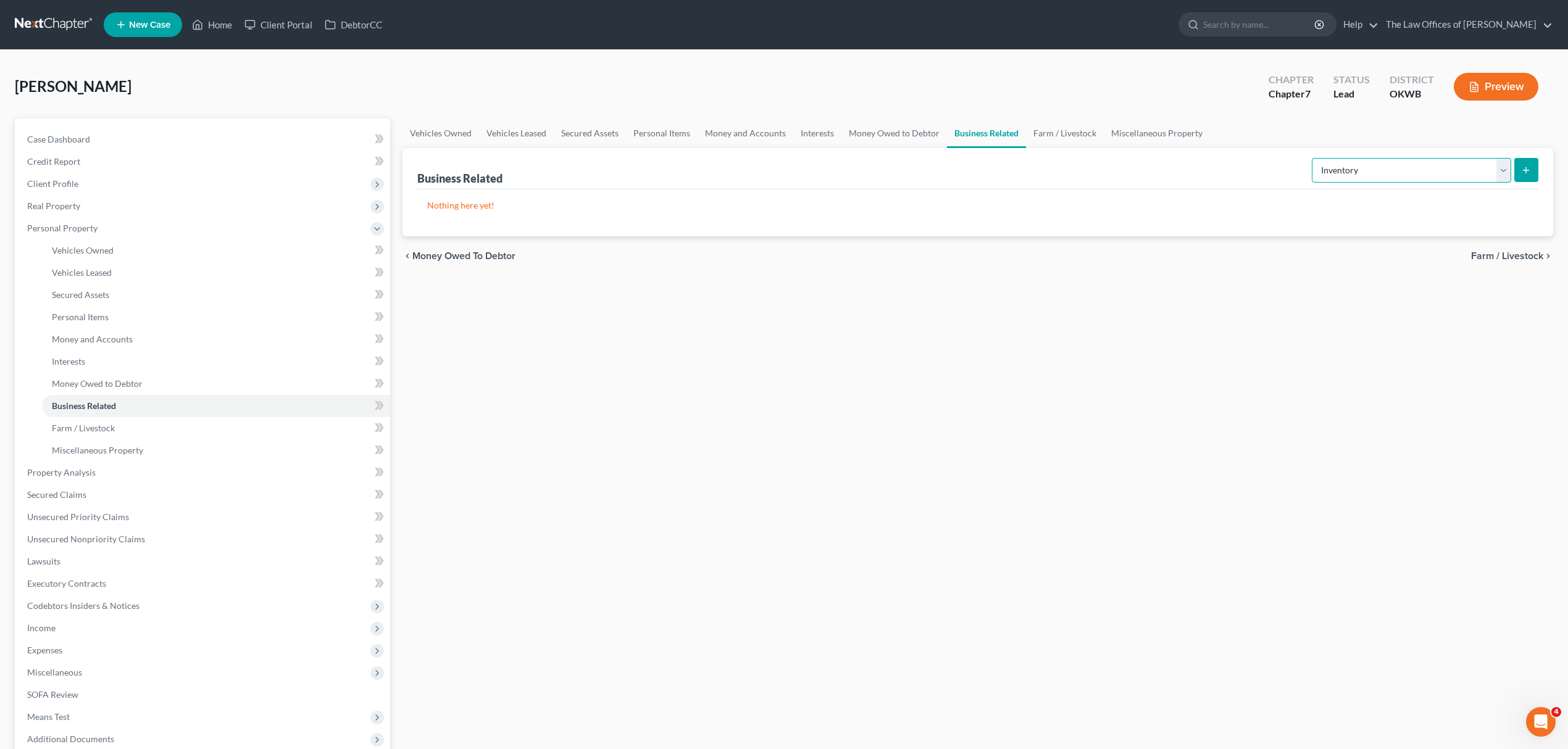
click at [1312, 158] on select "Select Type Customer Lists Franchises Inventory Licenses Machinery Office Equip…" at bounding box center [1411, 170] width 200 height 24
click at [1526, 166] on icon "submit" at bounding box center [1525, 170] width 10 height 10
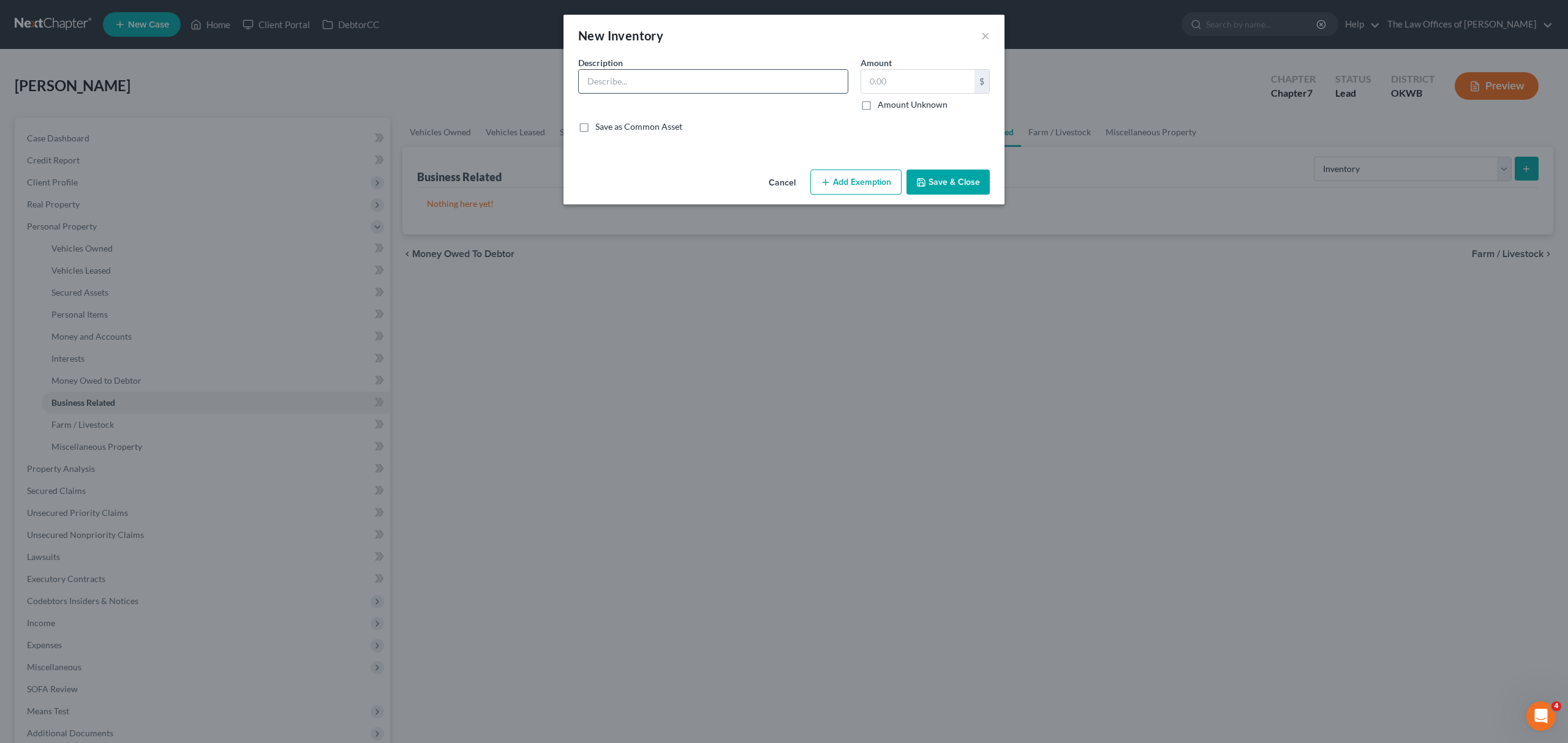
click at [666, 86] on input "text" at bounding box center [713, 81] width 269 height 23
type input "VARIOUS KNIVES"
type input "5,000"
click at [924, 175] on button "Save & Close" at bounding box center [948, 183] width 83 height 26
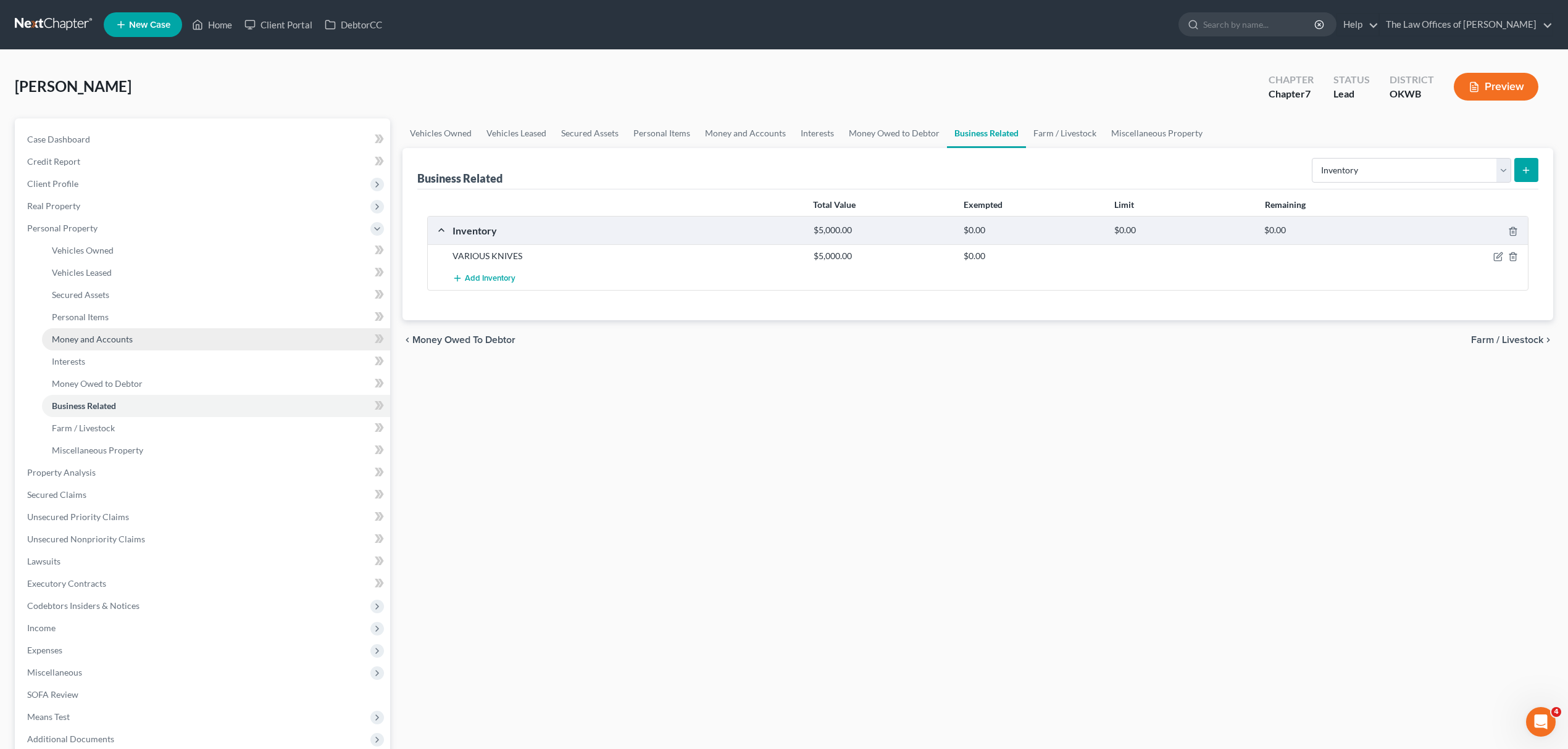
click at [94, 339] on span "Money and Accounts" at bounding box center [92, 339] width 81 height 10
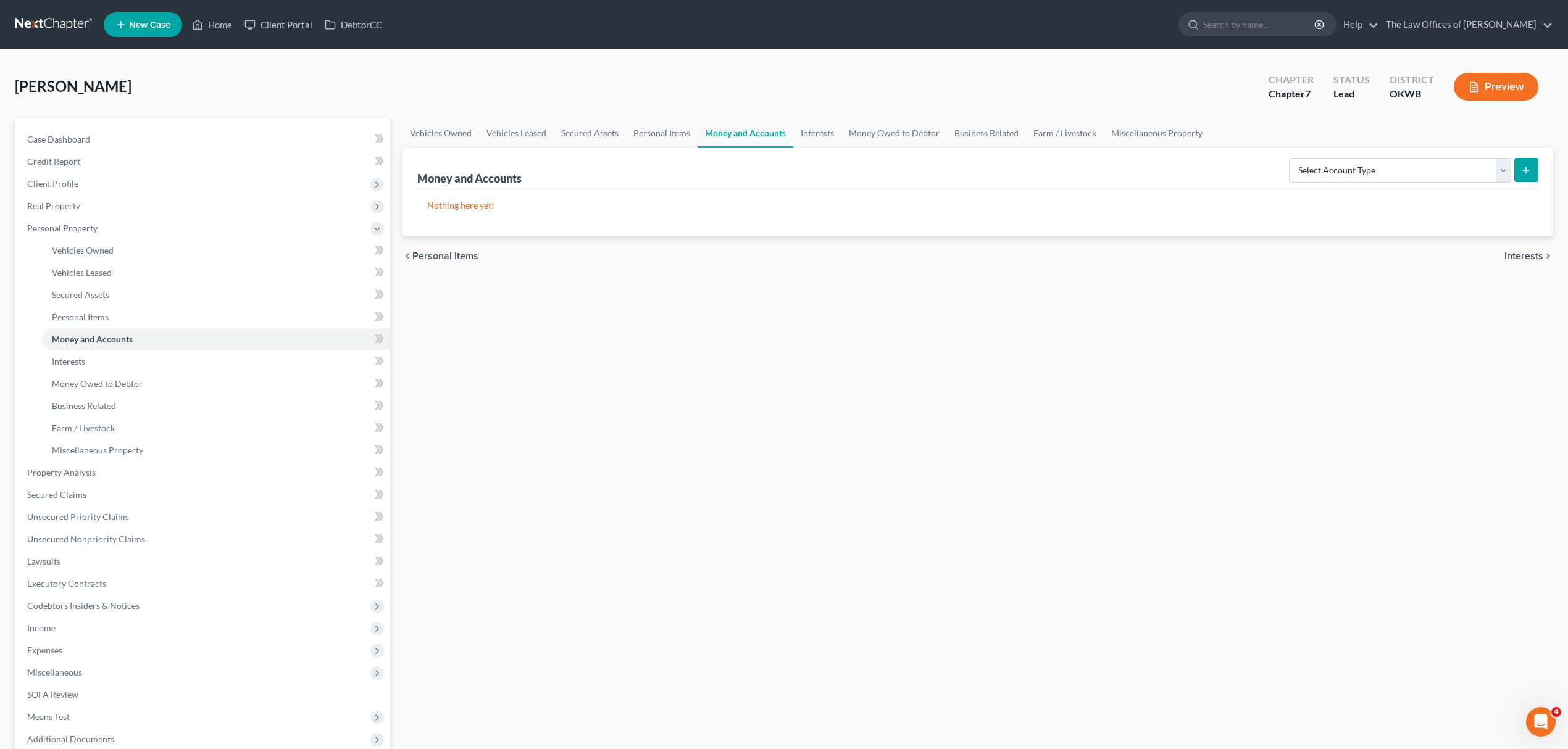
click at [1531, 169] on icon "submit" at bounding box center [1525, 170] width 10 height 10
click at [1368, 159] on select "Select Account Type Brokerage Cash on Hand Certificates of Deposit Checking Acc…" at bounding box center [1400, 170] width 222 height 24
select select "other"
click at [1291, 158] on select "Select Account Type Brokerage Cash on Hand Certificates of Deposit Checking Acc…" at bounding box center [1400, 170] width 222 height 24
click at [1534, 160] on button "submit" at bounding box center [1526, 170] width 24 height 24
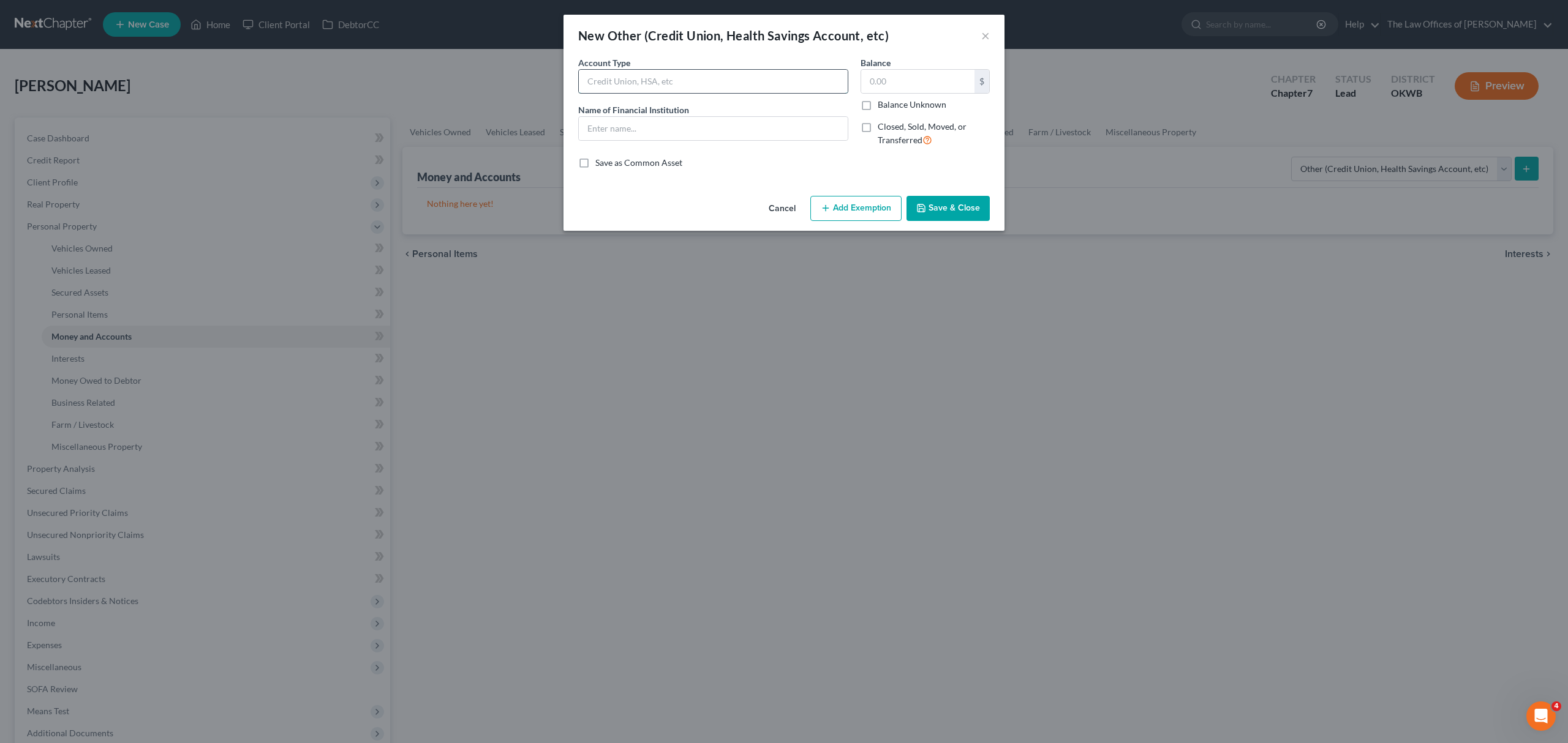
click at [640, 85] on input "text" at bounding box center [713, 81] width 269 height 23
type input "PAYPAL"
click at [926, 207] on icon "button" at bounding box center [921, 208] width 10 height 10
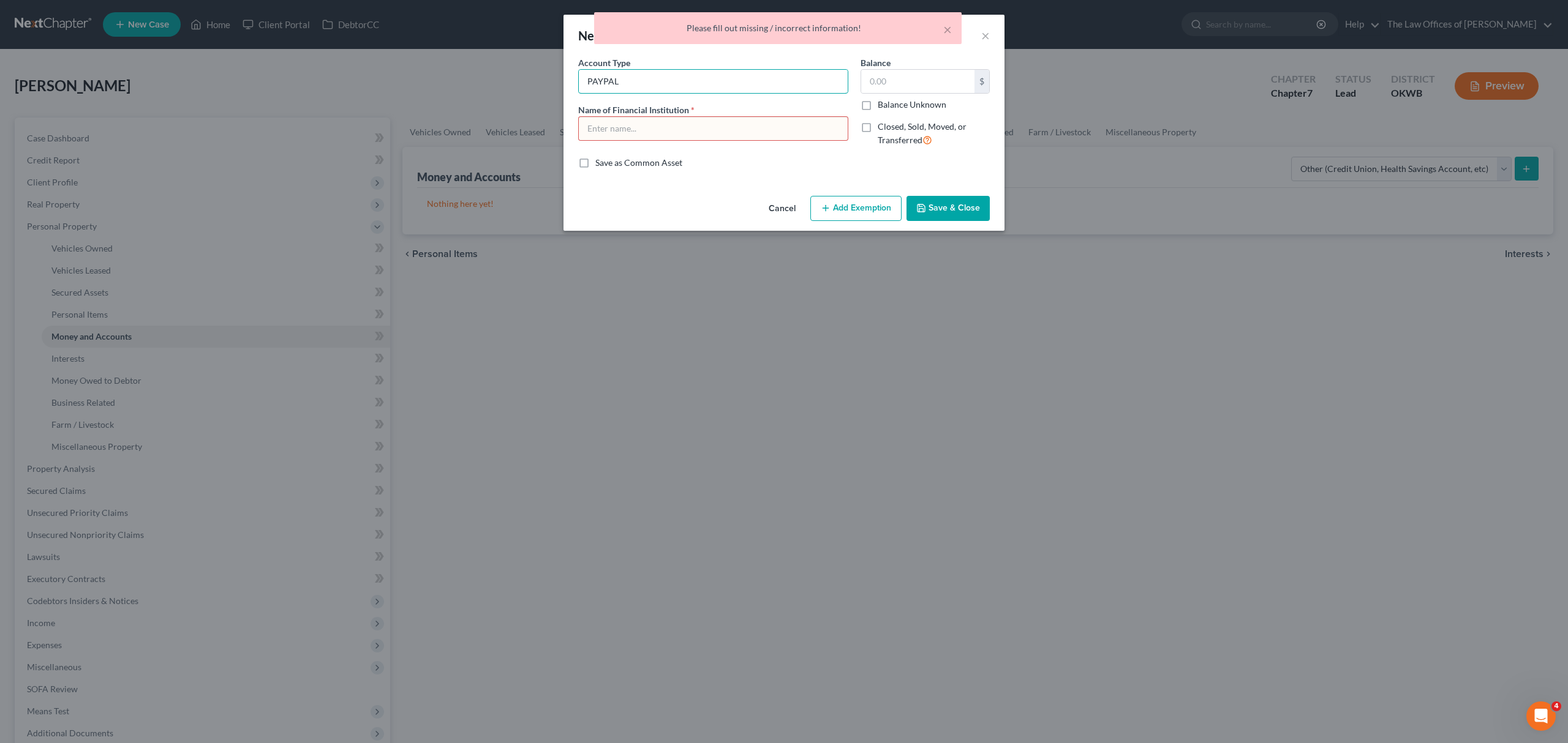
drag, startPoint x: 642, startPoint y: 74, endPoint x: 527, endPoint y: 83, distance: 115.4
click at [533, 85] on div "New Other (Credit Union, Health Savings Account, etc) × An exemption set must f…" at bounding box center [784, 371] width 1568 height 743
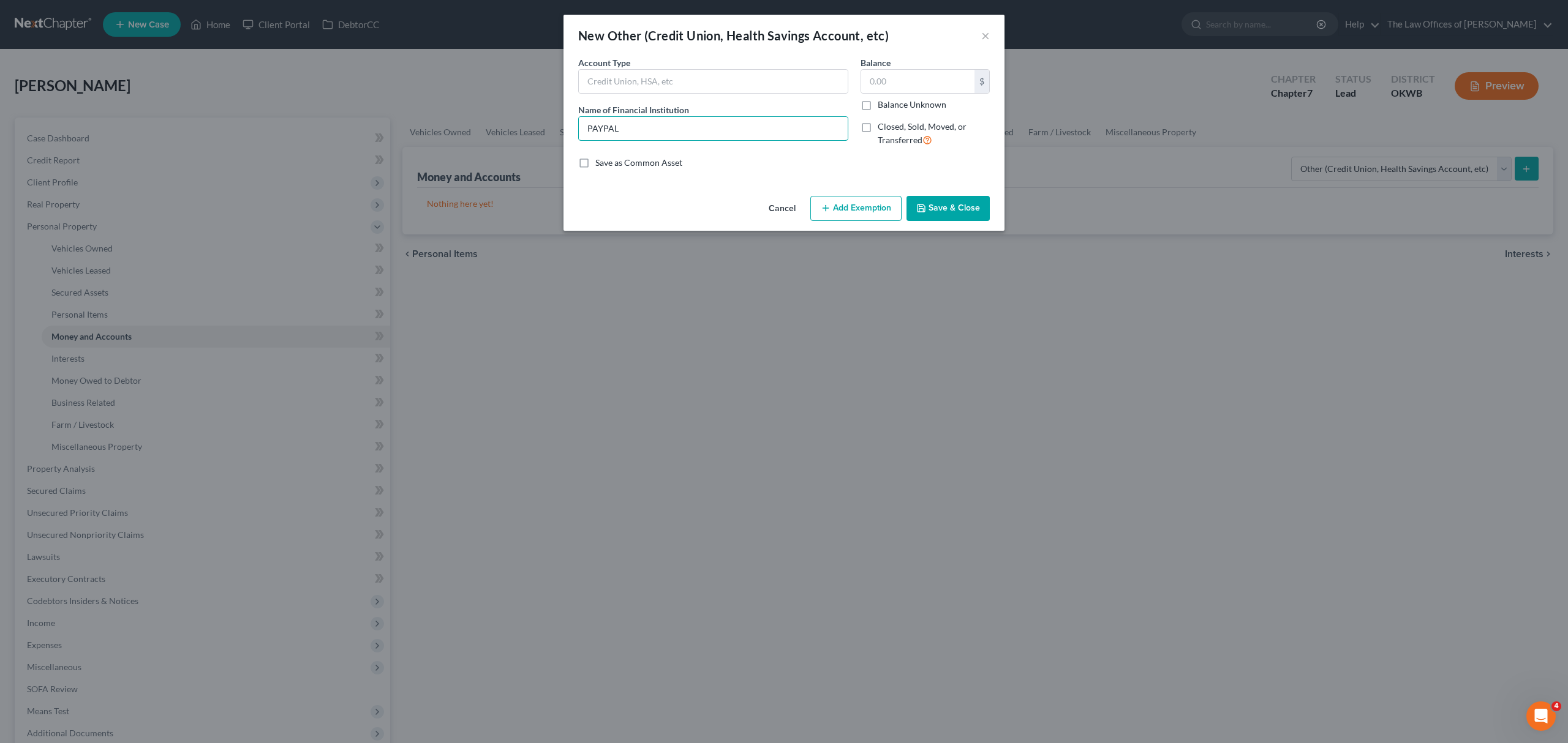
type input "PAYPAL"
click at [946, 217] on button "Save & Close" at bounding box center [948, 208] width 83 height 26
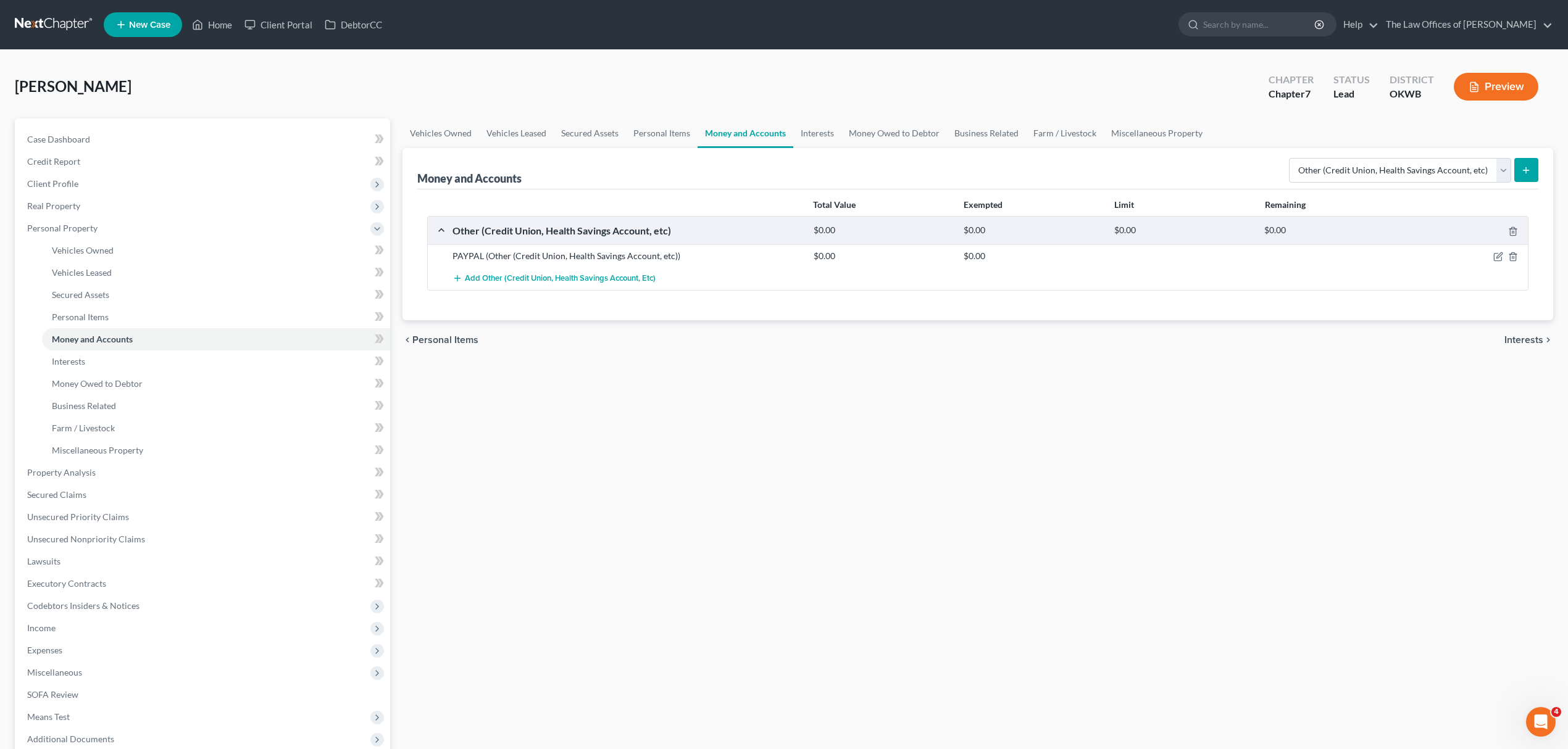
click at [1517, 174] on button "submit" at bounding box center [1526, 170] width 24 height 24
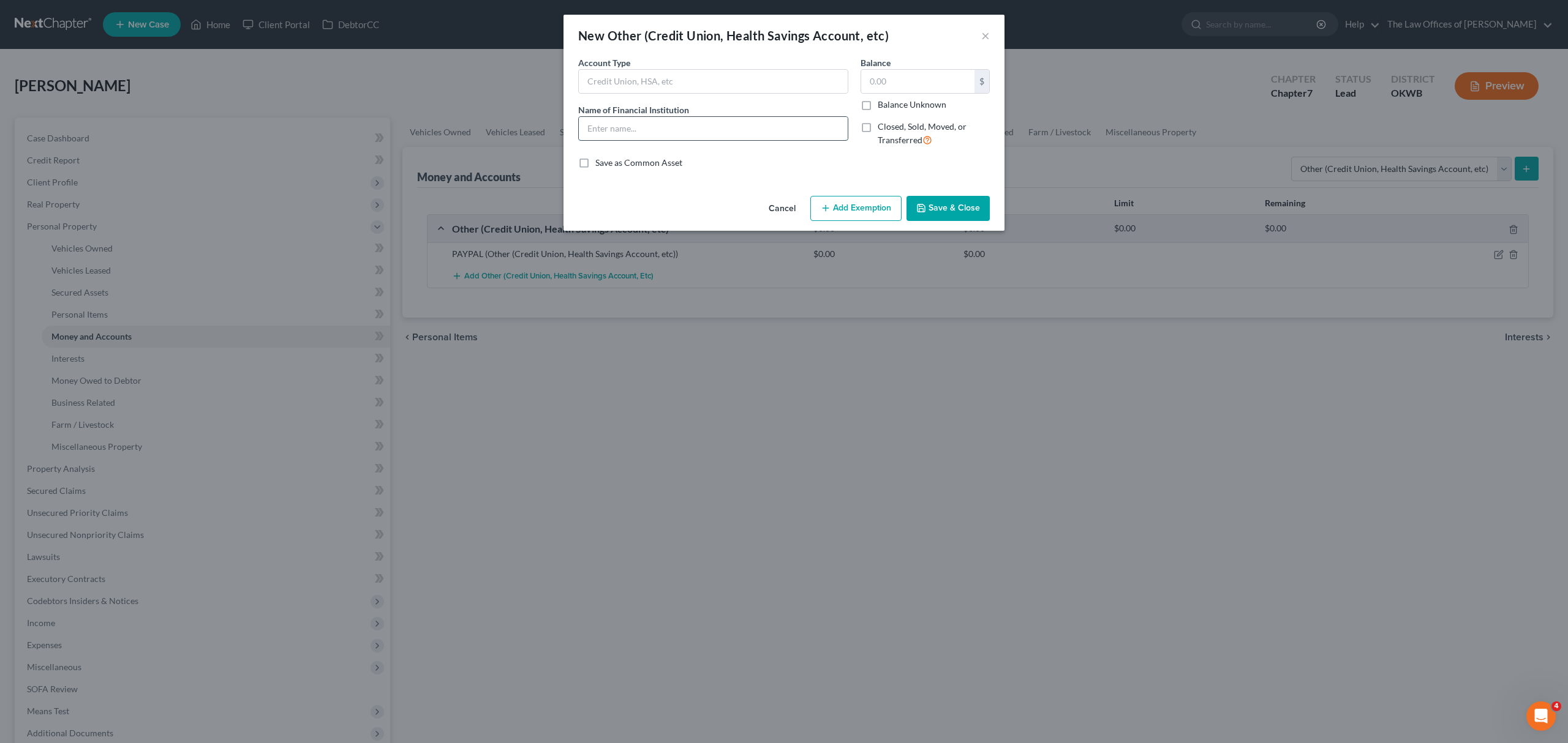
click at [663, 123] on input "text" at bounding box center [713, 128] width 269 height 23
type input "CASH APP"
click at [967, 207] on button "Save & Close" at bounding box center [948, 208] width 83 height 26
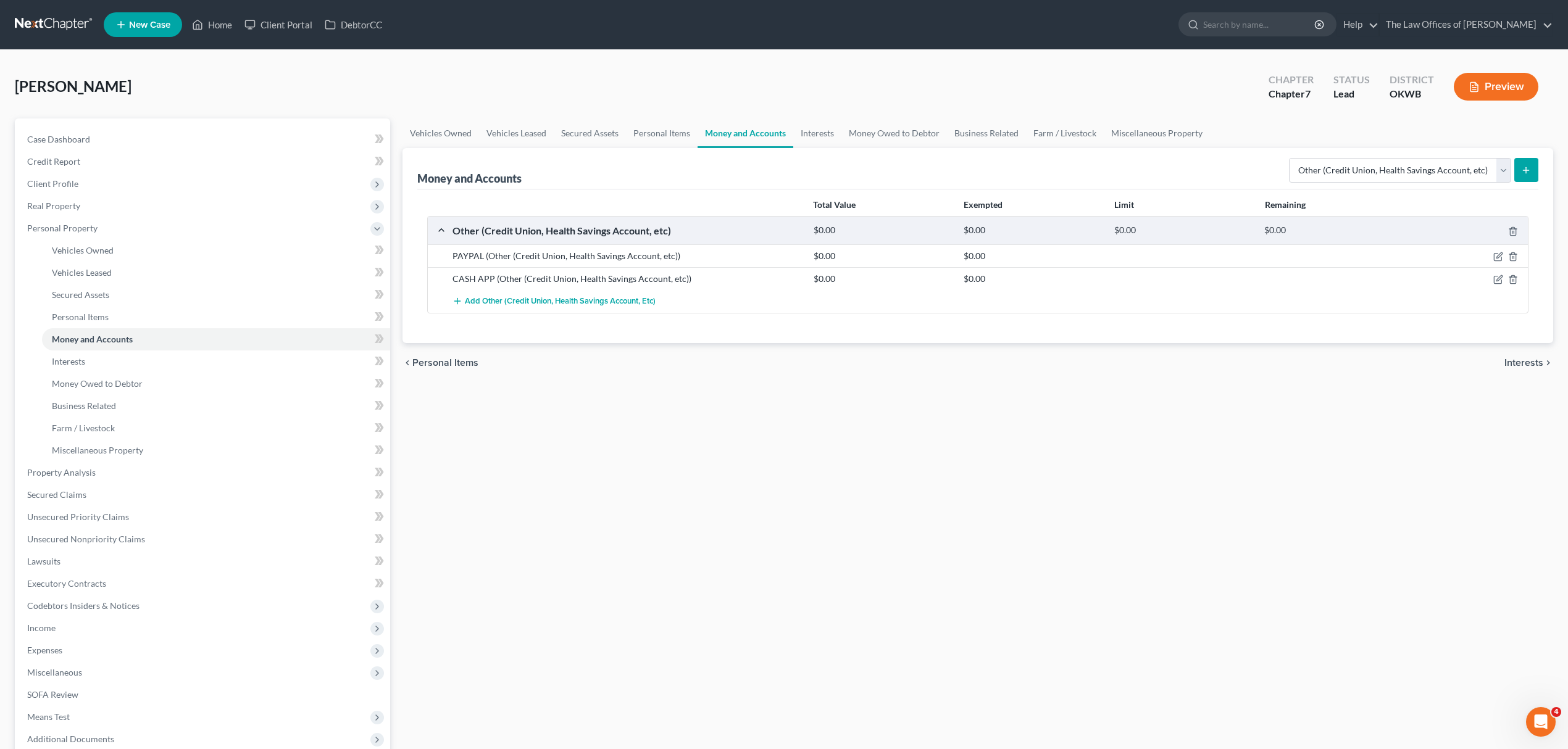
click at [1519, 166] on button "submit" at bounding box center [1526, 170] width 24 height 24
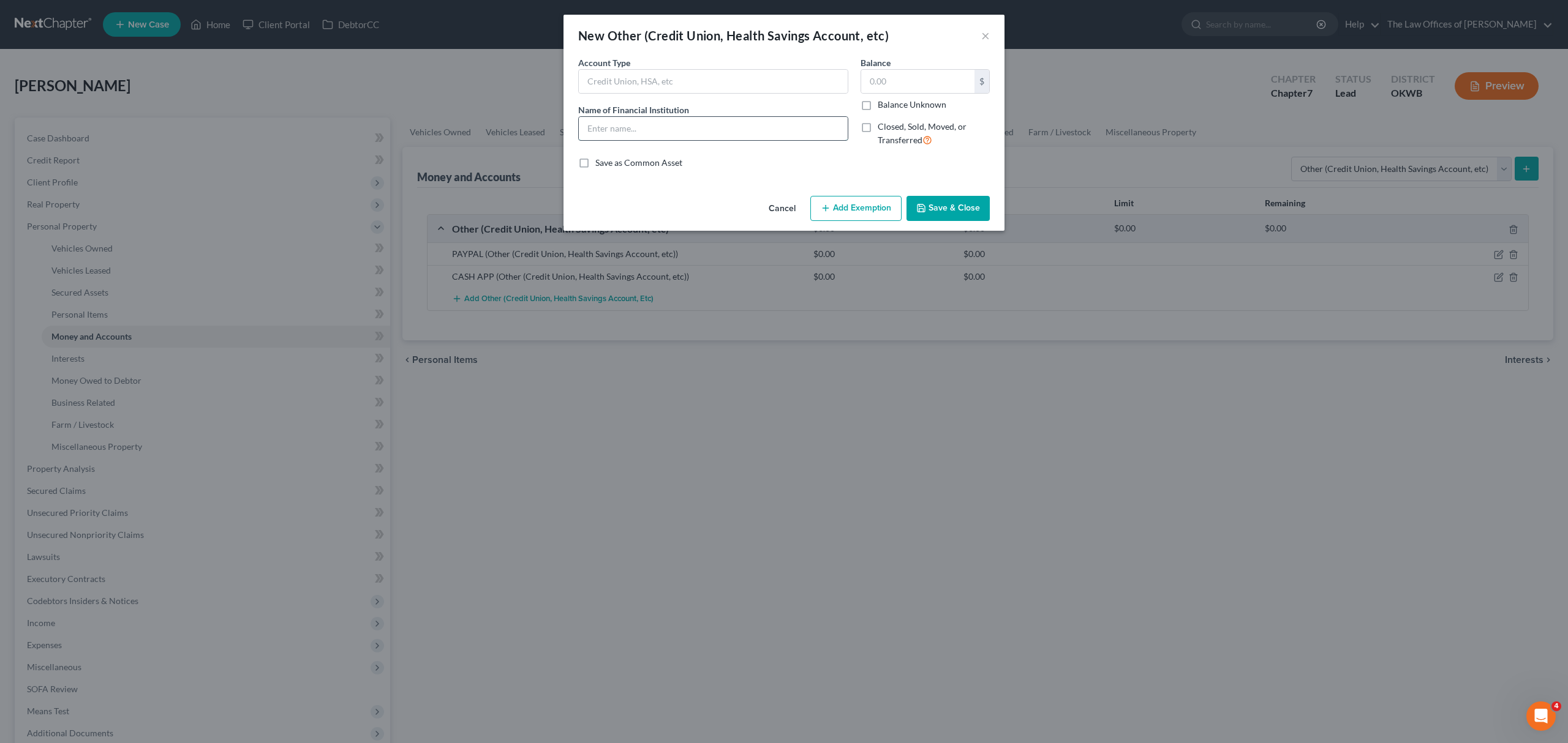
click at [710, 121] on input "text" at bounding box center [713, 128] width 269 height 23
type input "VENMO"
click at [940, 197] on button "Save & Close" at bounding box center [948, 208] width 83 height 26
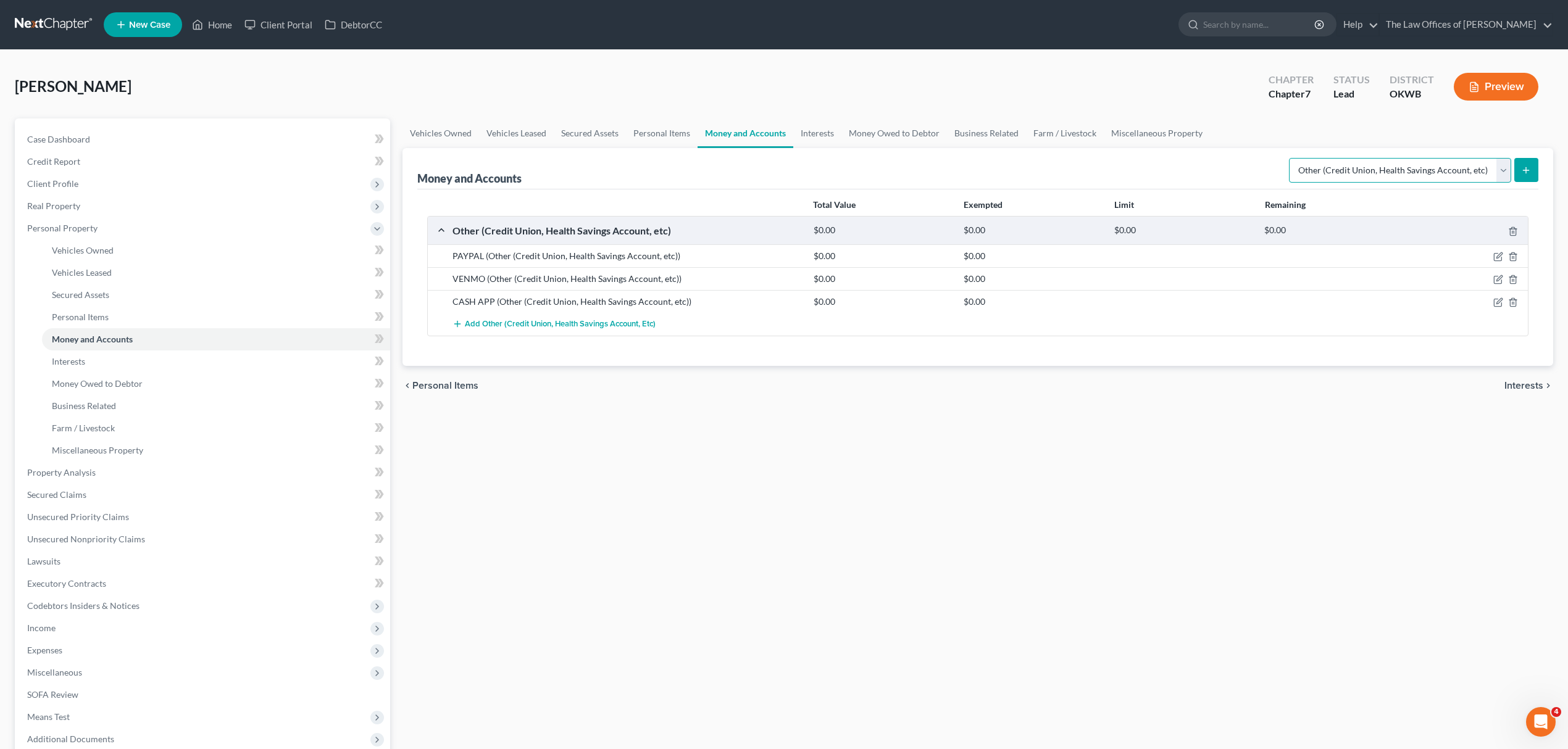
click at [1355, 160] on select "Select Account Type Brokerage Cash on Hand Certificates of Deposit Checking Acc…" at bounding box center [1400, 170] width 222 height 24
select select "checking"
click at [1291, 158] on select "Select Account Type Brokerage Cash on Hand Certificates of Deposit Checking Acc…" at bounding box center [1400, 170] width 222 height 24
click at [1526, 161] on button "submit" at bounding box center [1526, 170] width 24 height 24
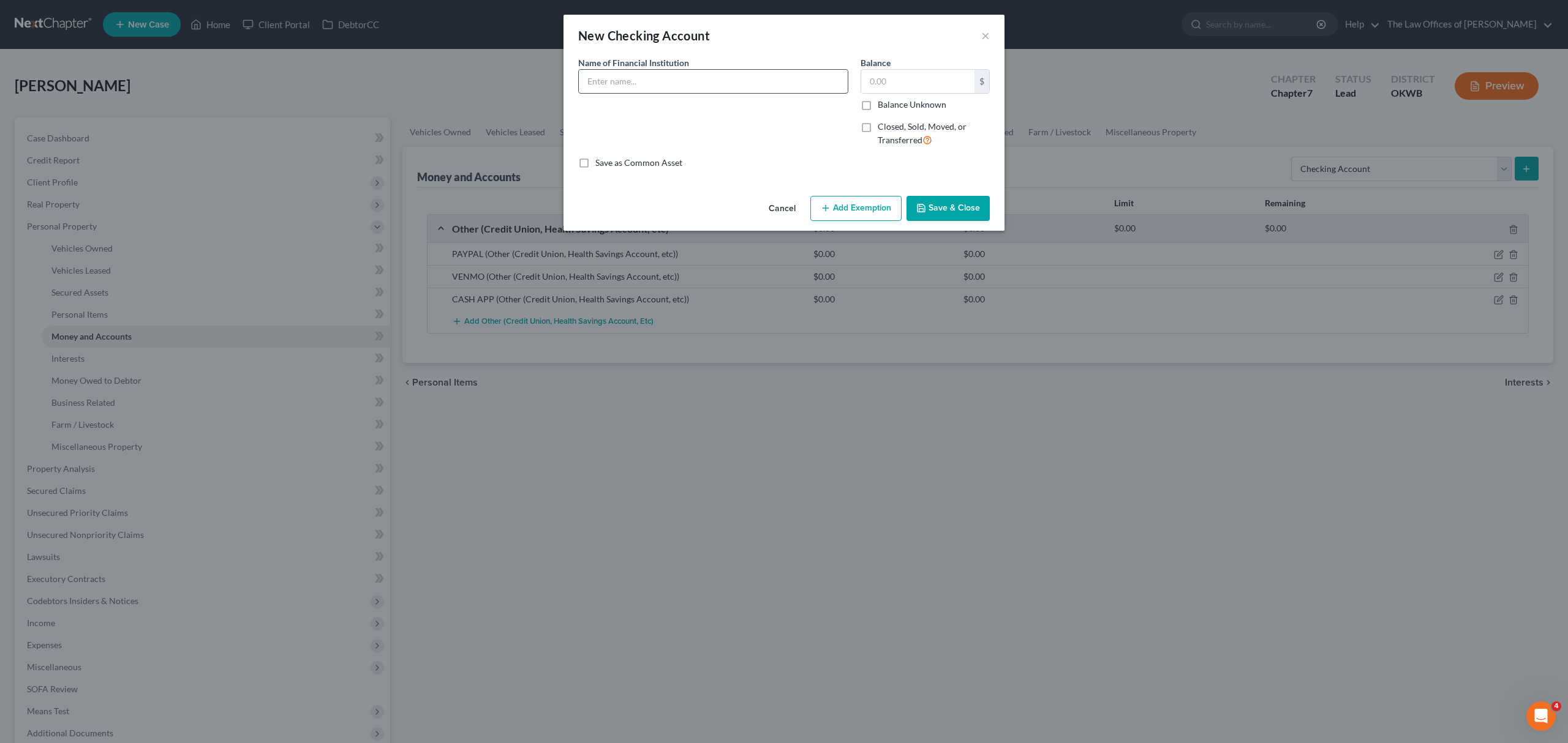
click at [627, 79] on input "text" at bounding box center [713, 81] width 269 height 23
type input "CHASE"
click at [987, 39] on button "×" at bounding box center [986, 35] width 9 height 15
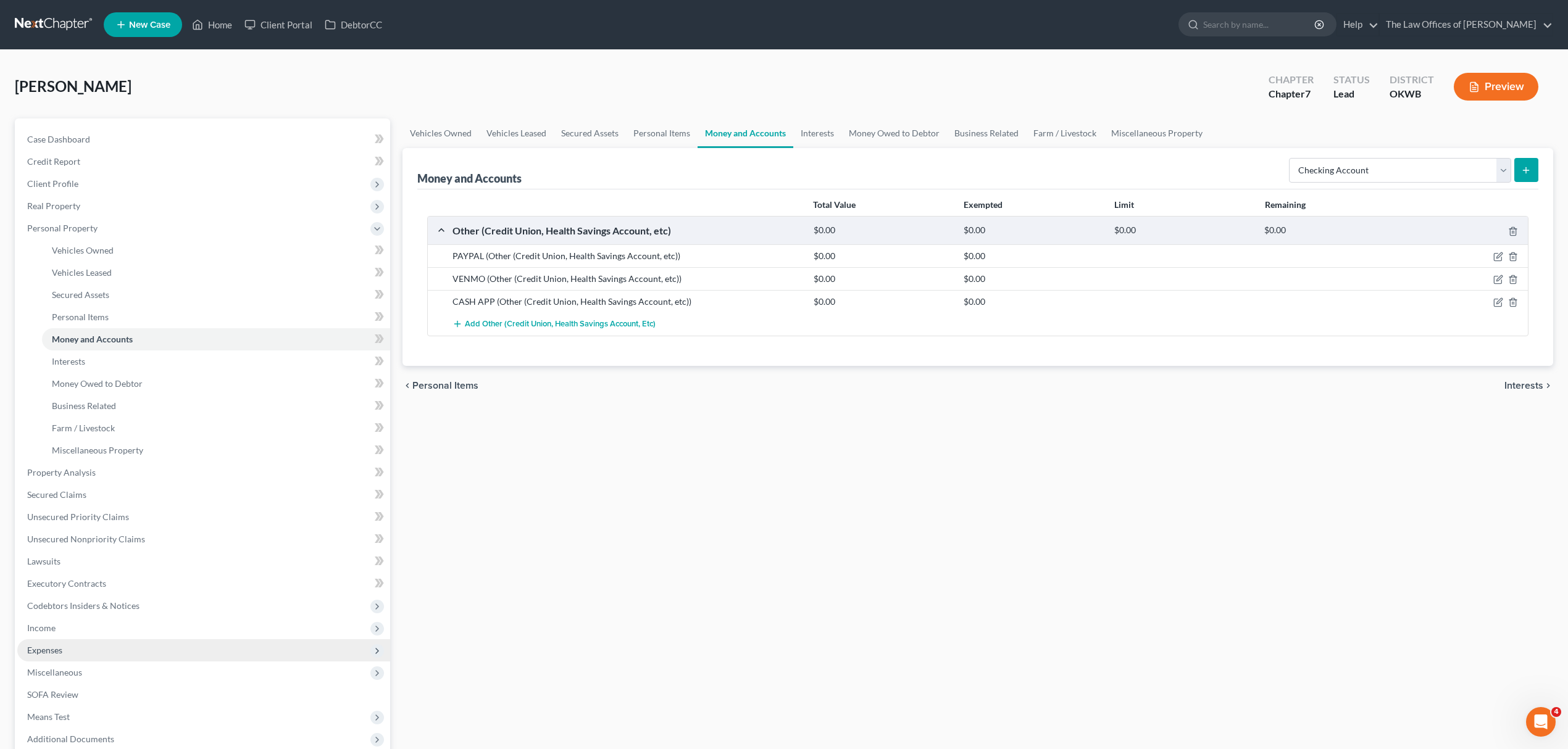
click at [115, 643] on span "Expenses" at bounding box center [203, 650] width 372 height 22
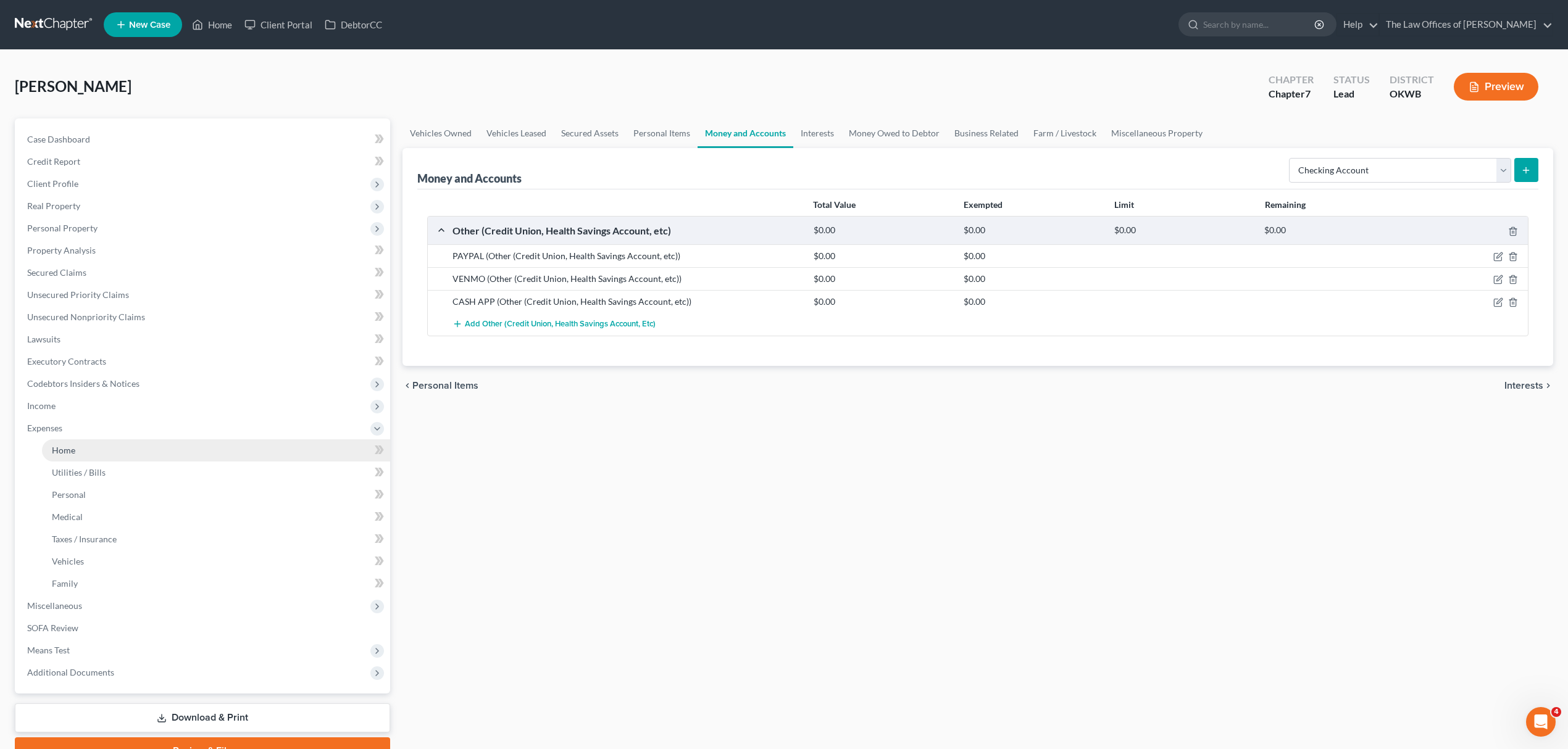
click at [126, 442] on link "Home" at bounding box center [215, 450] width 348 height 22
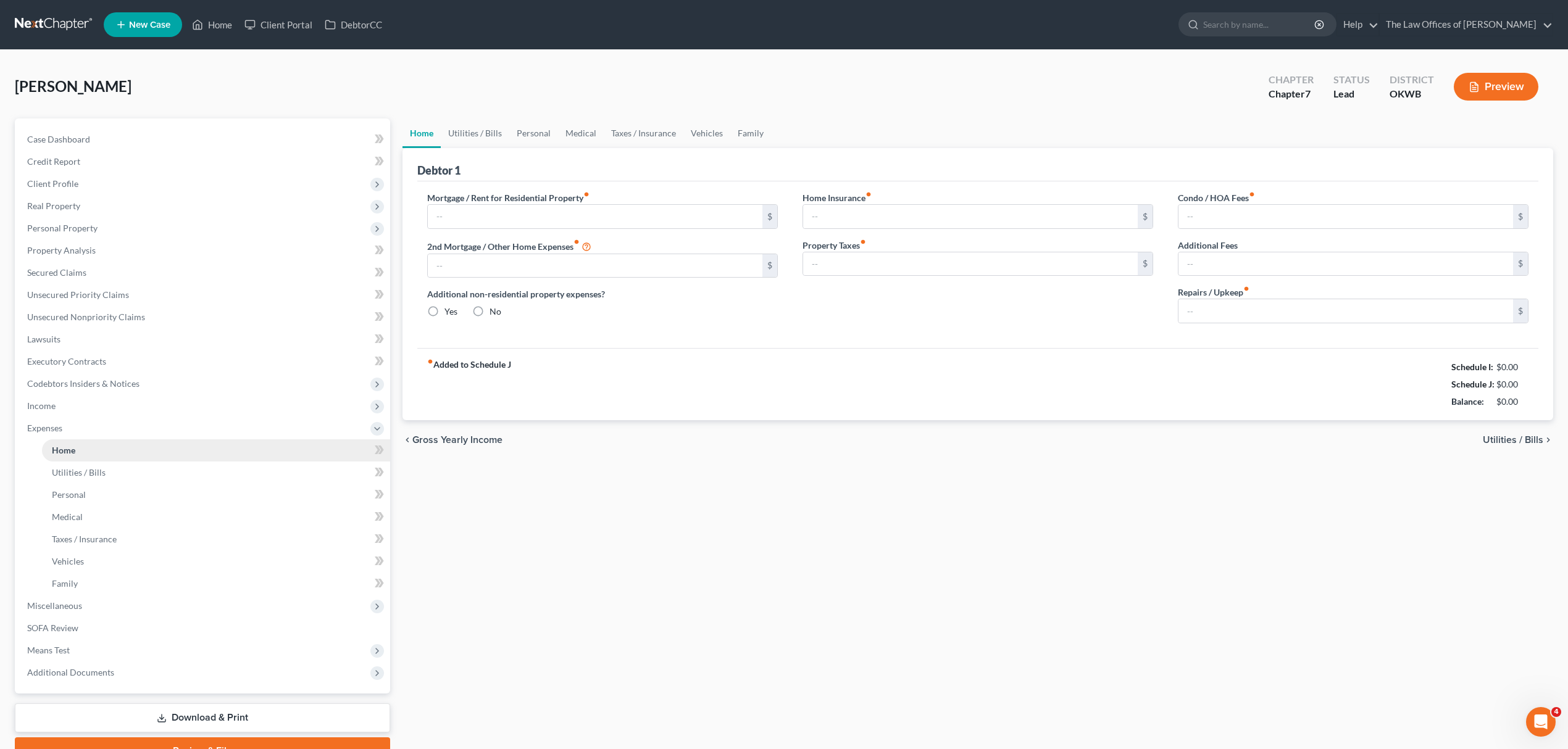
type input "0.00"
radio input "true"
type input "0.00"
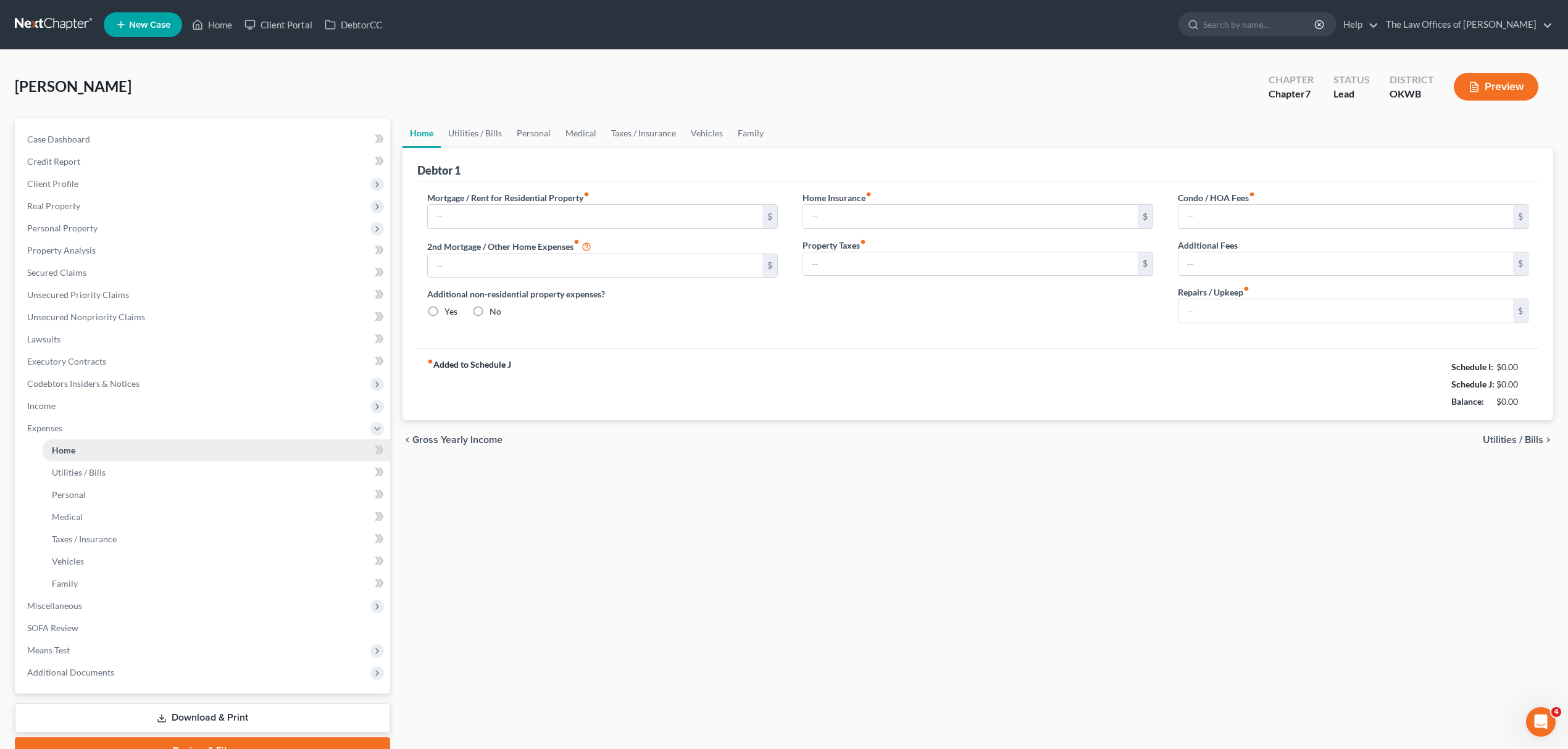
type input "0.00"
click at [546, 125] on link "Personal" at bounding box center [534, 133] width 49 height 30
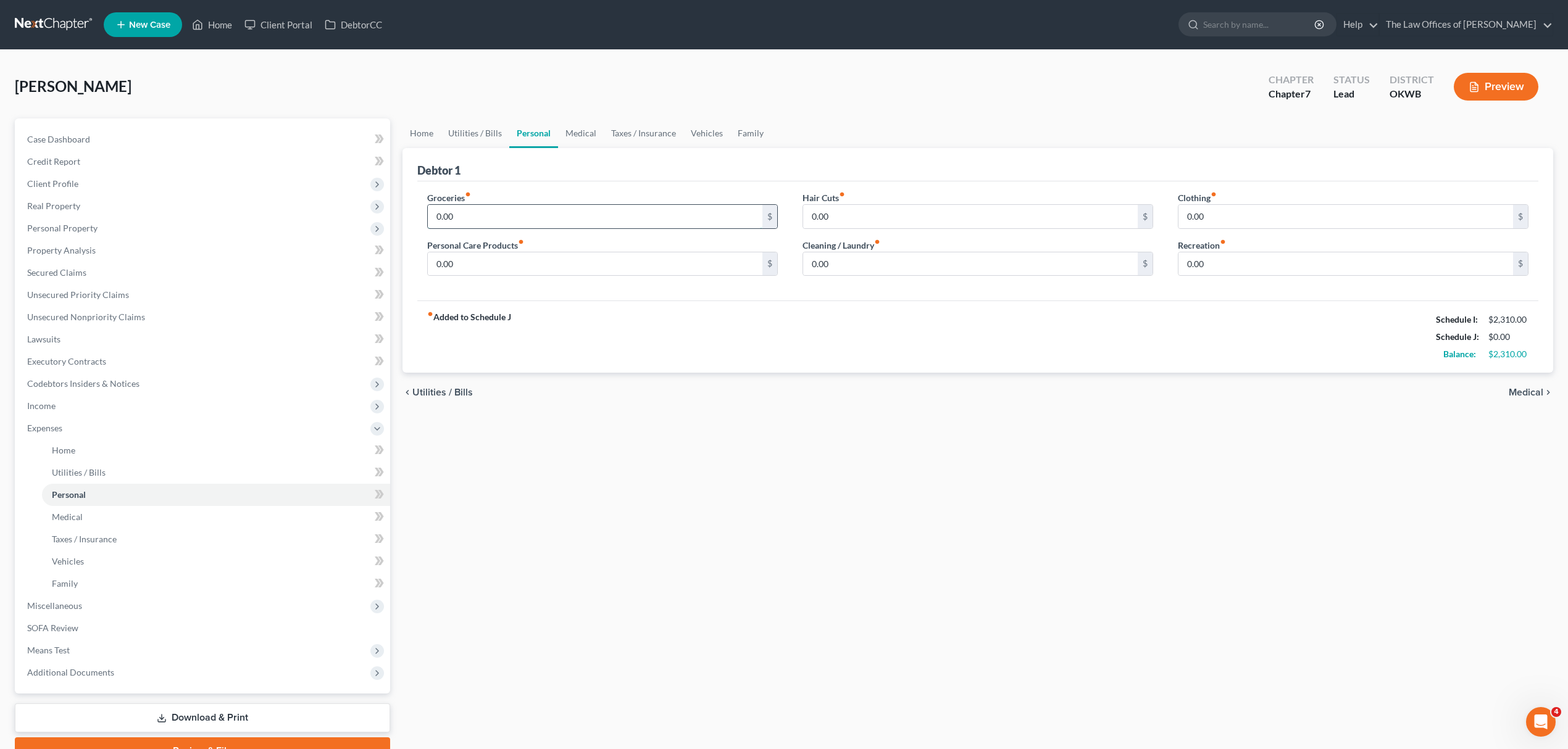
click at [515, 208] on input "0.00" at bounding box center [595, 216] width 335 height 24
click at [516, 208] on input "0.00" at bounding box center [595, 216] width 335 height 24
drag, startPoint x: 517, startPoint y: 208, endPoint x: 331, endPoint y: 213, distance: 186.1
click at [331, 213] on div "Petition Navigation Case Dashboard Payments Invoices Payments Payments Credit R…" at bounding box center [784, 441] width 1551 height 646
type input "600"
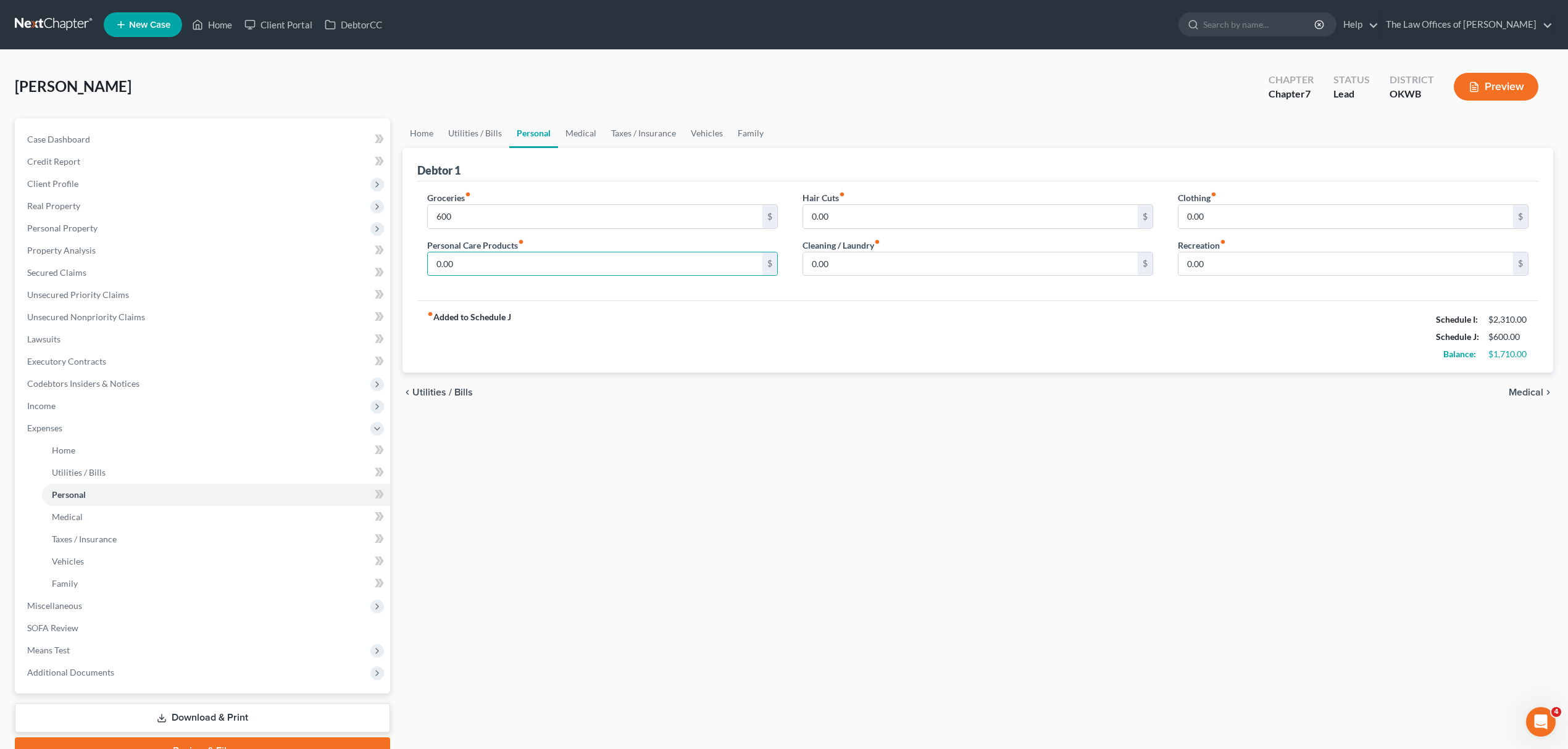
click at [1161, 222] on div "Hair Cuts fiber_manual_record 0.00 $ Cleaning / Laundry fiber_manual_record 0.0…" at bounding box center [978, 238] width 375 height 95
drag, startPoint x: 1171, startPoint y: 219, endPoint x: 1182, endPoint y: 215, distance: 11.7
click at [1173, 218] on div "Clothing fiber_manual_record 0.00 $ Recreation fiber_manual_record 0.00 $" at bounding box center [1353, 238] width 375 height 95
click at [1183, 214] on input "0.00" at bounding box center [1346, 216] width 335 height 24
type input "150"
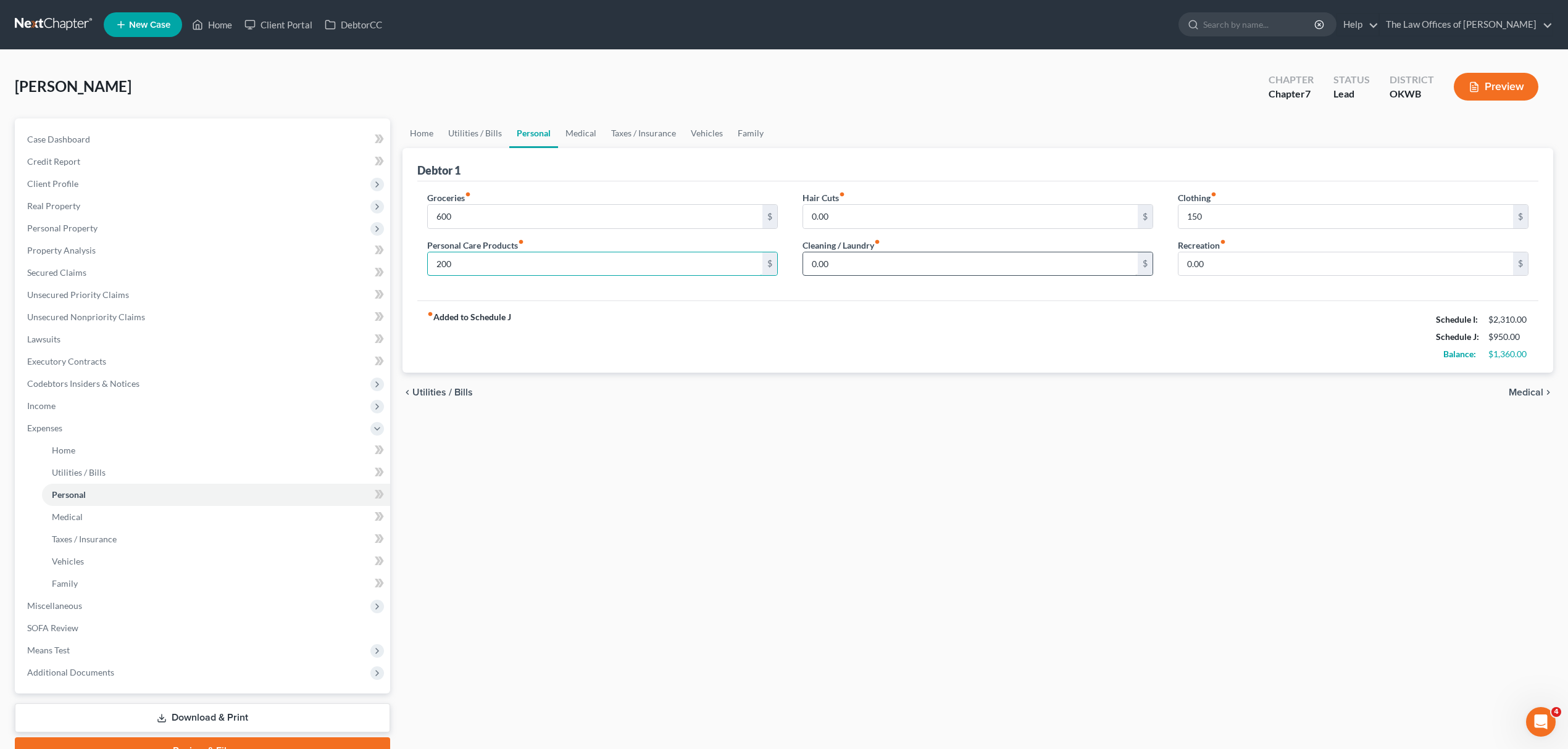
type input "200"
click at [850, 257] on input "0.00" at bounding box center [971, 263] width 335 height 24
type input "50"
type input "300"
click at [428, 134] on link "Home" at bounding box center [421, 133] width 38 height 30
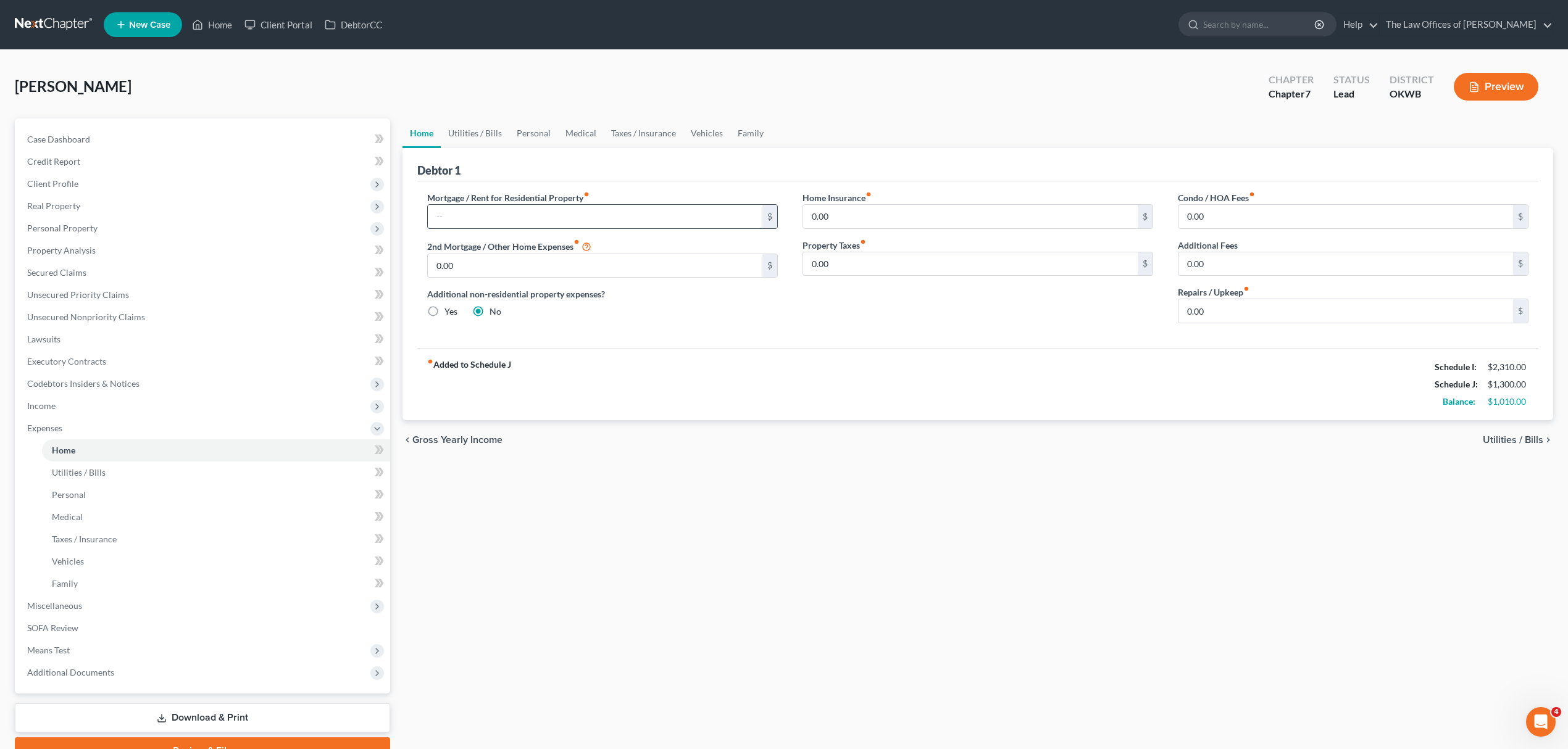
click at [494, 210] on input "text" at bounding box center [595, 216] width 335 height 24
type input "700"
click at [766, 127] on link "Family" at bounding box center [750, 133] width 41 height 30
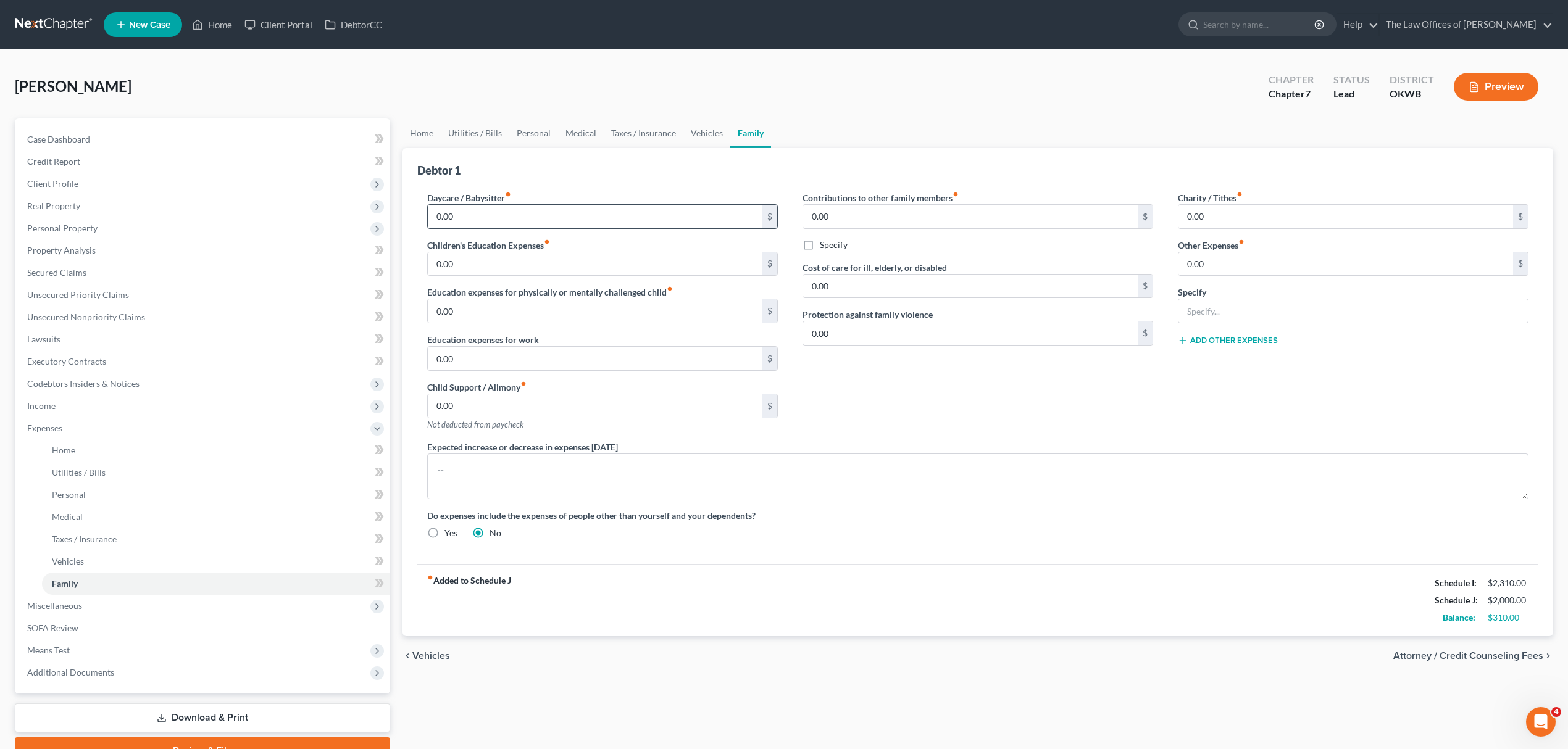
click at [499, 212] on input "0.00" at bounding box center [595, 216] width 335 height 24
type input "150"
click at [521, 126] on link "Personal" at bounding box center [534, 133] width 49 height 30
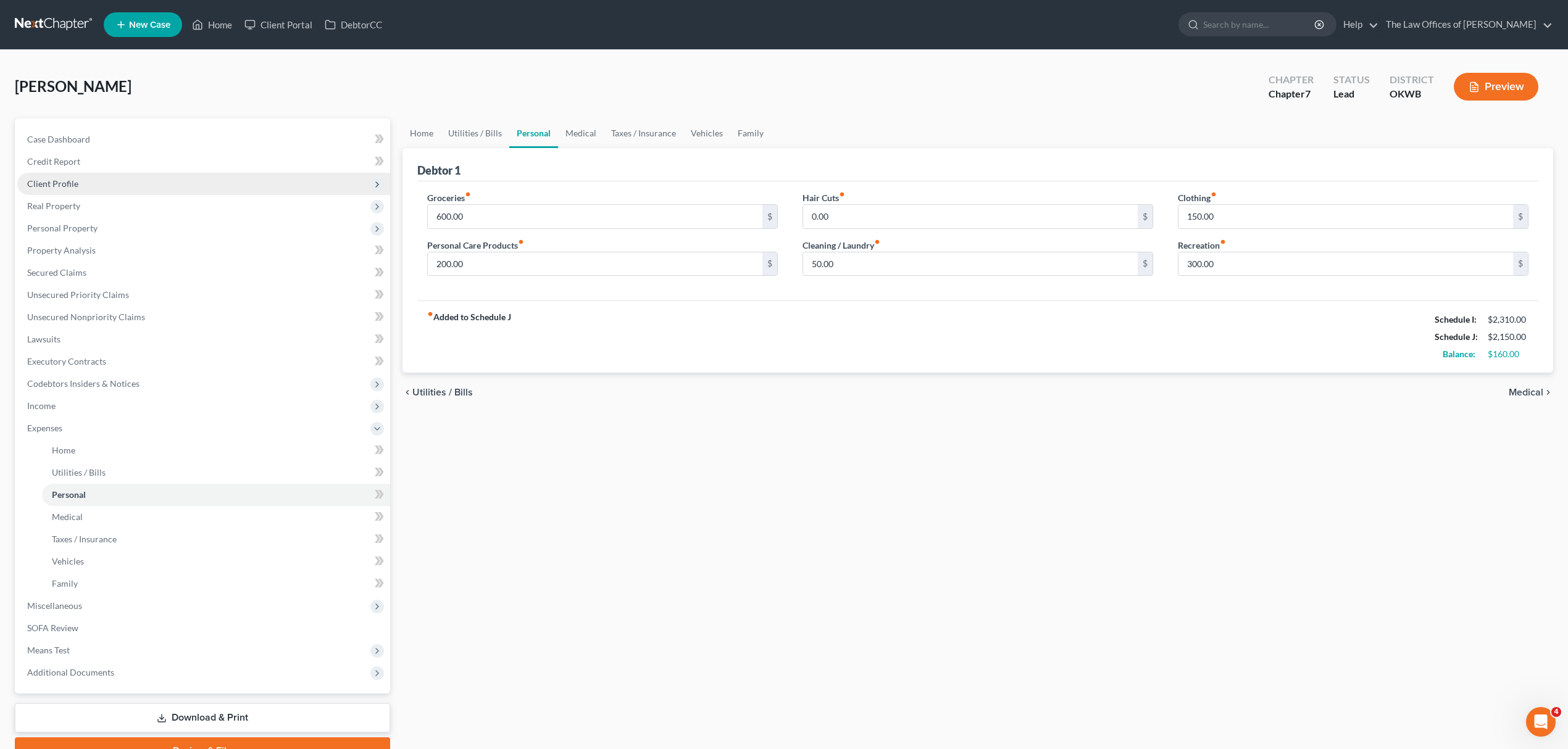
click at [132, 180] on span "Client Profile" at bounding box center [203, 183] width 372 height 22
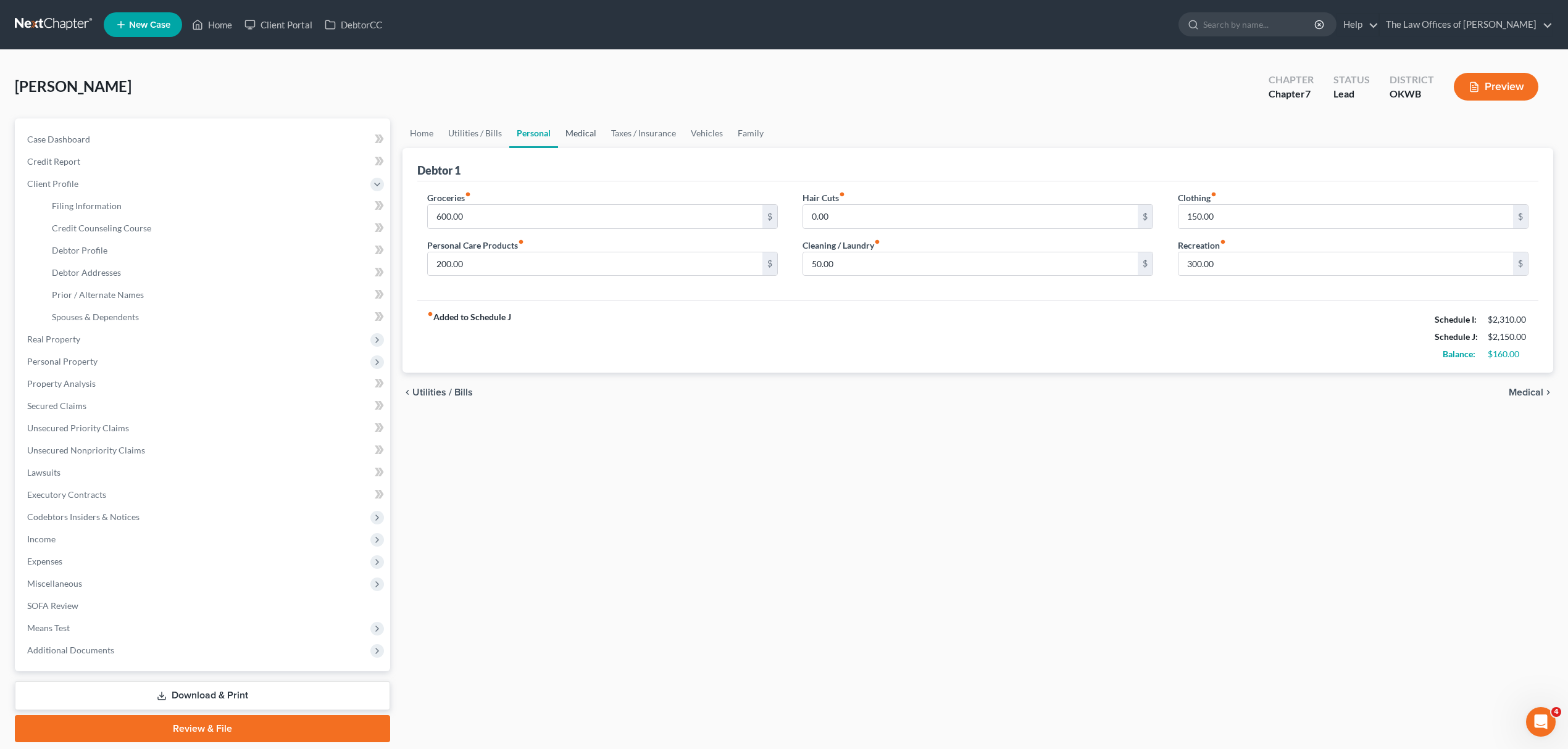
click at [585, 126] on link "Medical" at bounding box center [581, 133] width 45 height 30
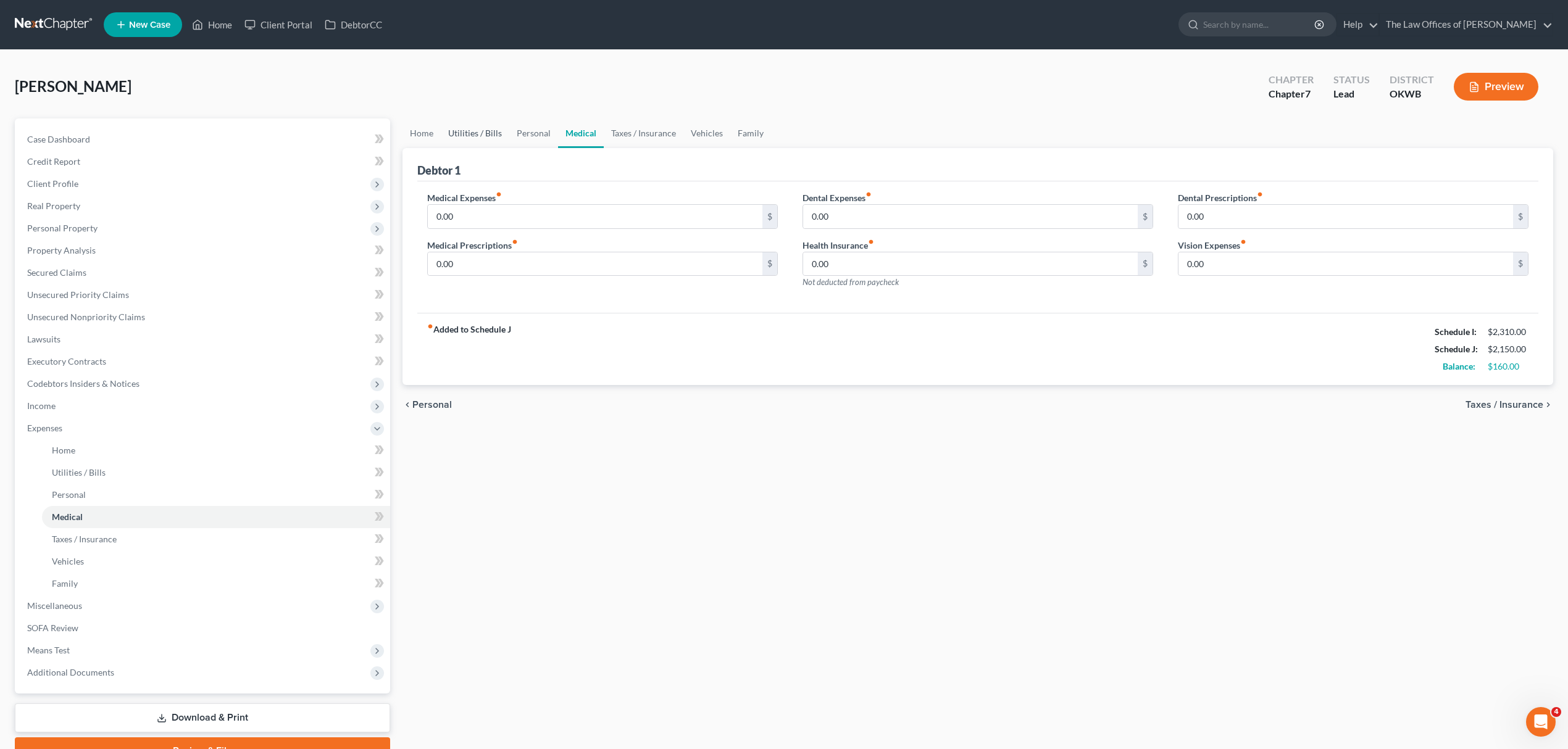
click at [485, 126] on link "Utilities / Bills" at bounding box center [474, 133] width 69 height 30
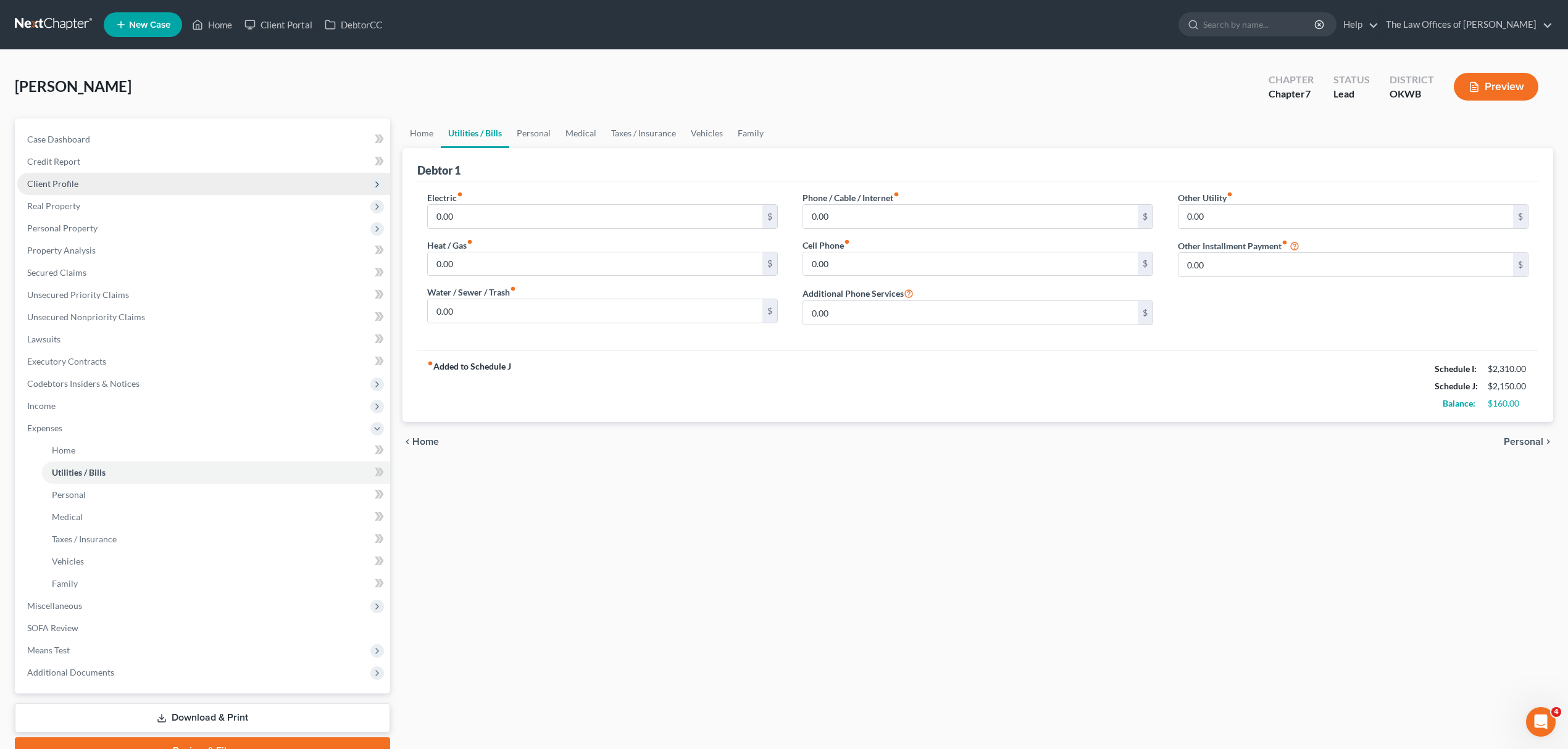
click at [78, 179] on span "Client Profile" at bounding box center [203, 183] width 372 height 22
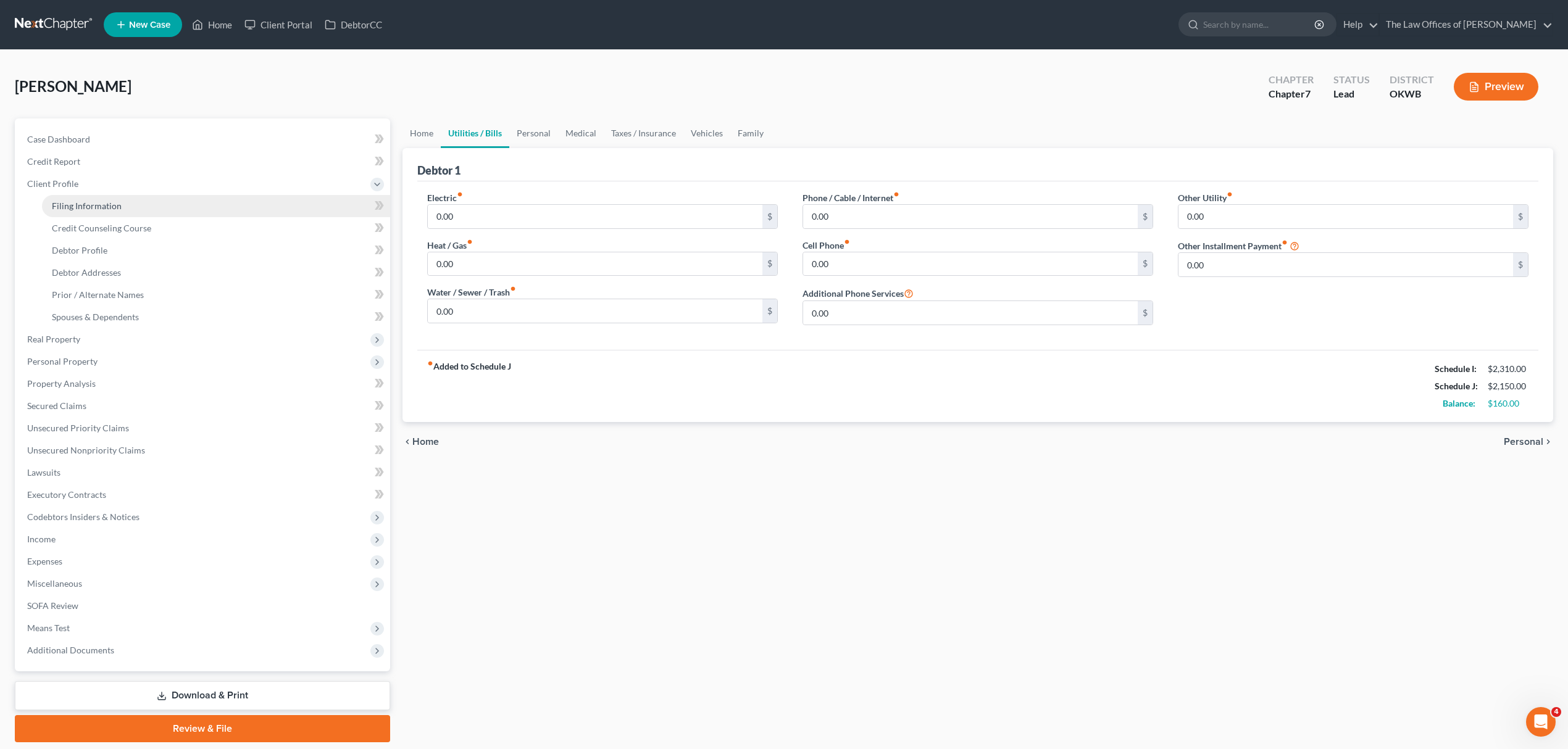
click at [80, 201] on span "Filing Information" at bounding box center [86, 206] width 70 height 10
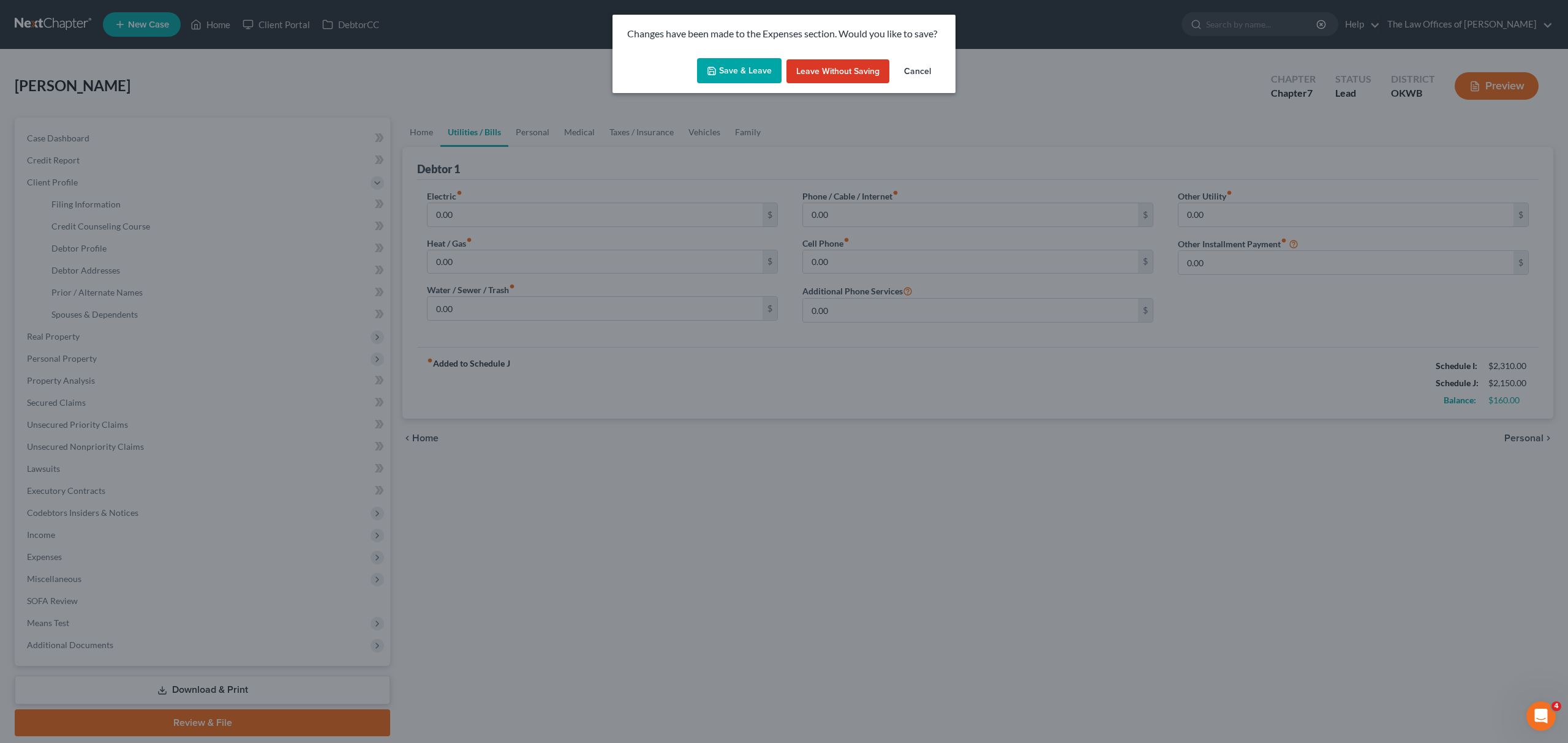
click at [770, 74] on button "Save & Leave" at bounding box center [739, 71] width 85 height 26
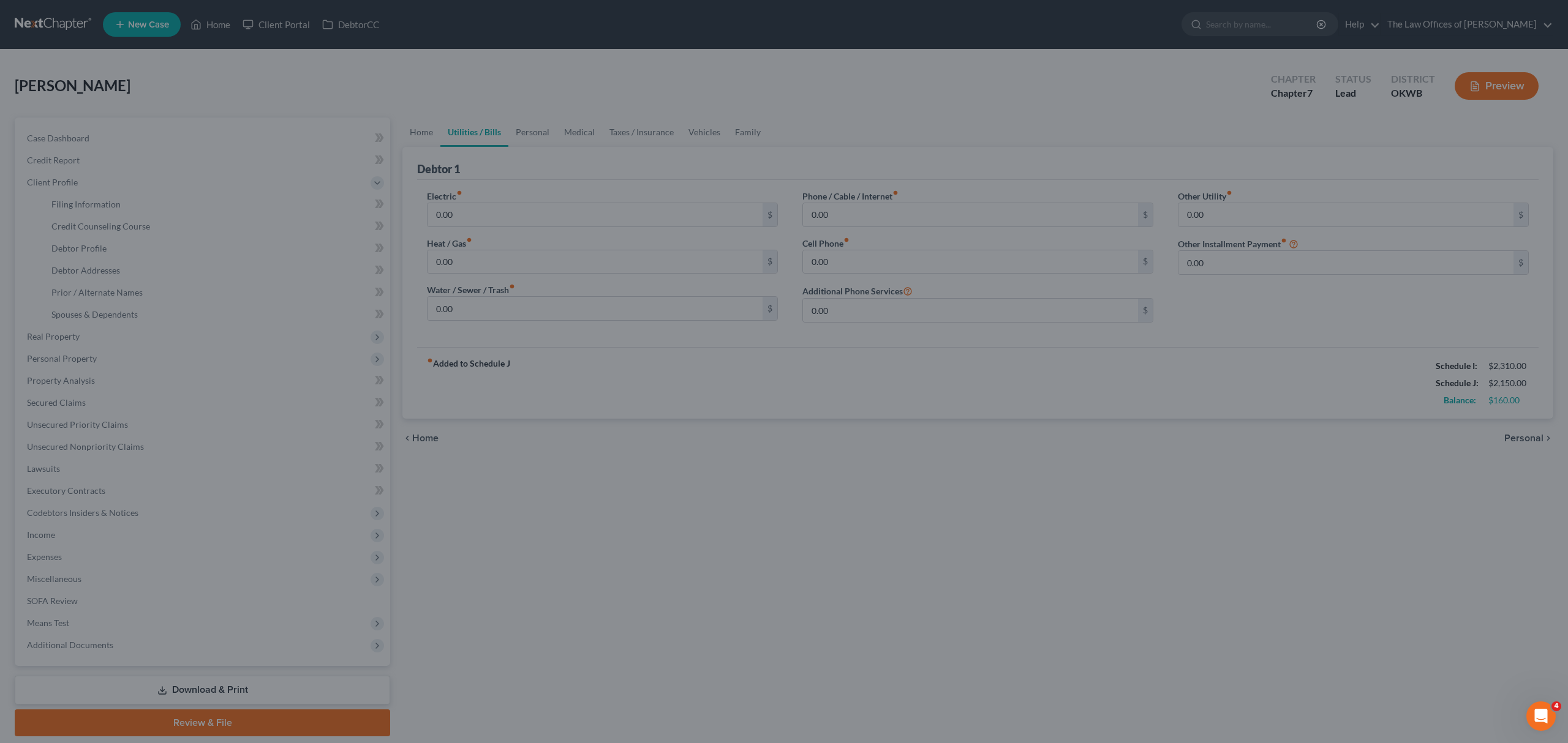
select select "1"
select select "0"
select select "65"
select select "0"
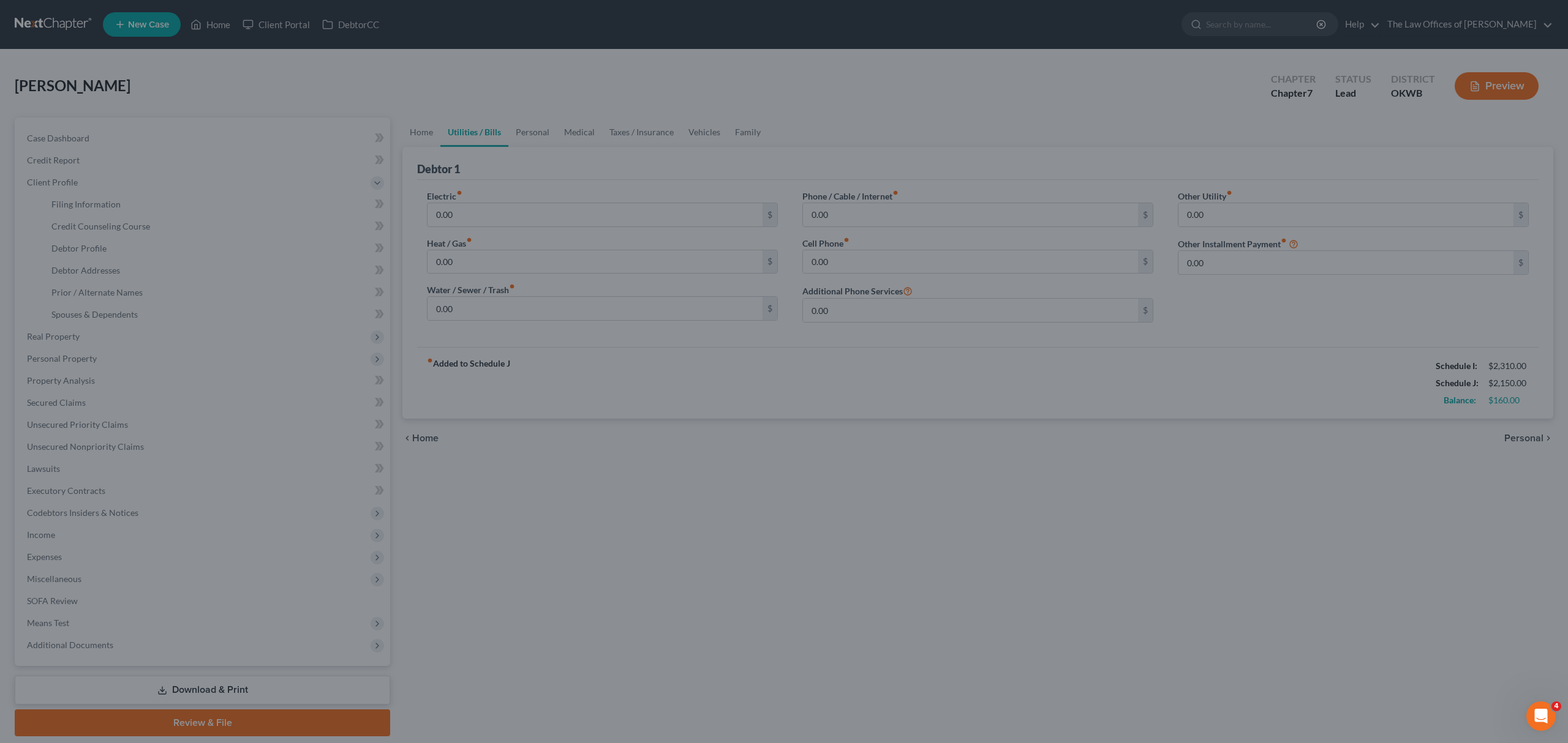
select select "37"
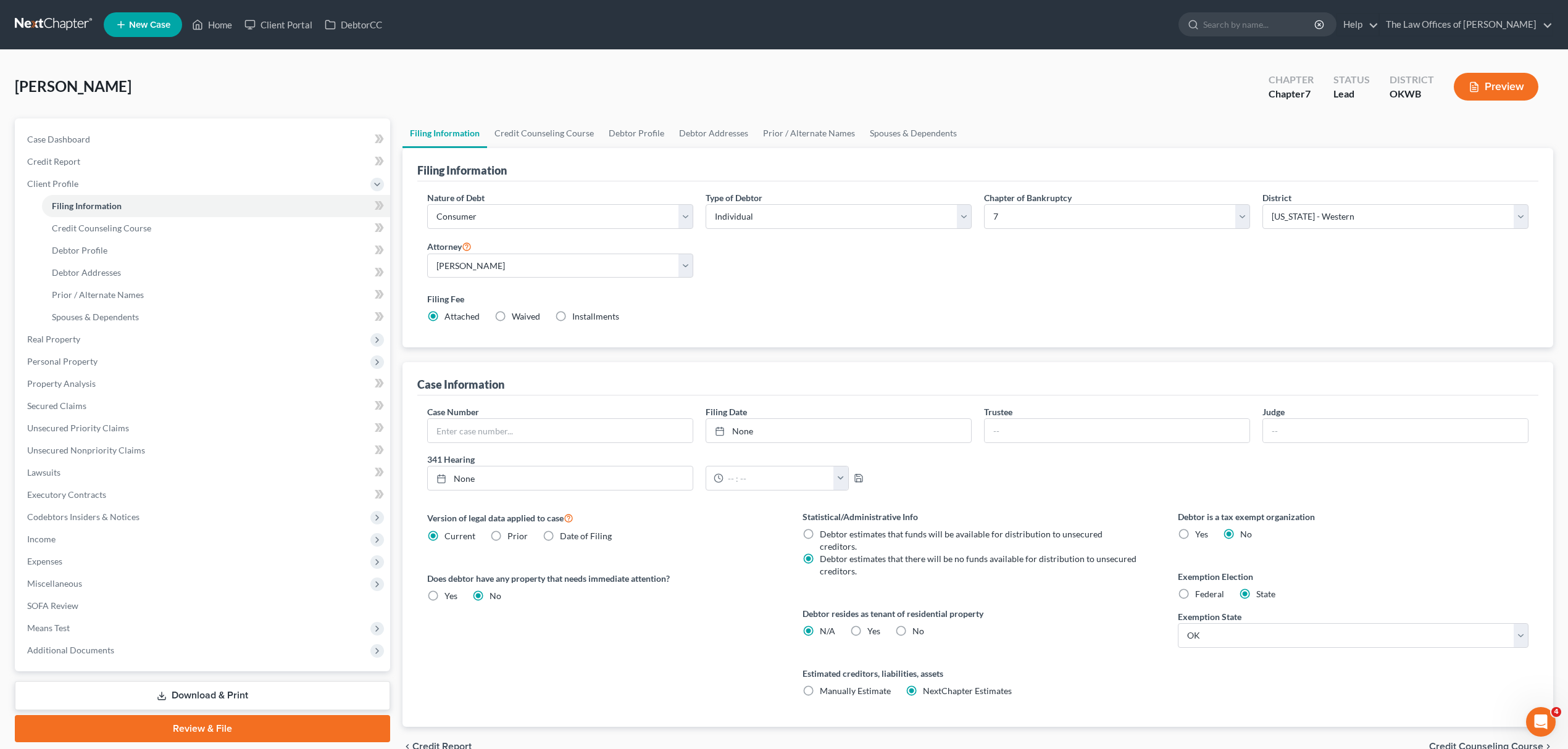
scroll to position [52, 0]
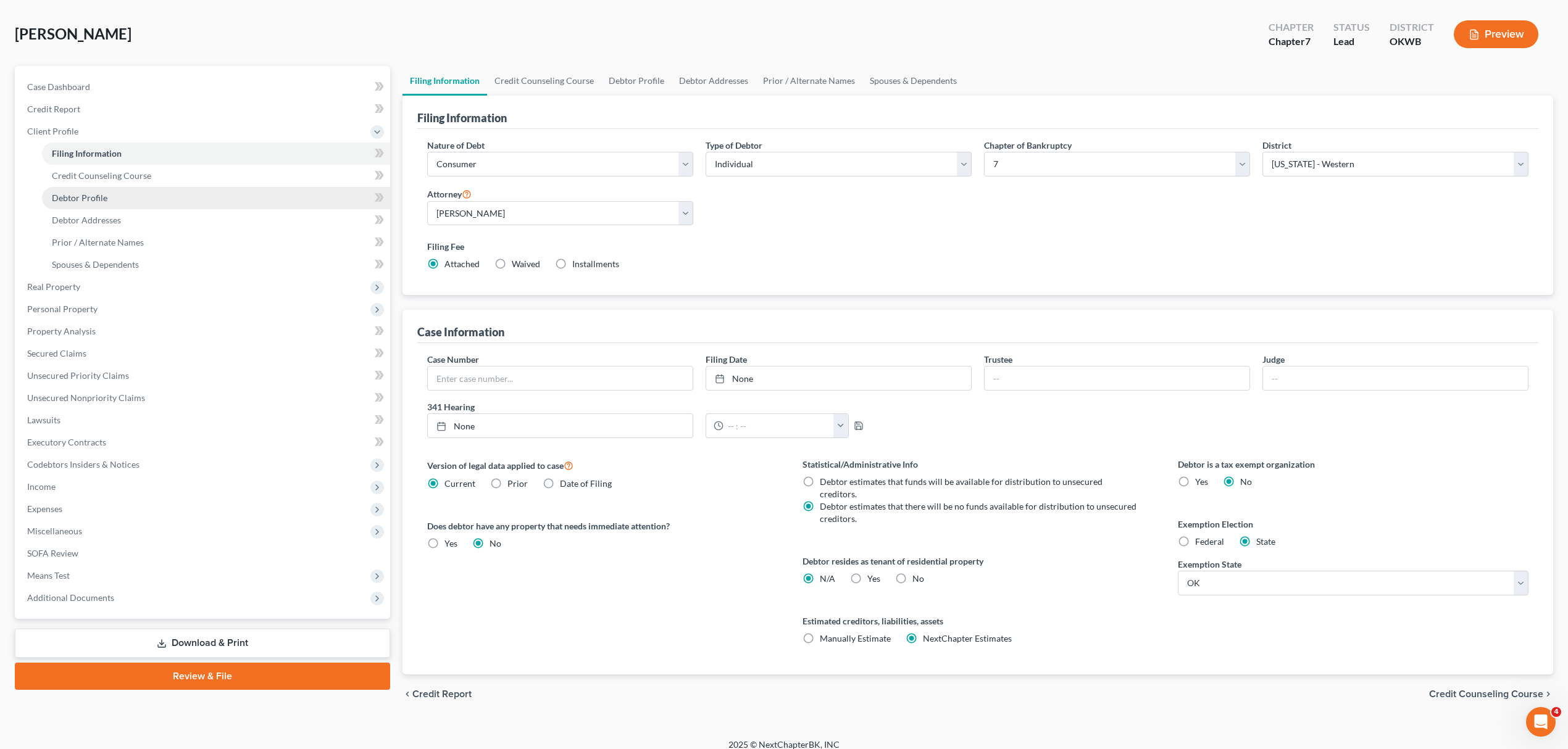
click at [90, 189] on link "Debtor Profile" at bounding box center [215, 197] width 348 height 22
select select "0"
select select "6"
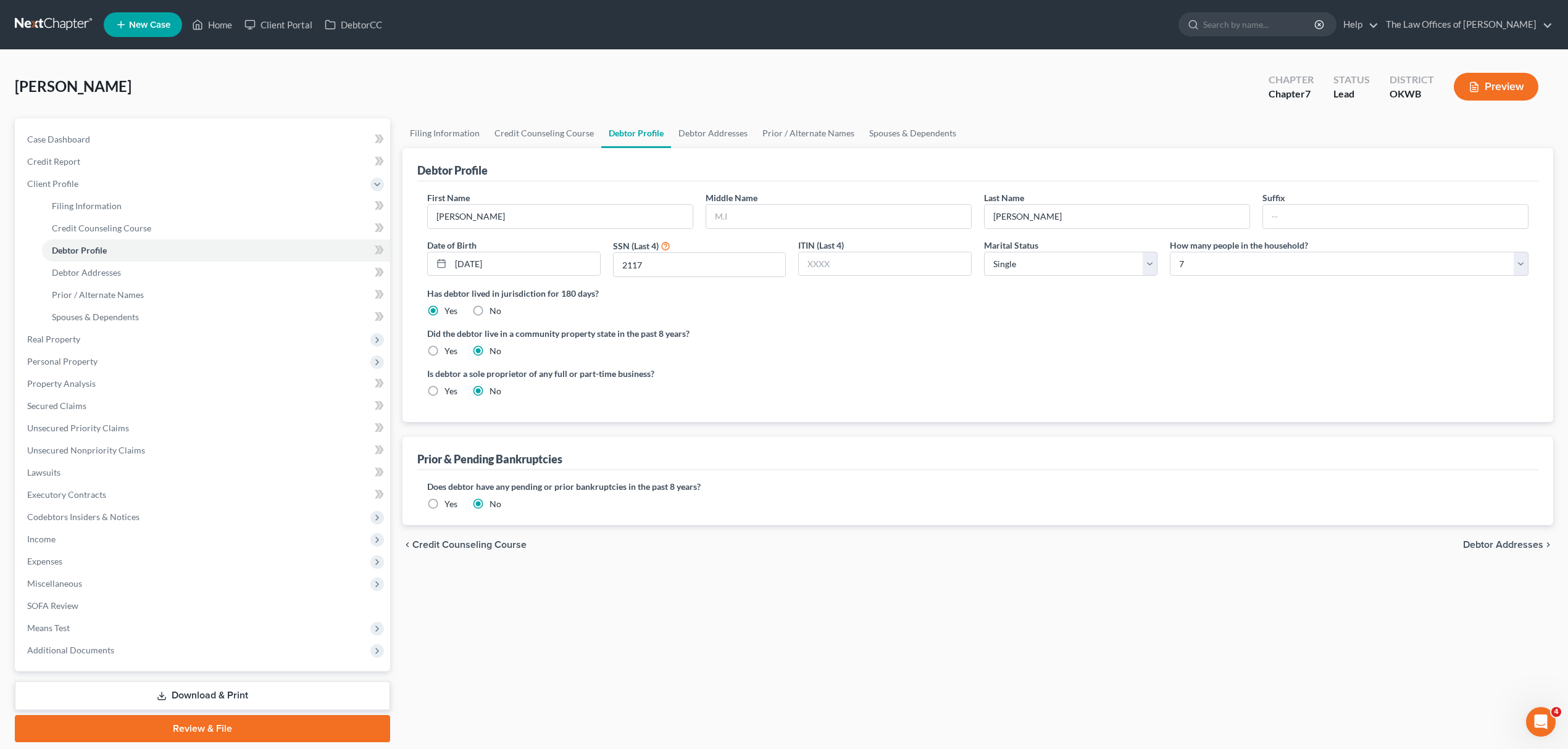
click at [265, 694] on link "Download & Print" at bounding box center [202, 695] width 375 height 29
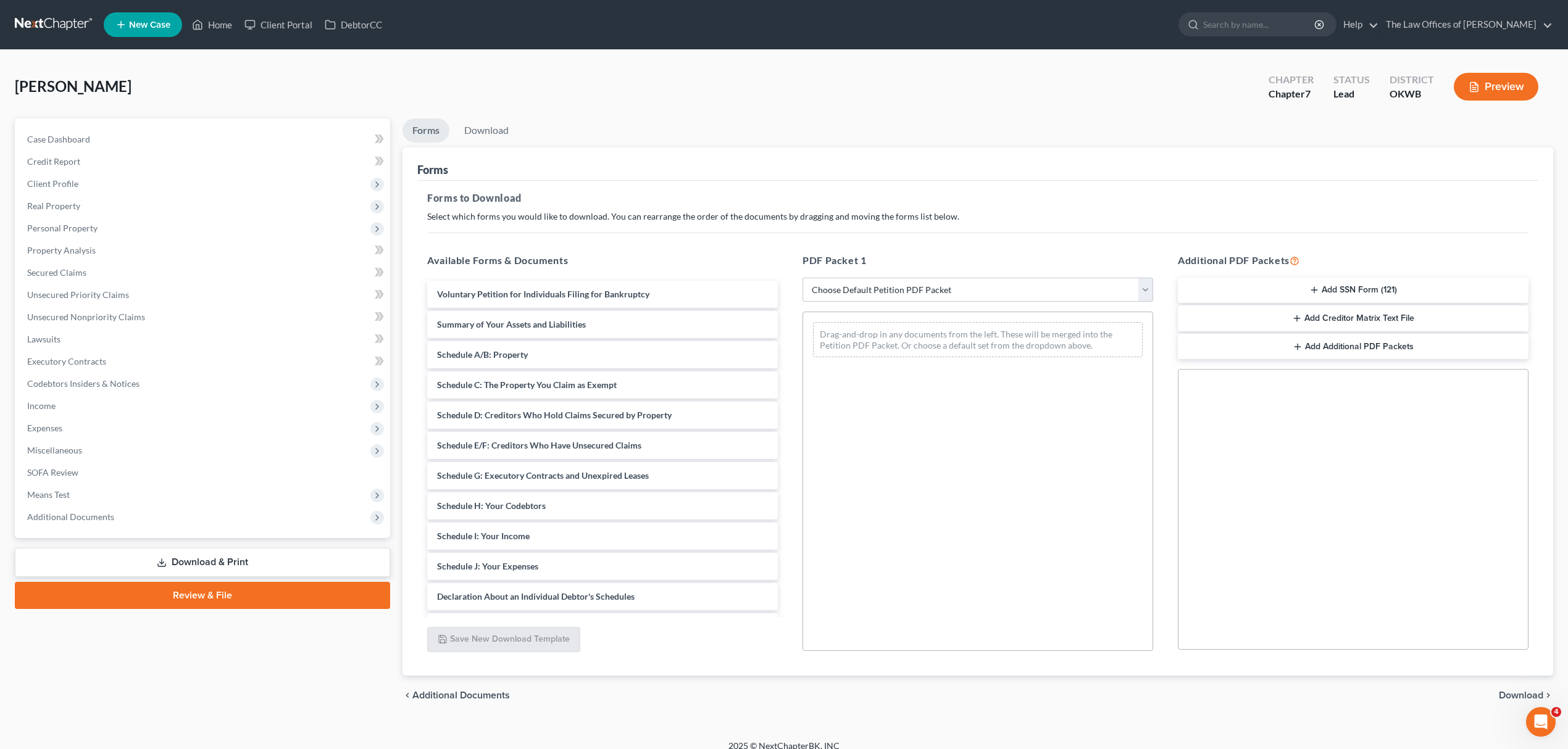
click at [985, 288] on select "Choose Default Petition PDF Packet Complete Bankruptcy Petition (all forms and …" at bounding box center [978, 289] width 351 height 24
select select "0"
click at [808, 277] on select "Choose Default Petition PDF Packet Complete Bankruptcy Petition (all forms and …" at bounding box center [978, 289] width 351 height 24
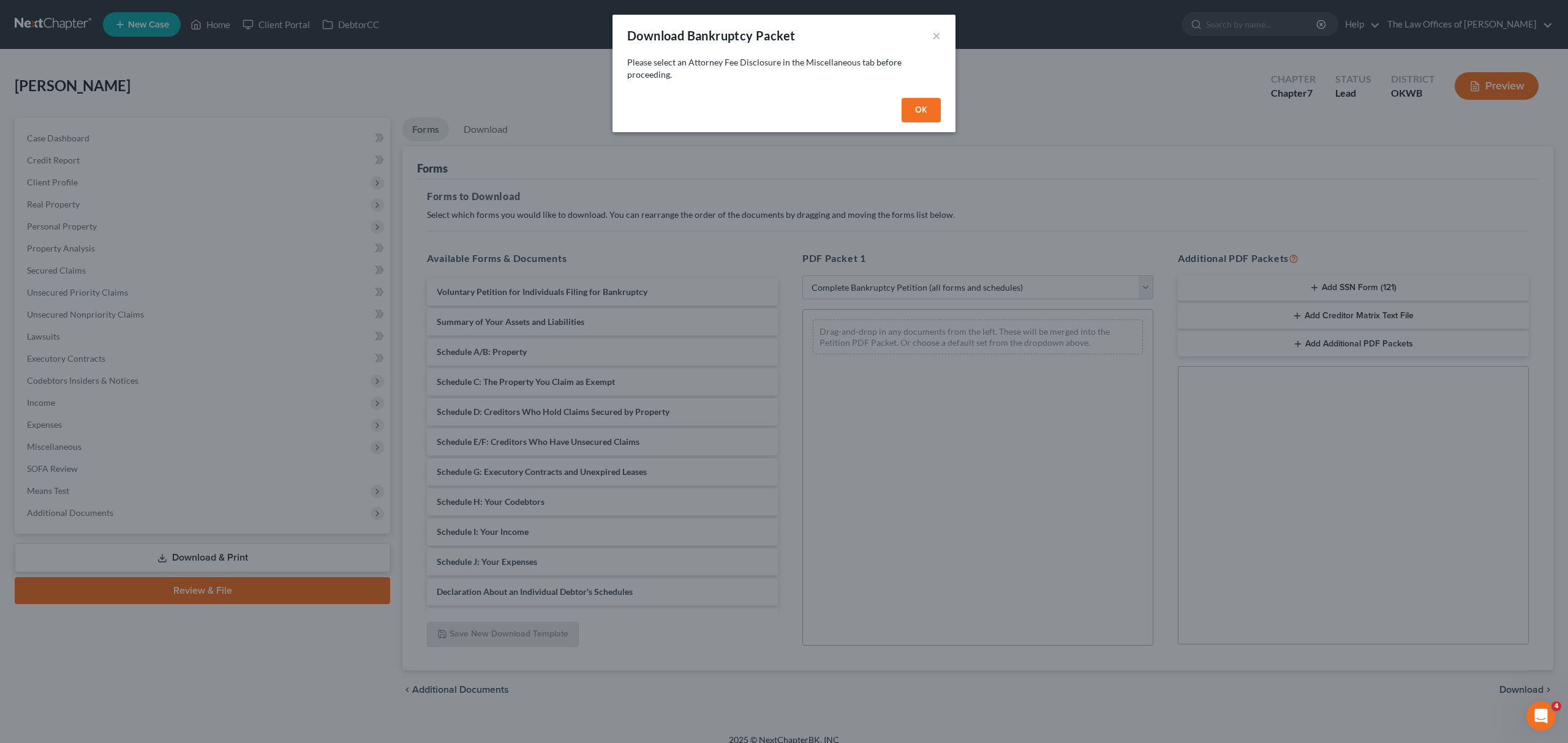
click at [925, 104] on button "OK" at bounding box center [921, 110] width 39 height 24
select select
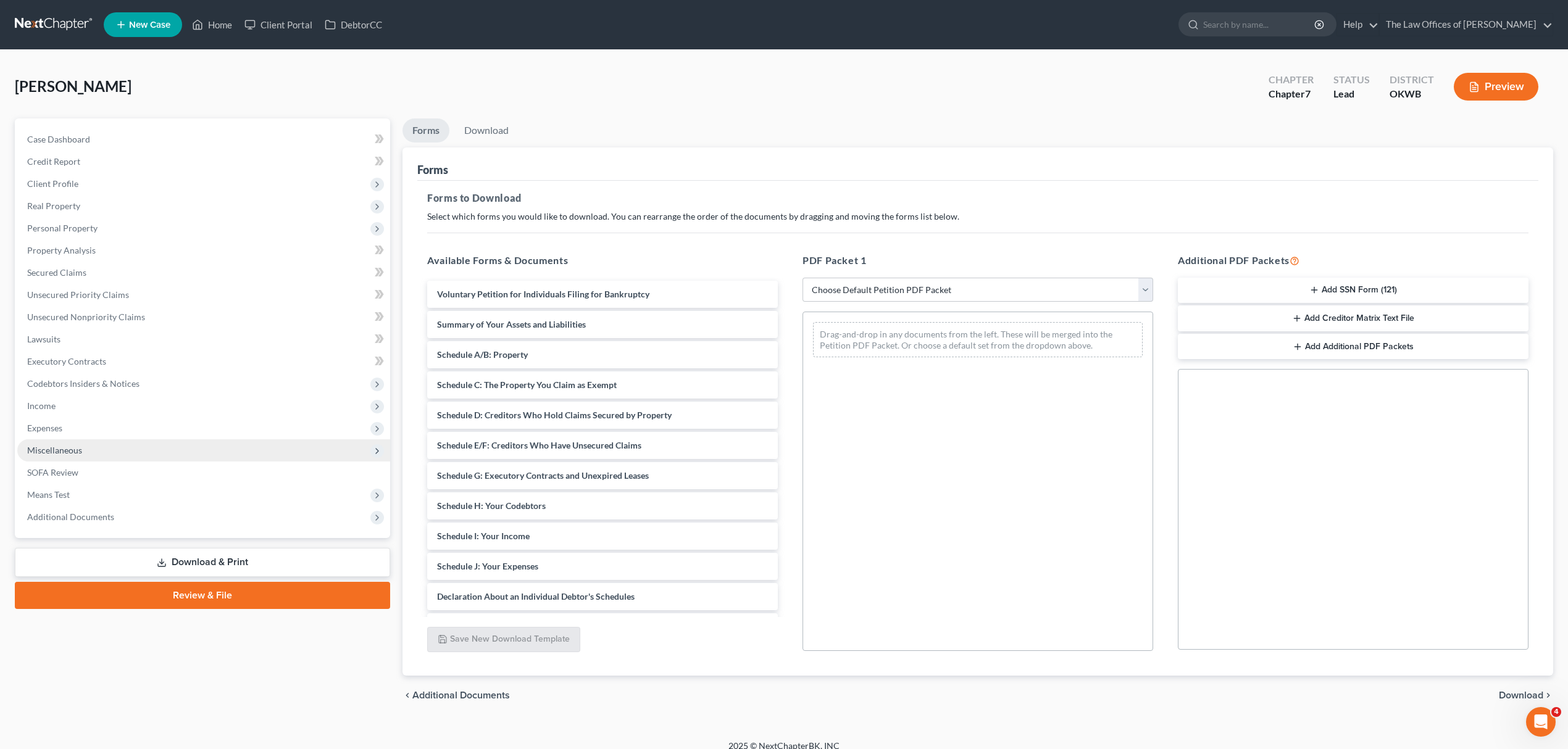
click at [79, 446] on span "Miscellaneous" at bounding box center [54, 450] width 55 height 10
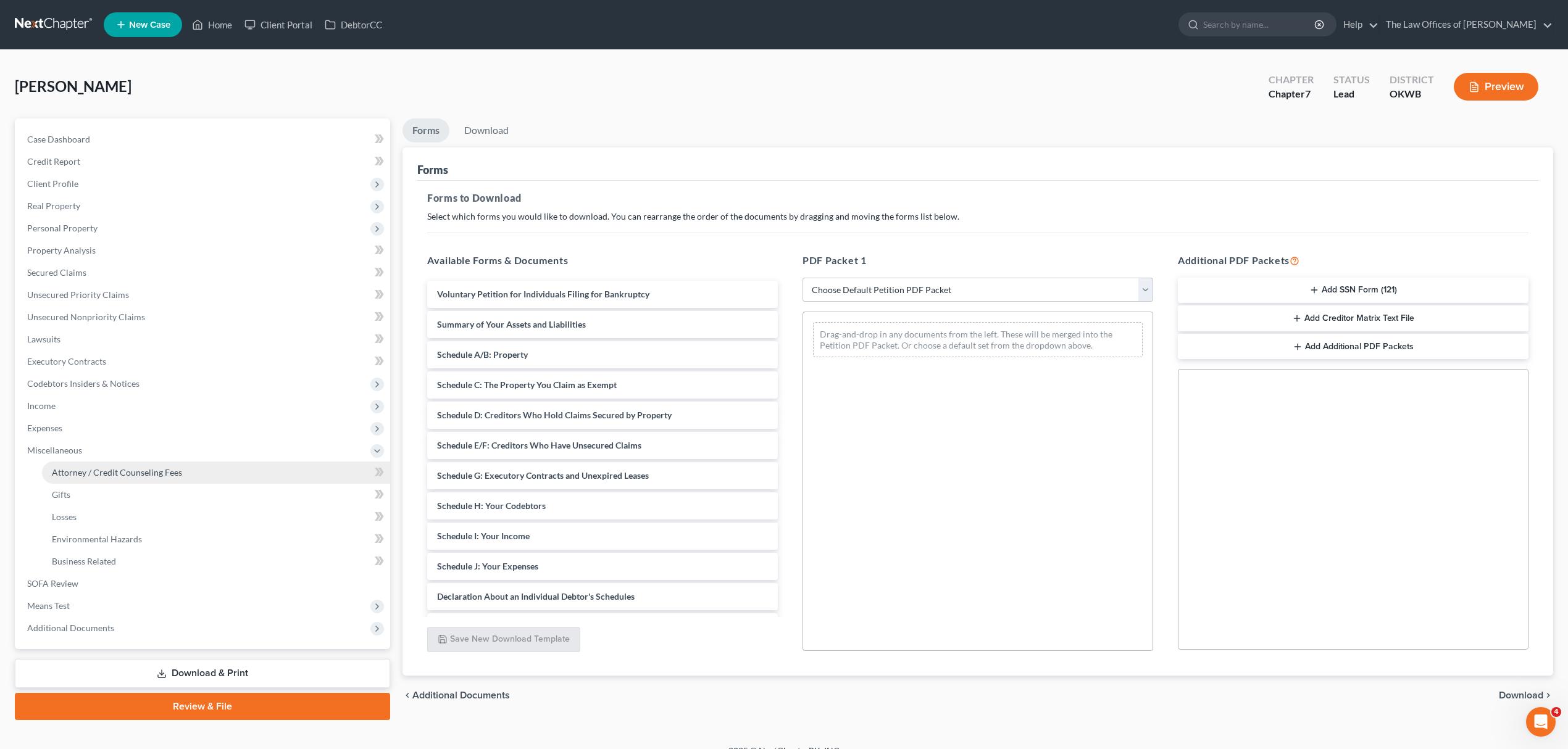
click at [102, 467] on span "Attorney / Credit Counseling Fees" at bounding box center [116, 473] width 130 height 10
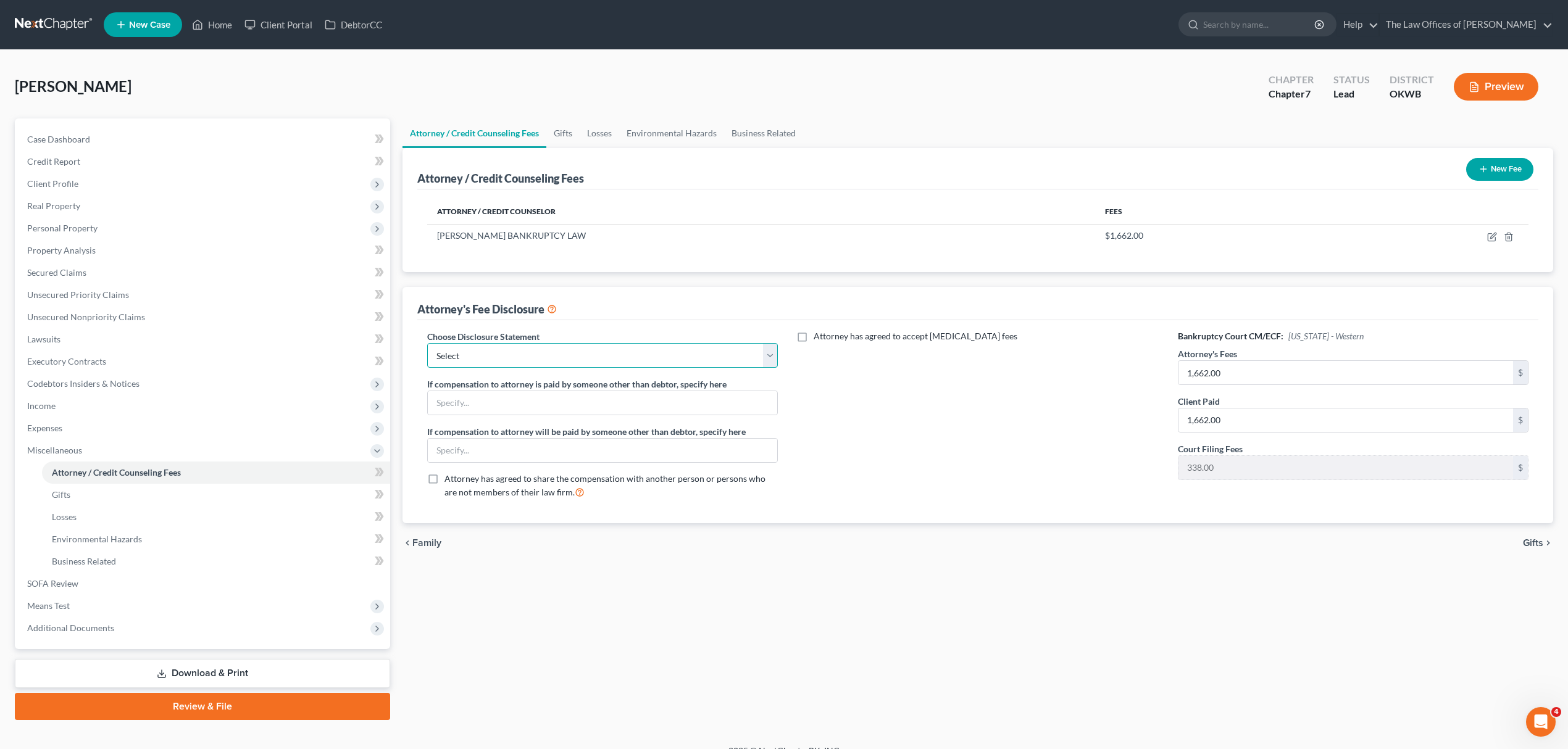
click at [455, 351] on select "Select FEE DISCLOSURE" at bounding box center [603, 355] width 351 height 24
select select "0"
click at [427, 343] on select "Select FEE DISCLOSURE" at bounding box center [603, 355] width 351 height 24
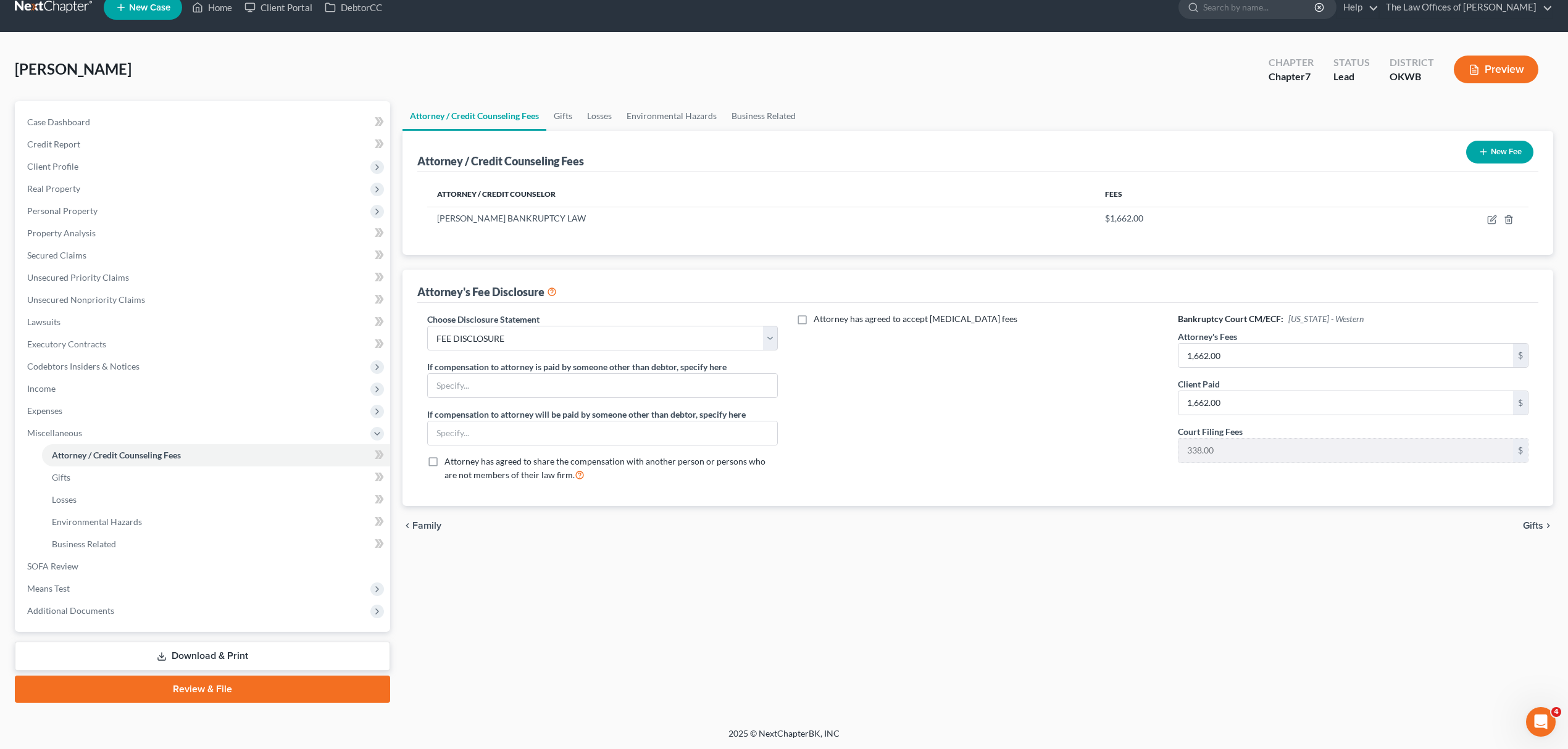
click at [225, 642] on link "Download & Print" at bounding box center [202, 656] width 375 height 29
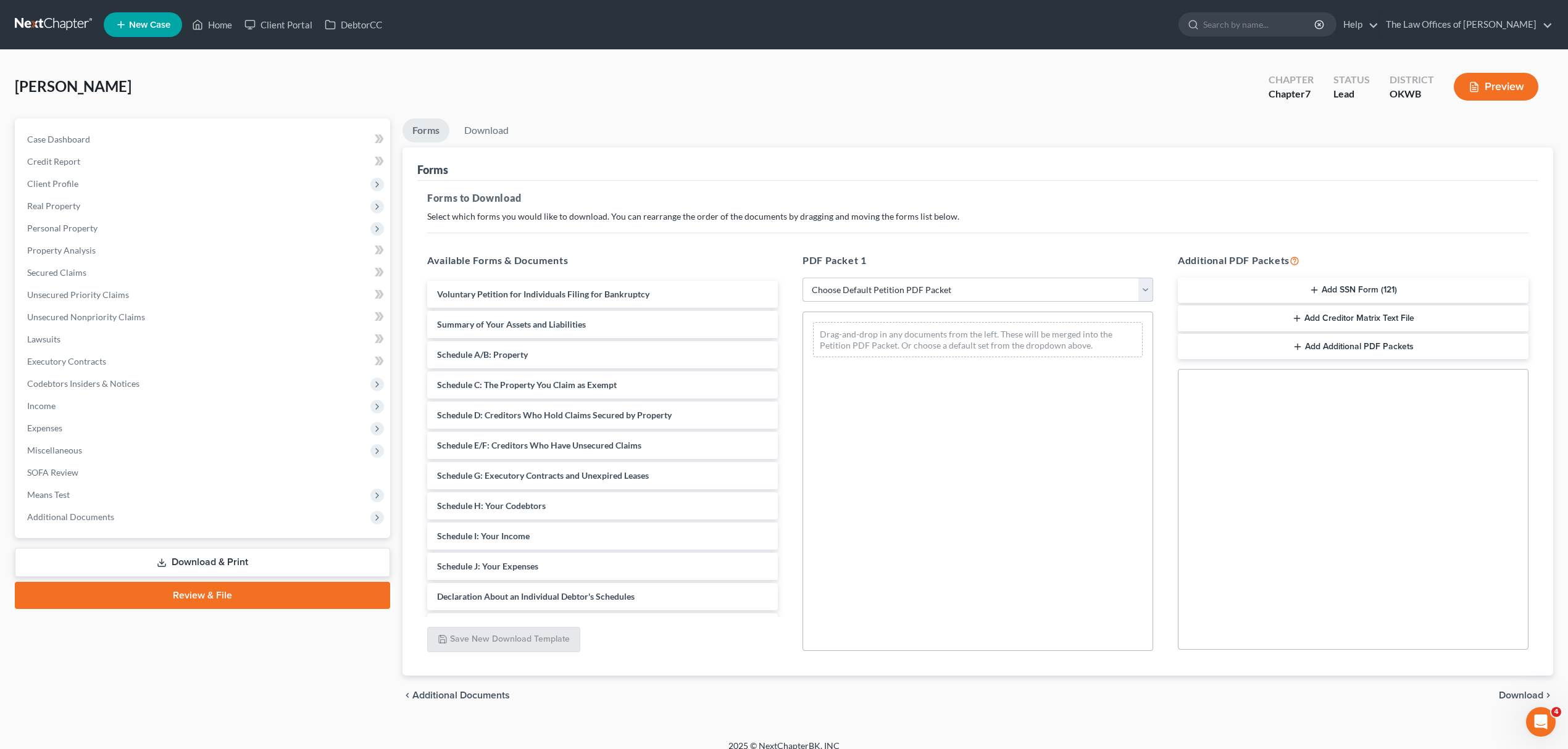
click at [862, 285] on select "Choose Default Petition PDF Packet Complete Bankruptcy Petition (all forms and …" at bounding box center [978, 289] width 351 height 24
select select "0"
click at [802, 277] on select "Choose Default Petition PDF Packet Complete Bankruptcy Petition (all forms and …" at bounding box center [978, 289] width 351 height 24
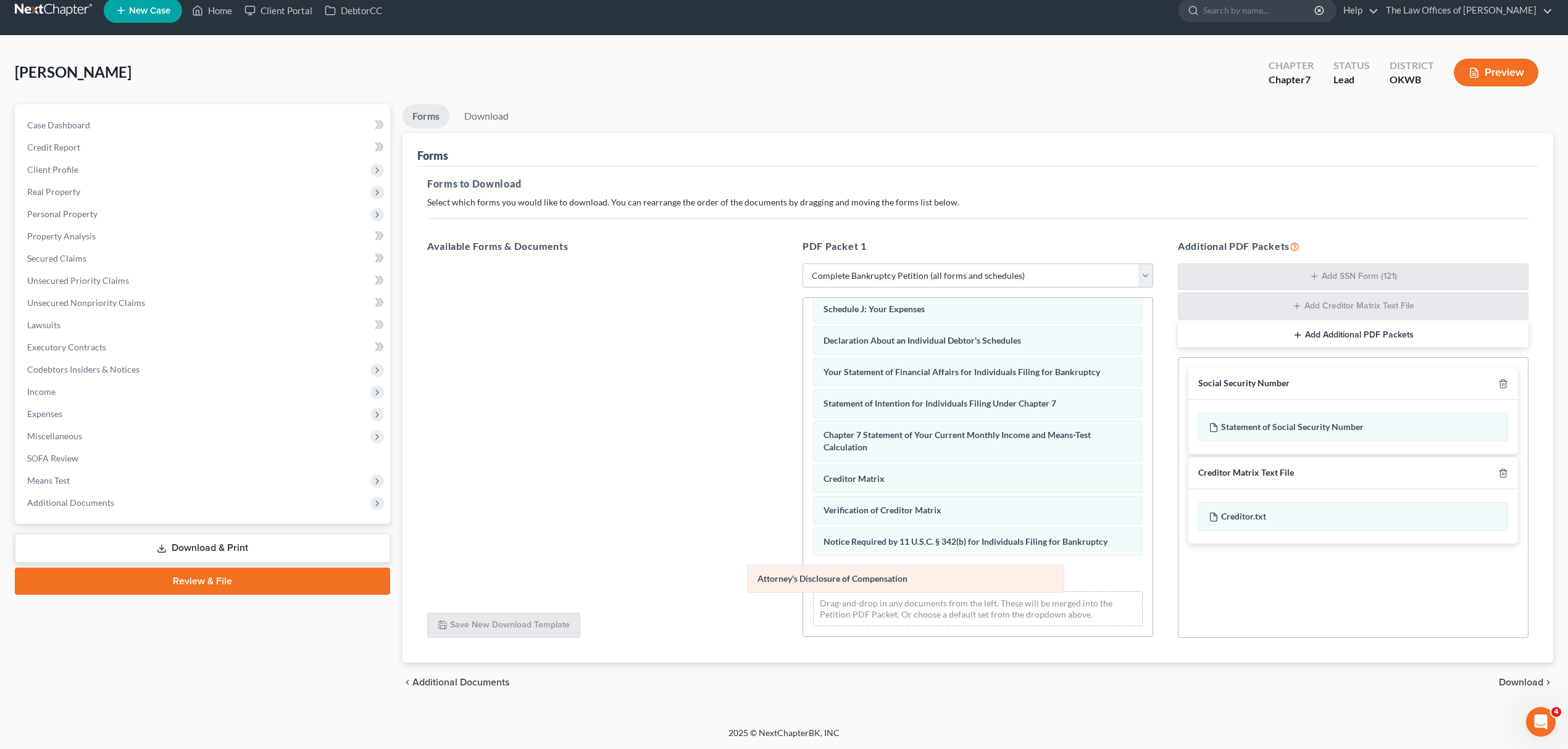
scroll to position [271, 0]
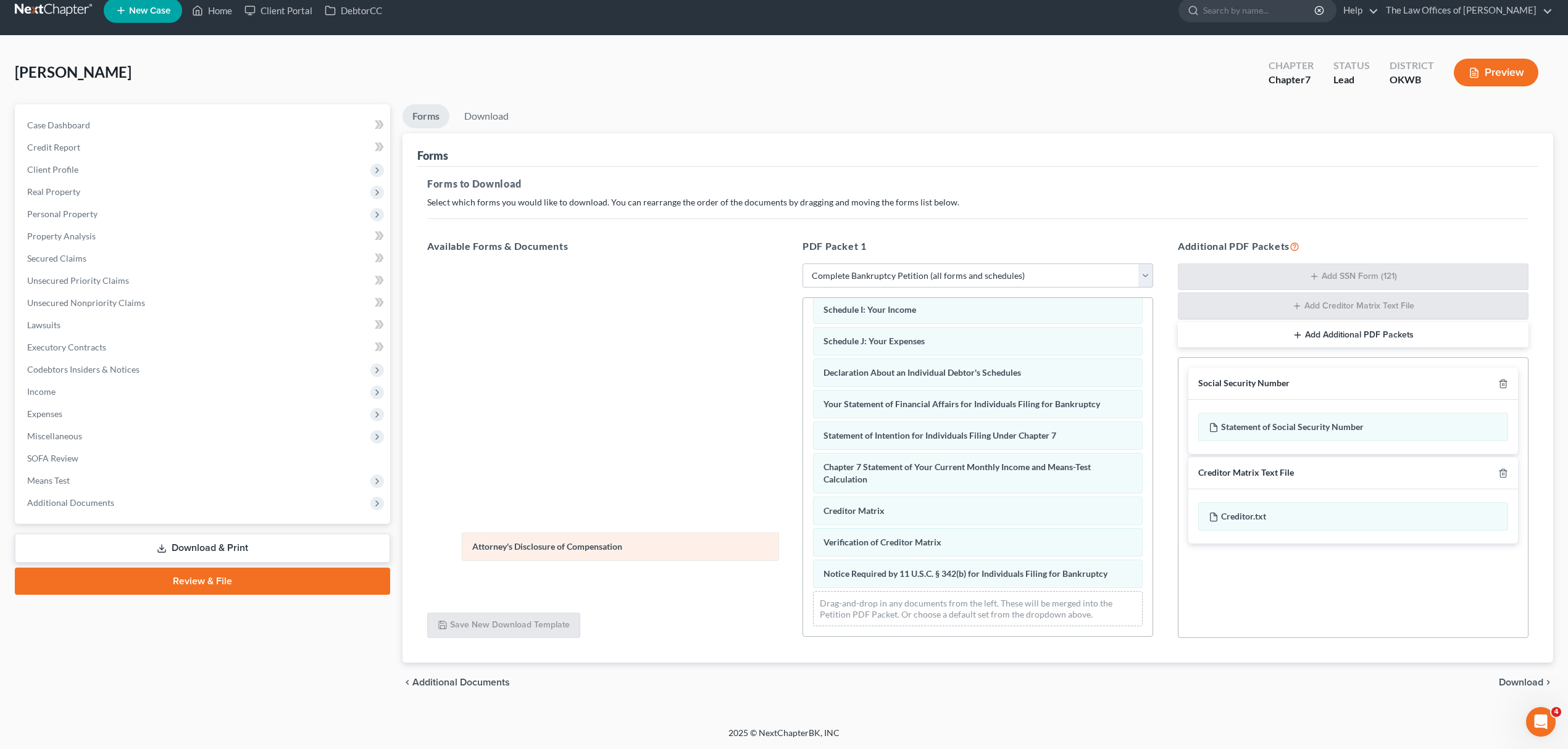
drag, startPoint x: 904, startPoint y: 568, endPoint x: 553, endPoint y: 541, distance: 352.0
click at [803, 541] on div "Attorney's Disclosure of Compensation Voluntary Petition for Individuals Filing…" at bounding box center [978, 335] width 350 height 603
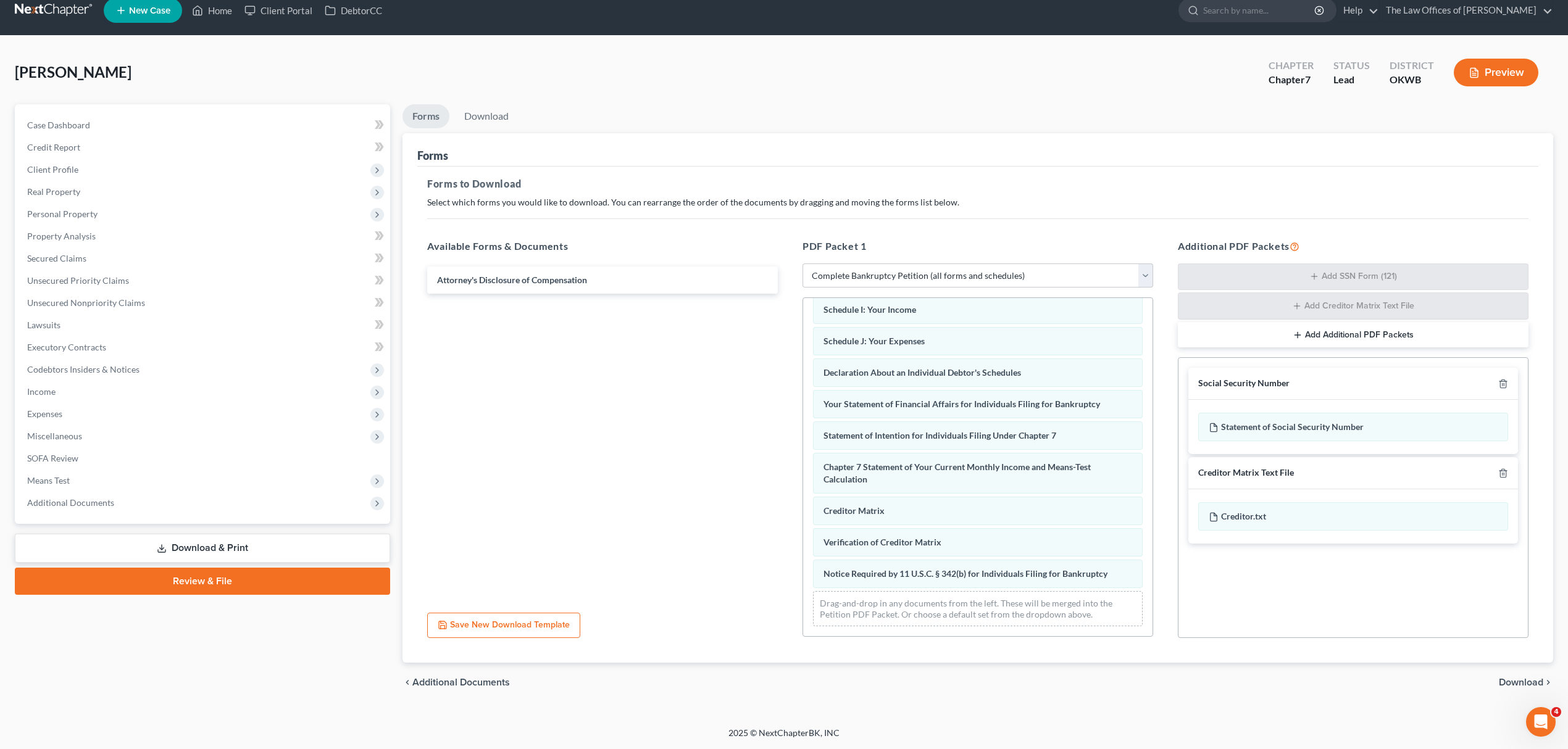
click at [1496, 381] on div at bounding box center [1500, 383] width 15 height 11
click at [1498, 384] on icon "button" at bounding box center [1503, 384] width 10 height 10
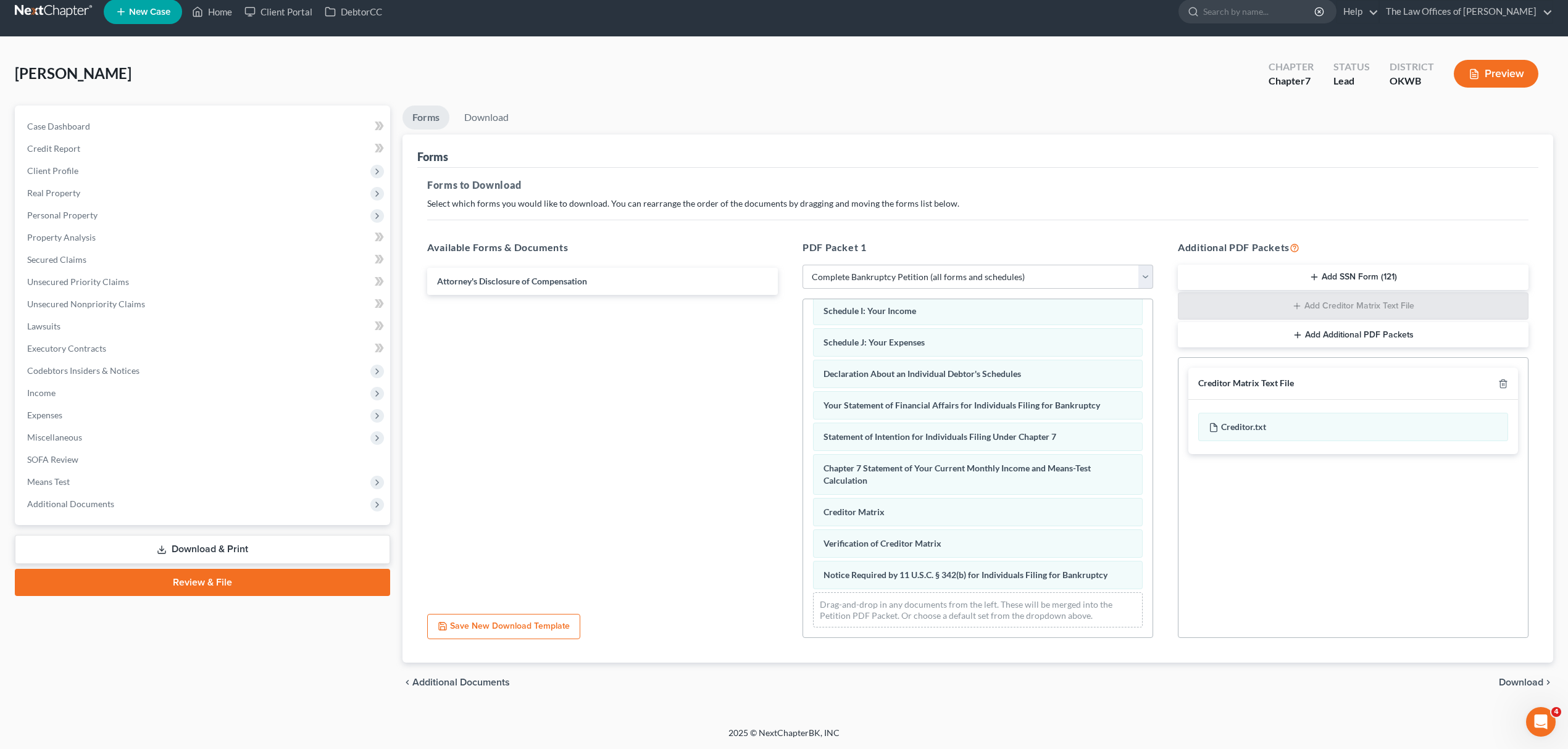
click at [1517, 684] on span "Download" at bounding box center [1520, 682] width 44 height 10
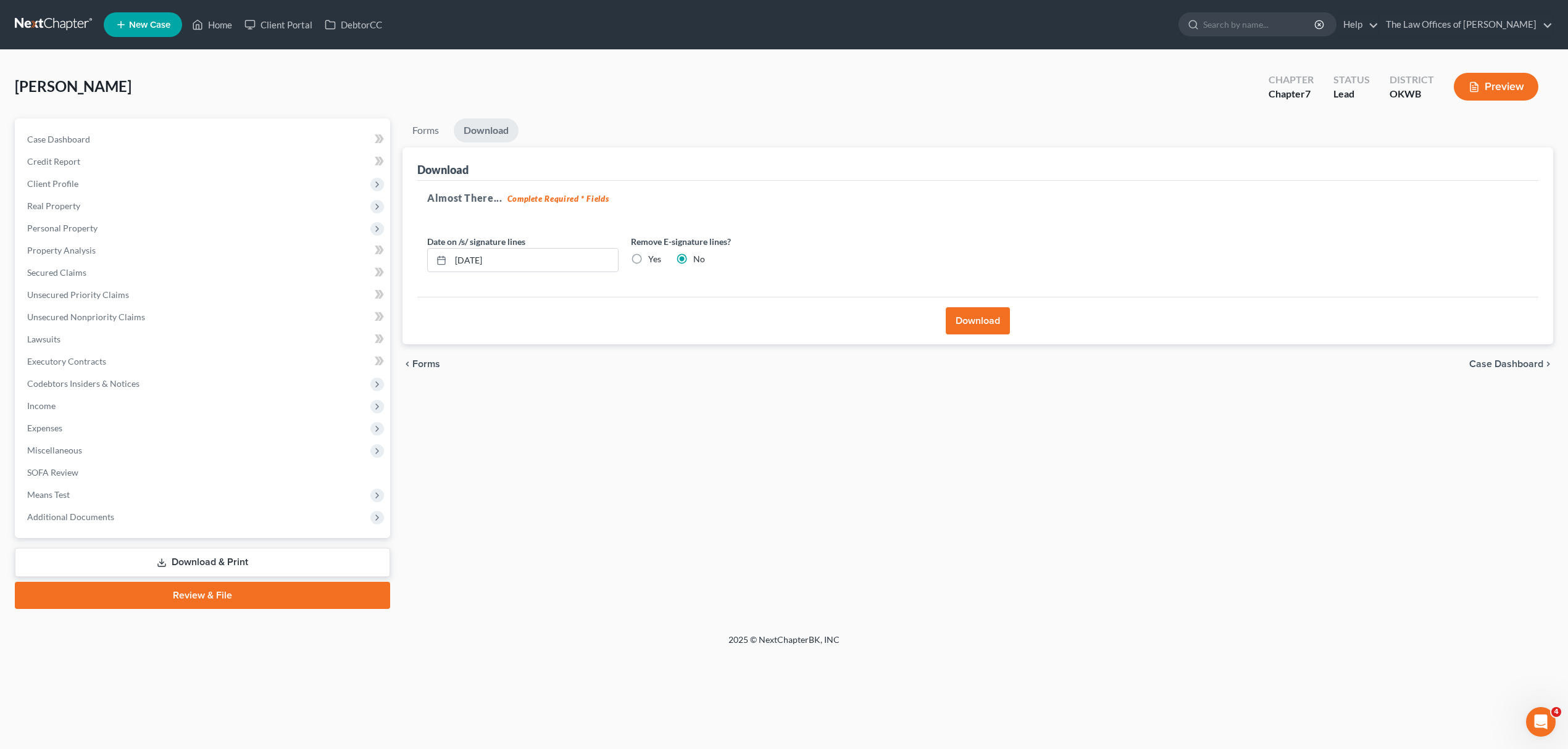
scroll to position [0, 0]
click at [651, 256] on label "Yes" at bounding box center [658, 259] width 13 height 12
click at [656, 256] on input "Yes" at bounding box center [659, 256] width 8 height 8
radio input "true"
radio input "false"
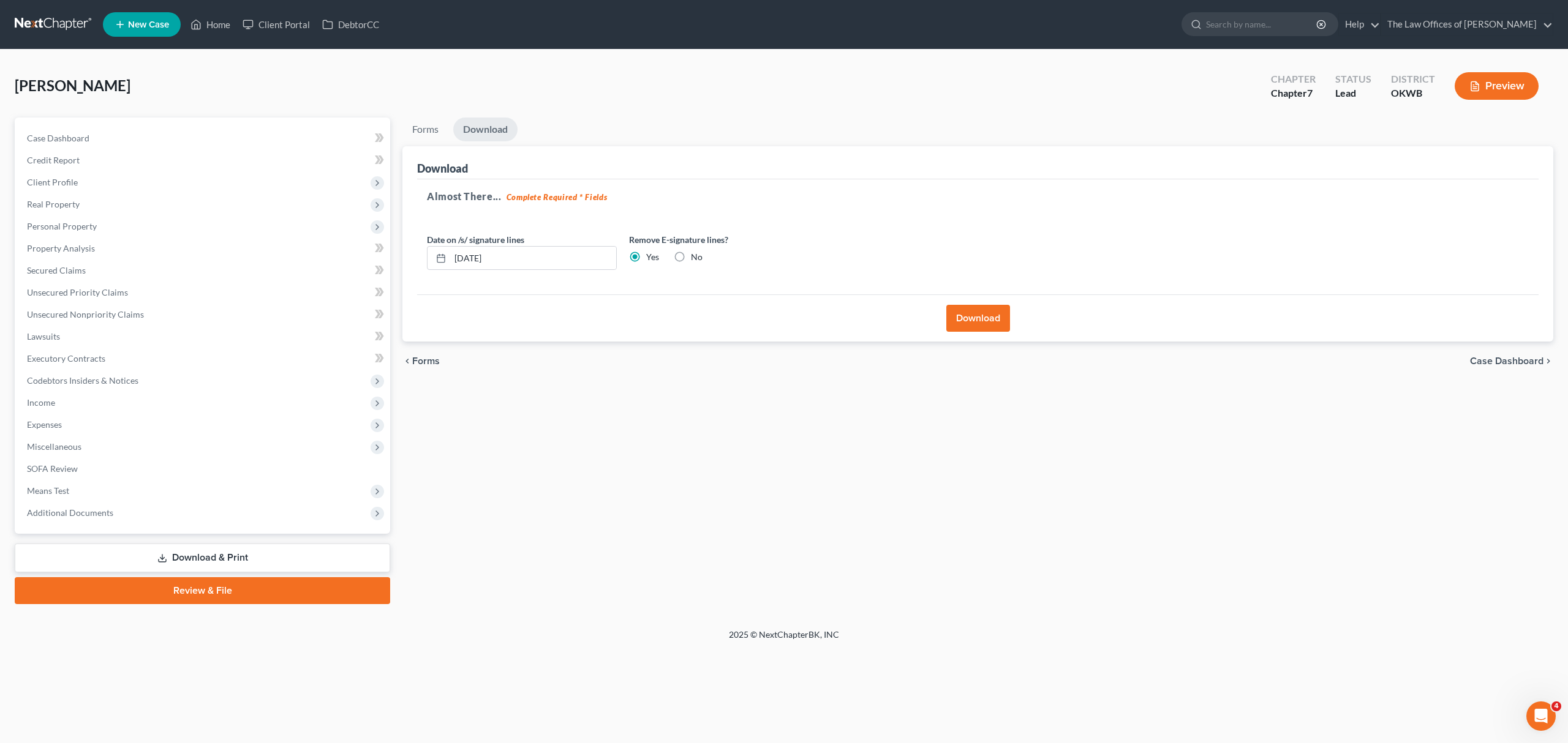
click at [973, 313] on button "Download" at bounding box center [978, 317] width 64 height 27
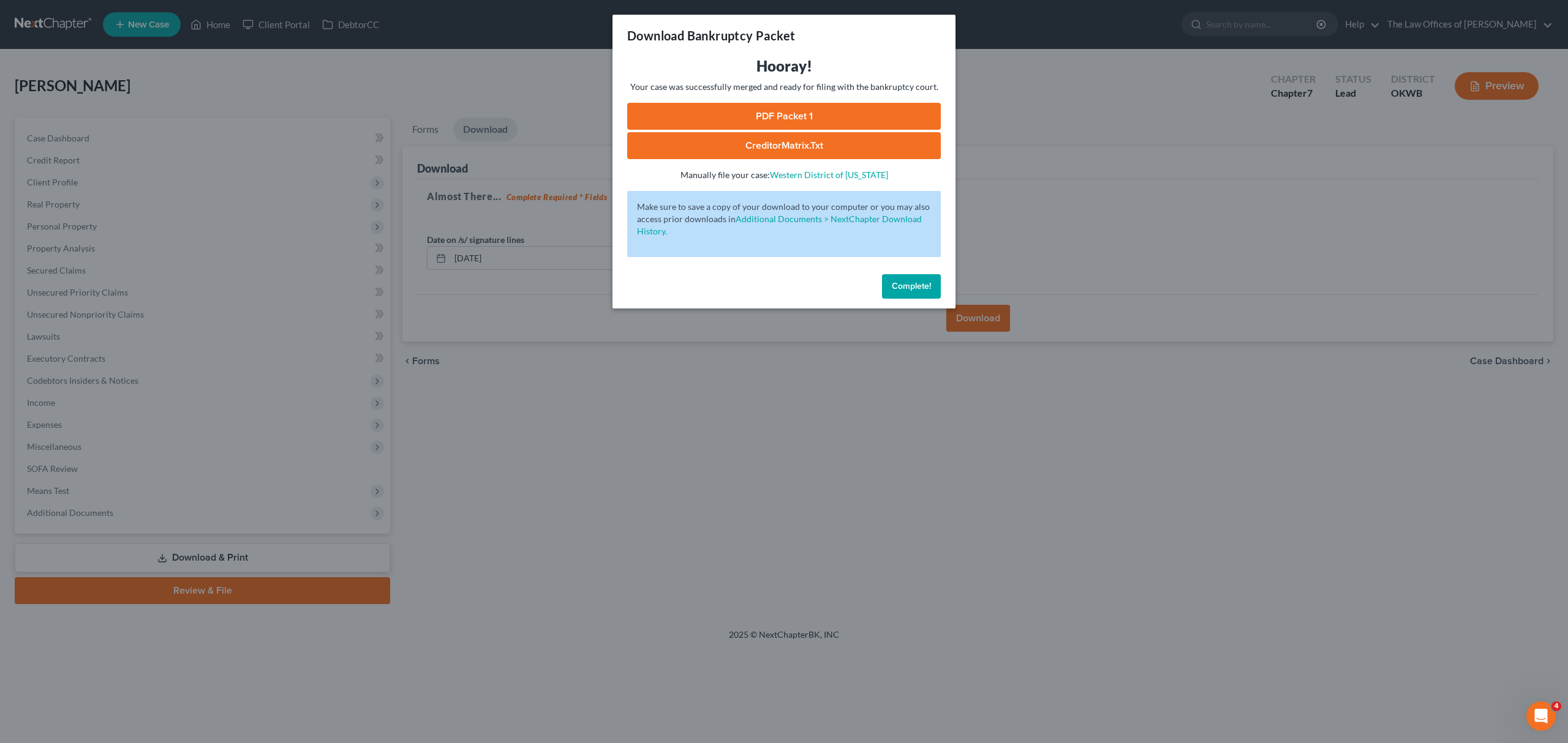
click at [858, 104] on link "PDF Packet 1" at bounding box center [784, 116] width 313 height 27
click at [910, 274] on button "Complete!" at bounding box center [911, 286] width 59 height 24
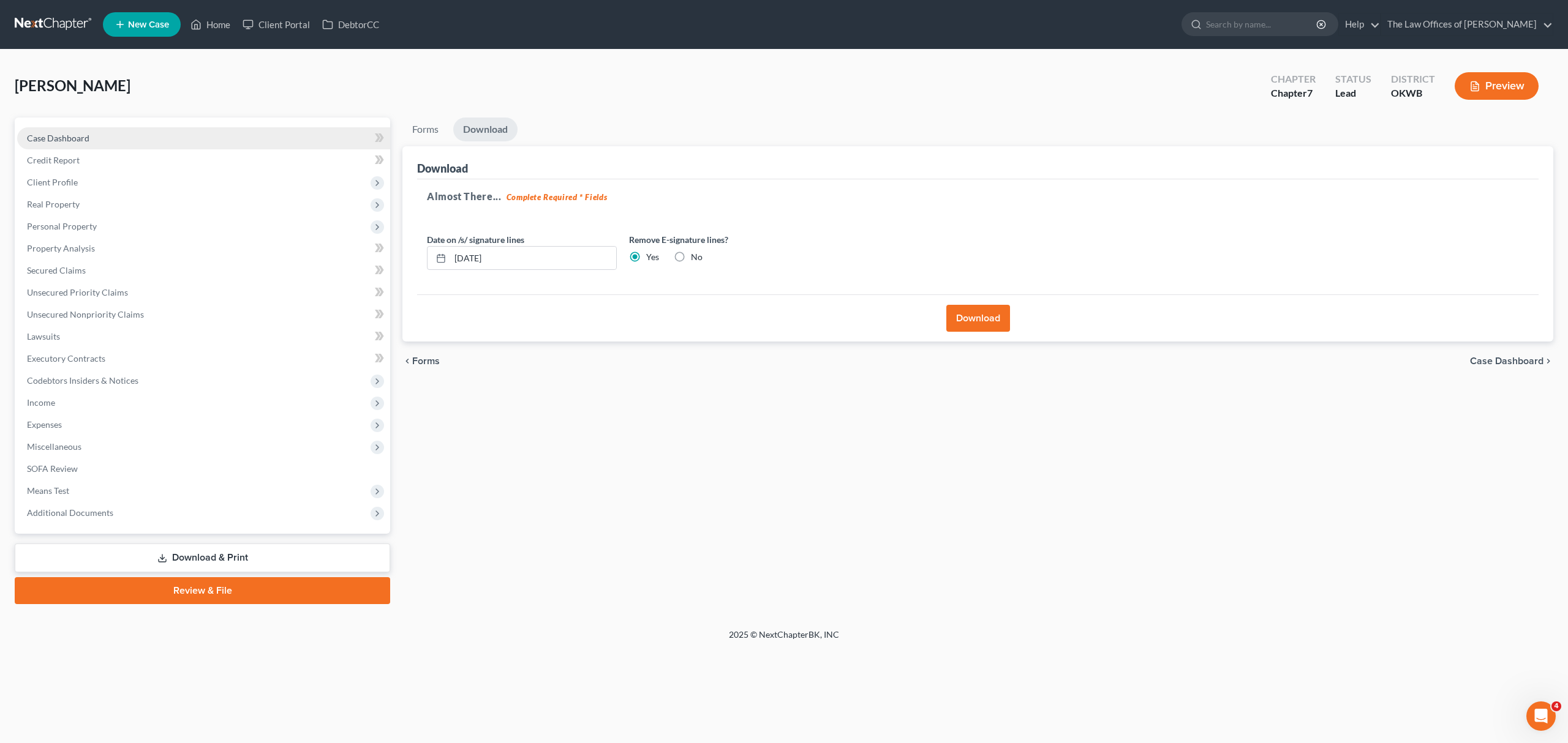
click at [109, 130] on link "Case Dashboard" at bounding box center [203, 138] width 373 height 22
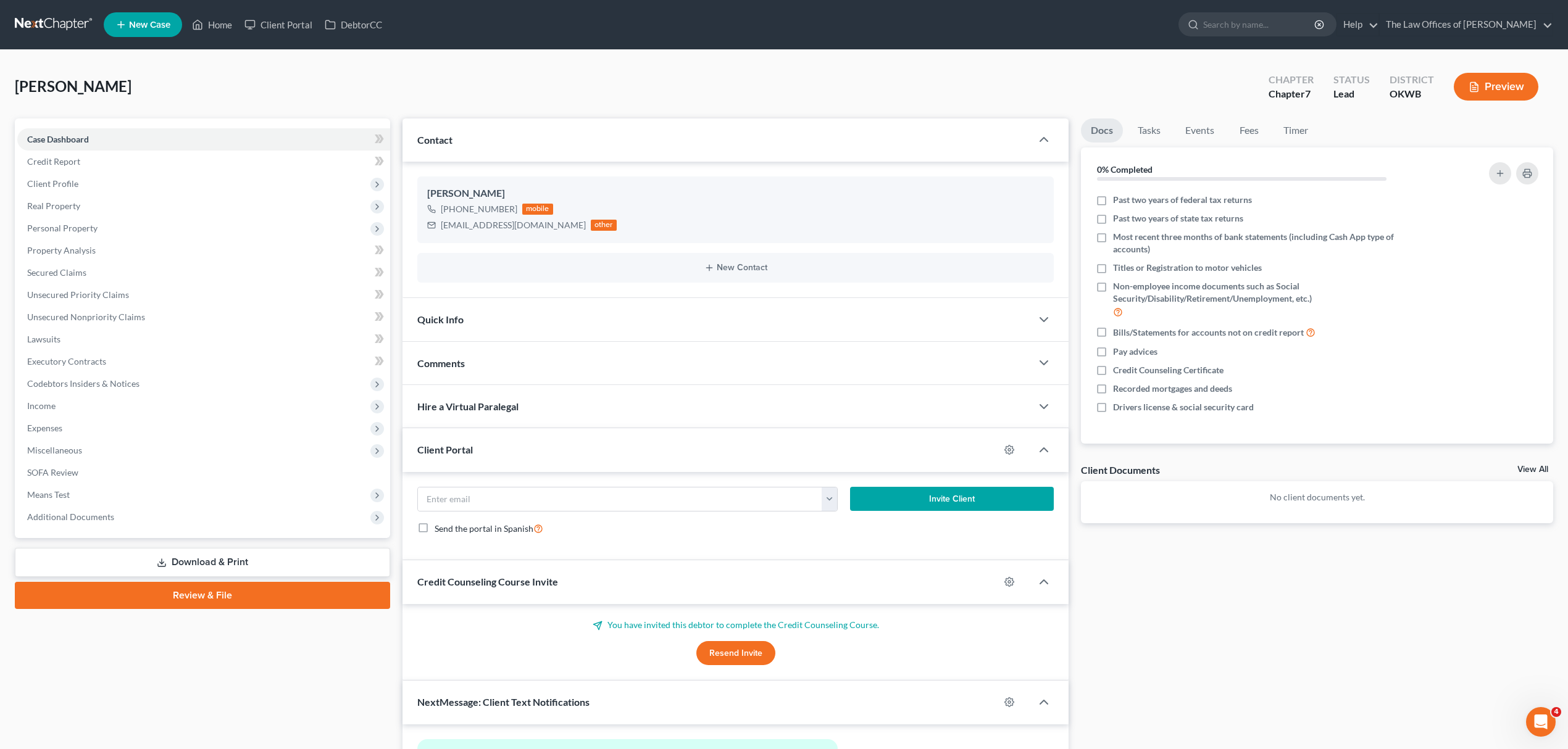
click at [747, 648] on button "Resend Invite" at bounding box center [735, 653] width 79 height 24
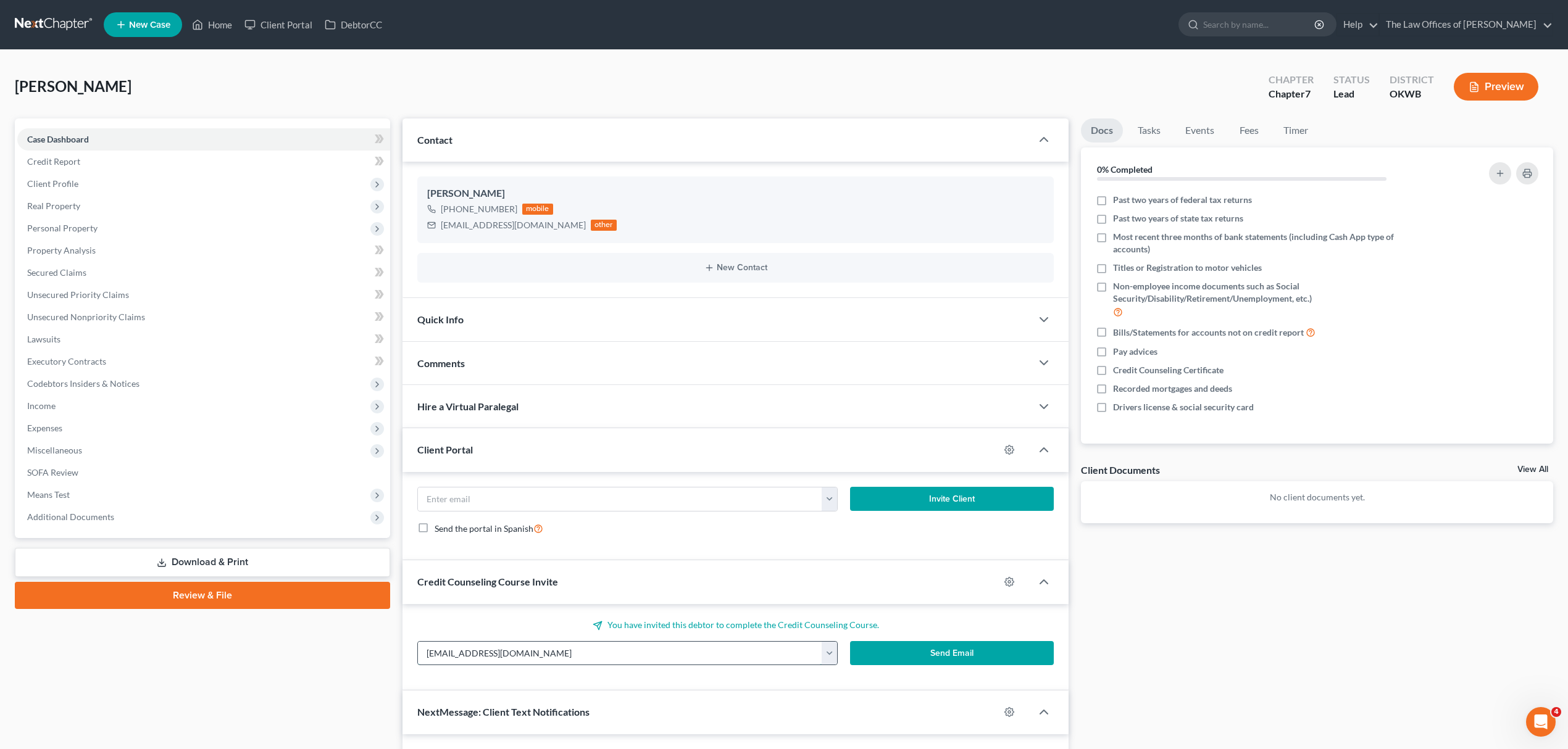
drag, startPoint x: 461, startPoint y: 657, endPoint x: 501, endPoint y: 650, distance: 40.6
click at [464, 657] on input "adbull50-@gmail.com" at bounding box center [620, 653] width 405 height 24
type input "adbull50@gmail.com"
click at [1019, 235] on icon "button" at bounding box center [1023, 233] width 10 height 10
select select "0"
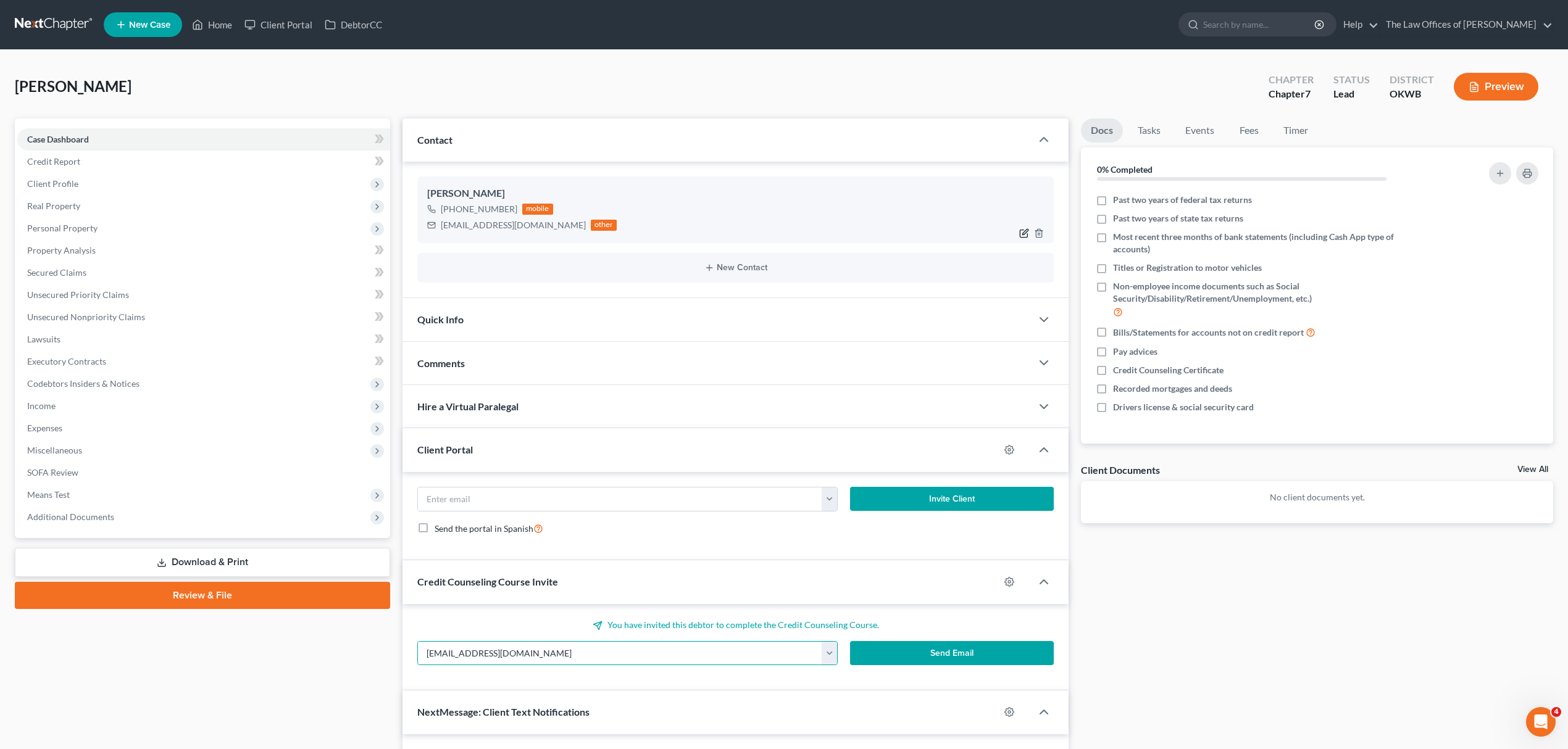
select select "0"
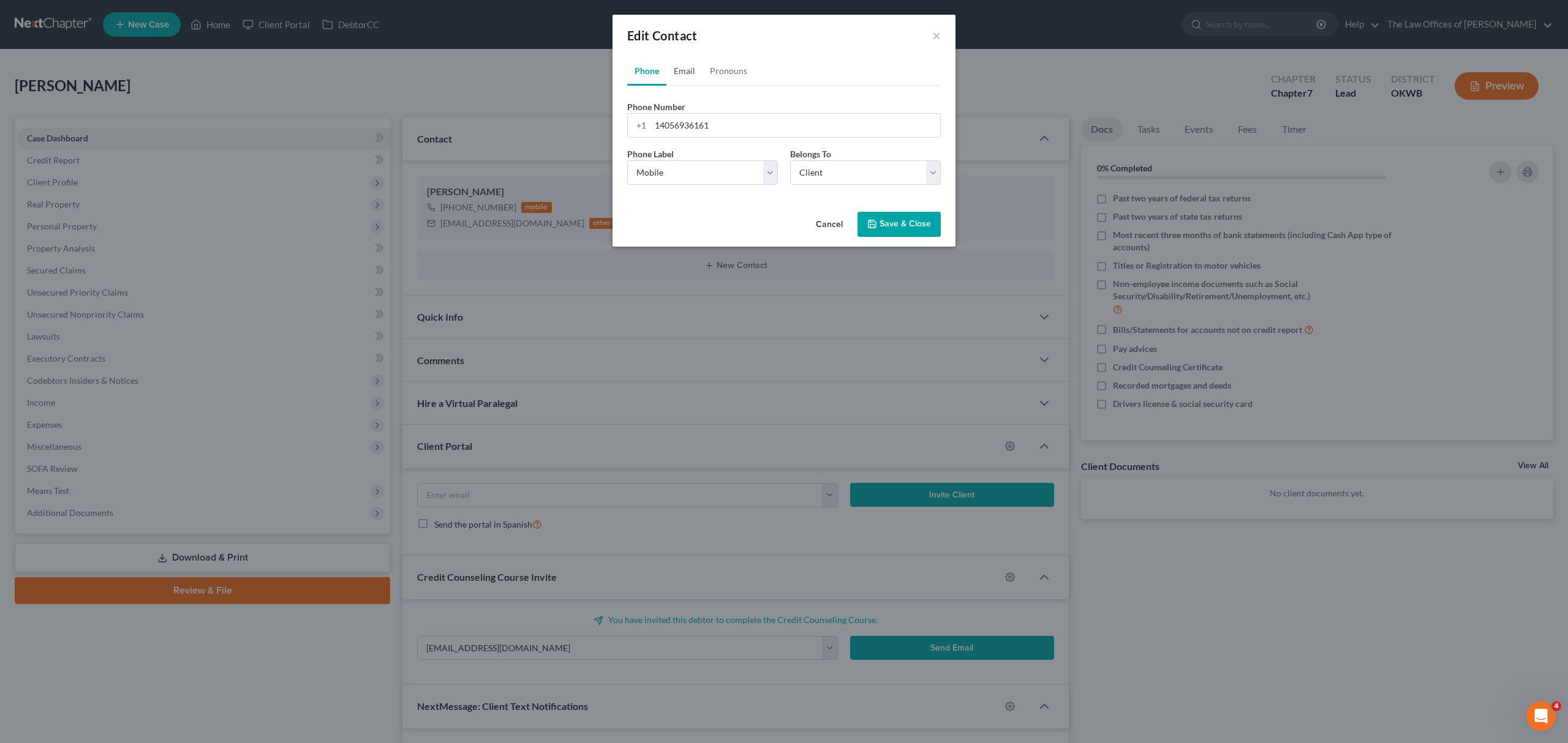
click at [687, 69] on link "Email" at bounding box center [684, 71] width 36 height 29
click at [689, 128] on input "adbull50-@gmail.com" at bounding box center [795, 125] width 290 height 23
drag, startPoint x: 692, startPoint y: 125, endPoint x: 703, endPoint y: 112, distance: 17.0
click at [692, 125] on input "adbull50$@gmail.com" at bounding box center [795, 125] width 290 height 23
type input "adbull50@gmail.com"
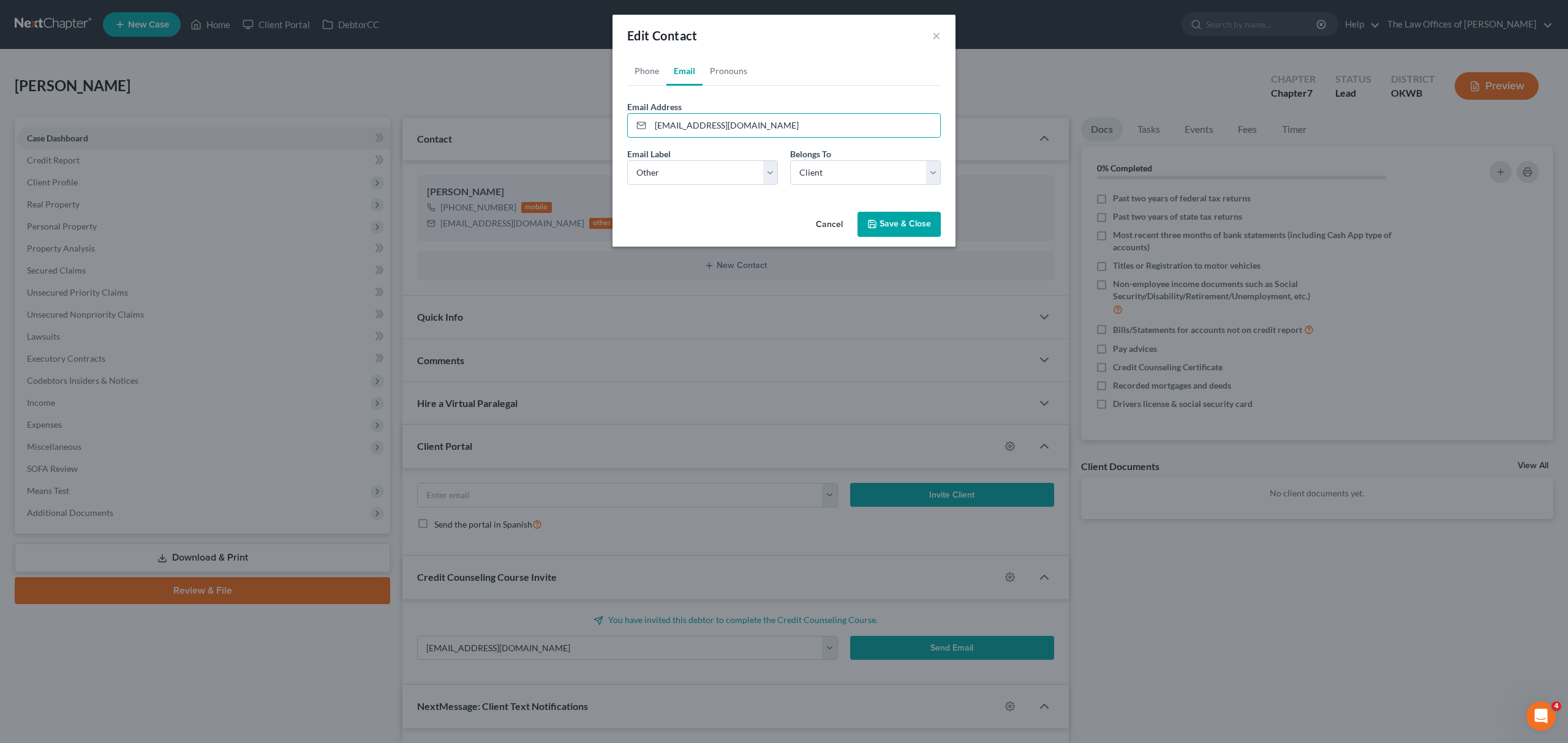
click at [875, 221] on icon "button" at bounding box center [871, 223] width 10 height 10
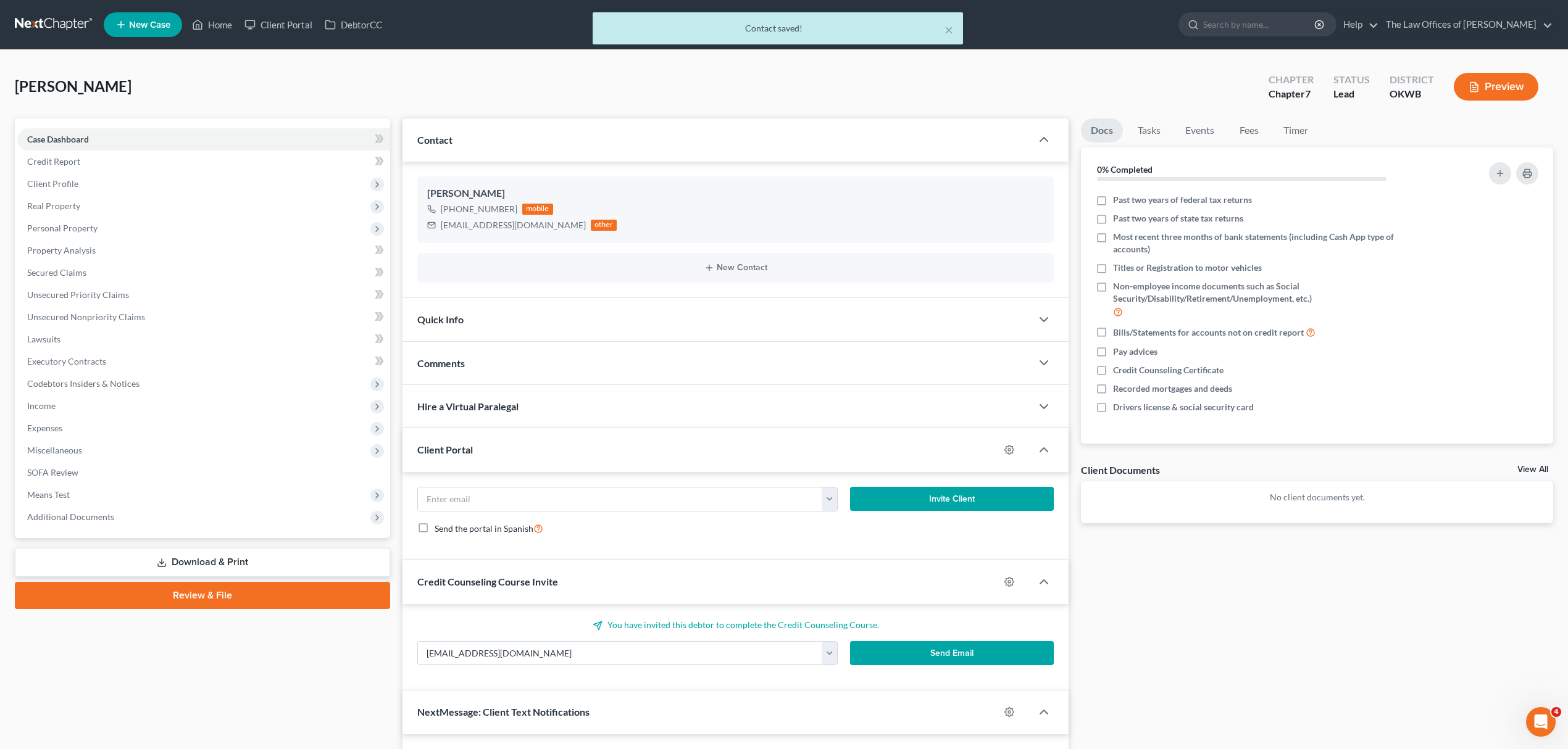
click at [892, 653] on button "Send Email" at bounding box center [952, 653] width 204 height 24
